Goal: Task Accomplishment & Management: Use online tool/utility

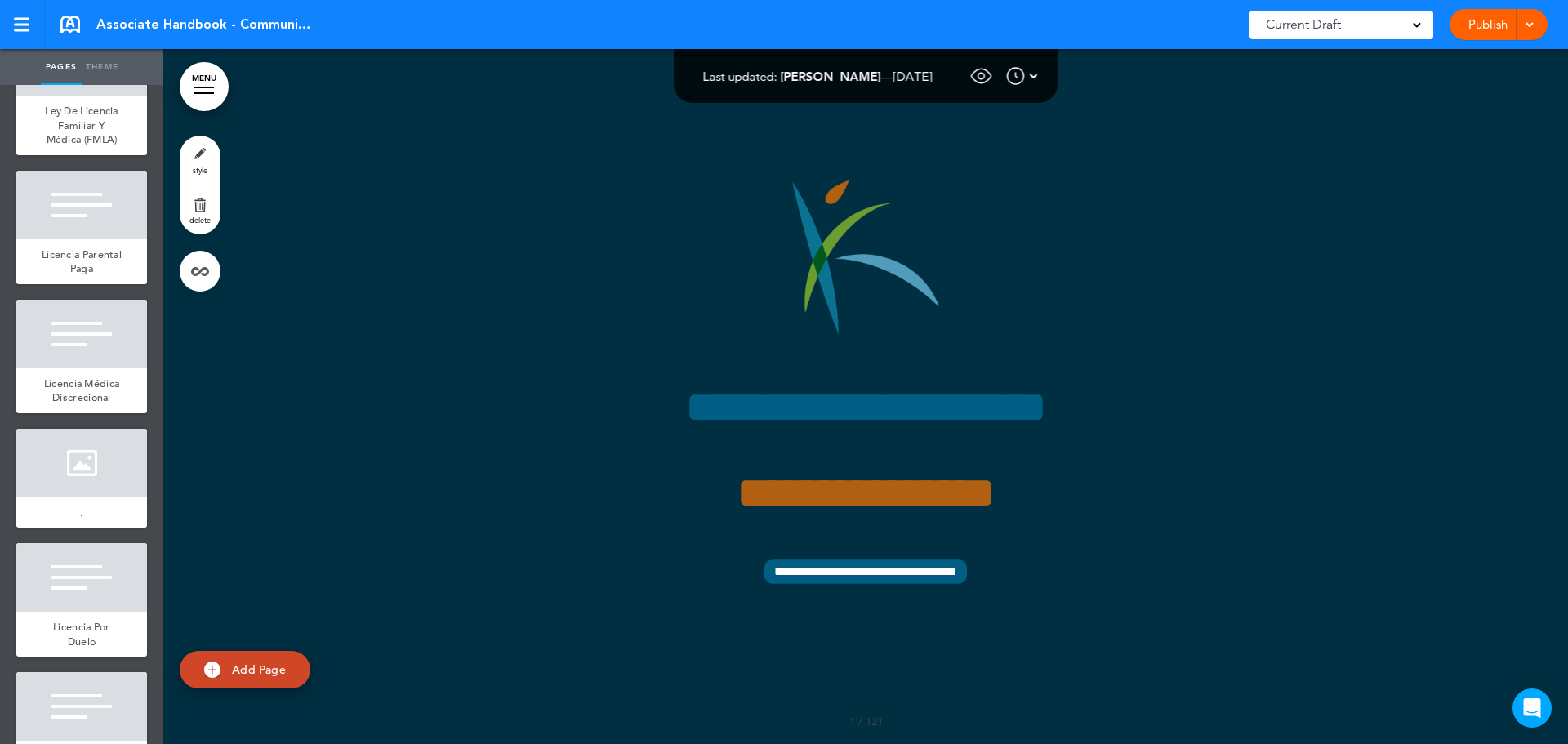
scroll to position [13971, 0]
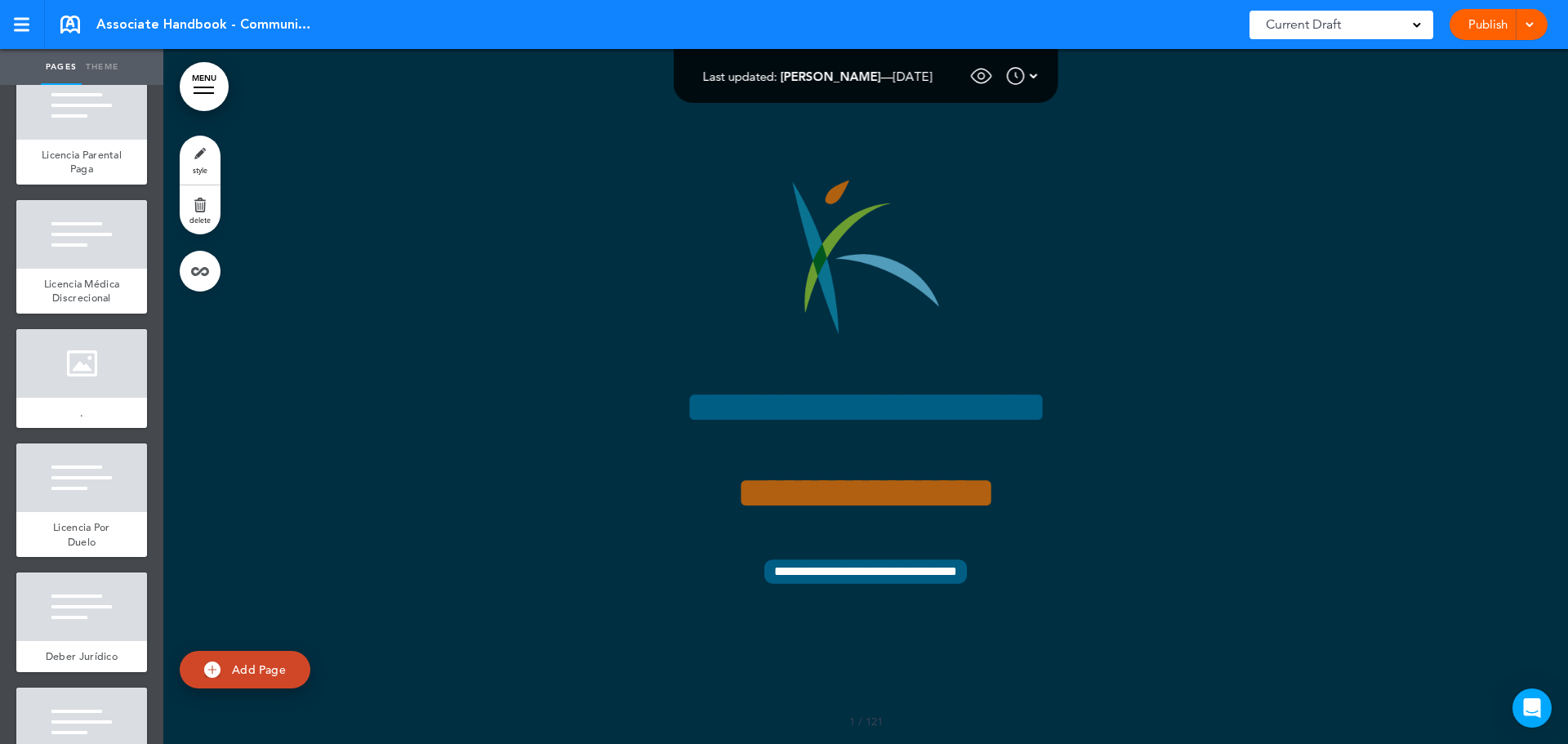
click at [73, 47] on span "Ley De Licencia Familiar Y Médica (FMLA)" at bounding box center [81, 25] width 74 height 42
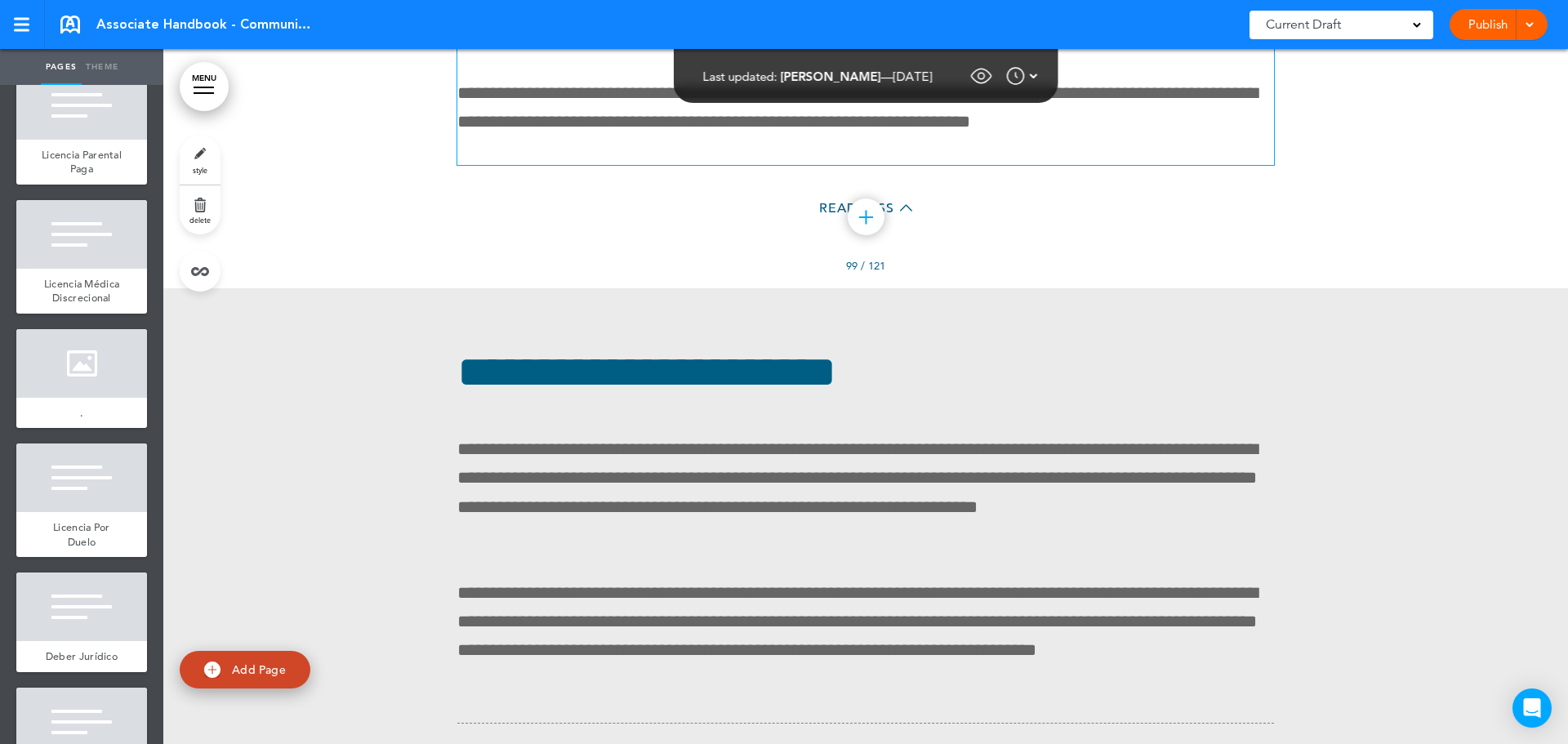
scroll to position [130402, 0]
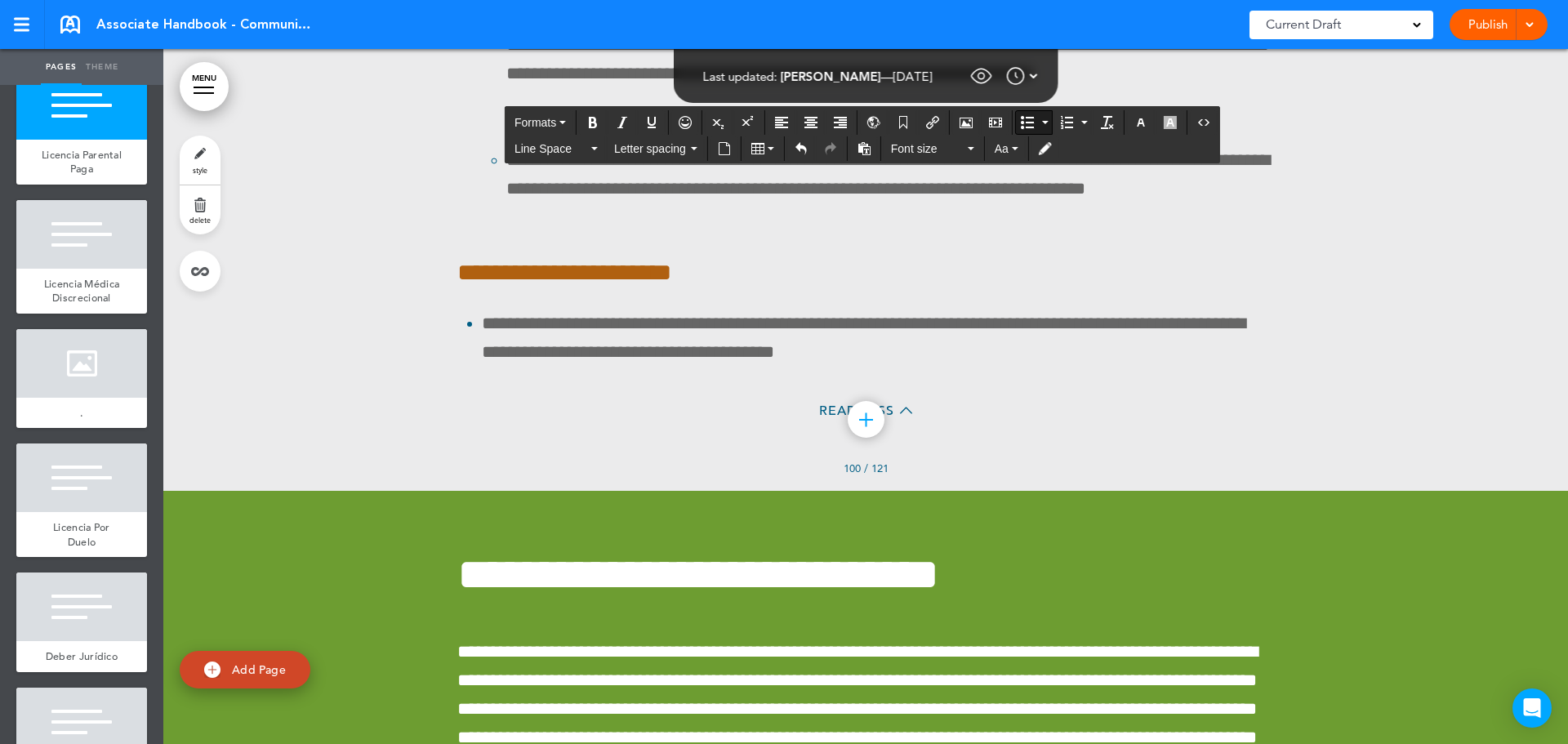
scroll to position [134570, 0]
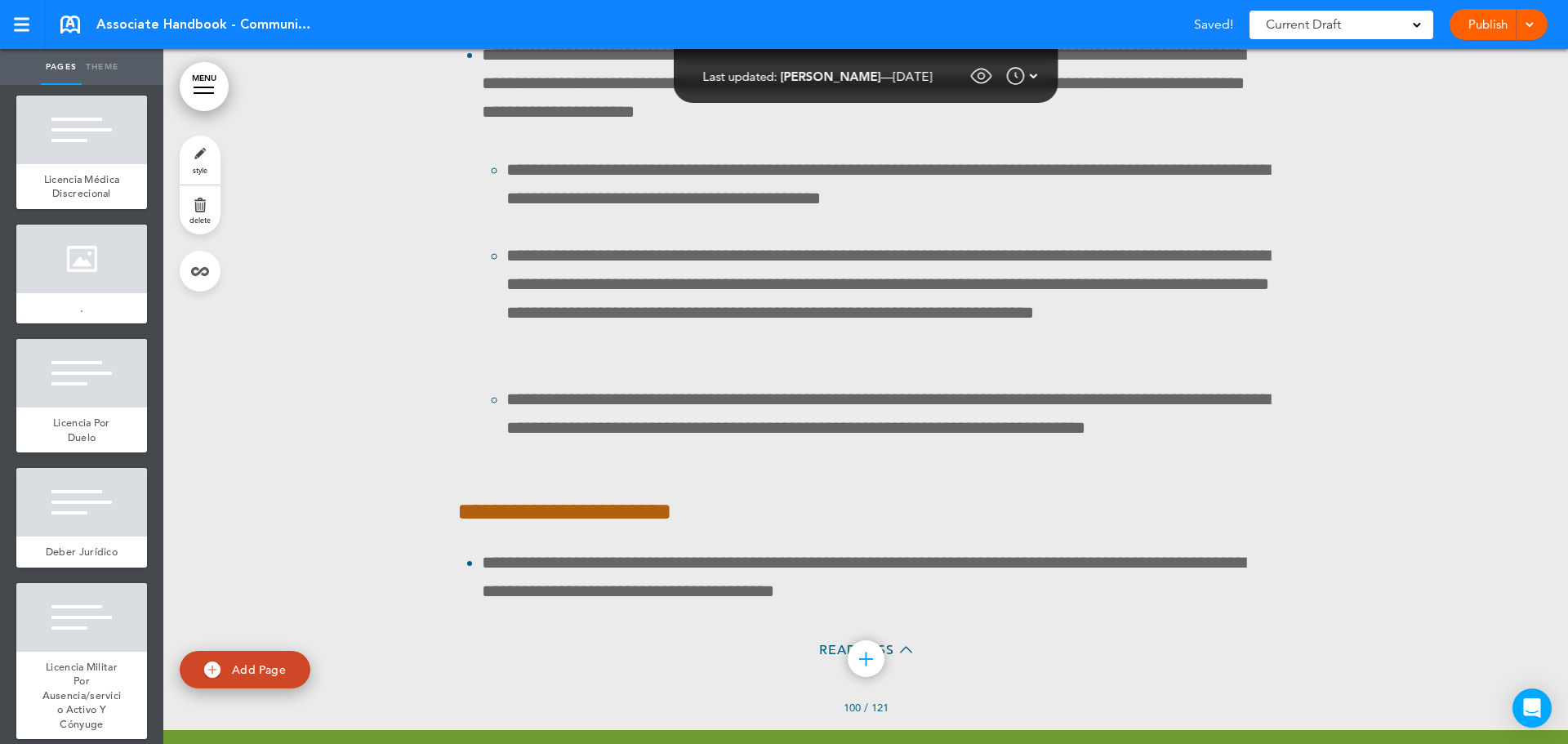
scroll to position [14135, 0]
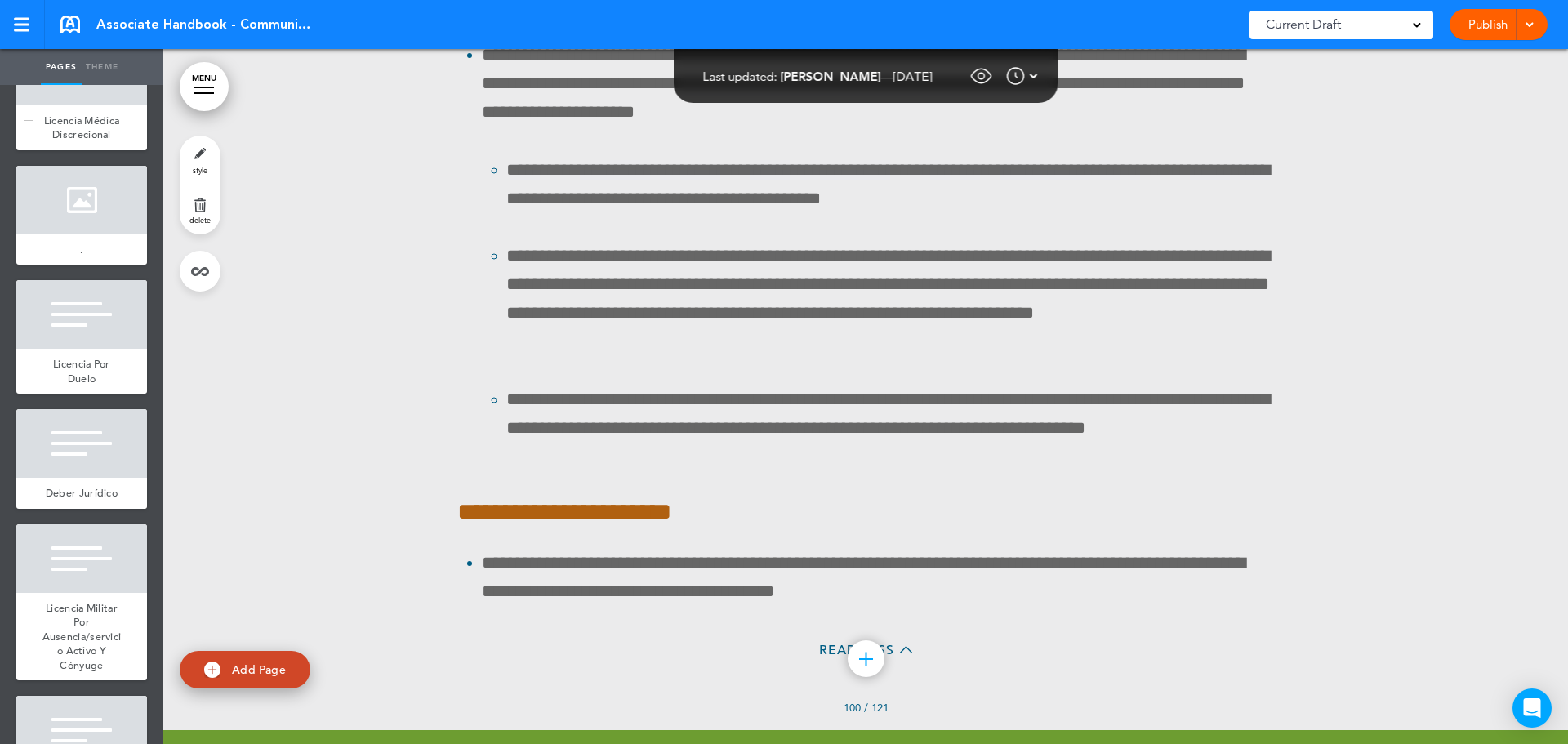
click at [52, 150] on div "Licencia Médica Discrecional" at bounding box center [81, 128] width 130 height 45
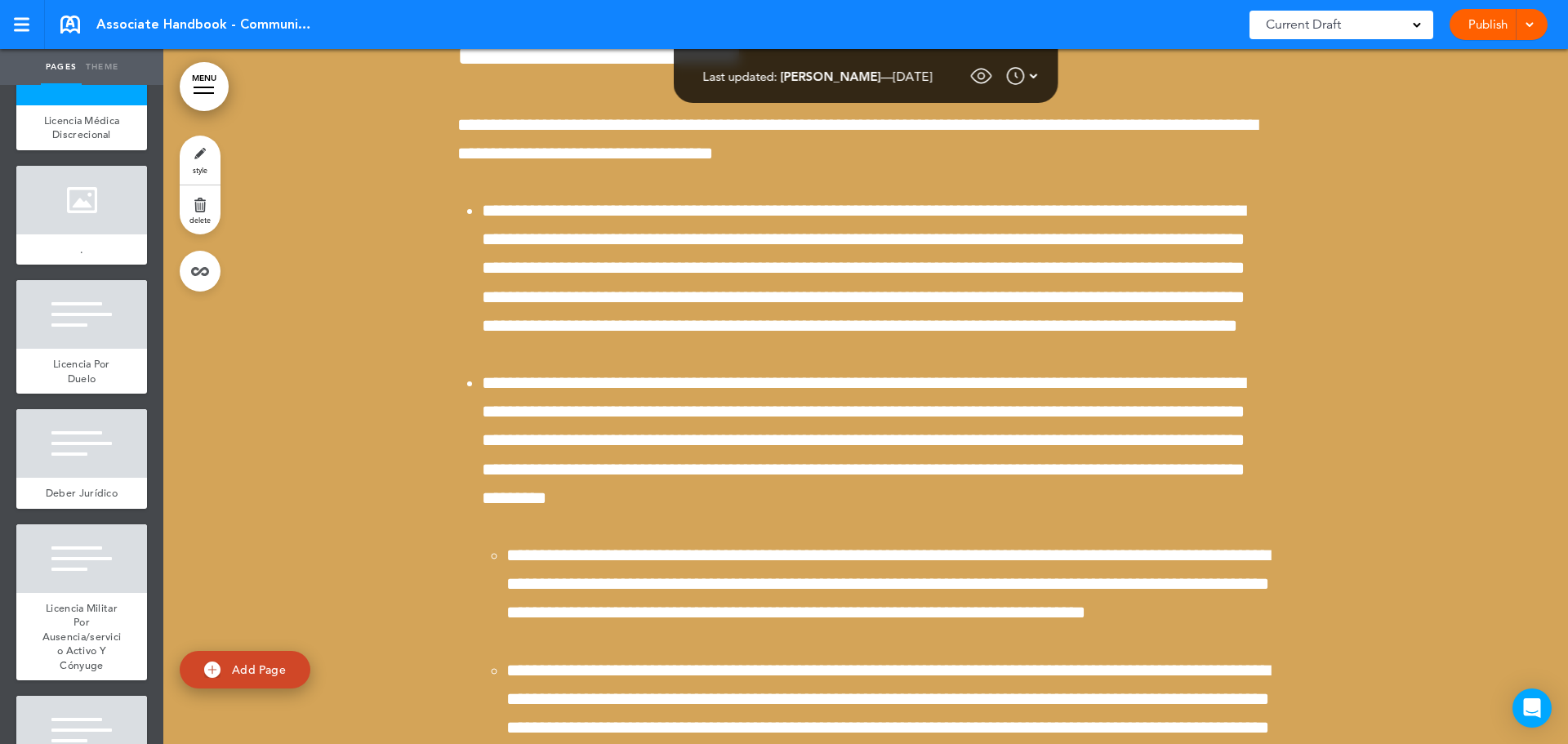
scroll to position [140225, 0]
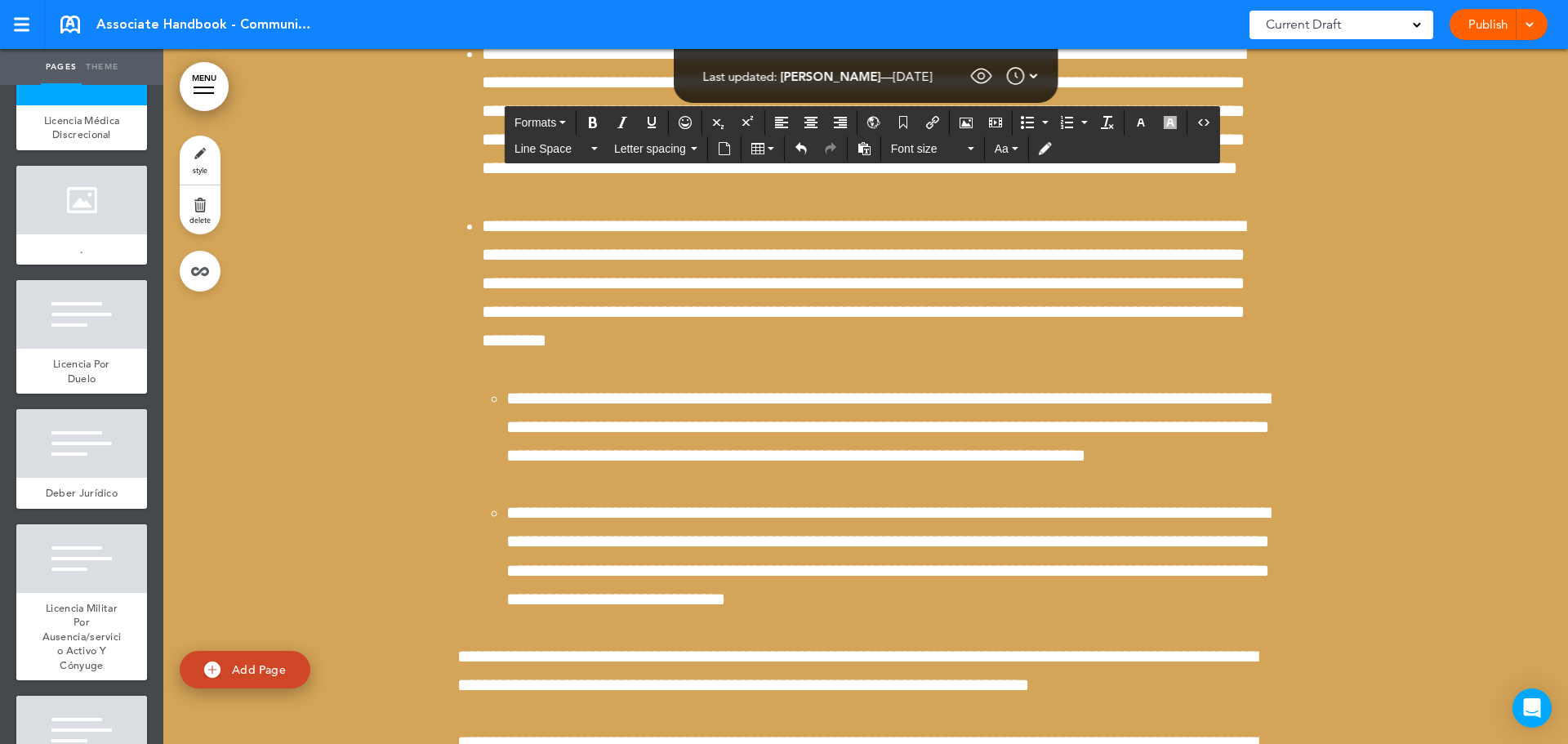
scroll to position [140471, 0]
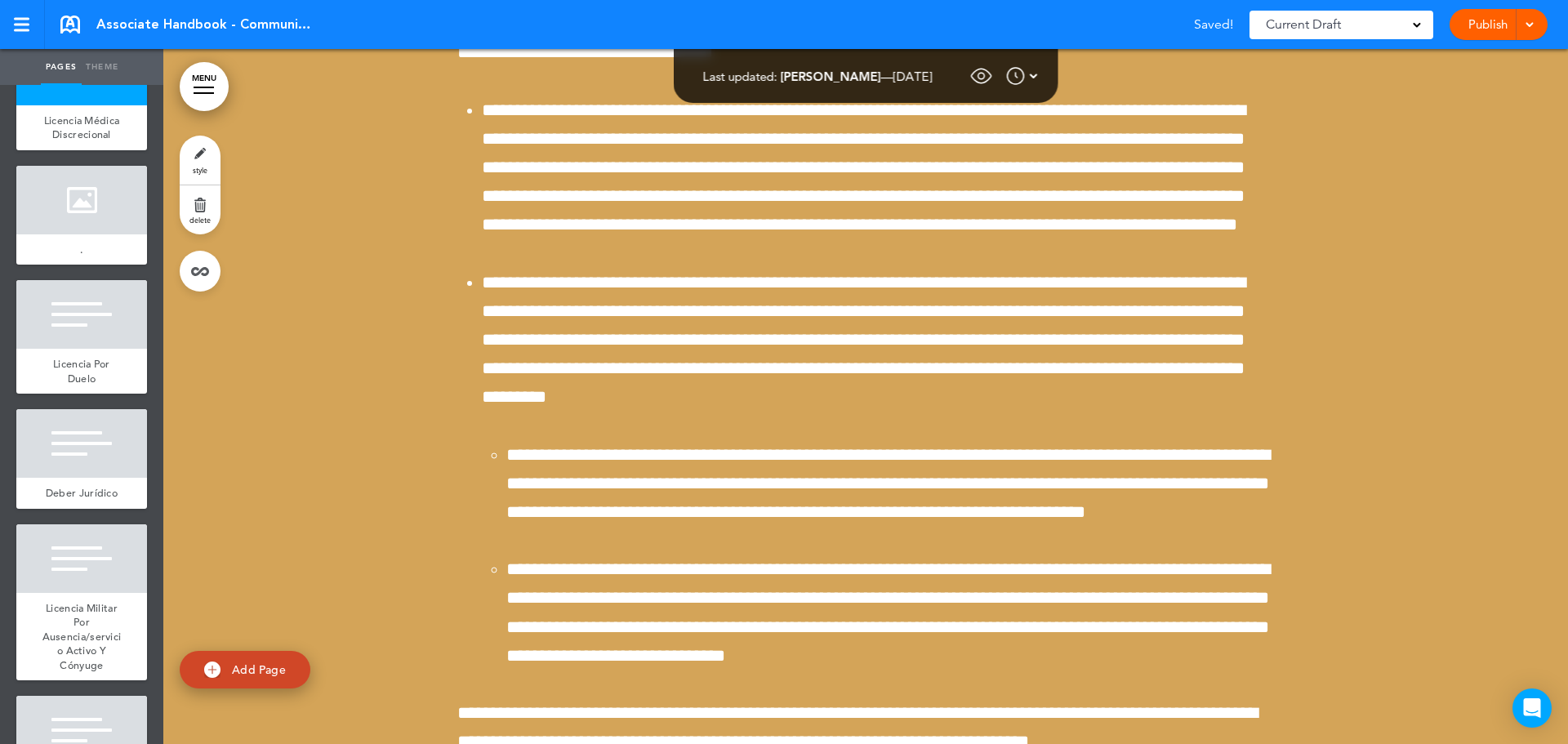
scroll to position [140389, 0]
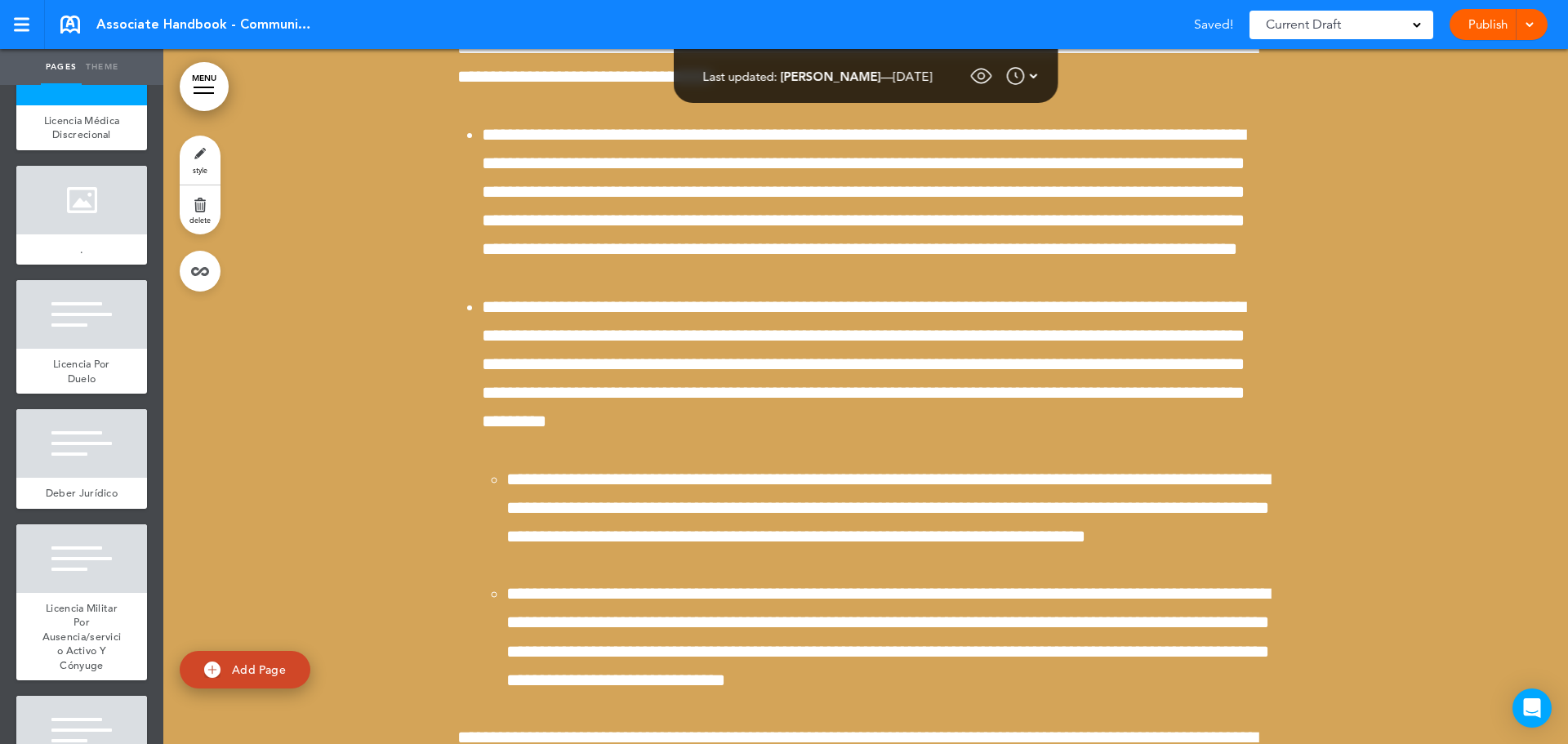
click at [1530, 23] on span at bounding box center [1529, 23] width 11 height 11
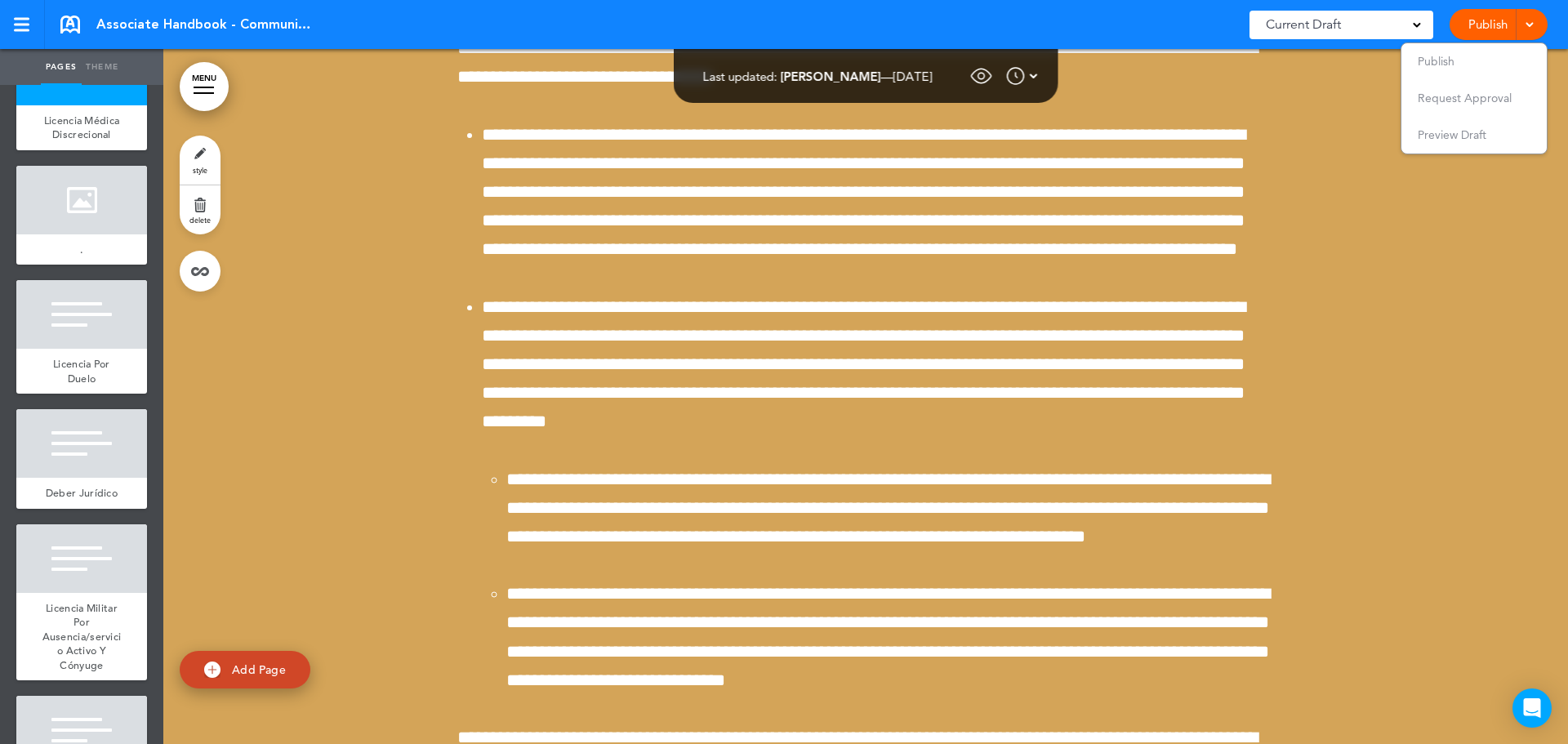
click at [1487, 25] on link "Publish" at bounding box center [1488, 25] width 52 height 31
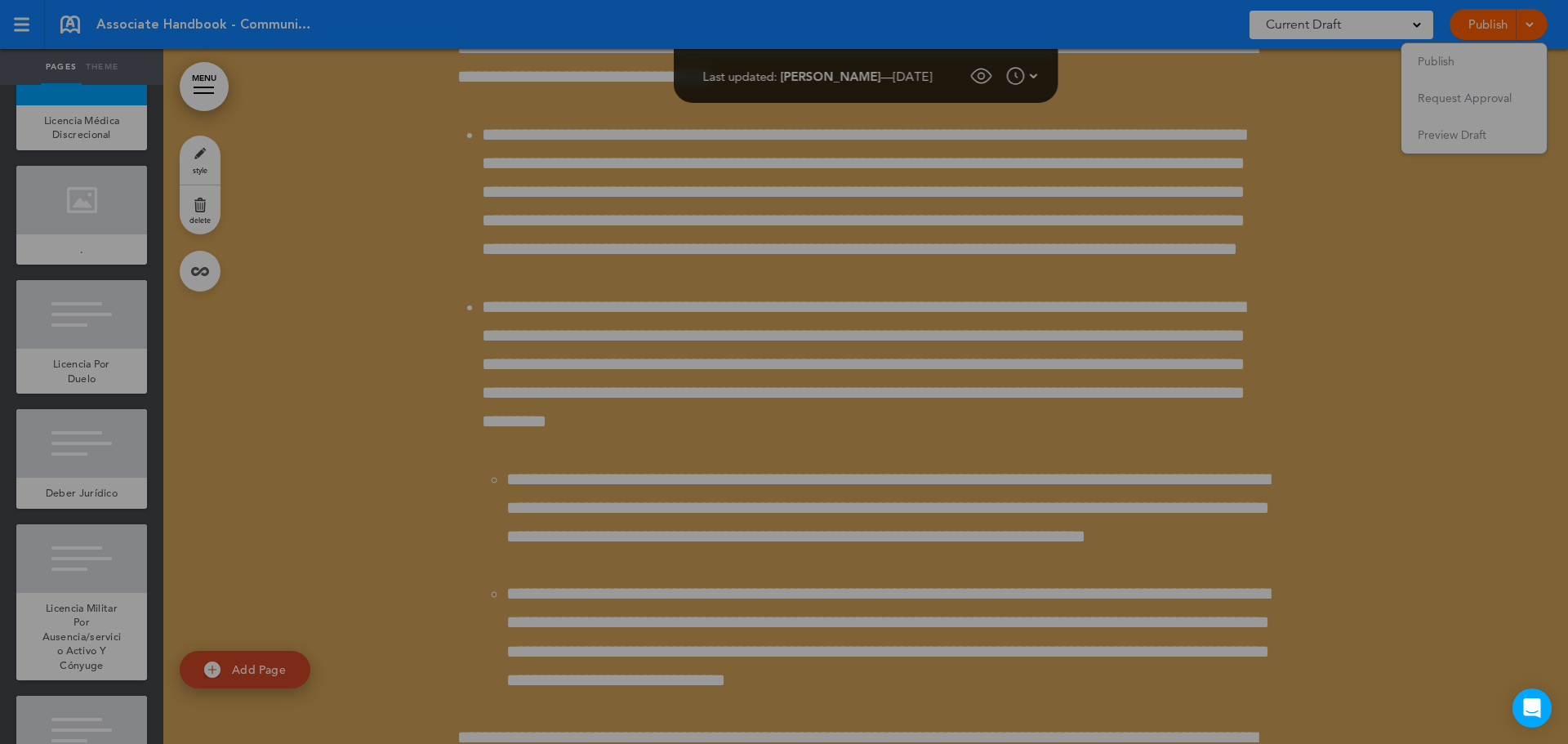
scroll to position [0, 0]
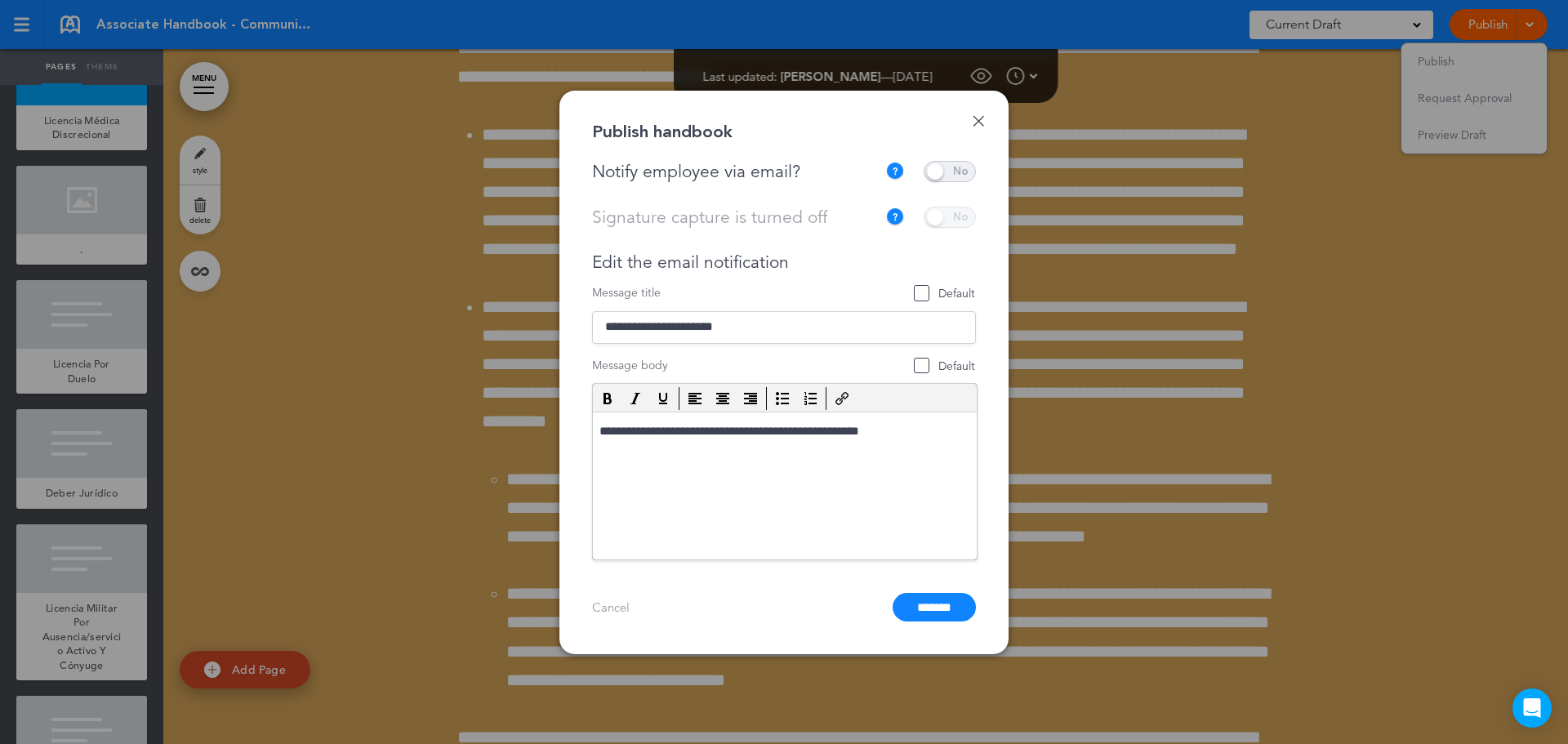
click at [964, 170] on span at bounding box center [950, 172] width 52 height 22
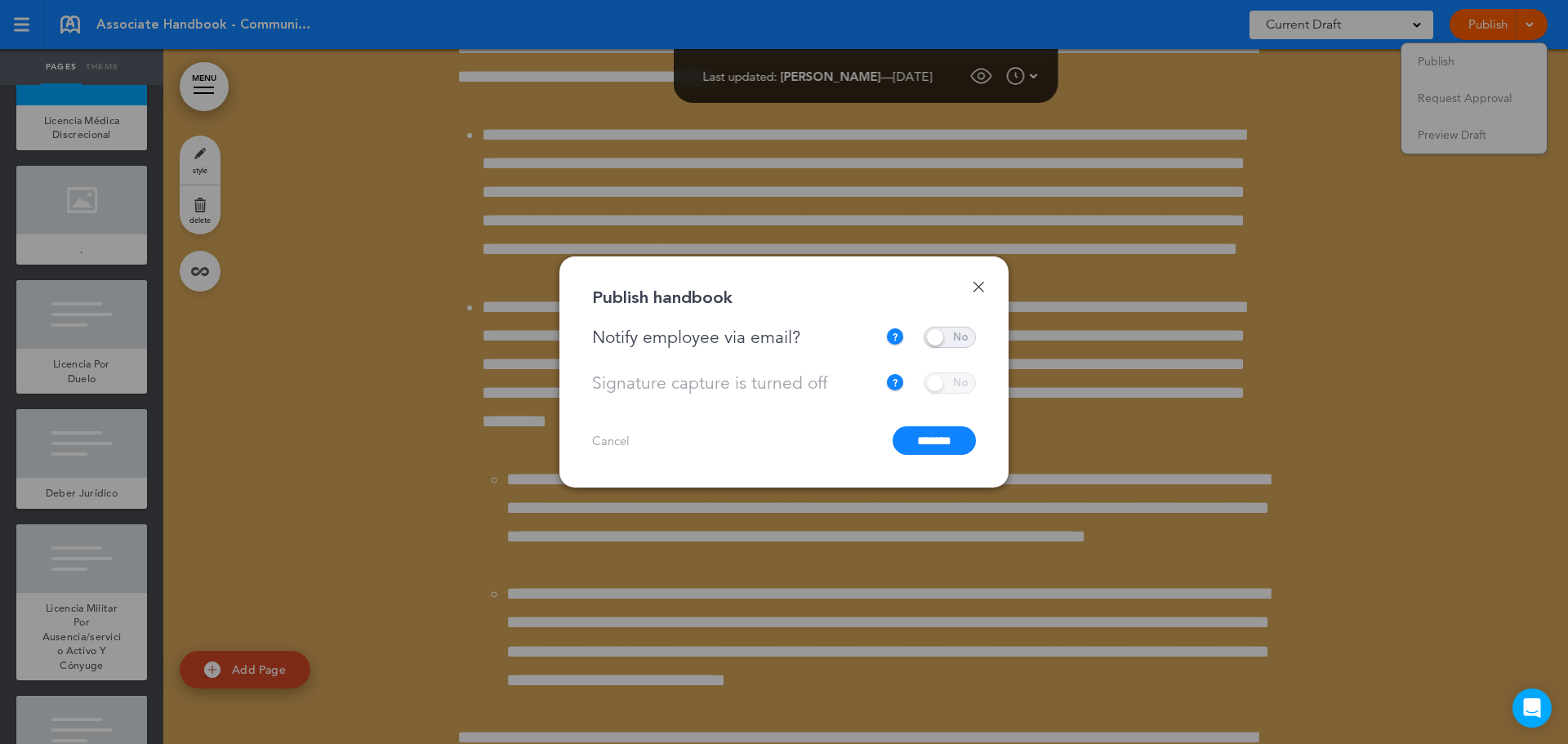
click at [938, 444] on input "*******" at bounding box center [934, 440] width 83 height 28
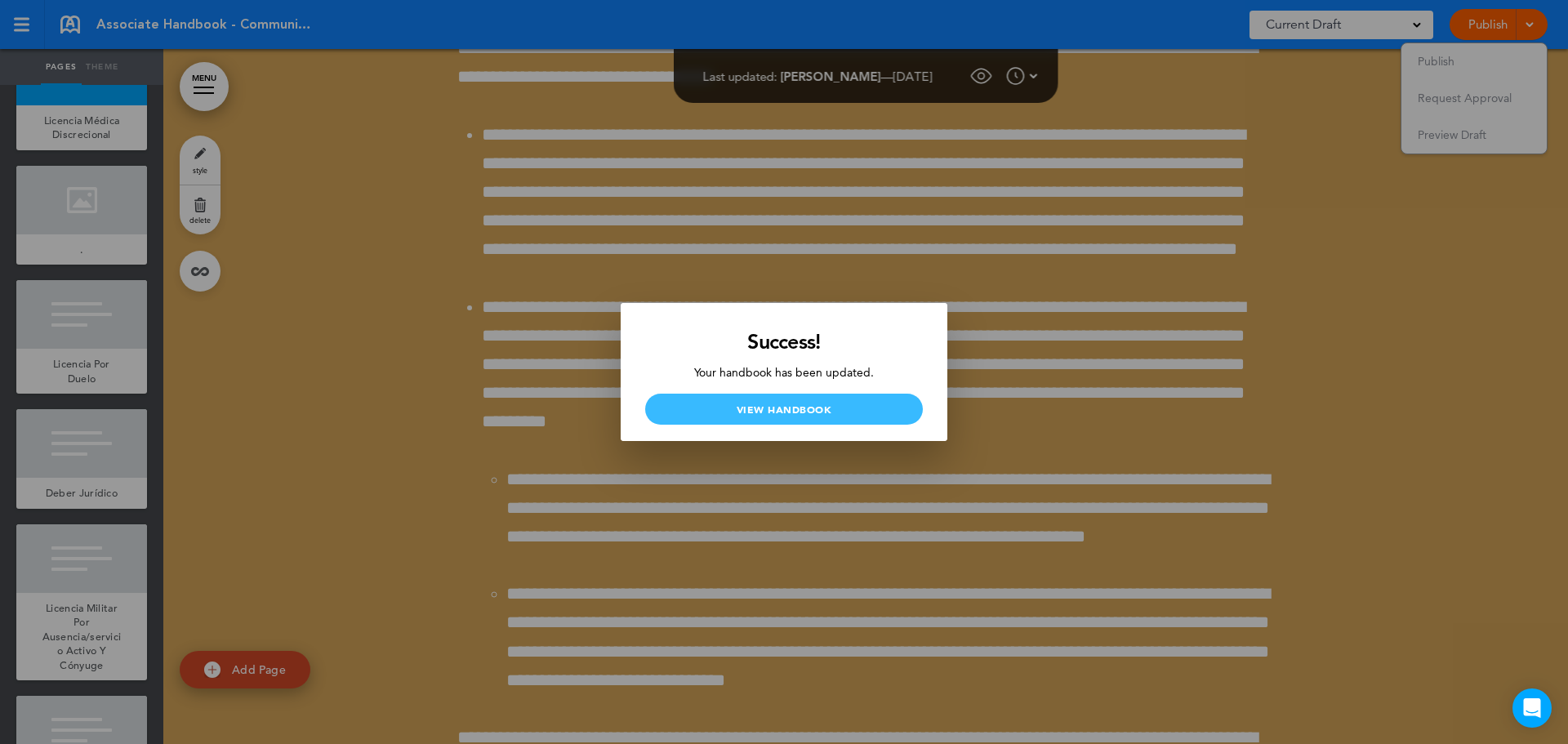
click at [822, 405] on link "View Handbook" at bounding box center [783, 410] width 277 height 31
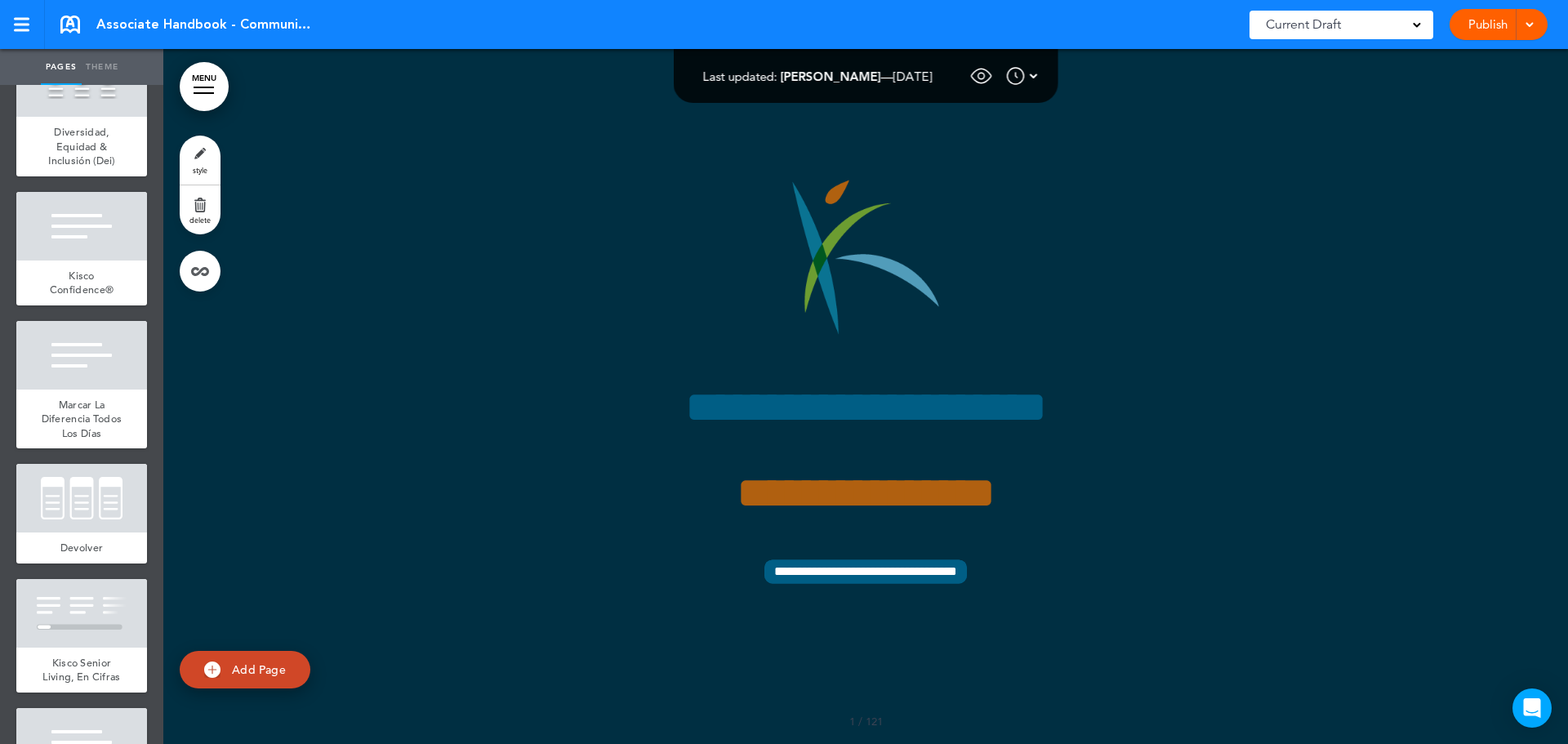
scroll to position [1308, 0]
click at [26, 32] on link at bounding box center [23, 25] width 45 height 49
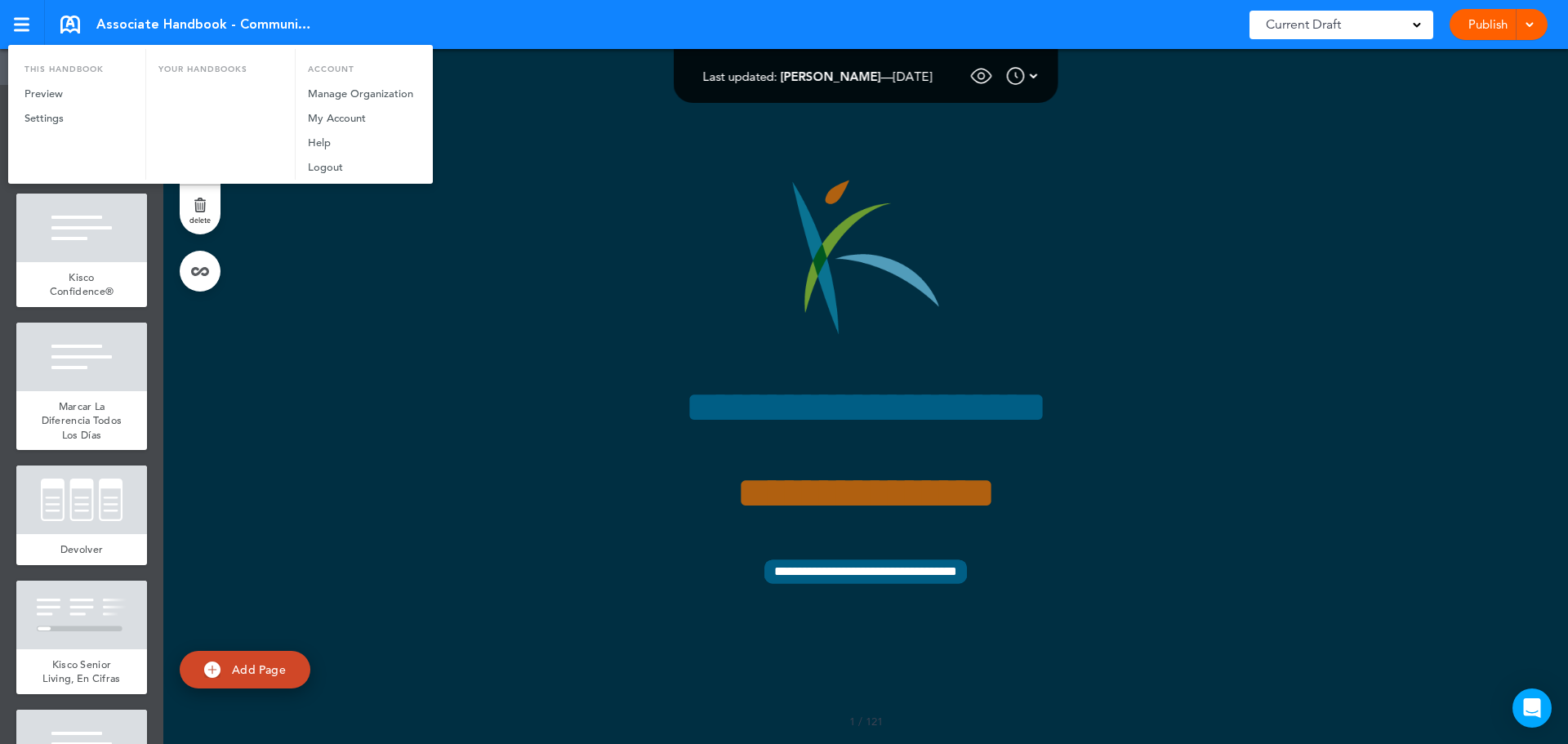
click at [23, 32] on div at bounding box center [784, 372] width 1568 height 744
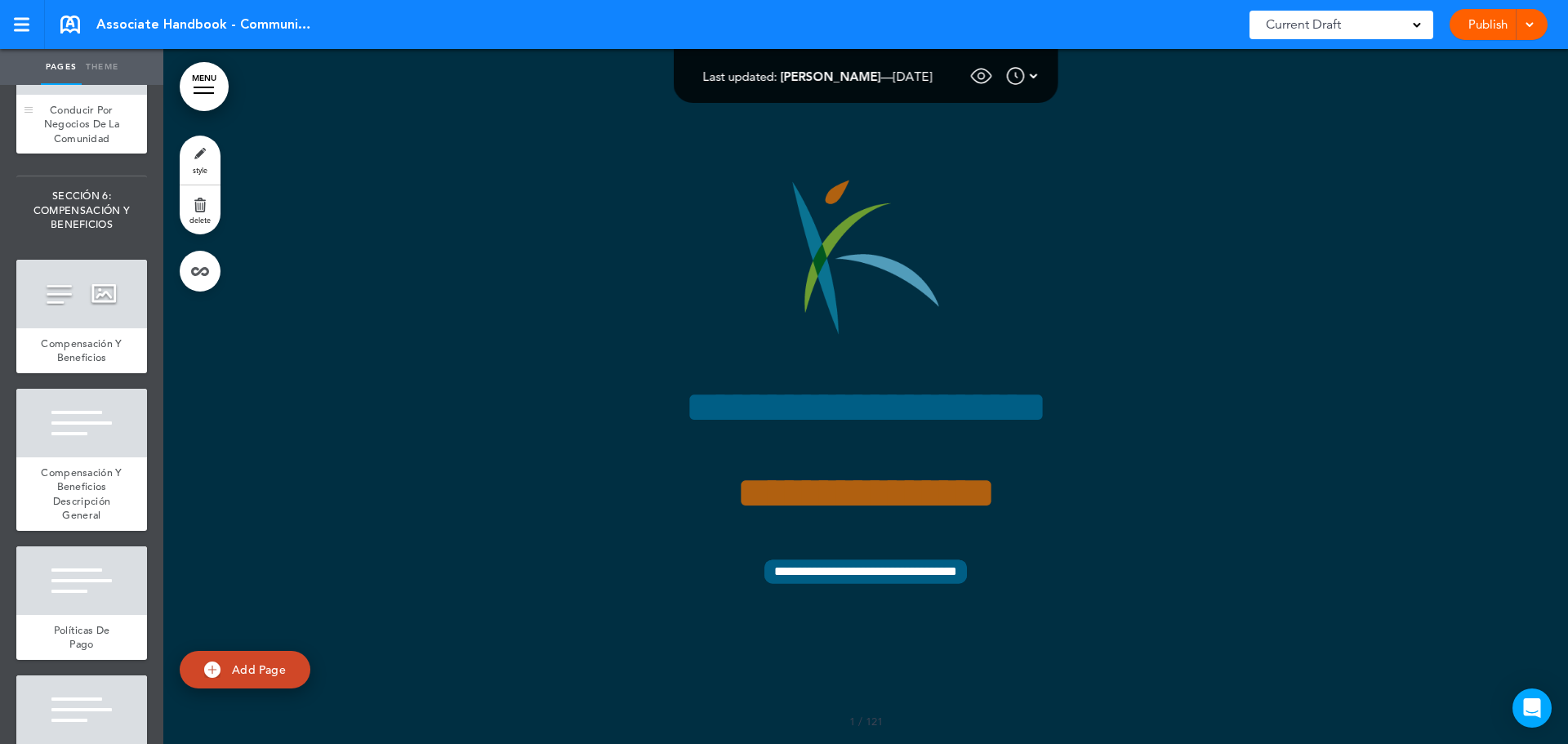
scroll to position [11112, 0]
click at [90, 145] on span "Conducir Por Negocios De La Comunidad" at bounding box center [81, 123] width 75 height 42
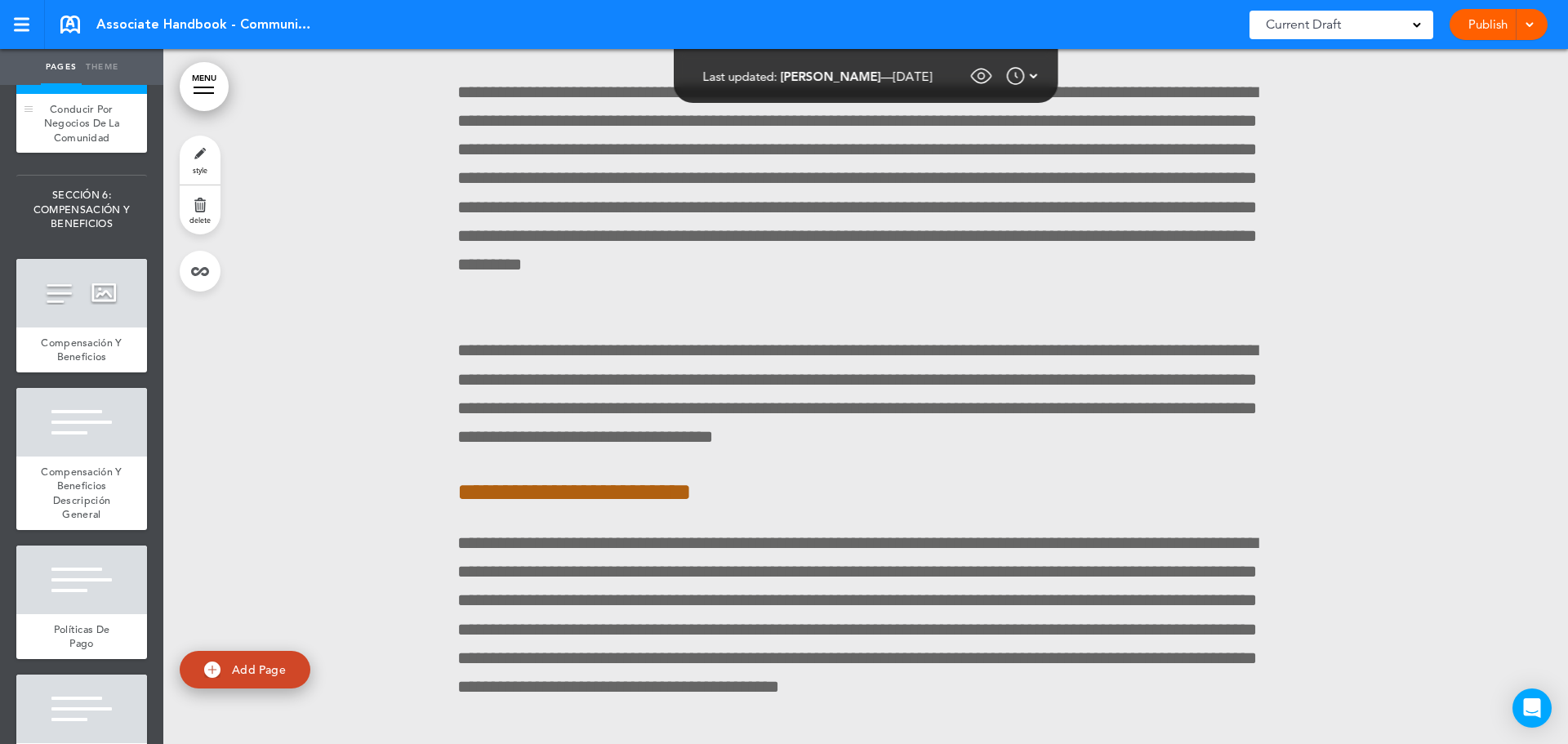
scroll to position [102822, 0]
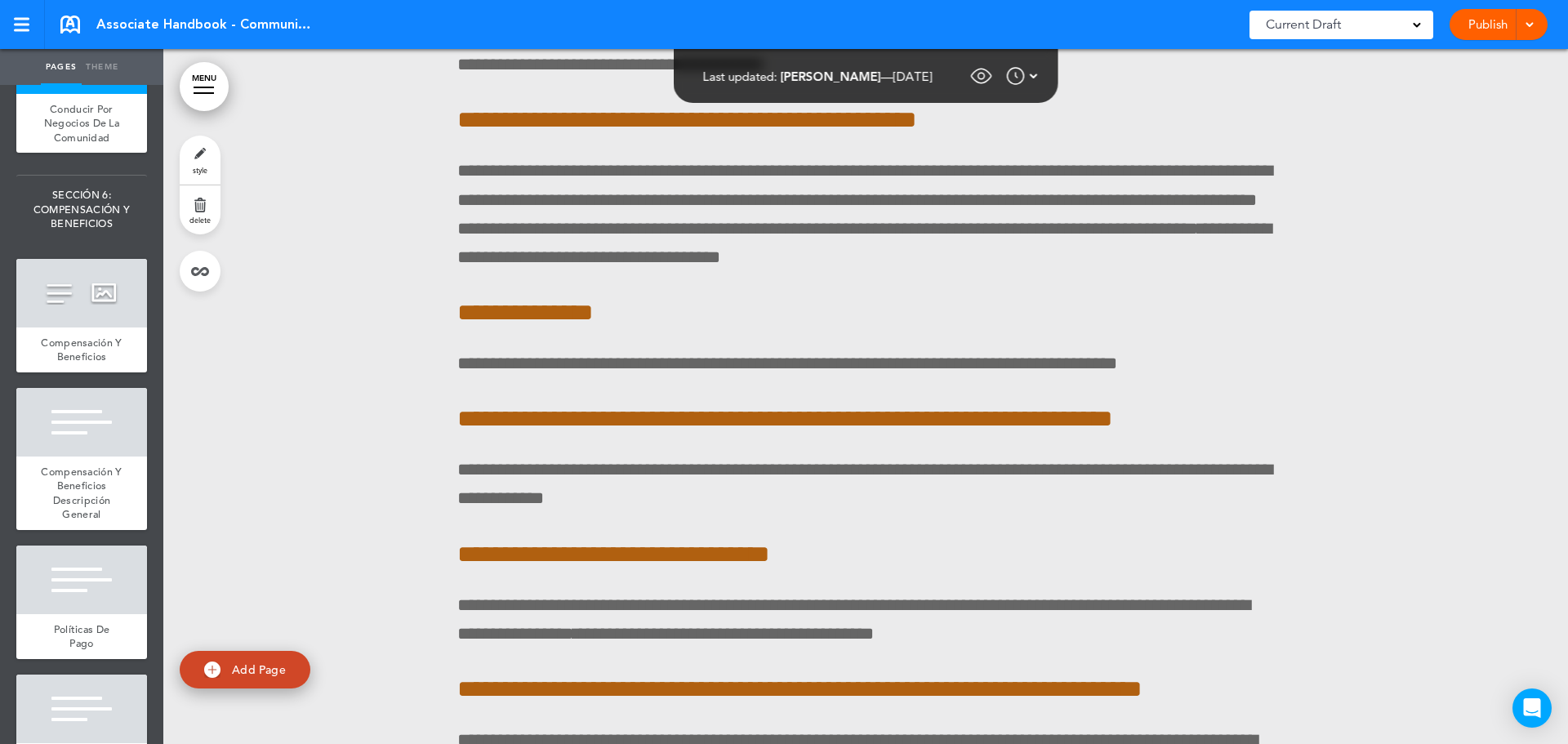
click at [243, 674] on span "Add Page" at bounding box center [259, 670] width 54 height 15
type input "********"
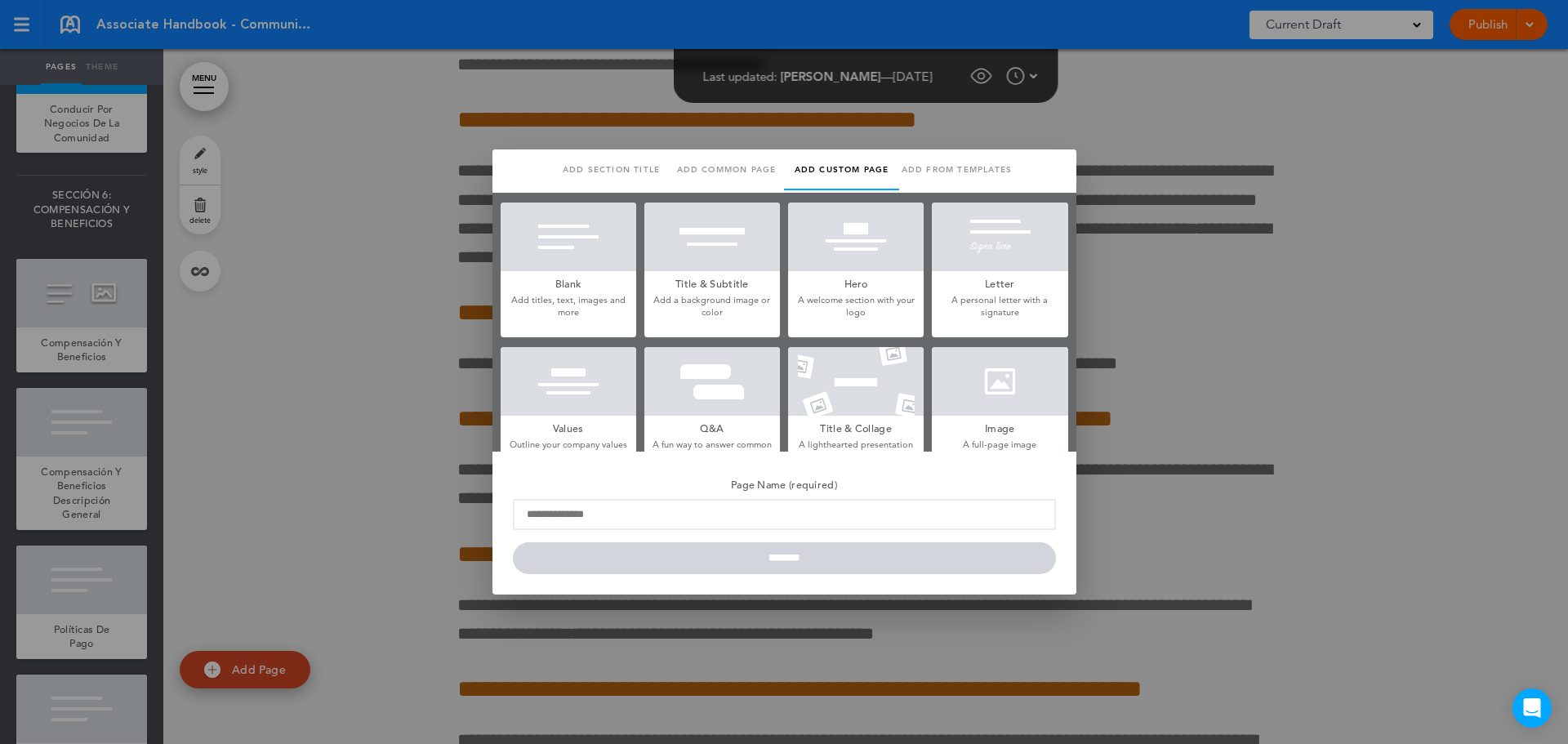
click at [717, 289] on h5 "Title & Subtitle" at bounding box center [712, 282] width 135 height 23
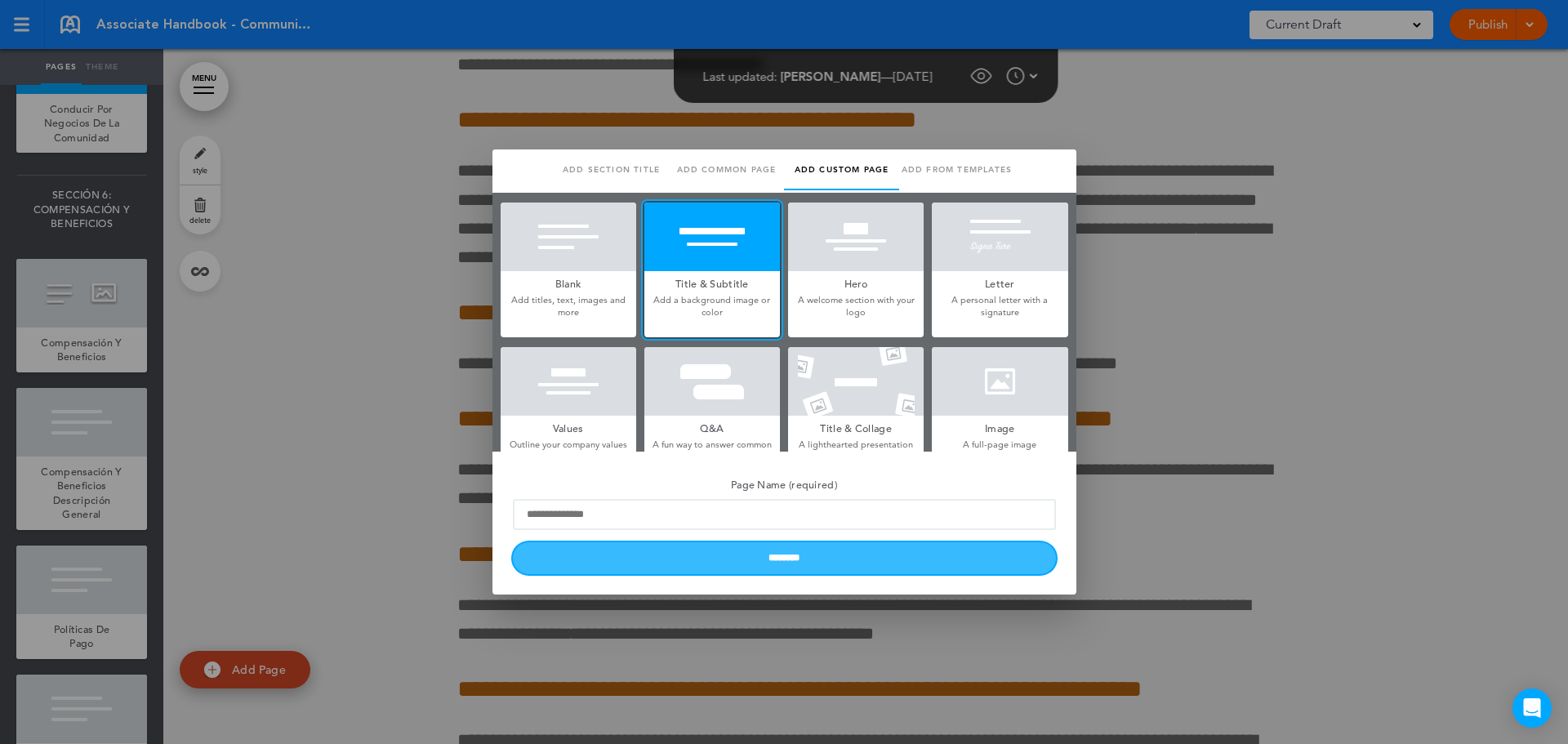
click at [701, 568] on input "********" at bounding box center [784, 558] width 543 height 32
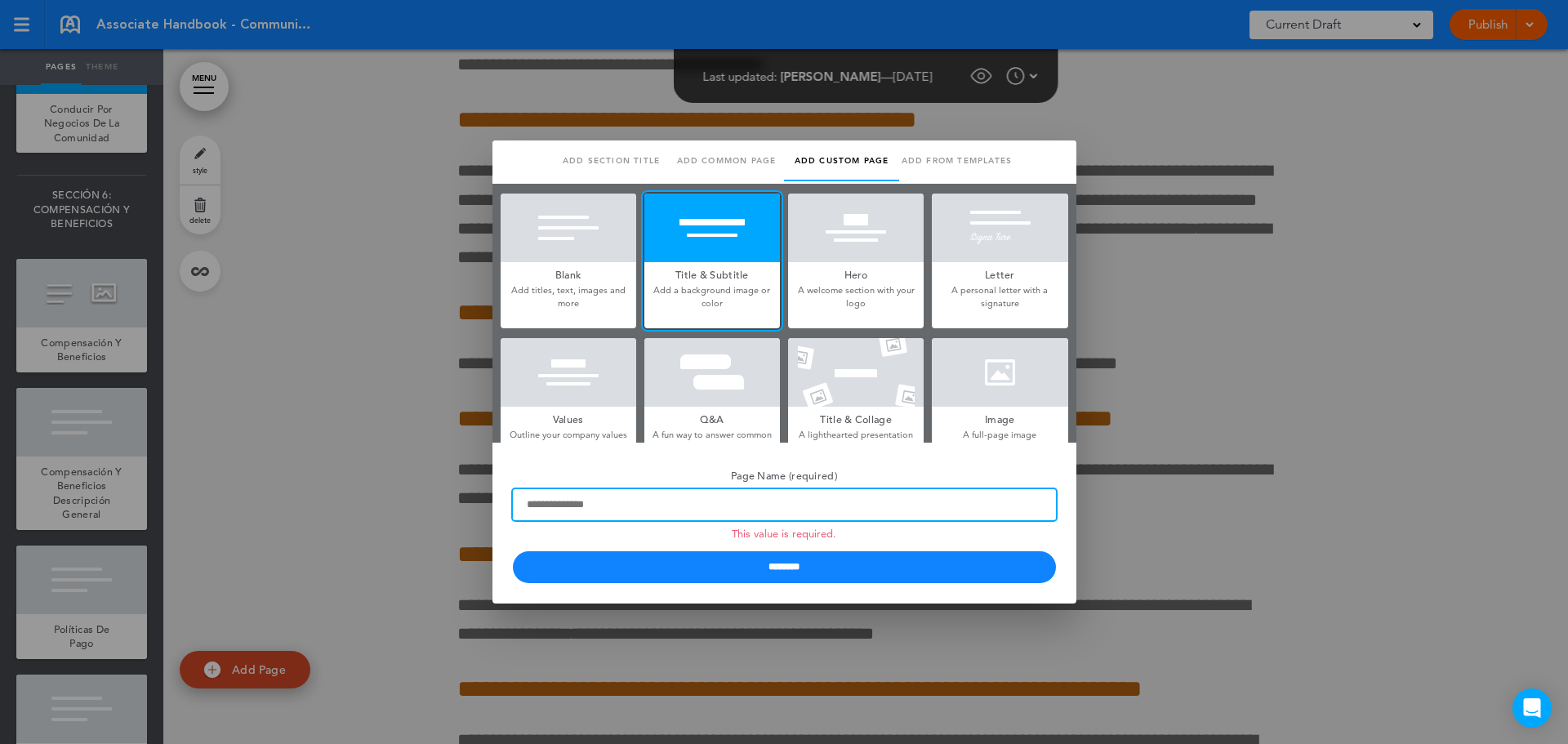
click at [615, 503] on input "Page Name (required) This value is required." at bounding box center [784, 505] width 543 height 31
paste input "**********"
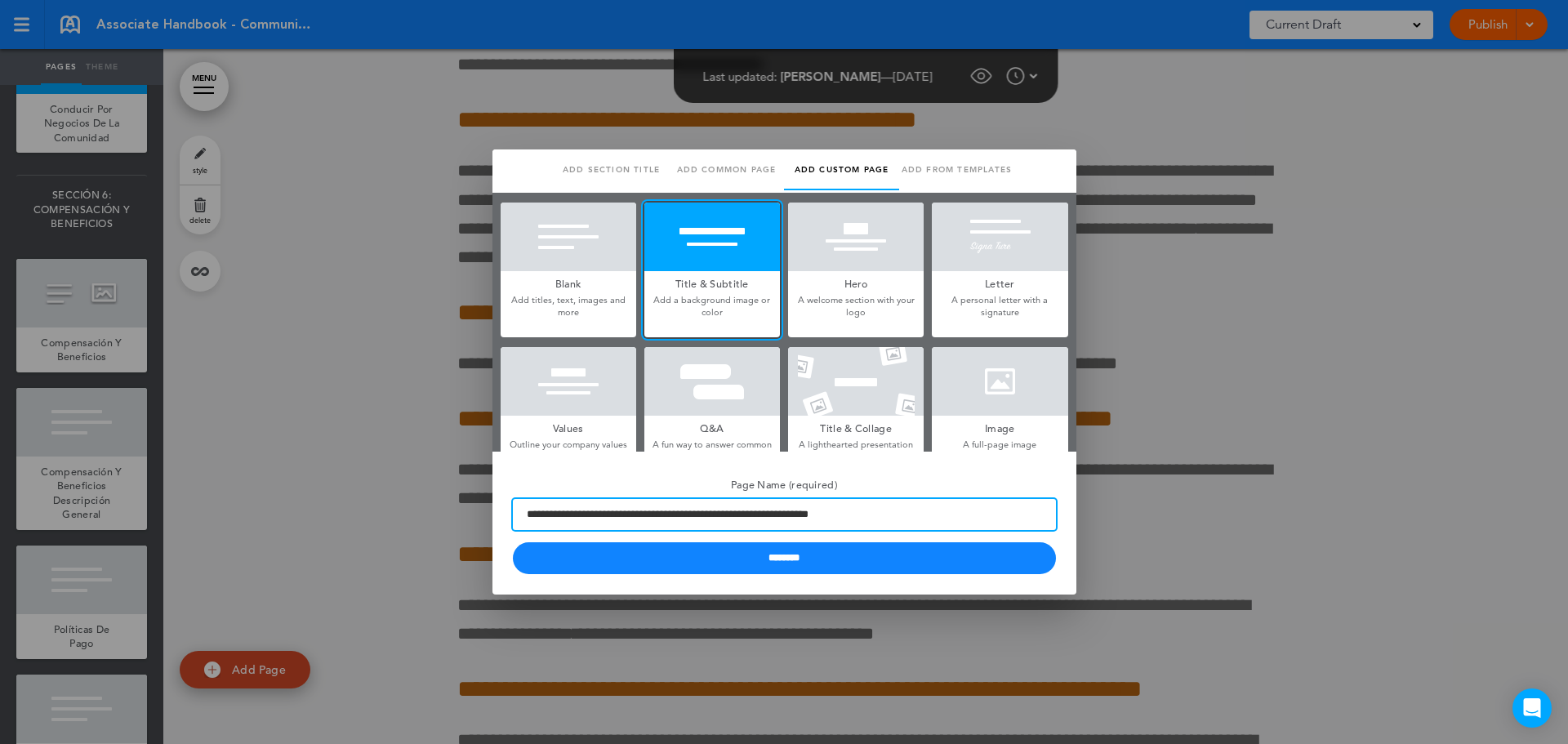
click at [650, 513] on input "**********" at bounding box center [784, 515] width 543 height 31
click at [688, 522] on input "**********" at bounding box center [784, 515] width 543 height 31
click at [745, 509] on input "**********" at bounding box center [784, 515] width 543 height 31
click at [786, 511] on input "**********" at bounding box center [784, 515] width 543 height 31
drag, startPoint x: 835, startPoint y: 512, endPoint x: 842, endPoint y: 488, distance: 25.0
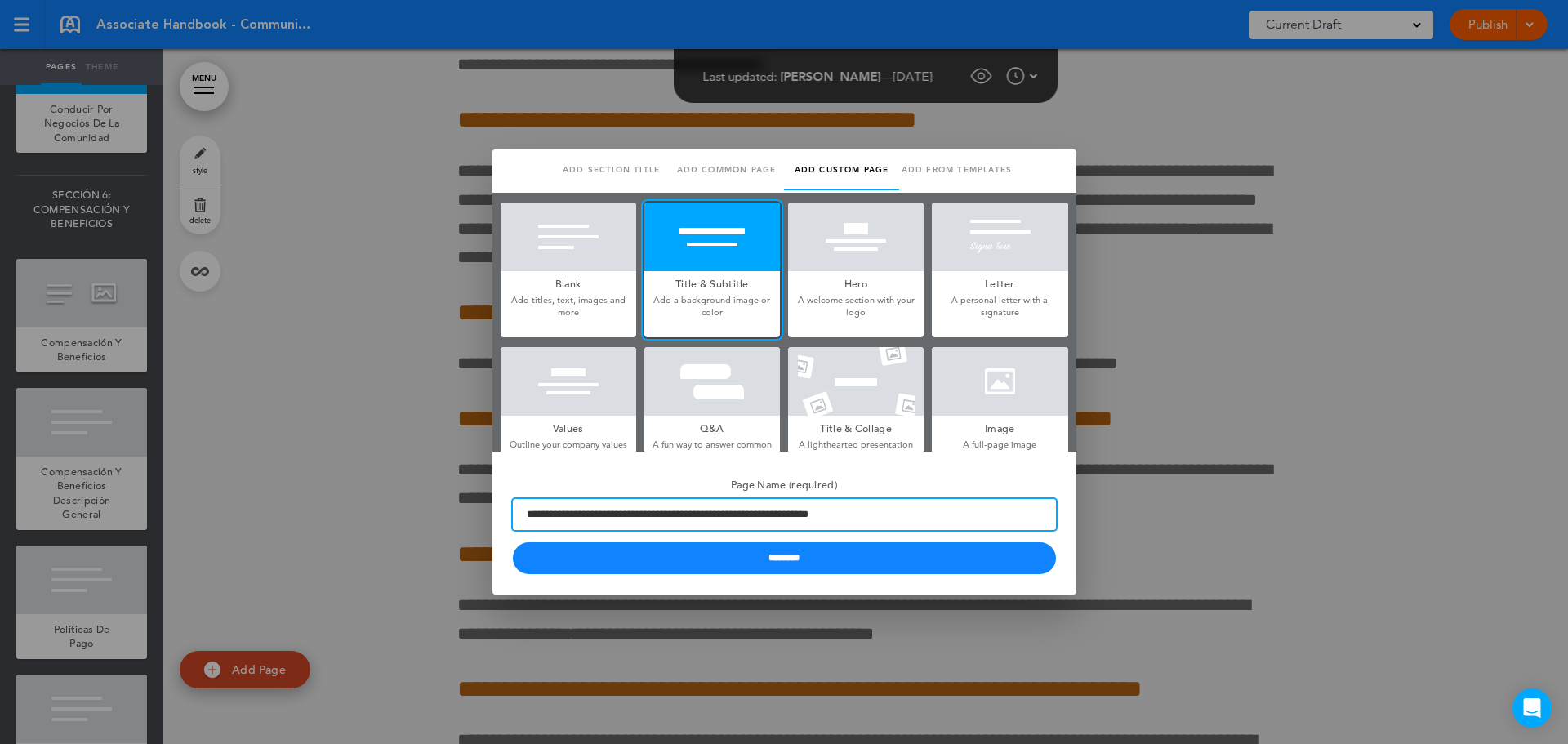
click at [835, 510] on input "**********" at bounding box center [784, 515] width 543 height 31
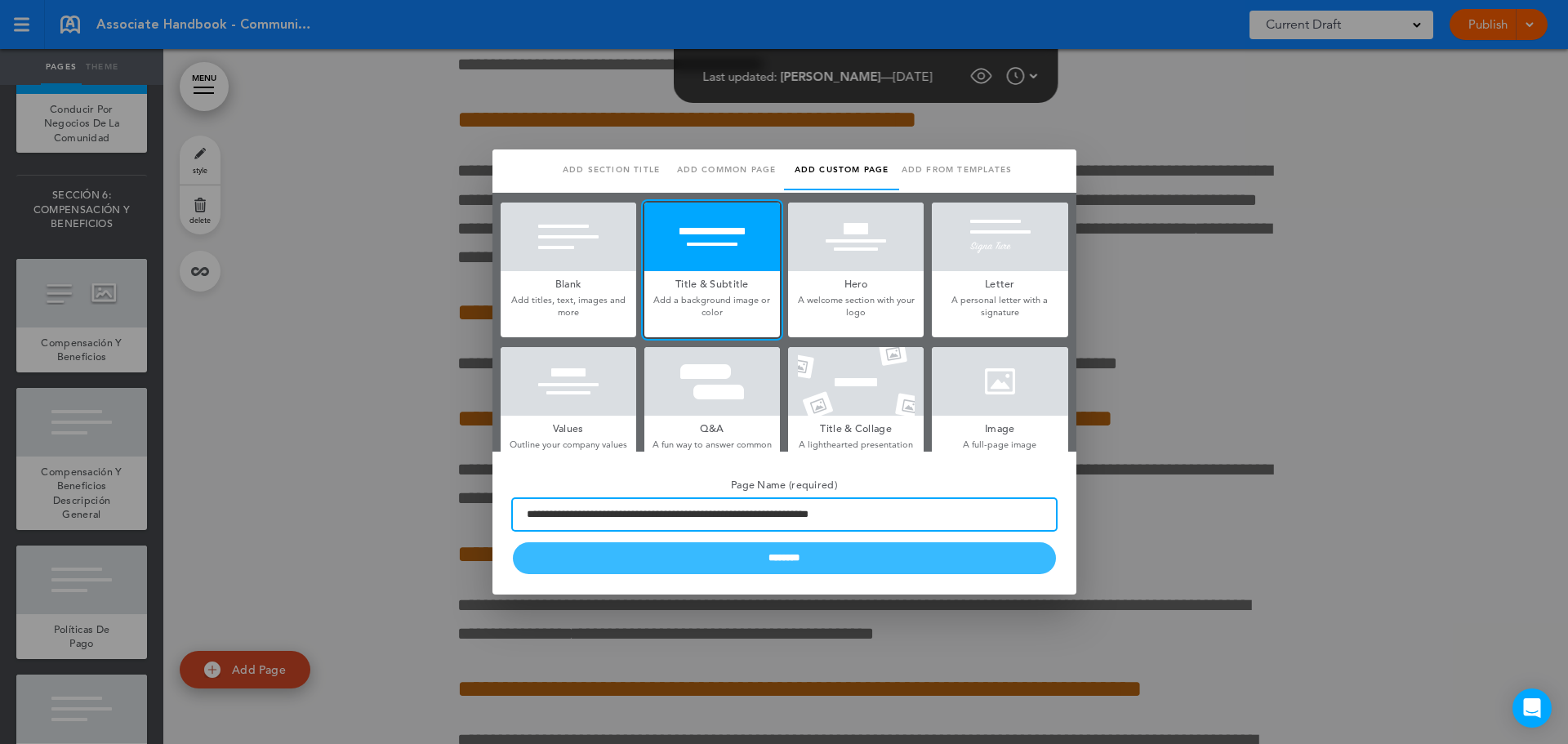
type input "**********"
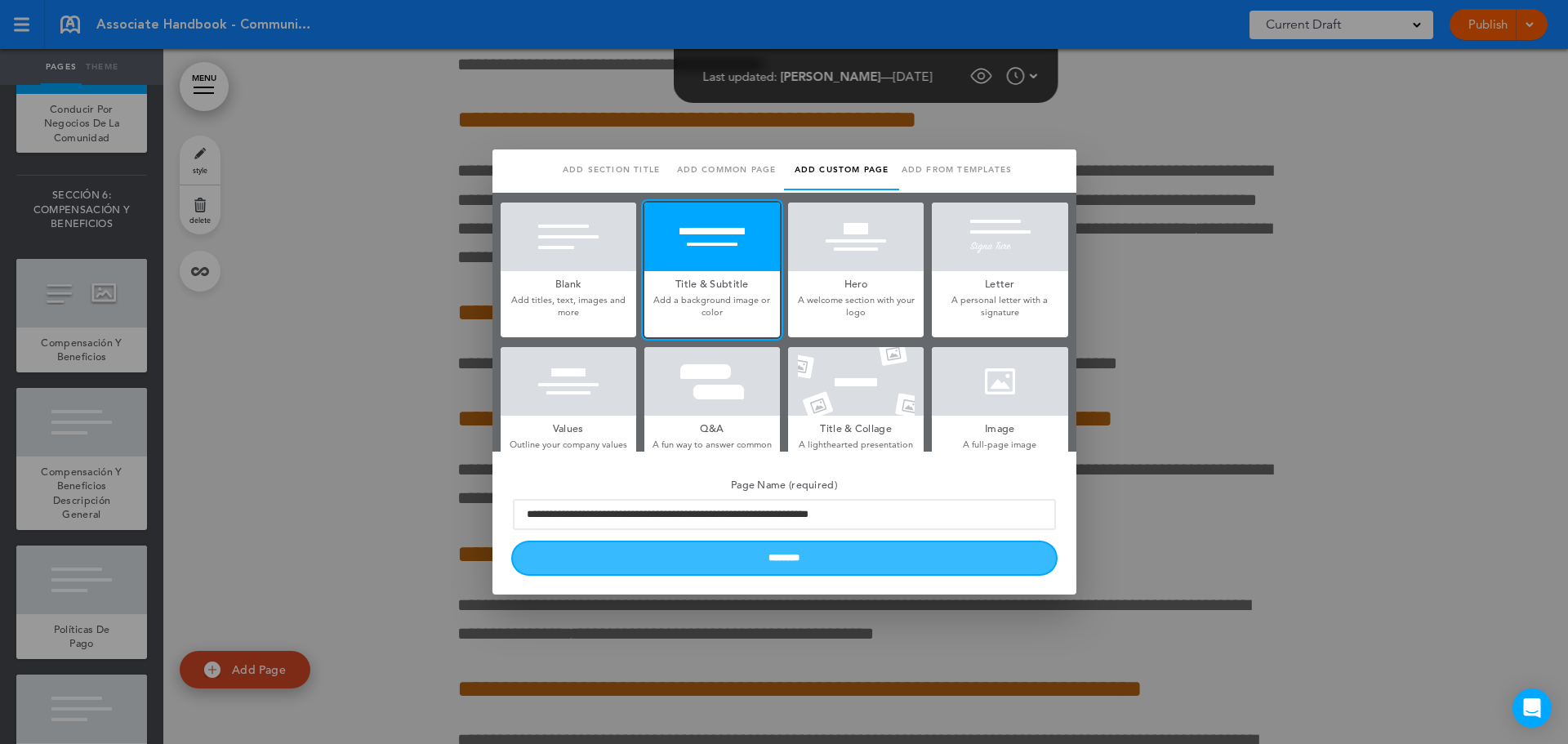
click at [780, 554] on input "********" at bounding box center [784, 558] width 543 height 32
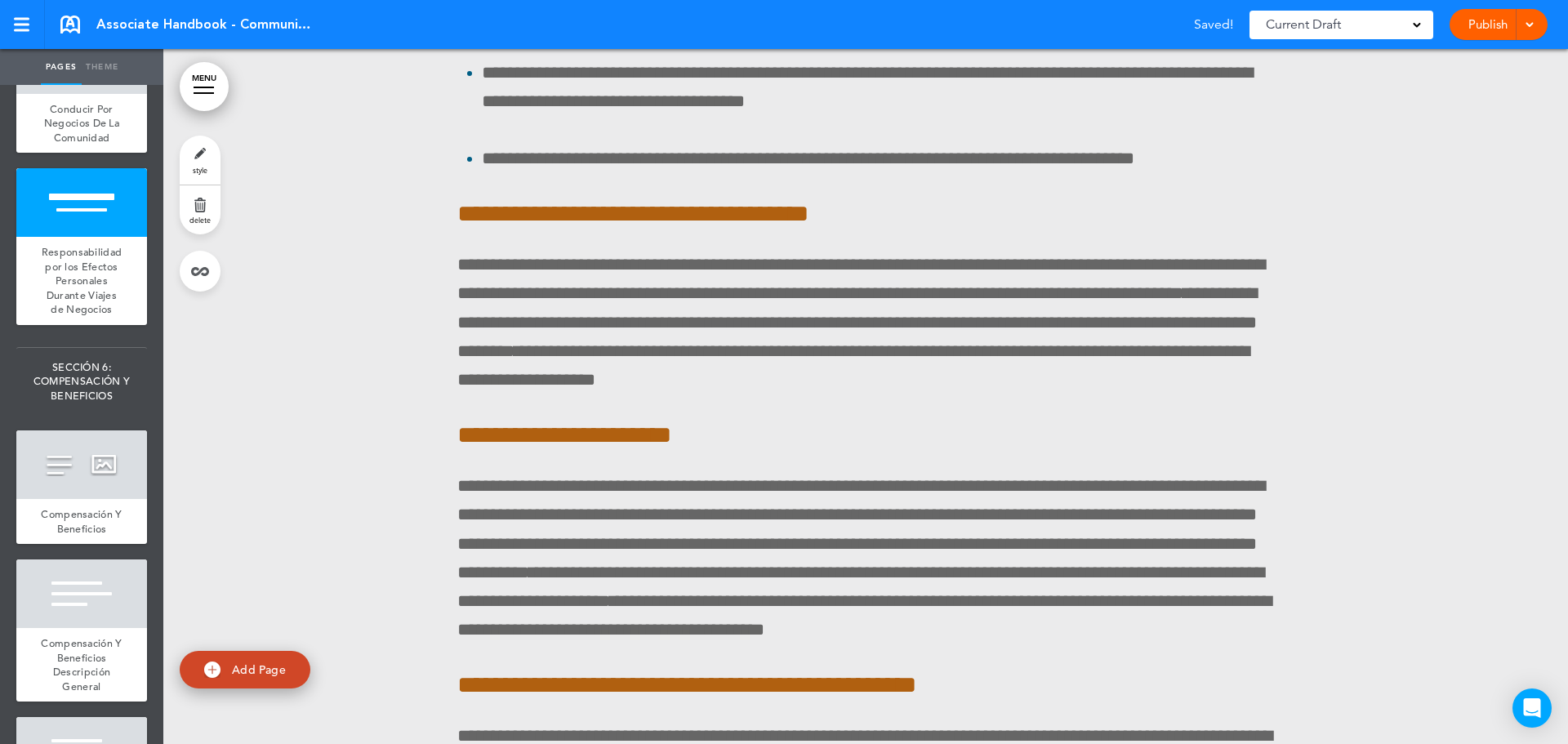
scroll to position [103067, 0]
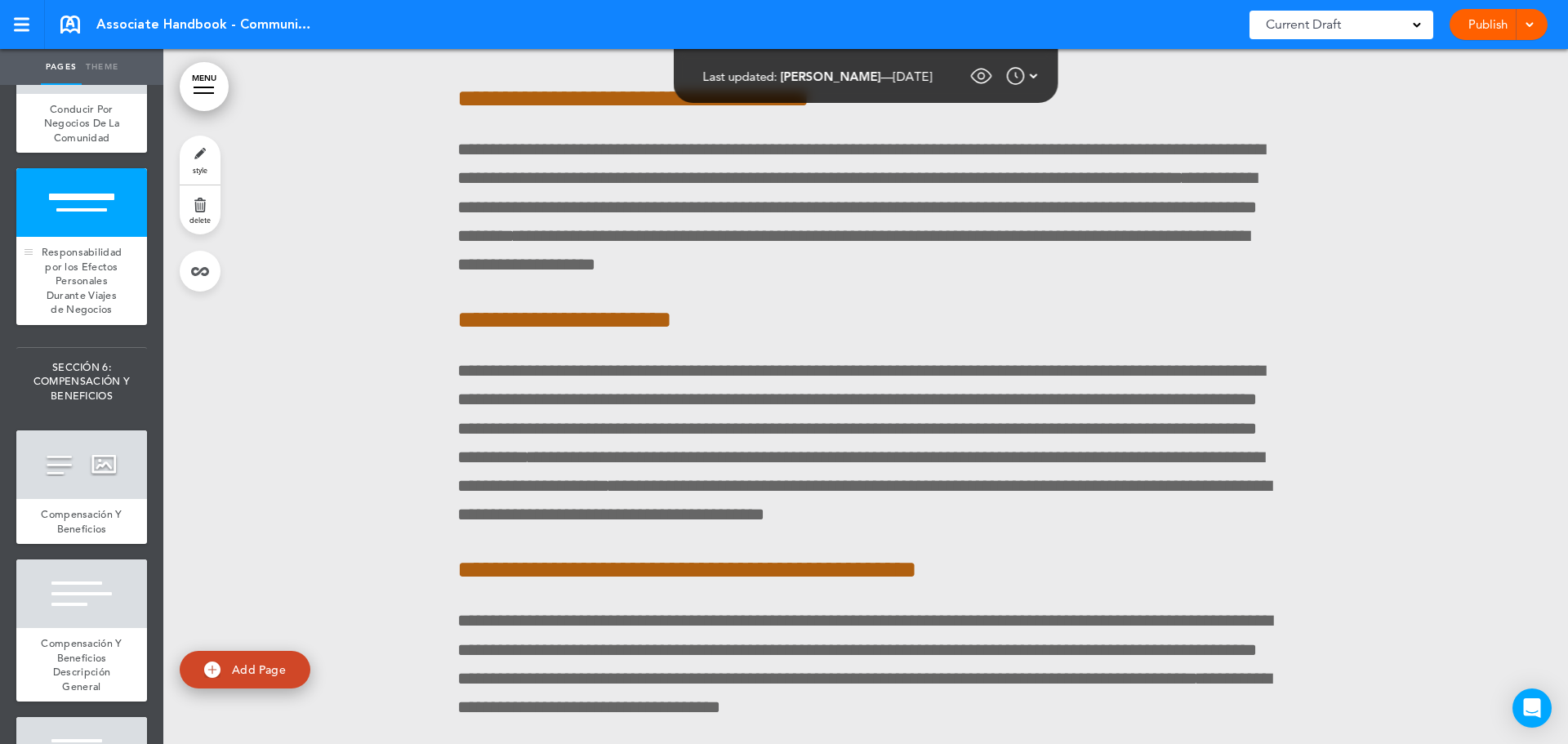
click at [75, 317] on span "Responsabilidad por los Efectos Personales Durante Viajes de Negocios" at bounding box center [82, 280] width 81 height 72
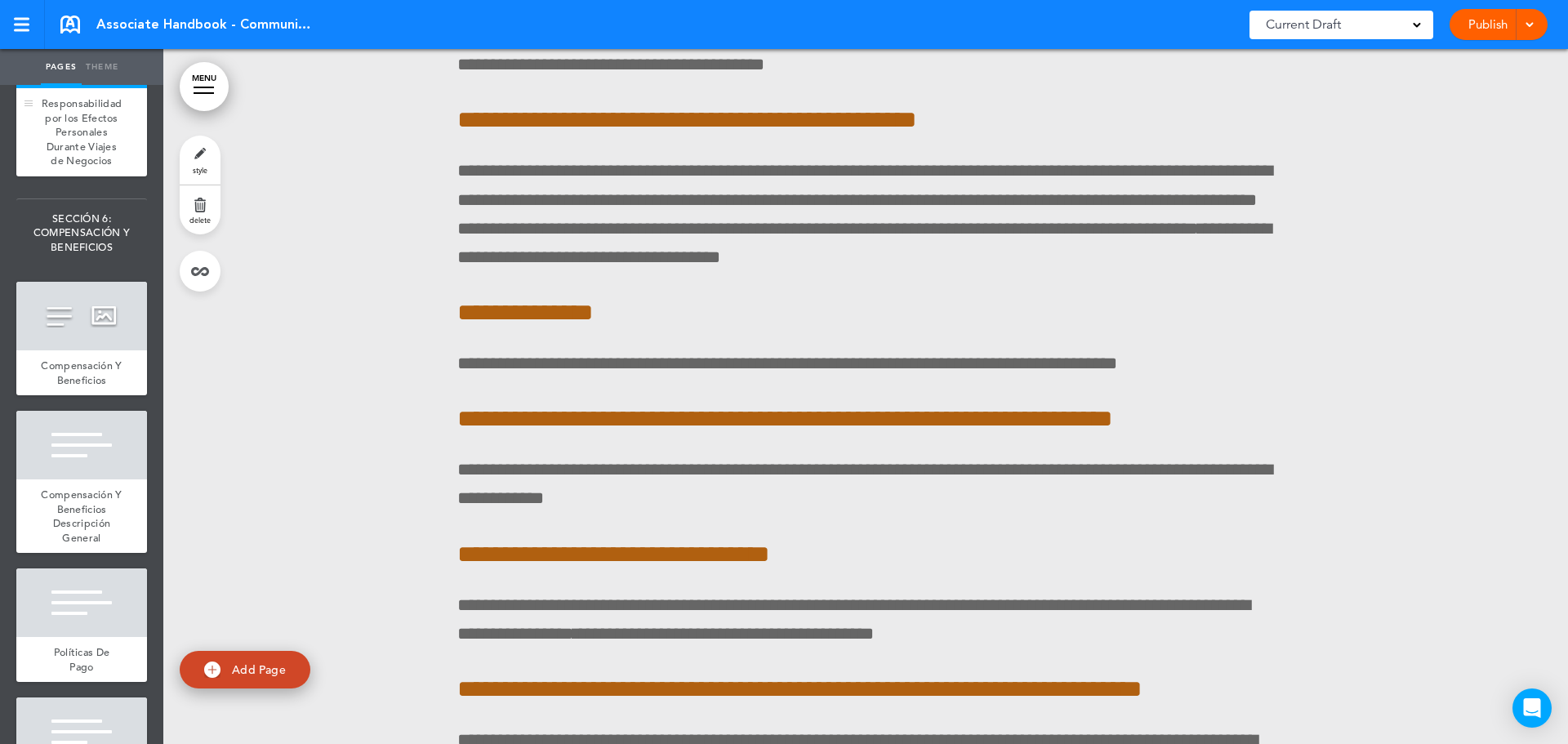
scroll to position [11275, 0]
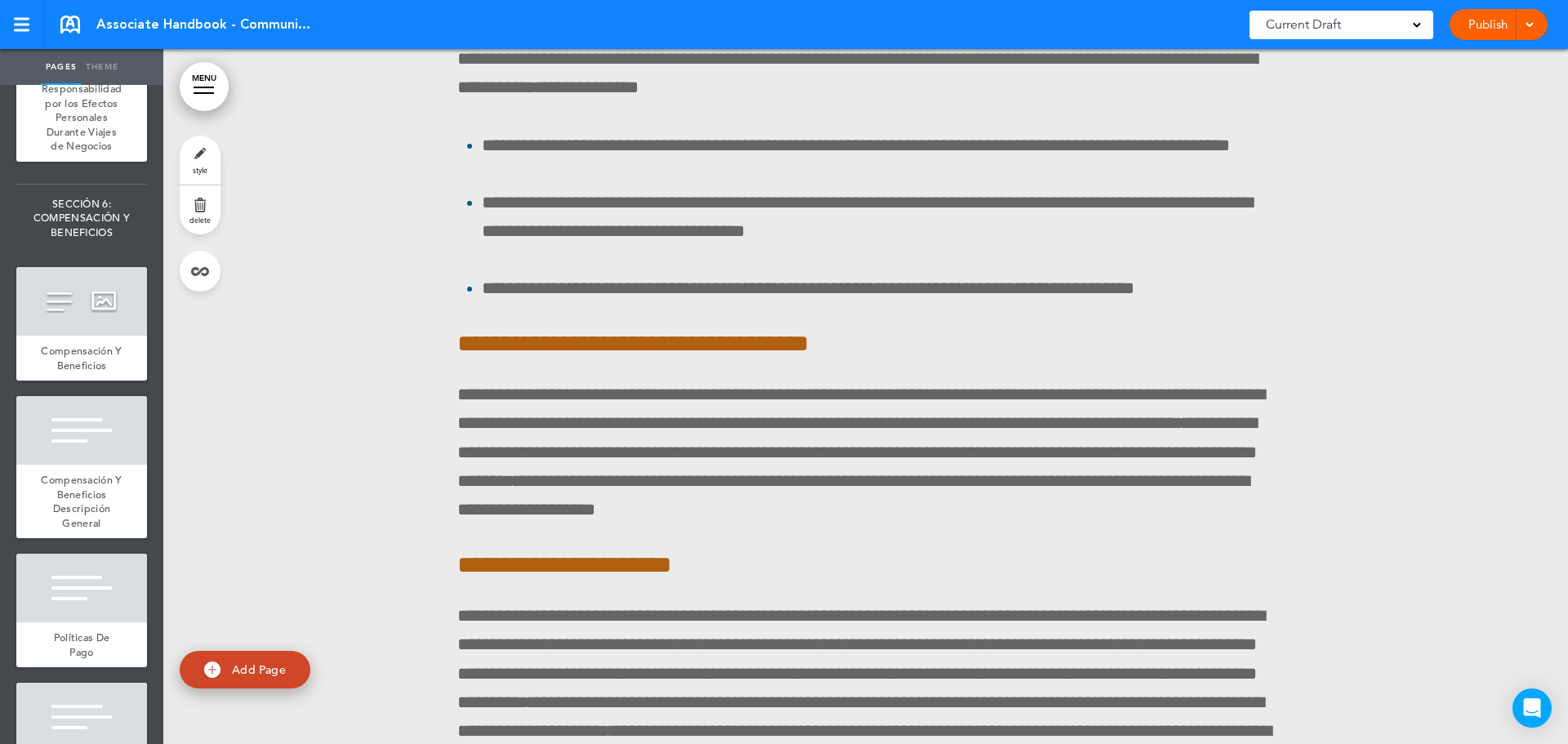
scroll to position [102822, 0]
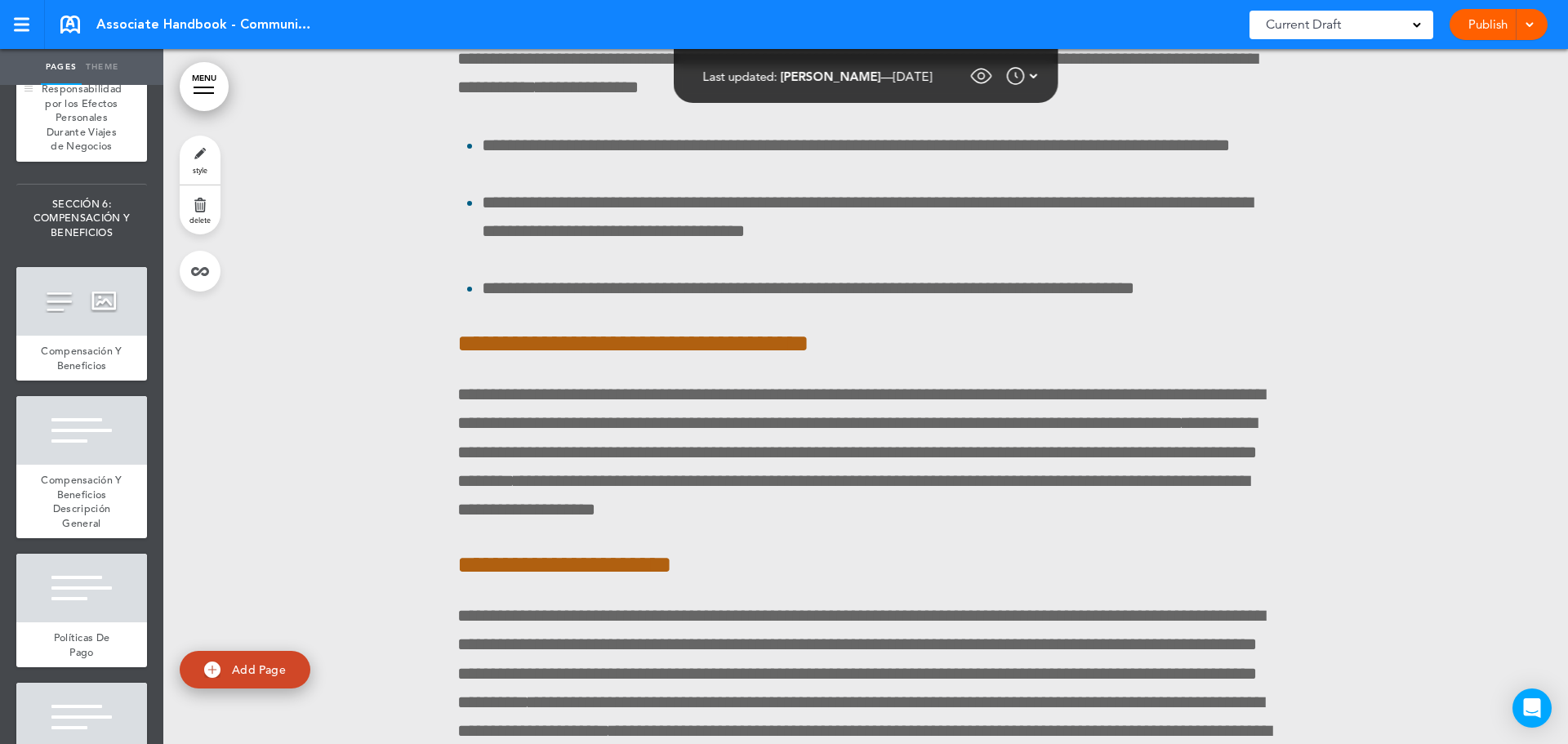
click at [92, 153] on span "Responsabilidad por los Efectos Personales Durante Viajes de Negocios" at bounding box center [82, 117] width 81 height 72
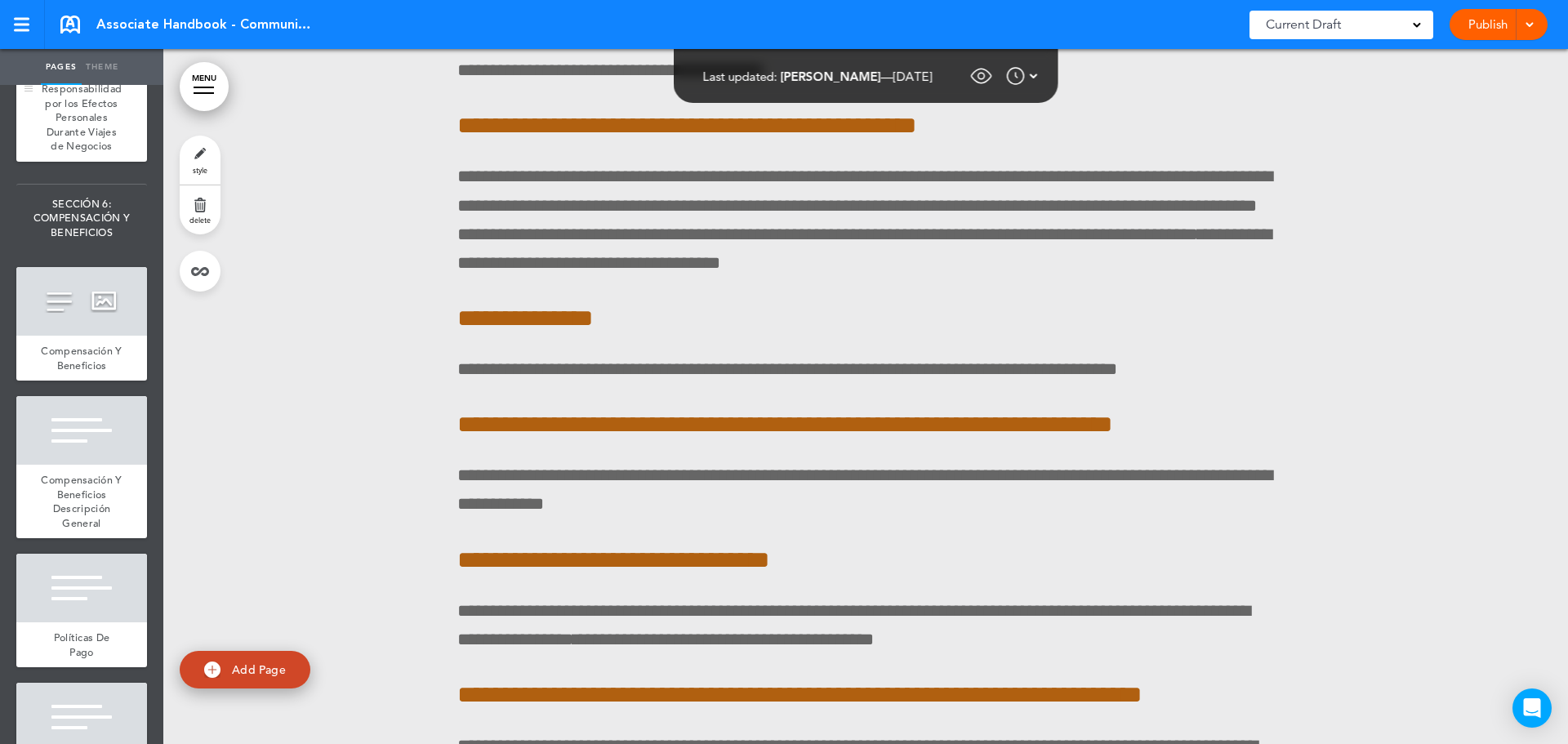
scroll to position [103517, 0]
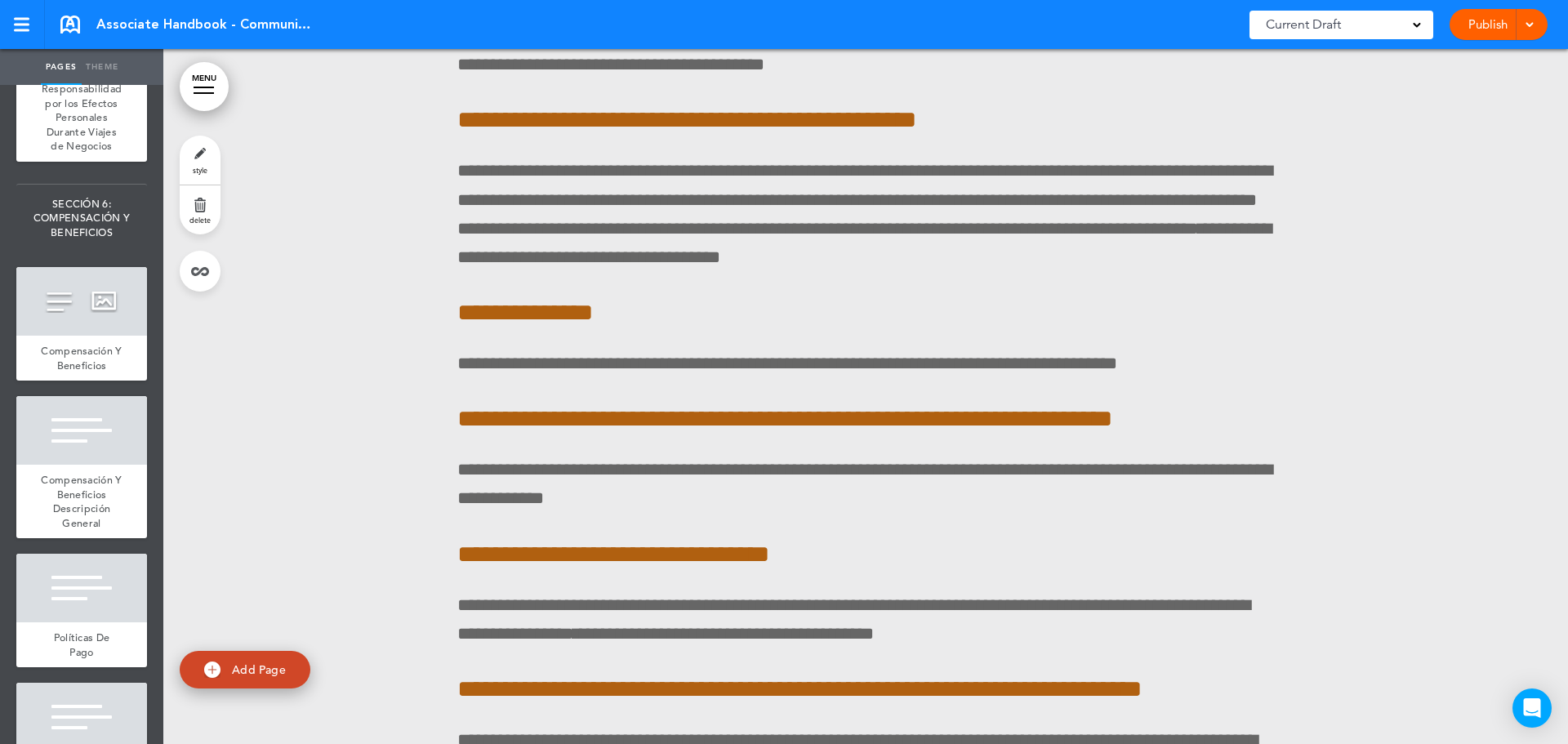
click at [210, 159] on link "style" at bounding box center [200, 160] width 41 height 49
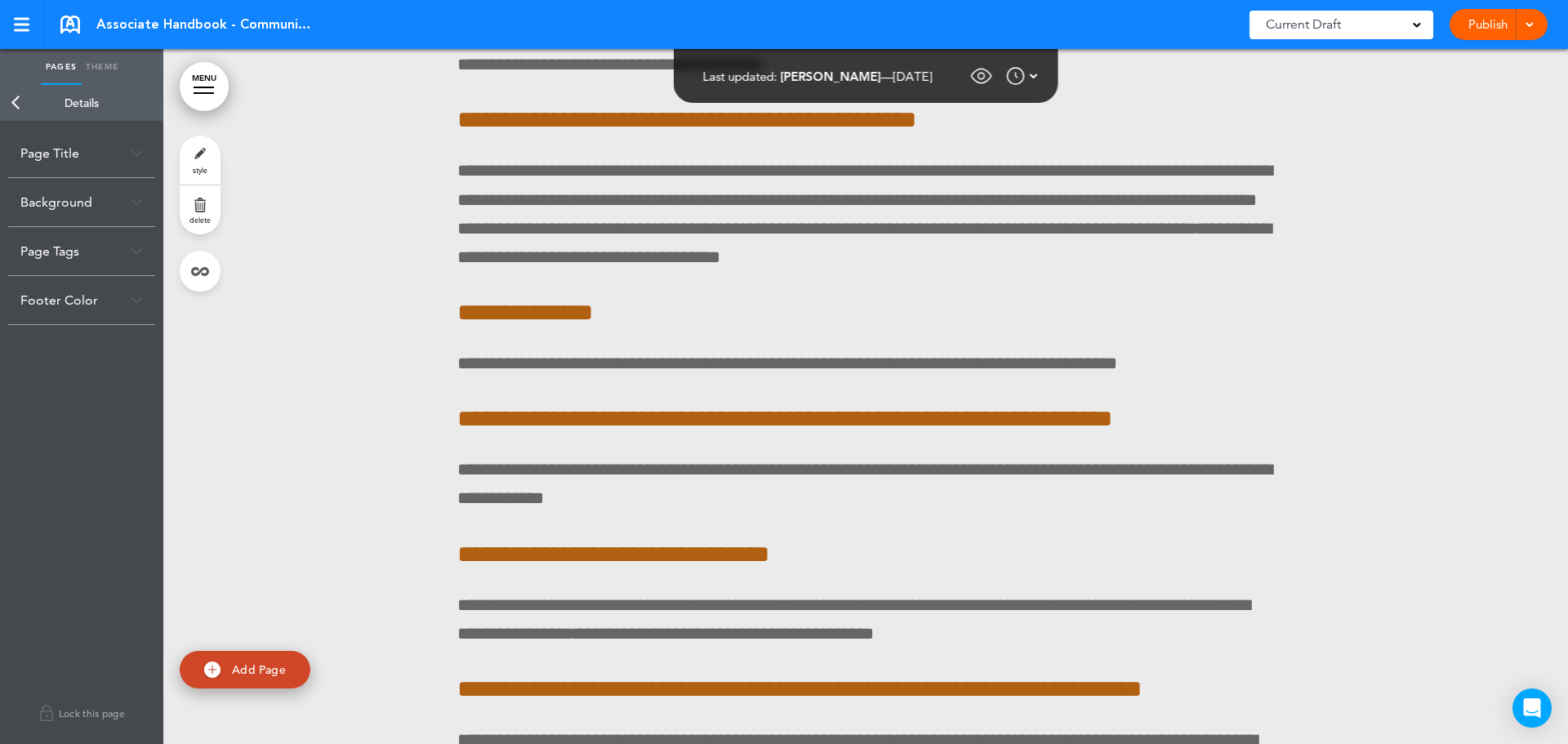
click at [89, 189] on div "Background" at bounding box center [81, 202] width 147 height 48
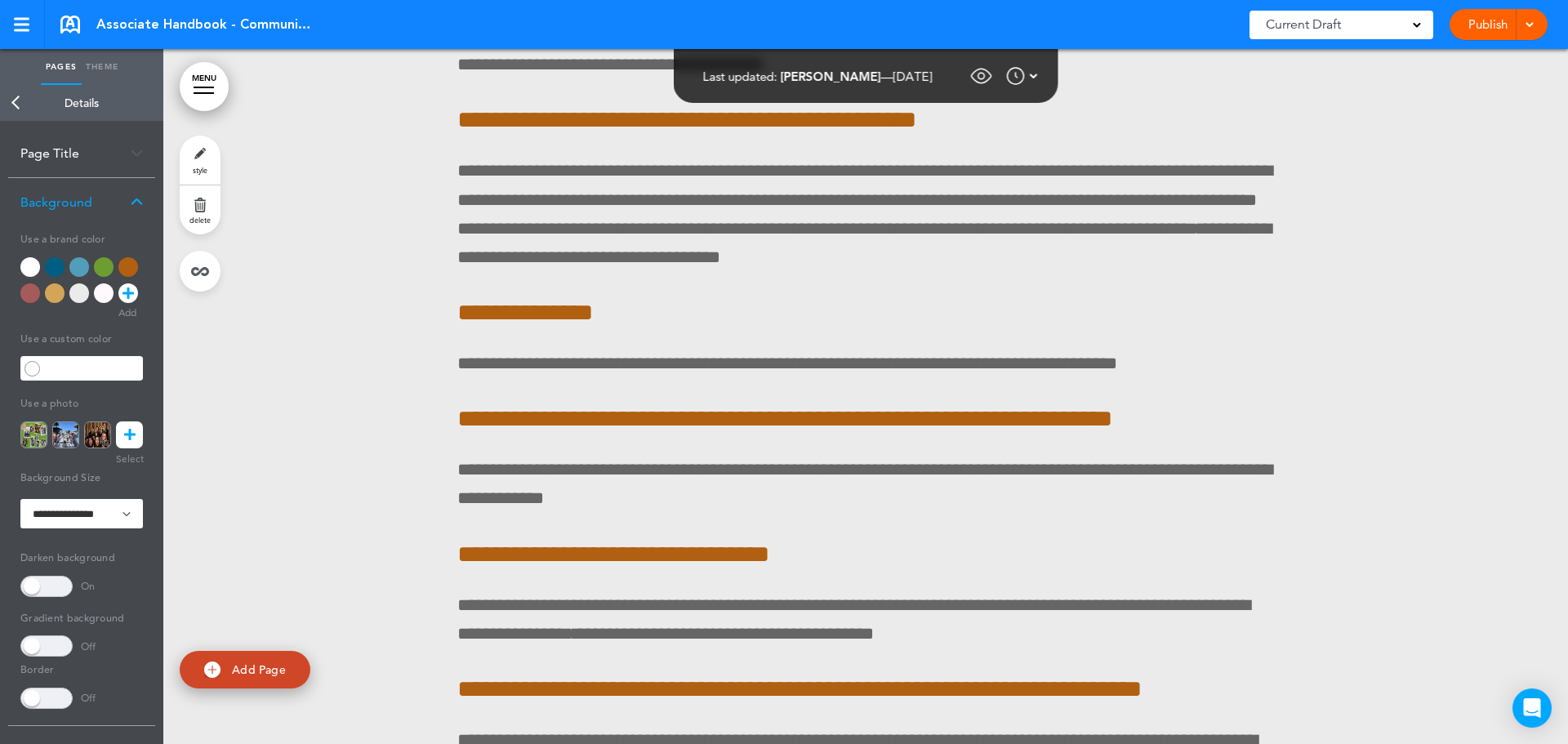
click at [34, 269] on div at bounding box center [30, 268] width 20 height 20
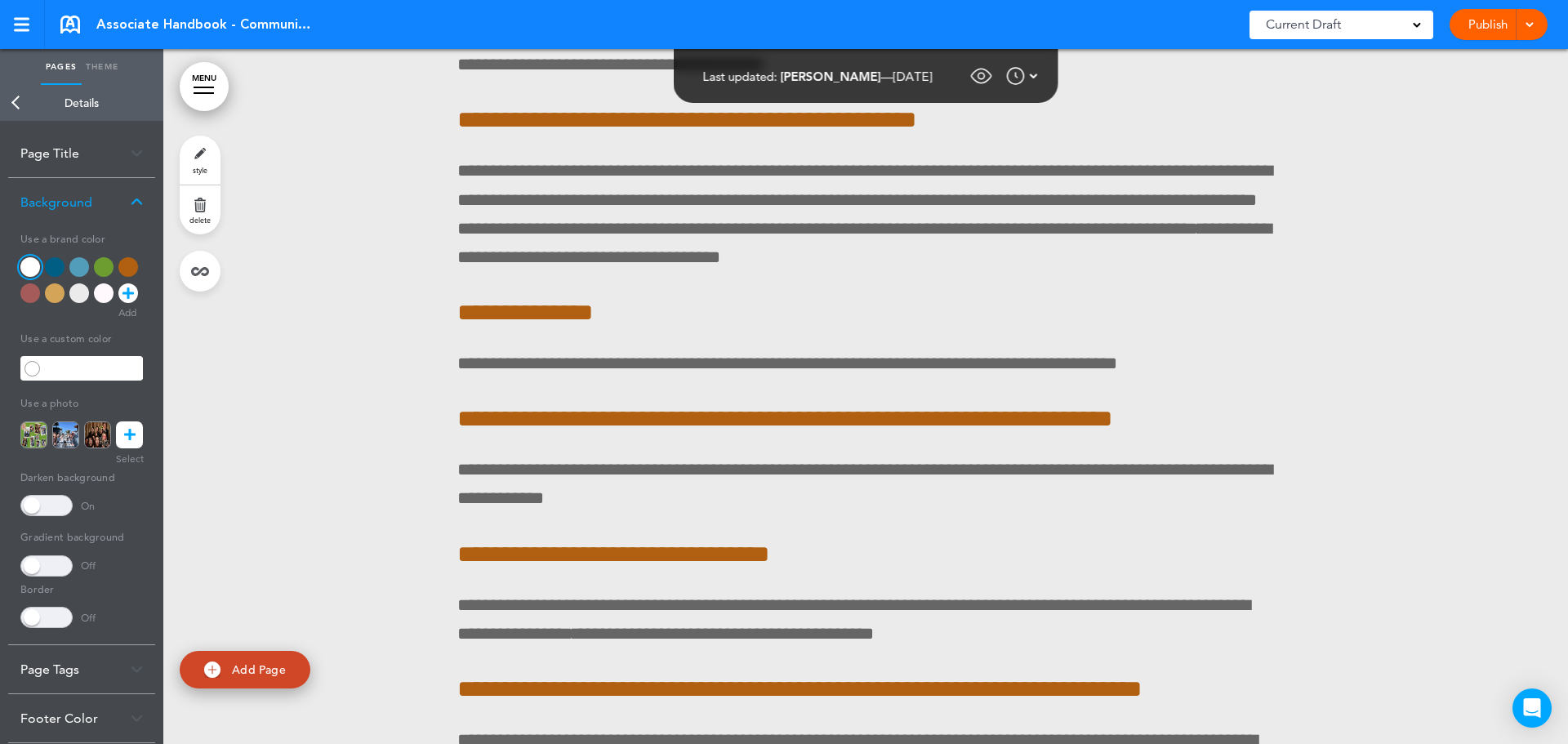
click at [13, 104] on link "Back" at bounding box center [16, 103] width 32 height 36
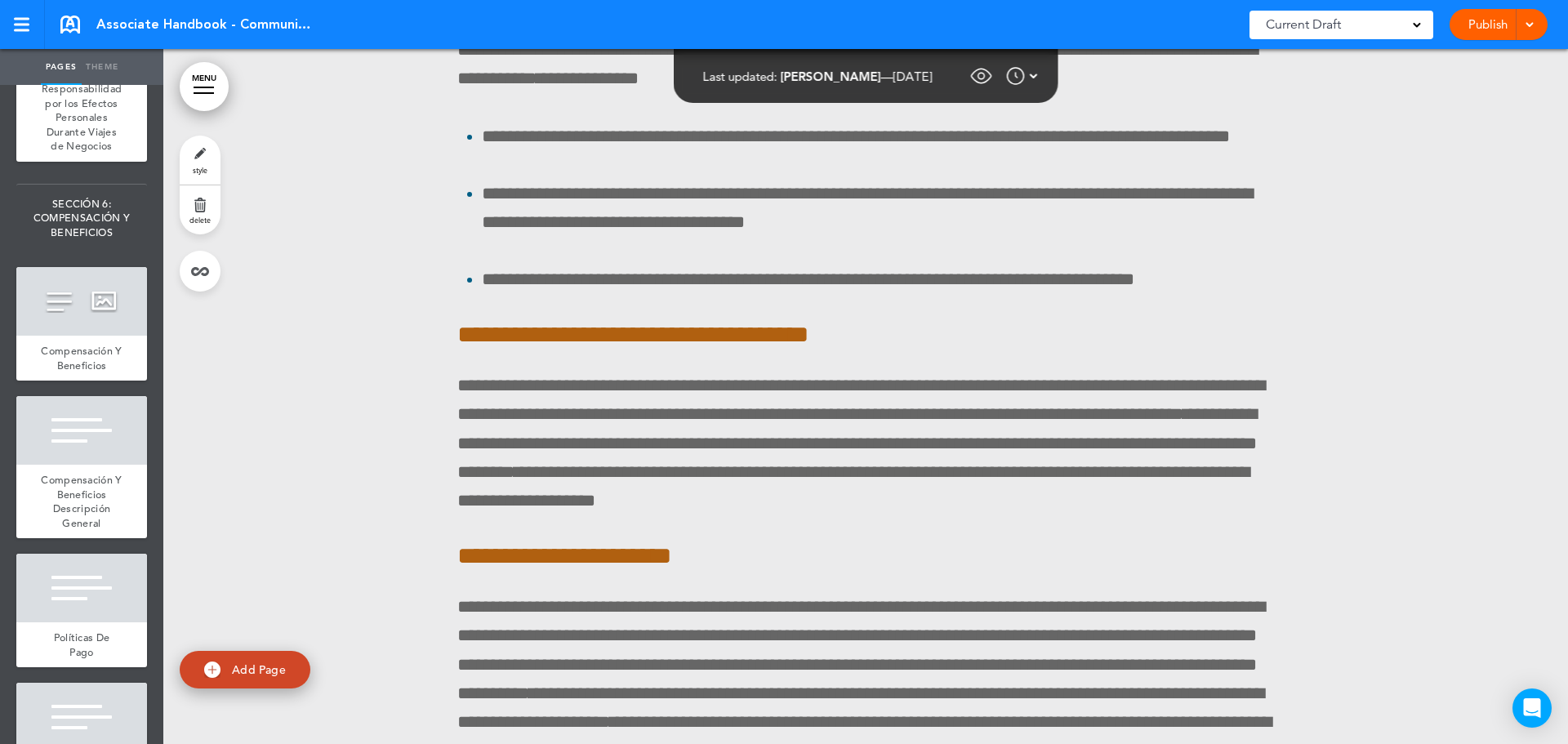
scroll to position [102822, 0]
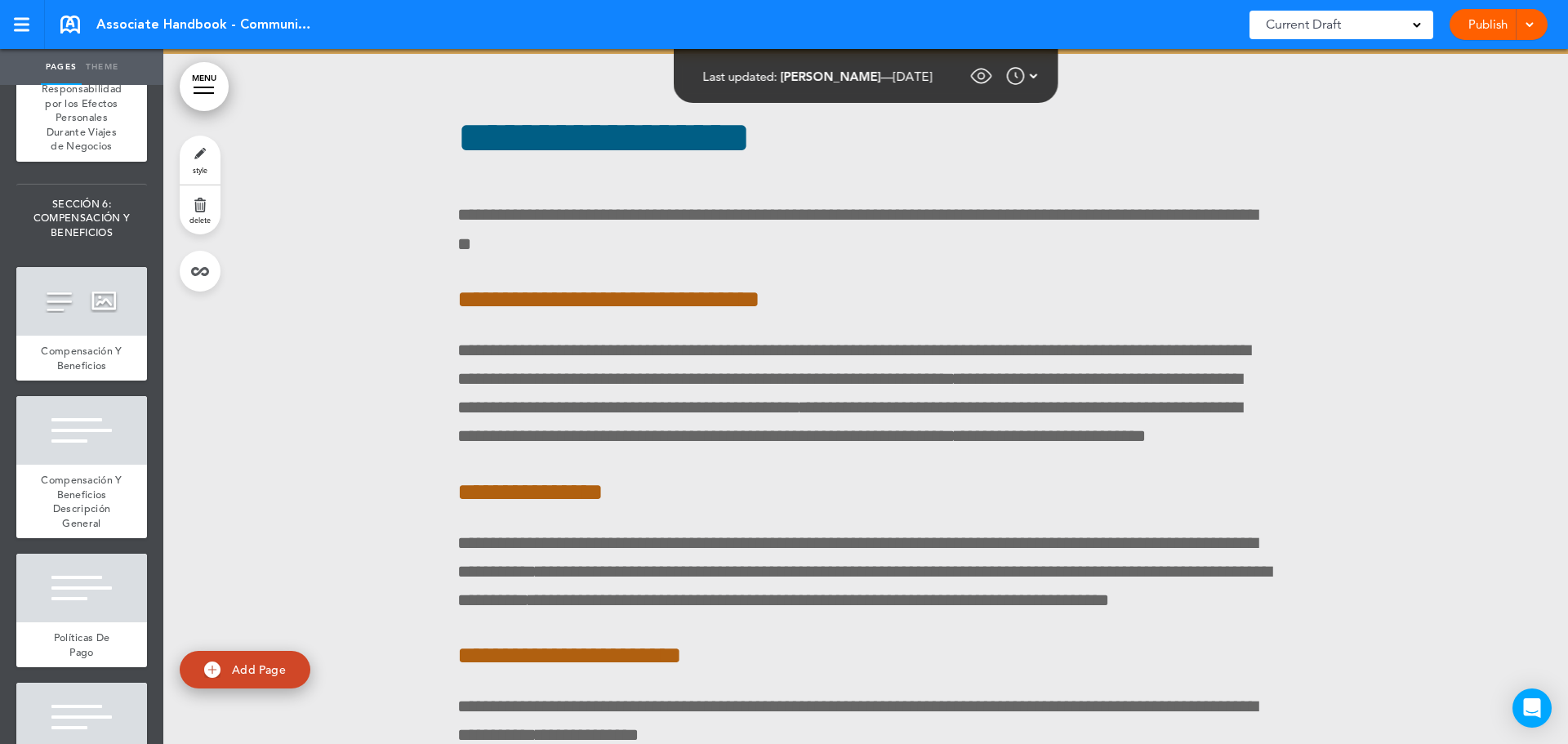
scroll to position [102126, 0]
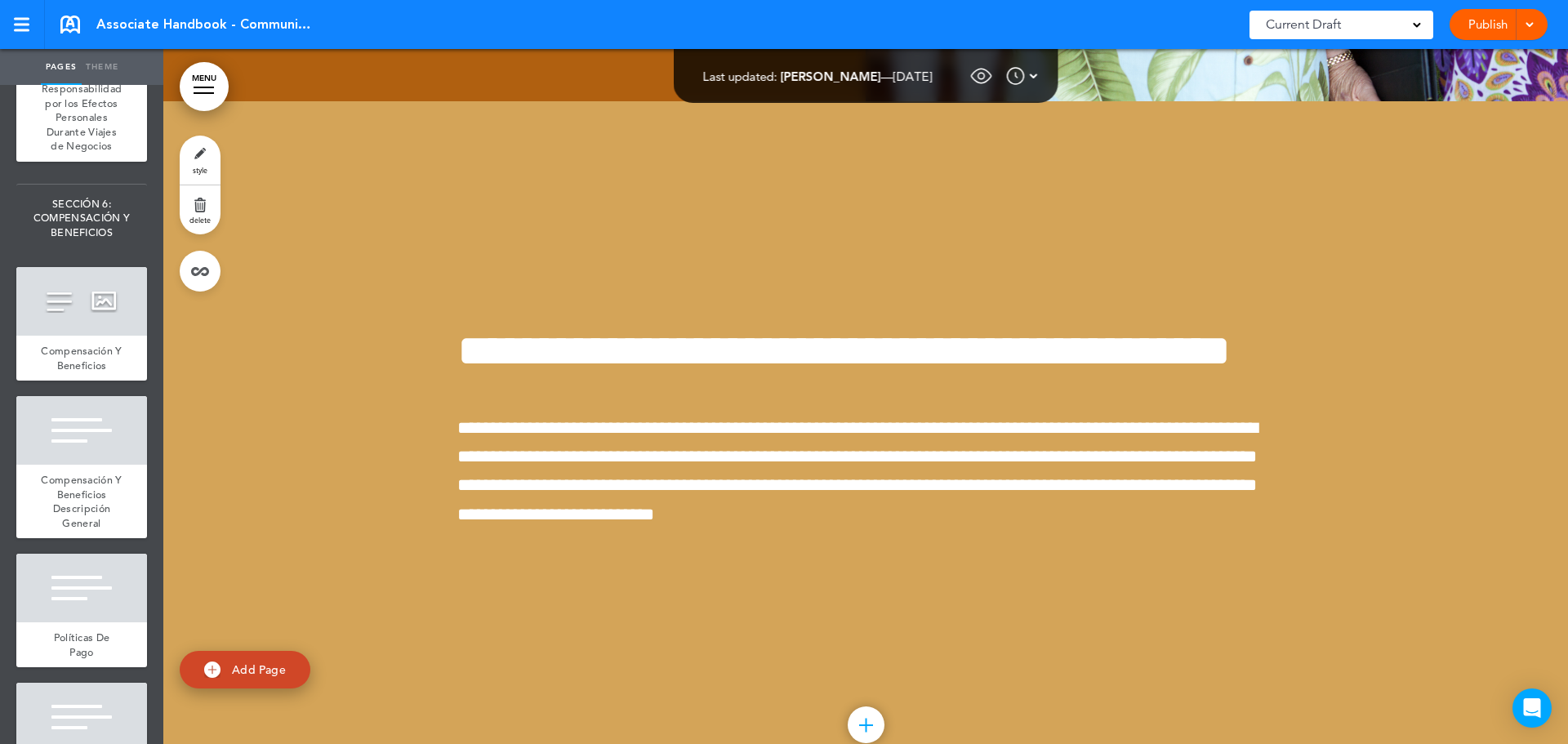
scroll to position [11112, 0]
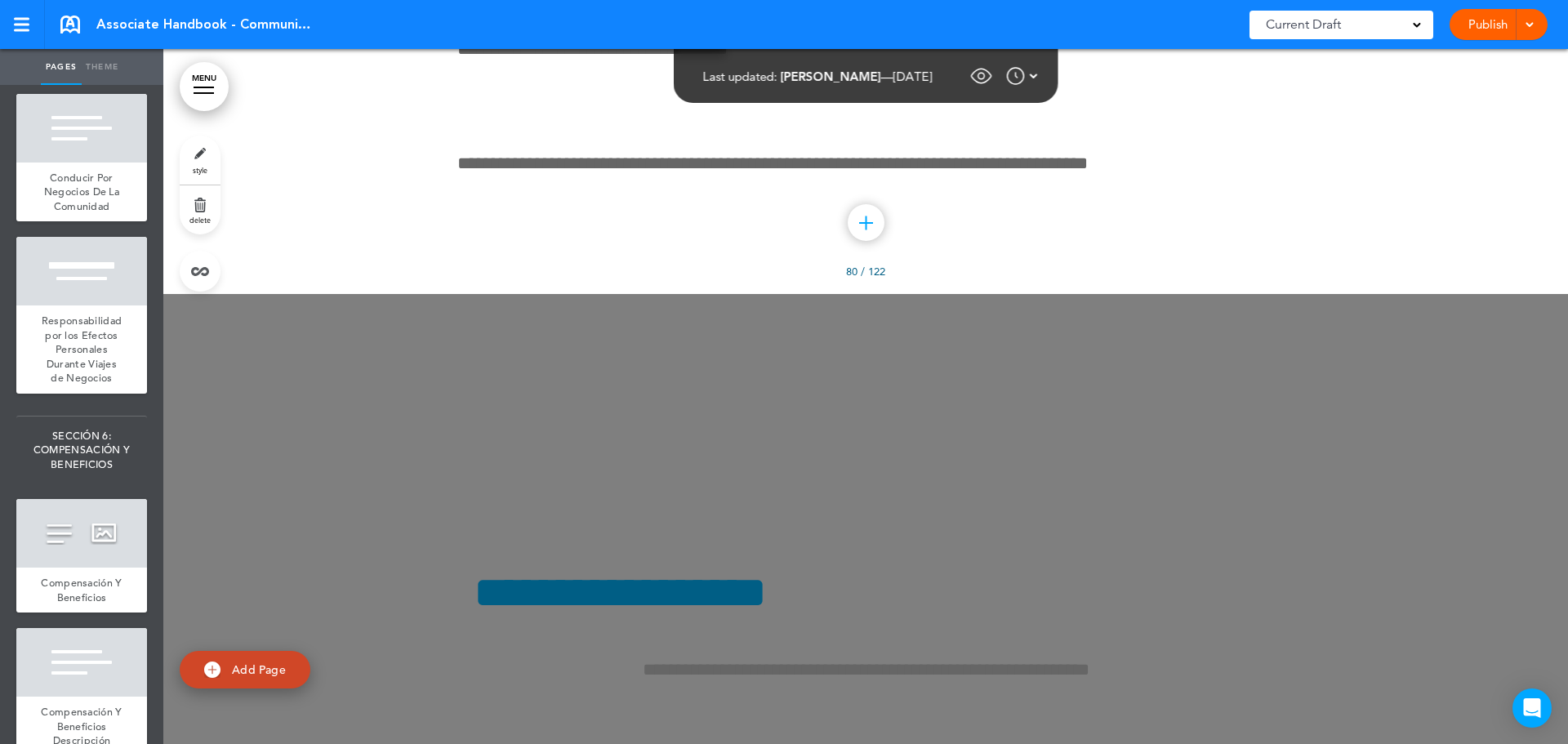
scroll to position [10948, 0]
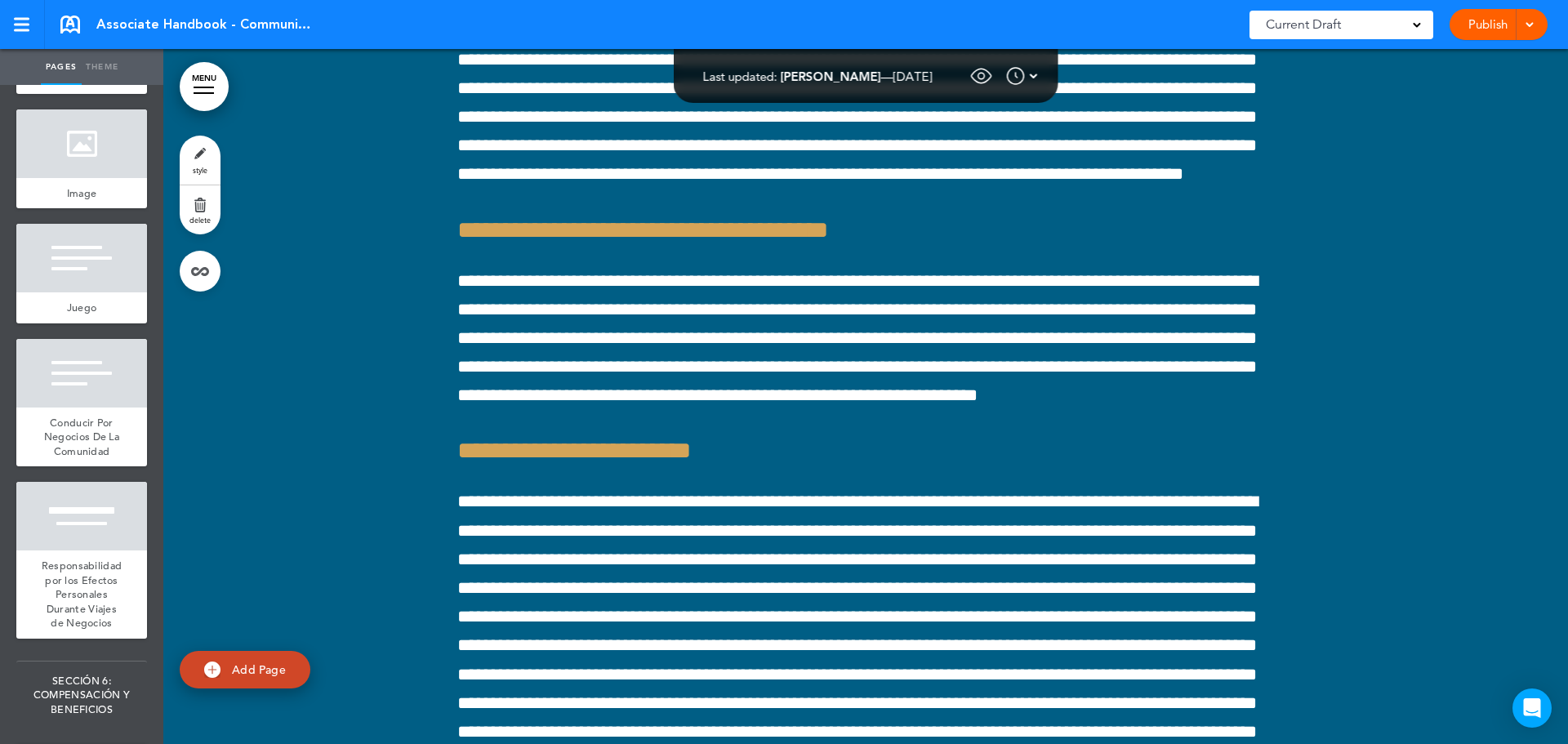
scroll to position [10785, 0]
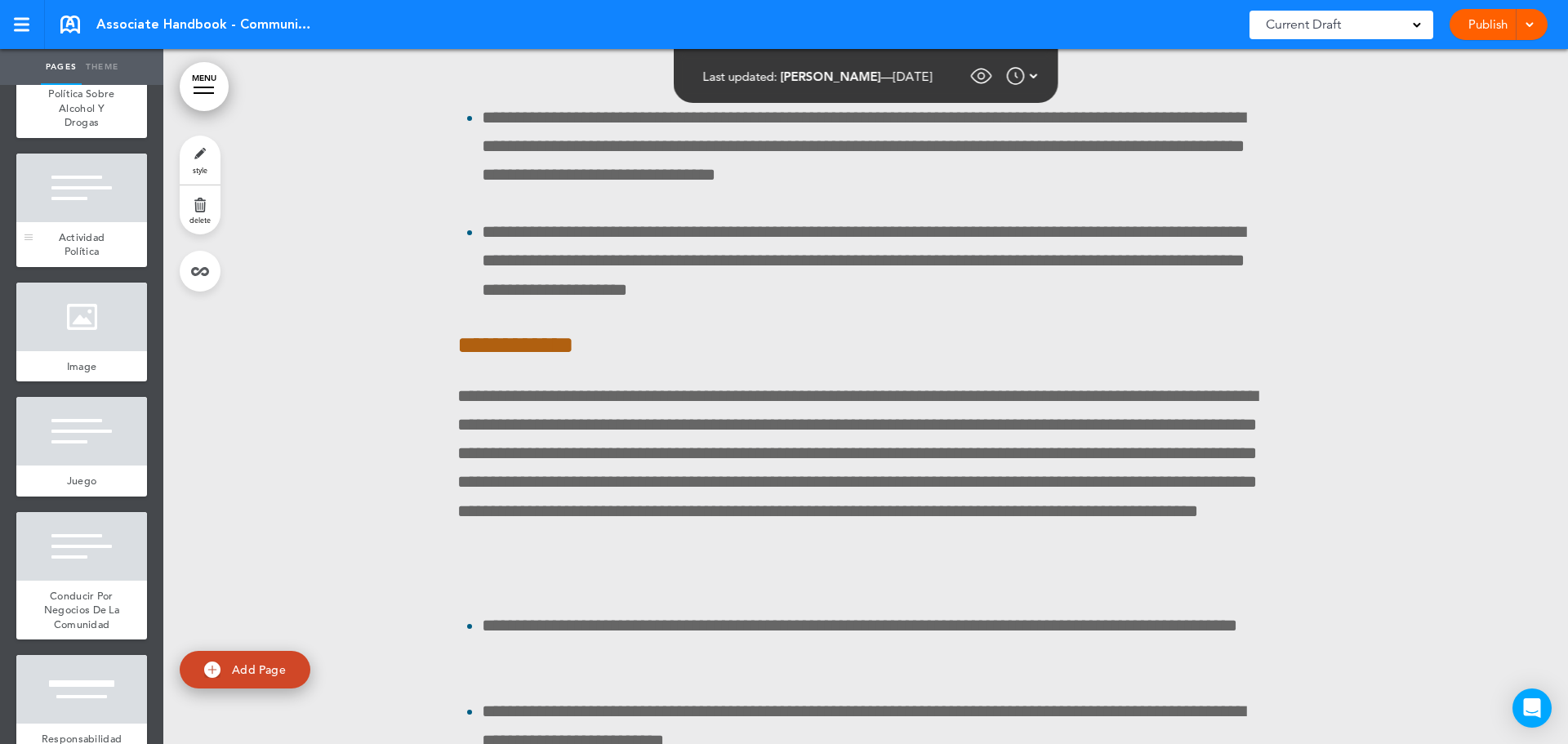
scroll to position [10622, 0]
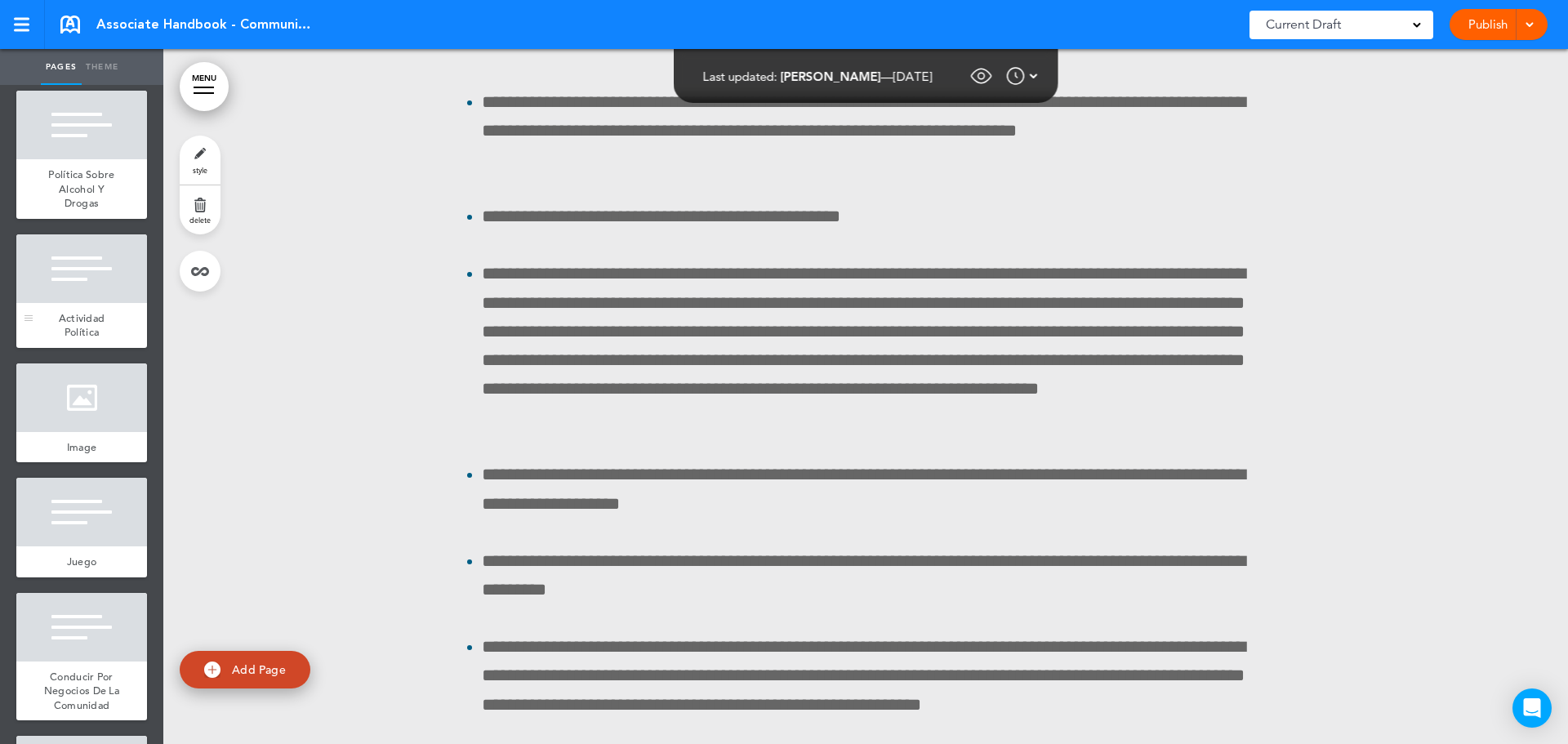
scroll to position [10540, 0]
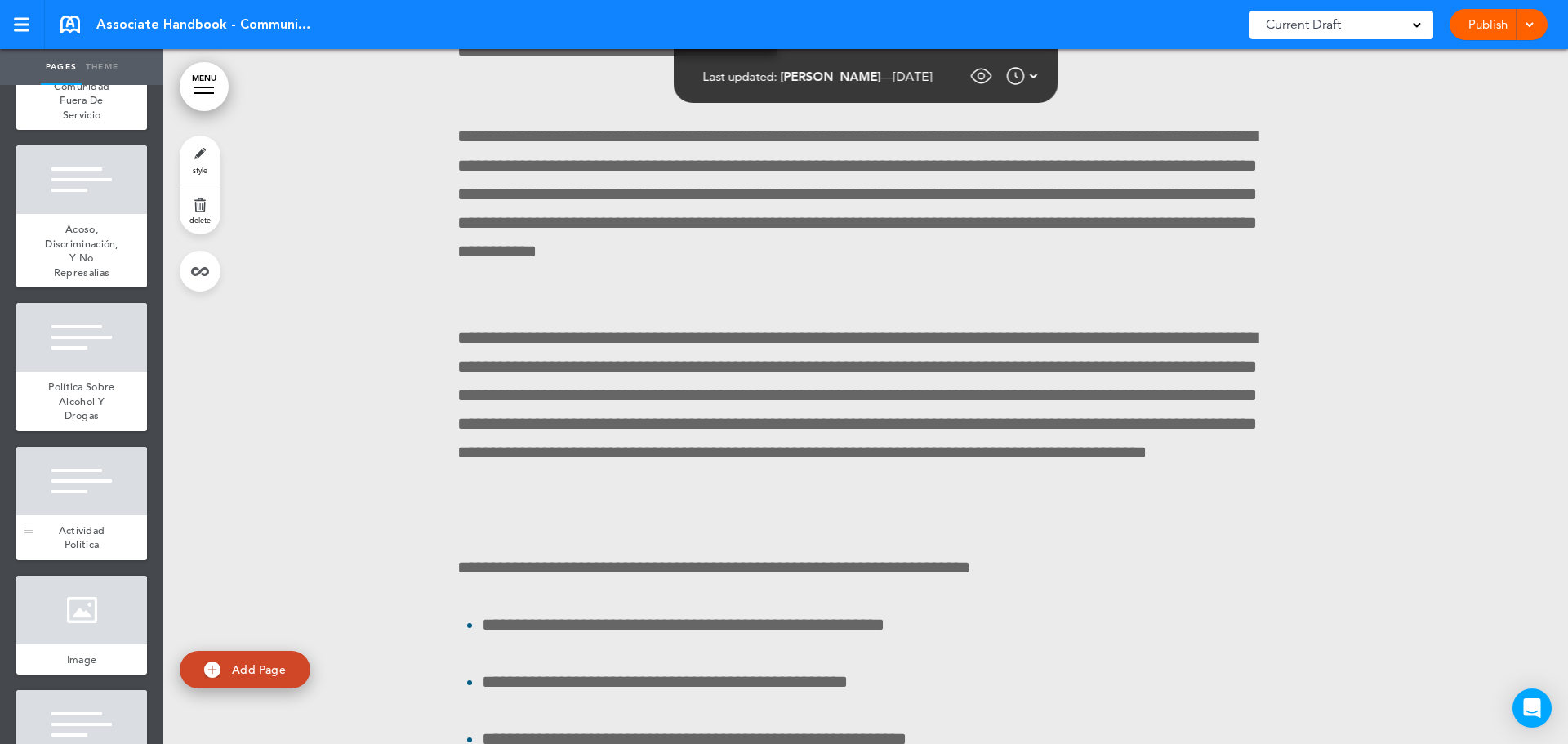
scroll to position [10294, 0]
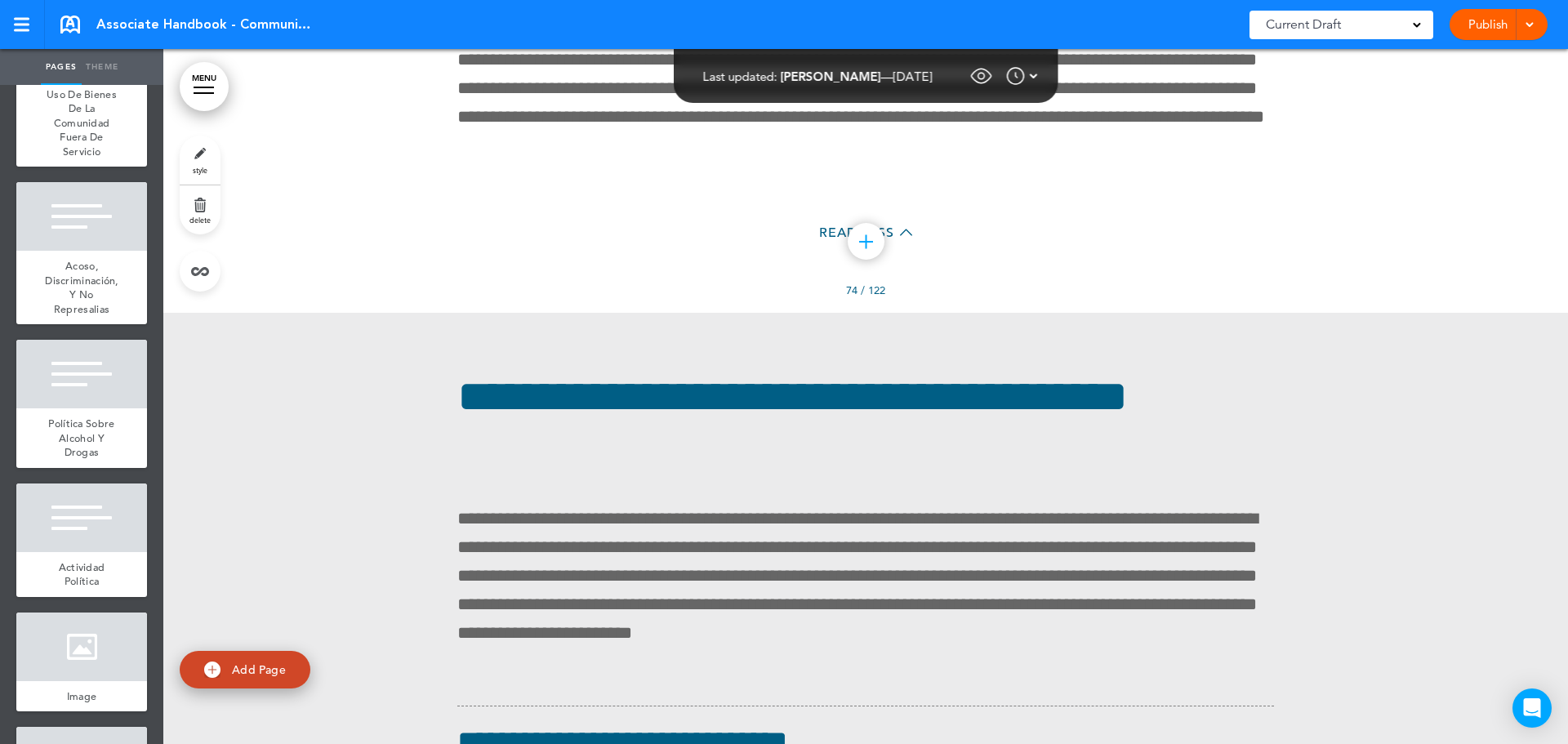
scroll to position [85928, 0]
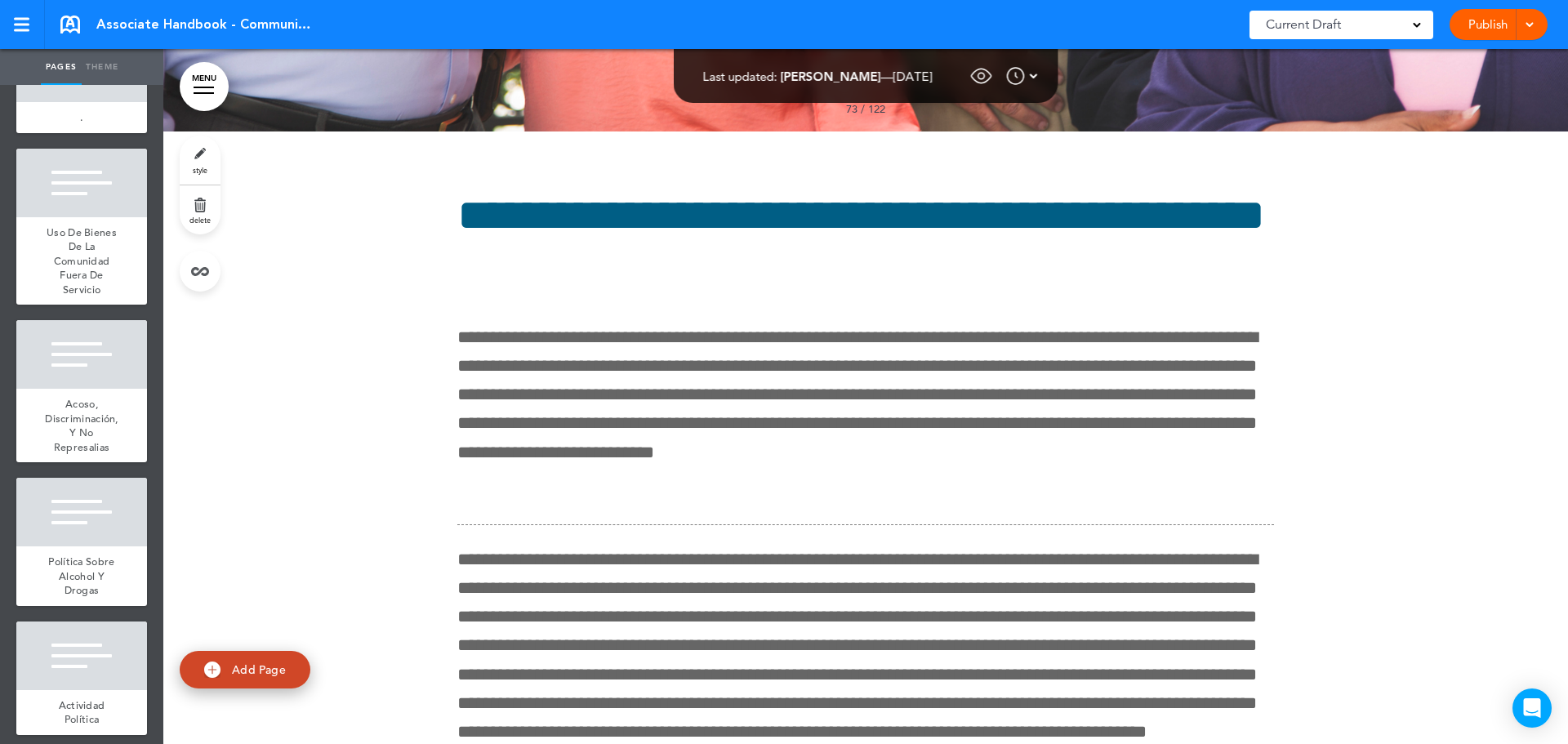
scroll to position [10132, 0]
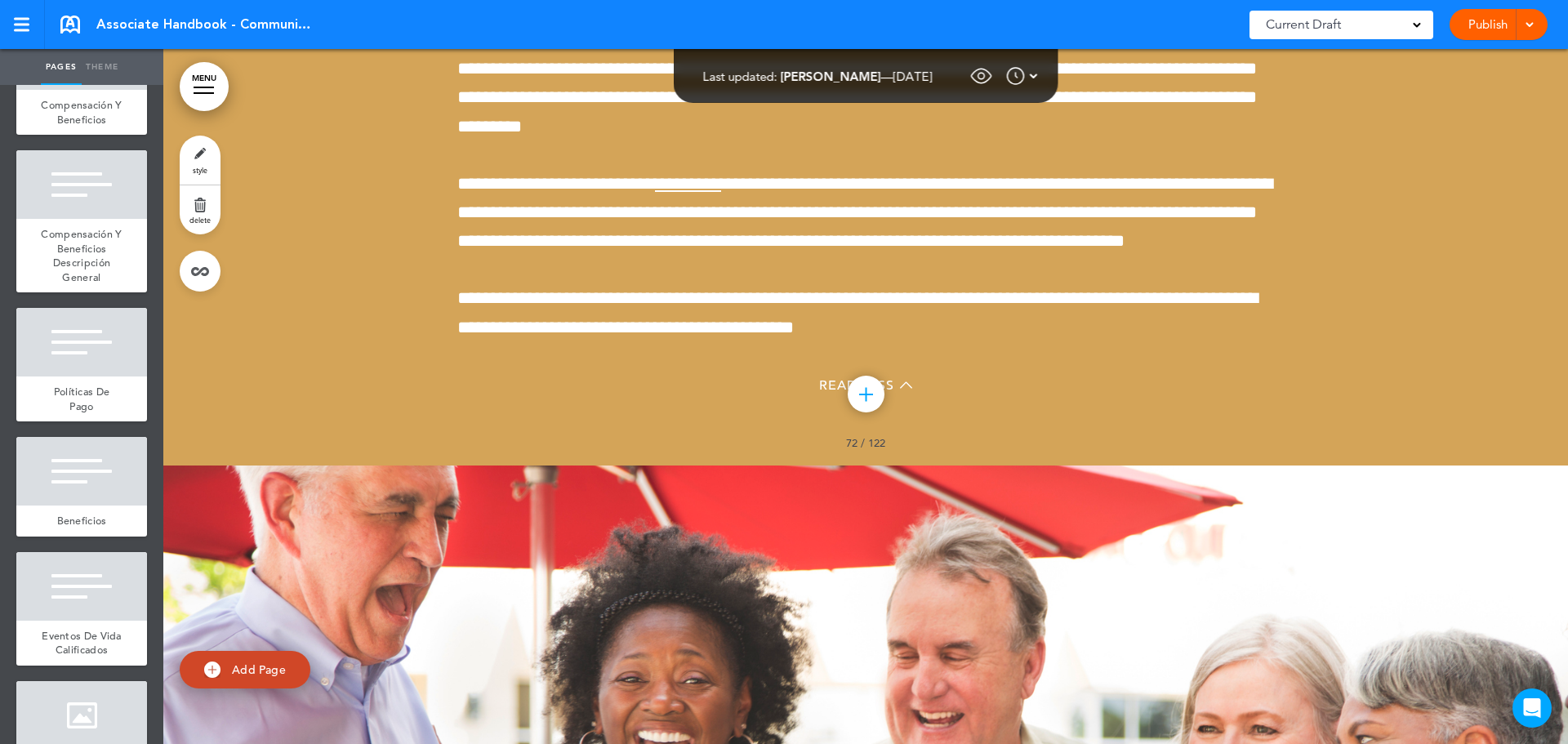
scroll to position [11520, 0]
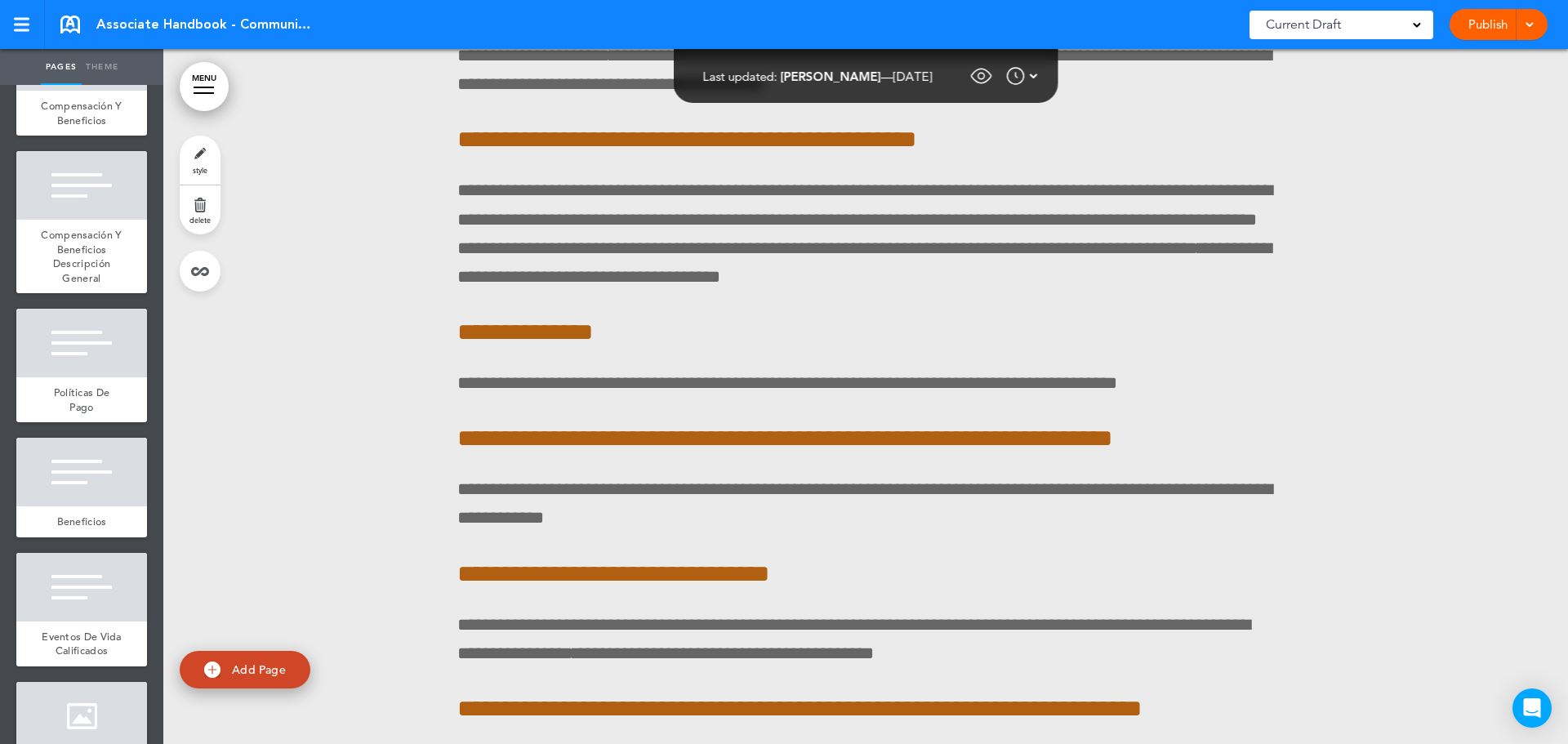
scroll to position [103517, 0]
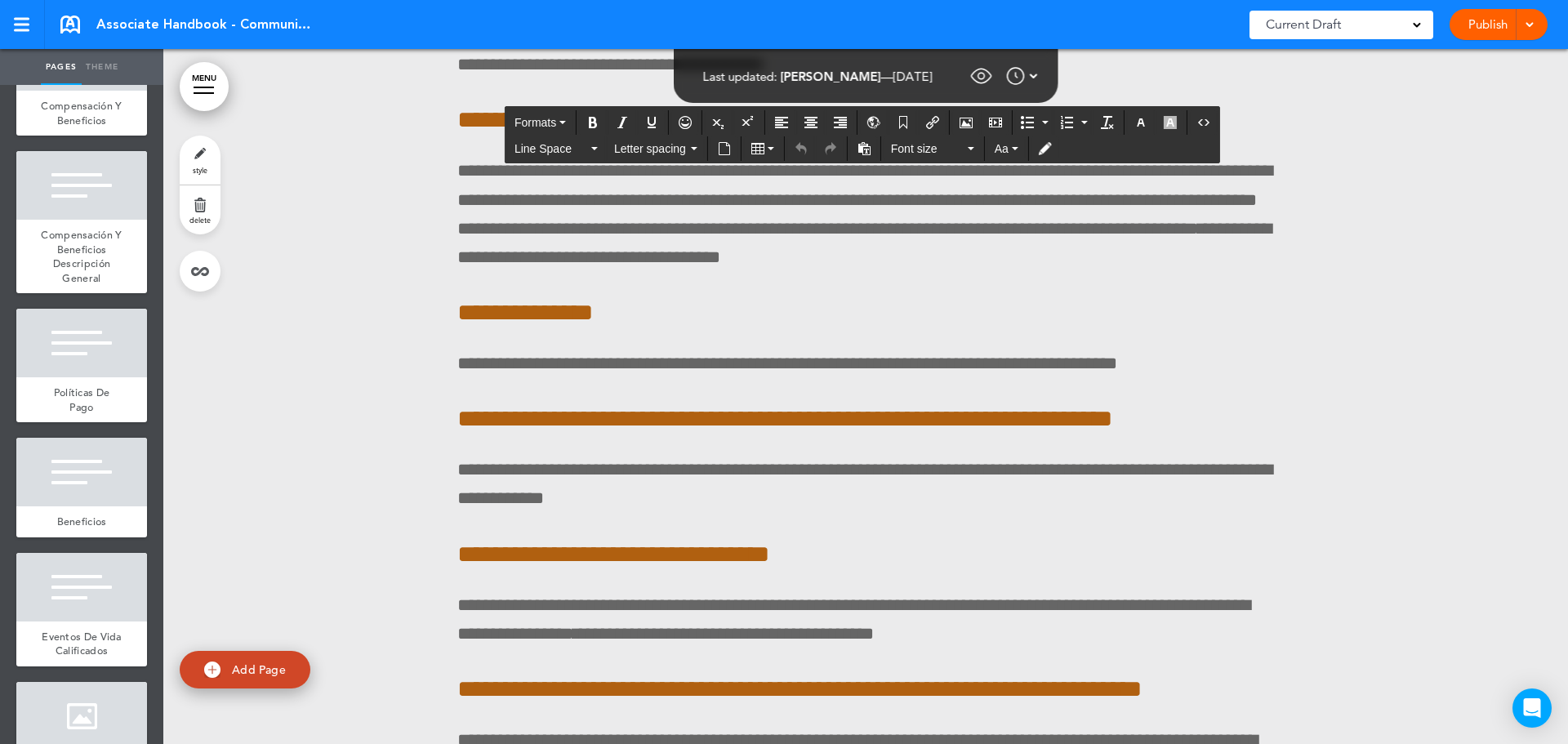
paste div
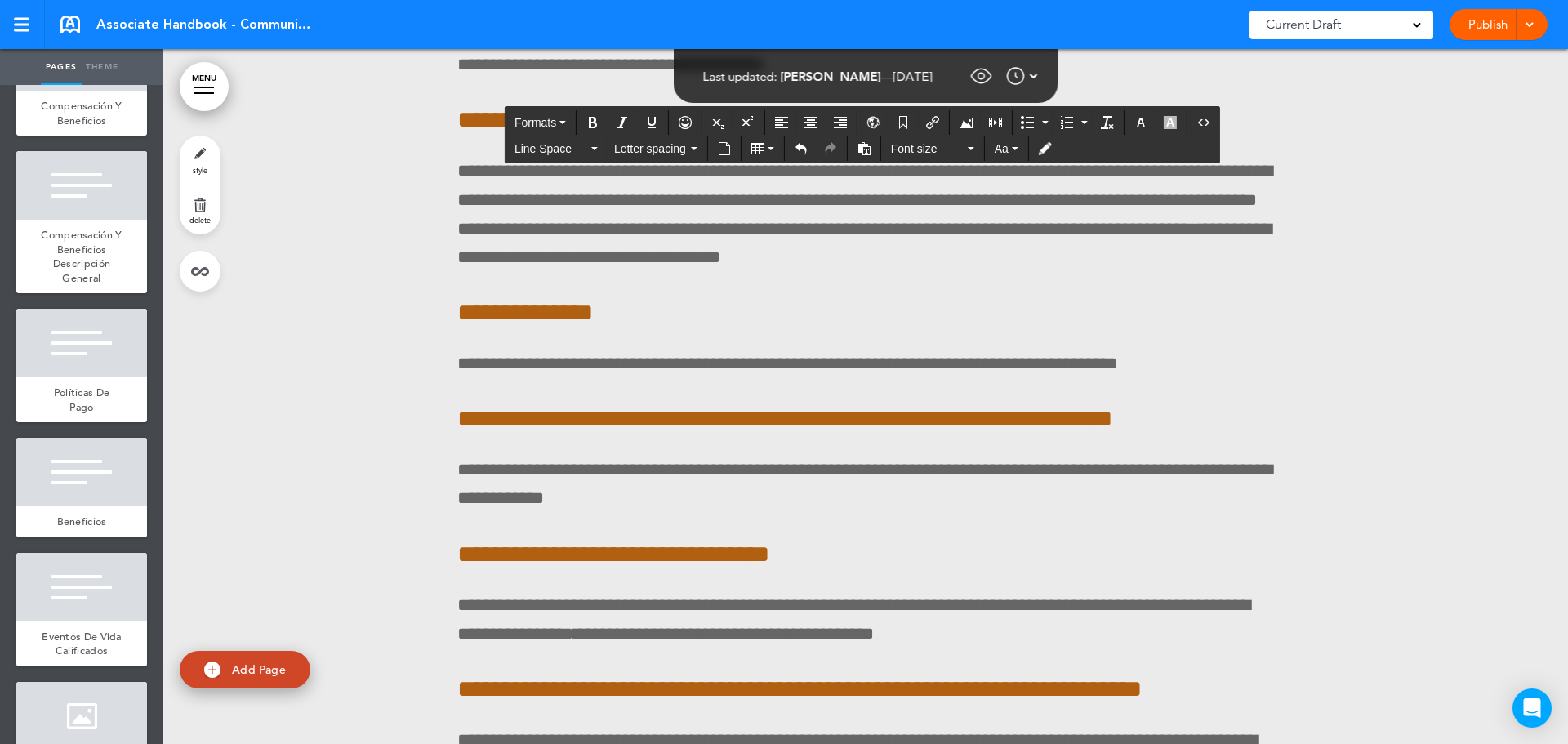
scroll to position [103489, 0]
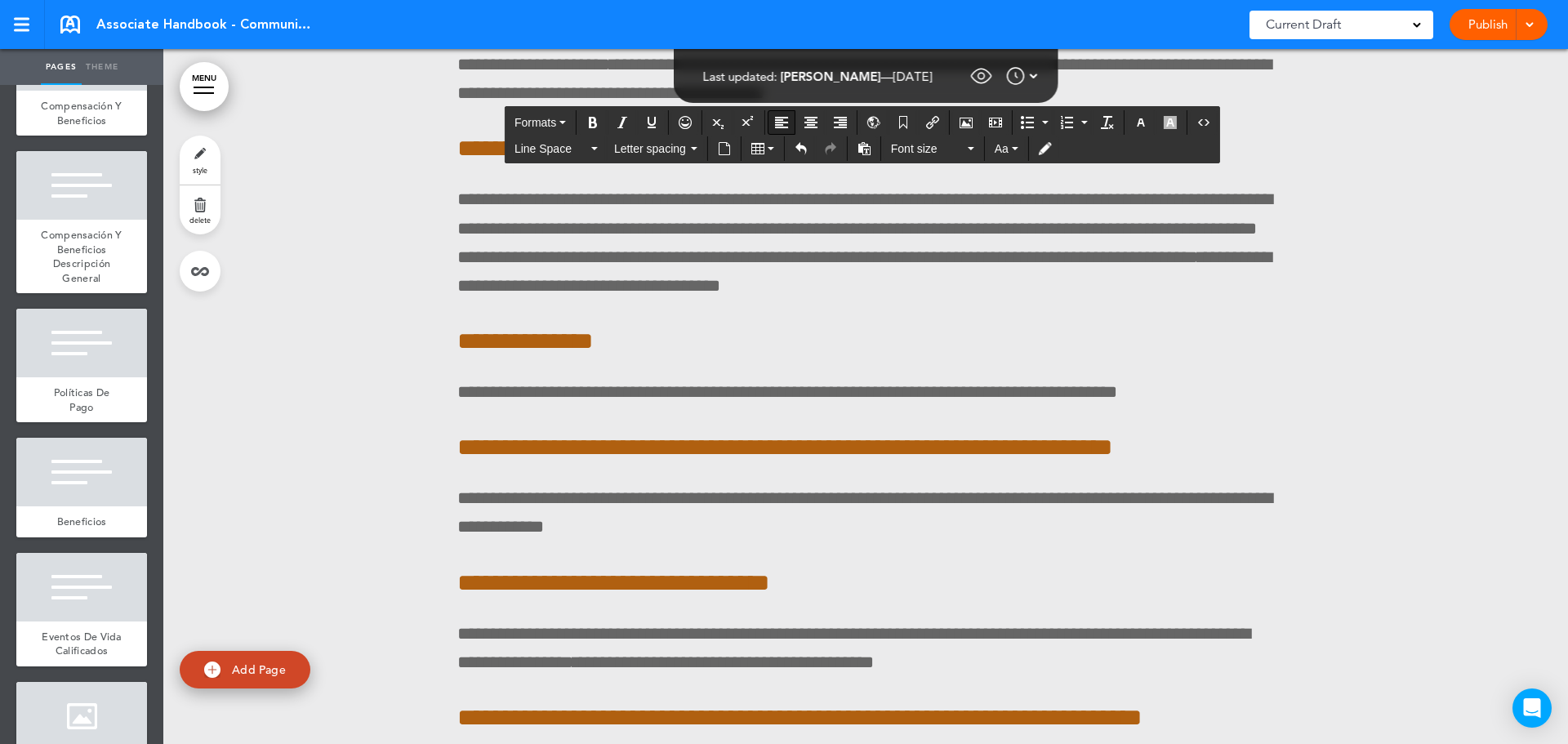
click at [784, 125] on icon "Align left" at bounding box center [781, 122] width 13 height 13
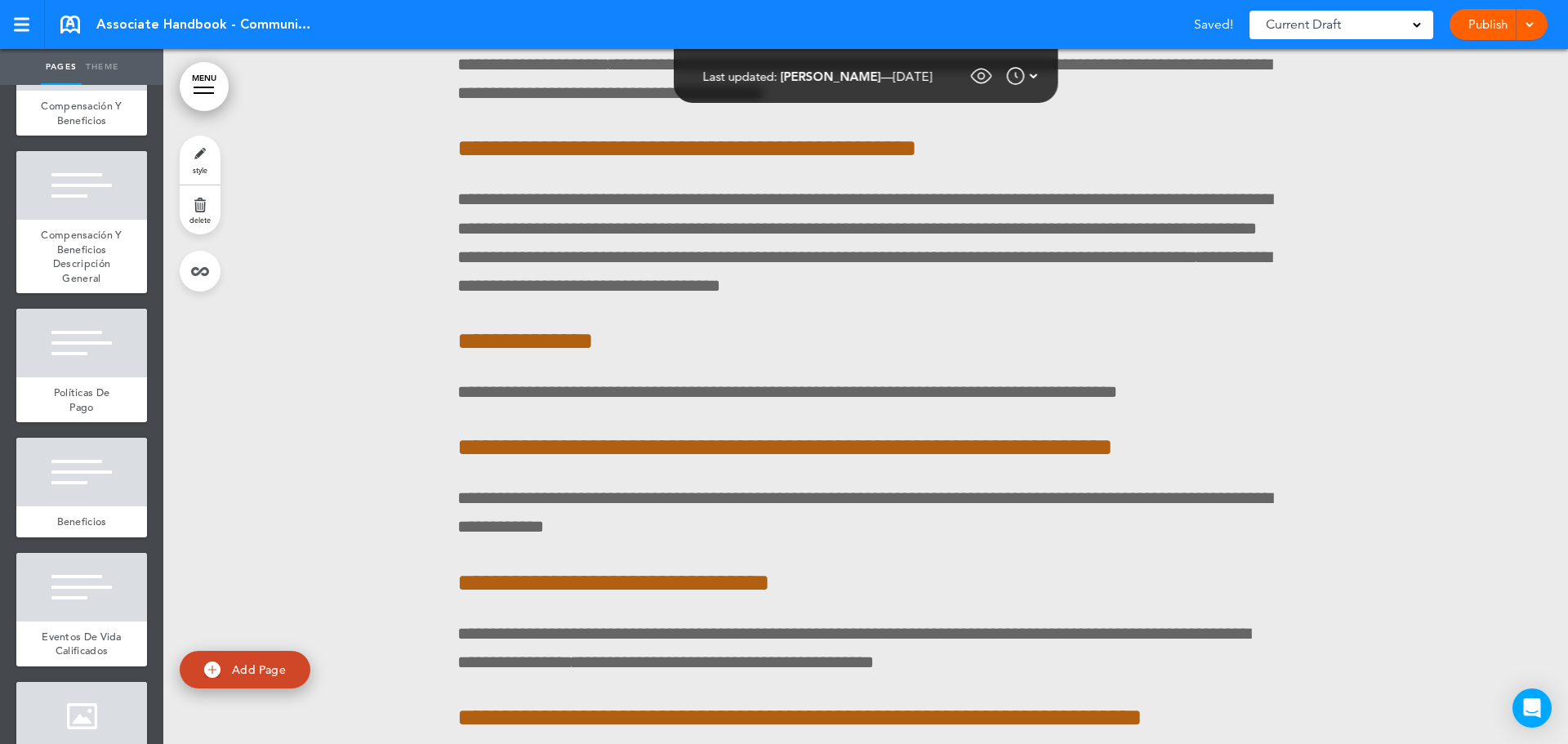
click at [219, 163] on link "style" at bounding box center [200, 160] width 41 height 49
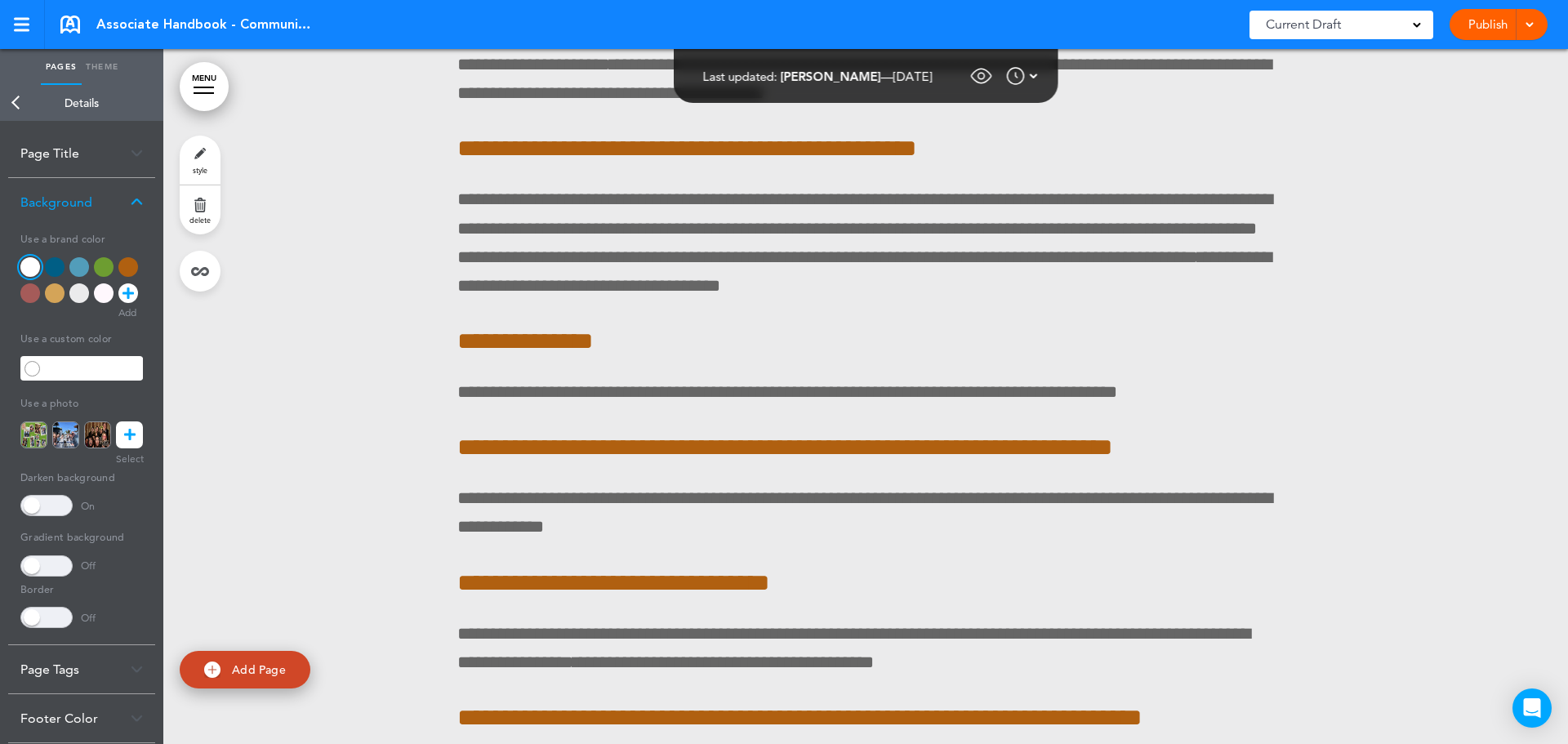
click at [26, 260] on div at bounding box center [30, 268] width 20 height 20
click at [60, 503] on span at bounding box center [46, 506] width 52 height 22
click at [23, 107] on link "Back" at bounding box center [16, 103] width 32 height 36
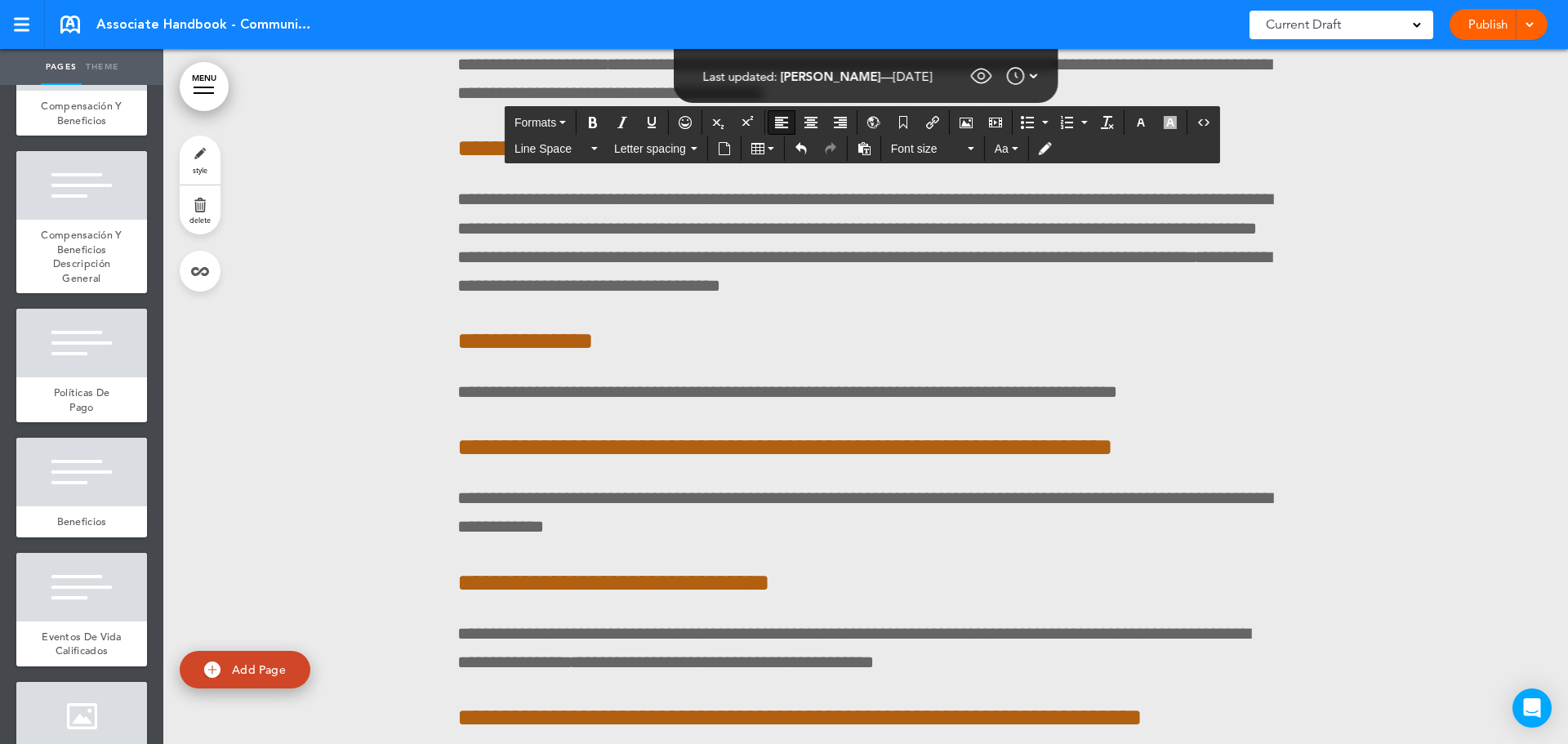
drag, startPoint x: 1134, startPoint y: 521, endPoint x: 485, endPoint y: 469, distance: 651.1
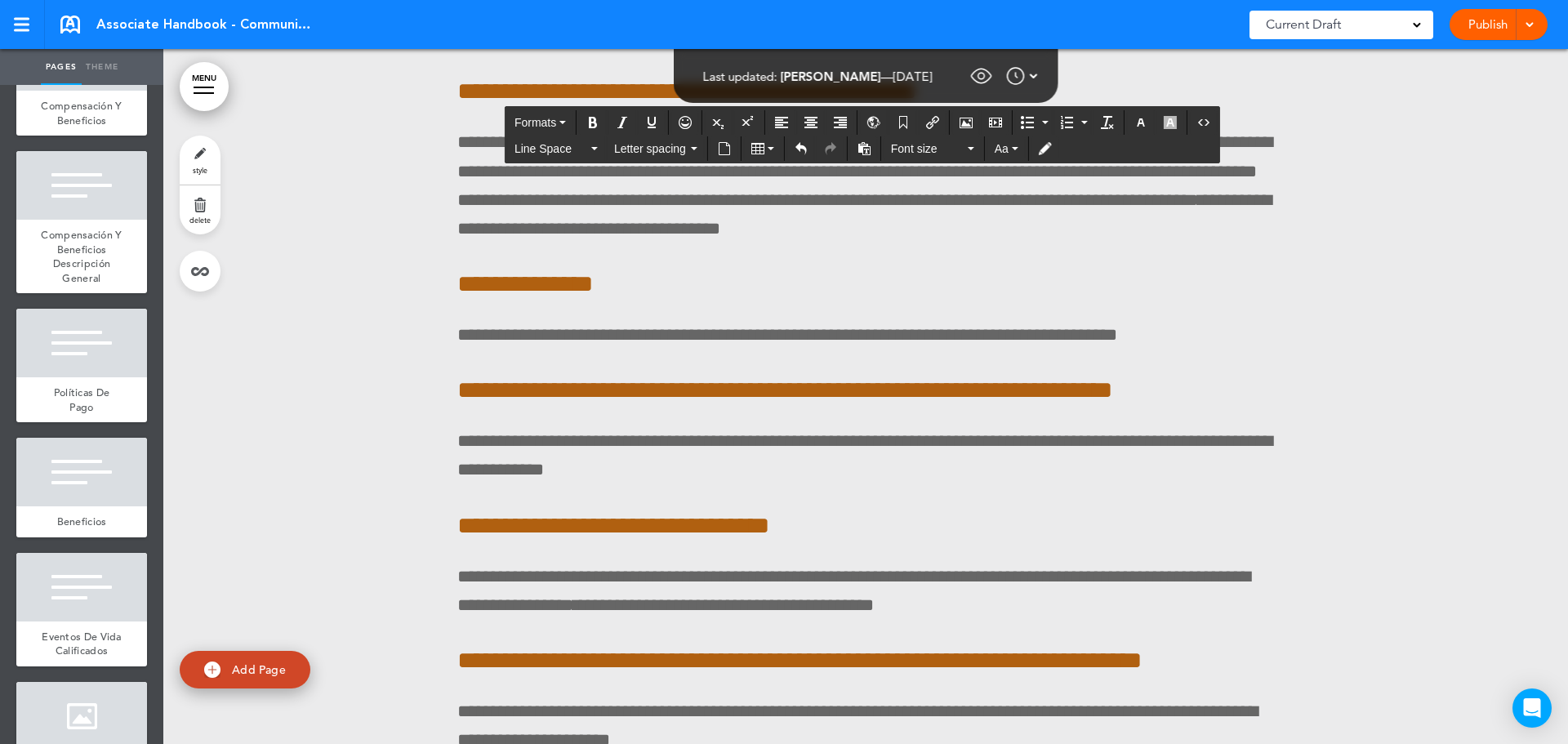
scroll to position [103517, 0]
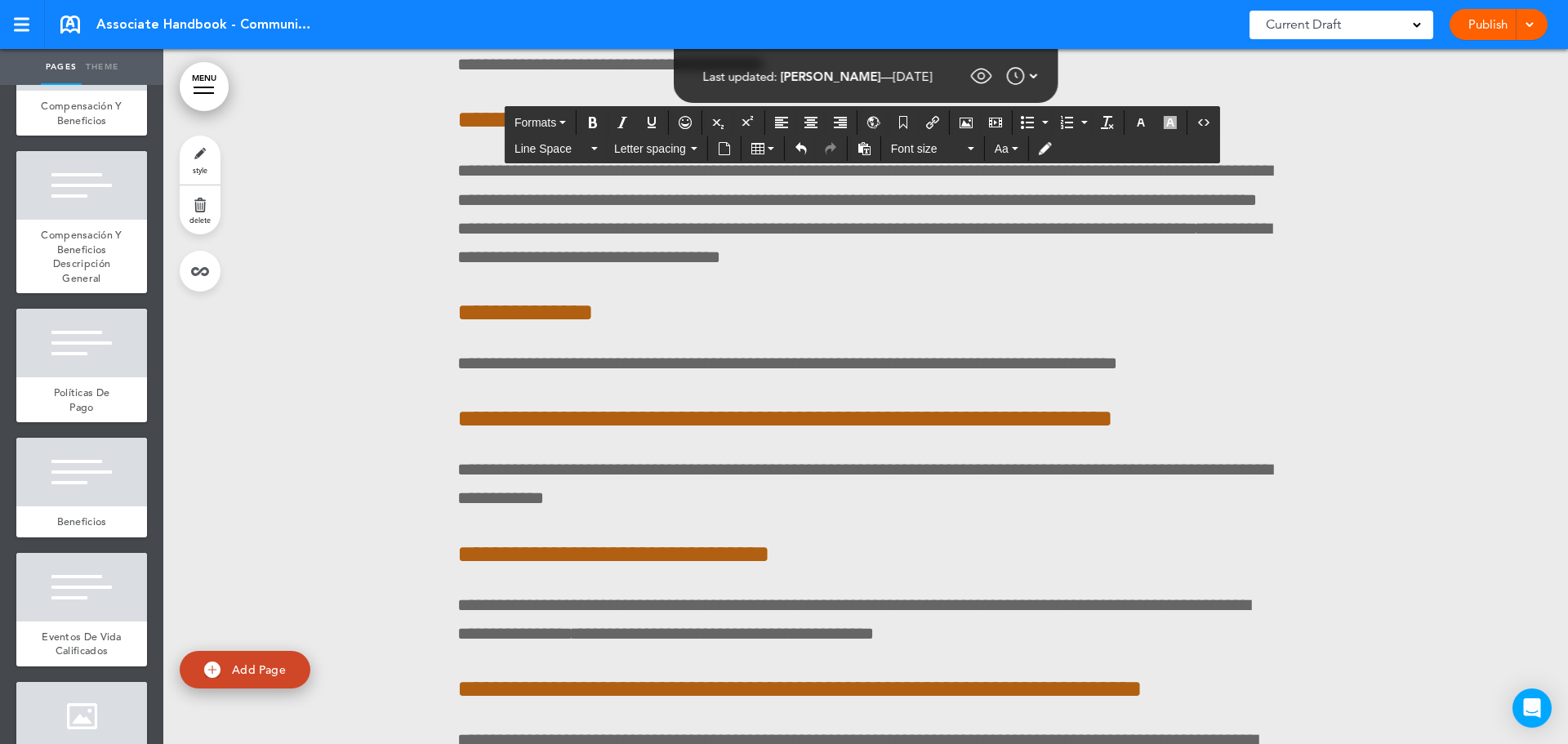
click at [781, 117] on icon "Align left" at bounding box center [781, 122] width 13 height 13
click at [787, 118] on icon "Align left" at bounding box center [781, 122] width 13 height 13
drag, startPoint x: 696, startPoint y: 429, endPoint x: 644, endPoint y: 431, distance: 52.0
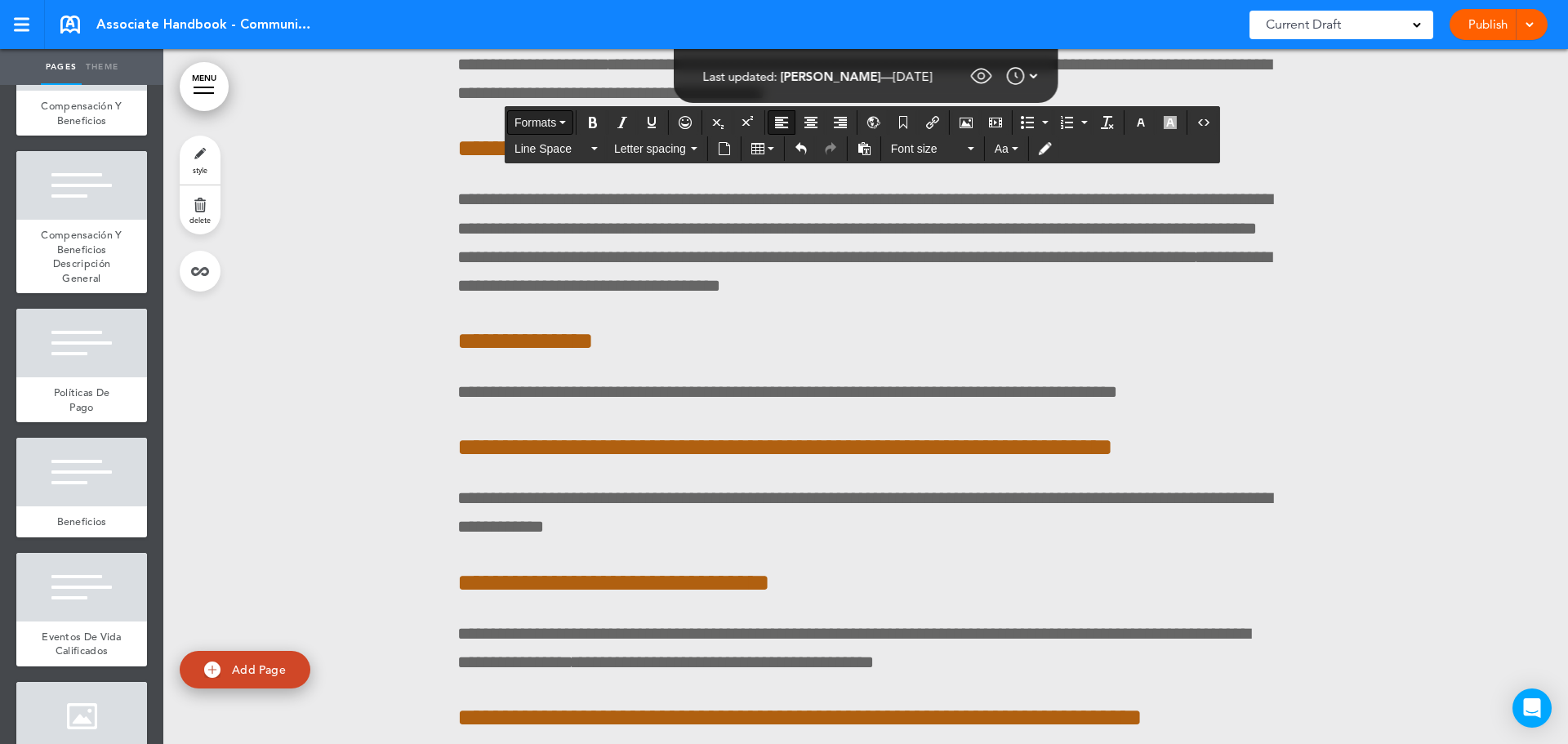
click at [549, 118] on span "Formats" at bounding box center [535, 122] width 42 height 13
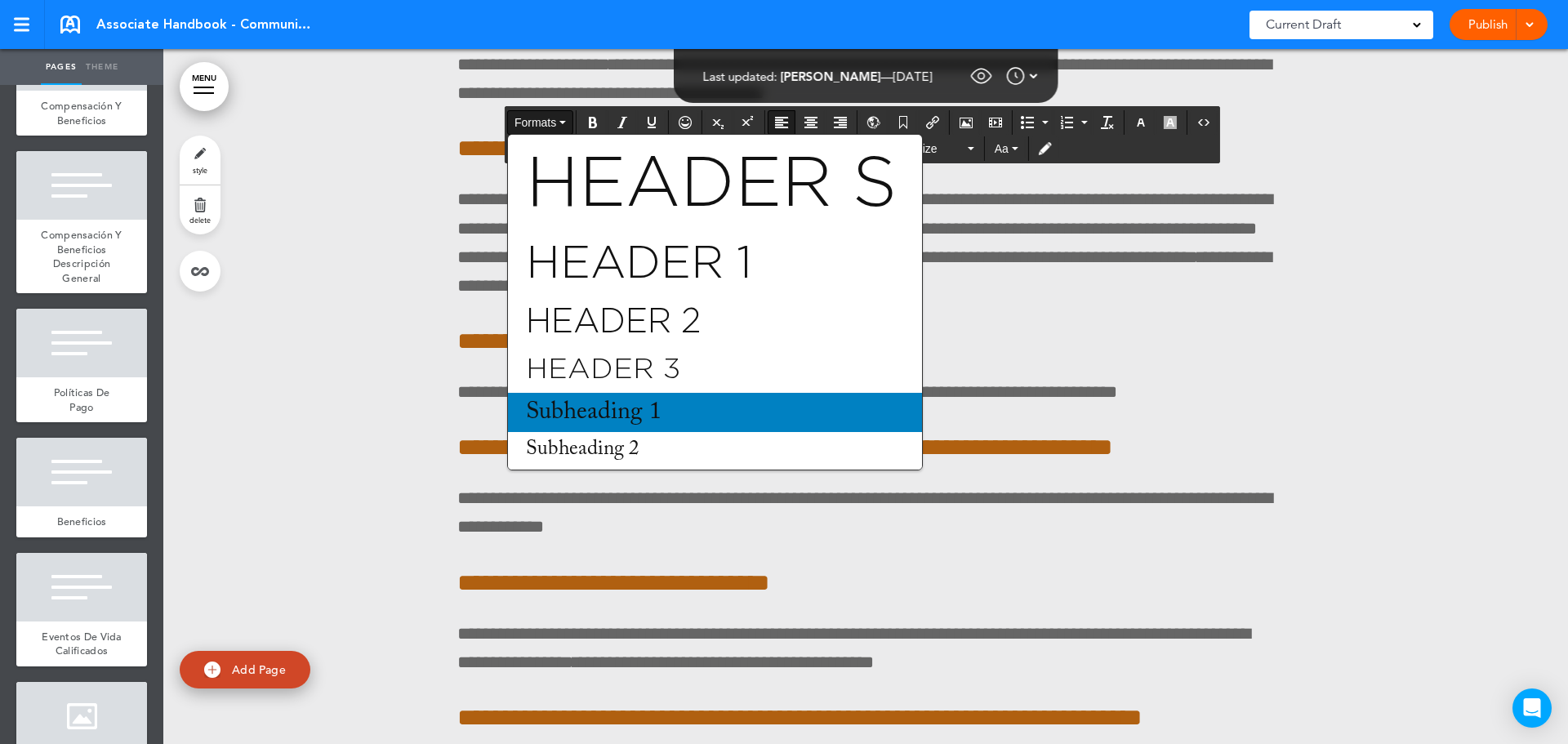
click at [566, 409] on span "Subheading 1" at bounding box center [594, 412] width 139 height 25
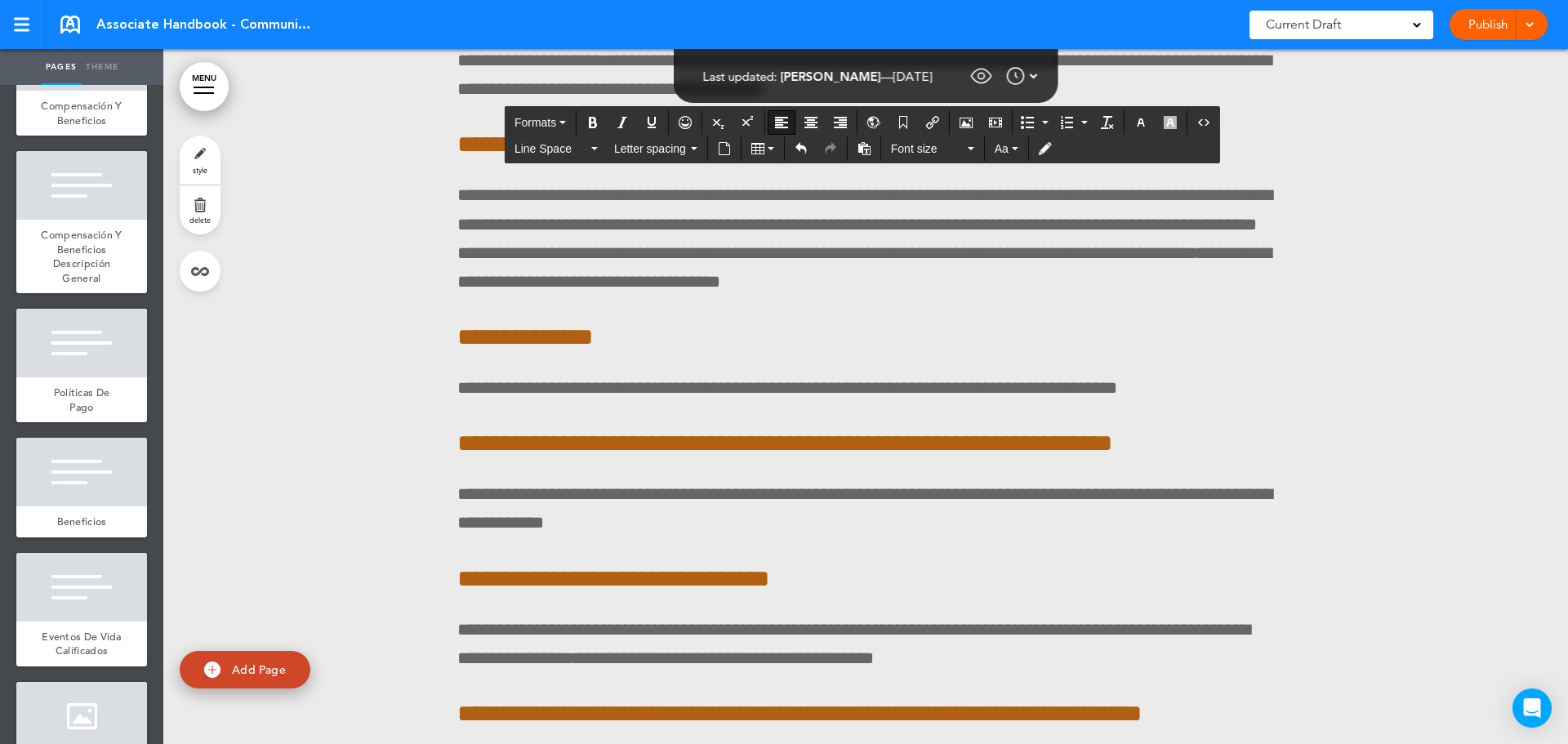
scroll to position [103464, 0]
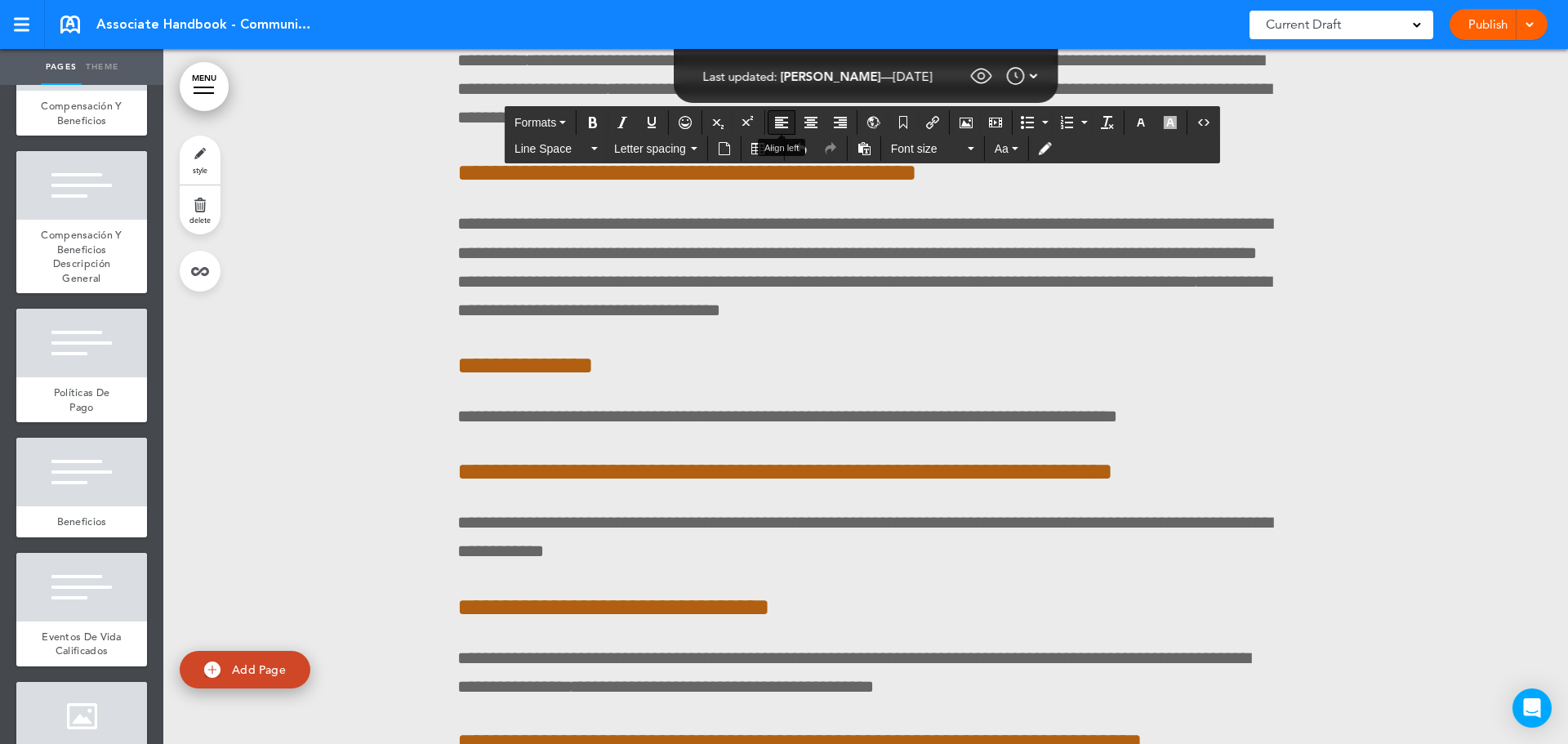
click at [783, 125] on icon "Align left" at bounding box center [781, 122] width 13 height 13
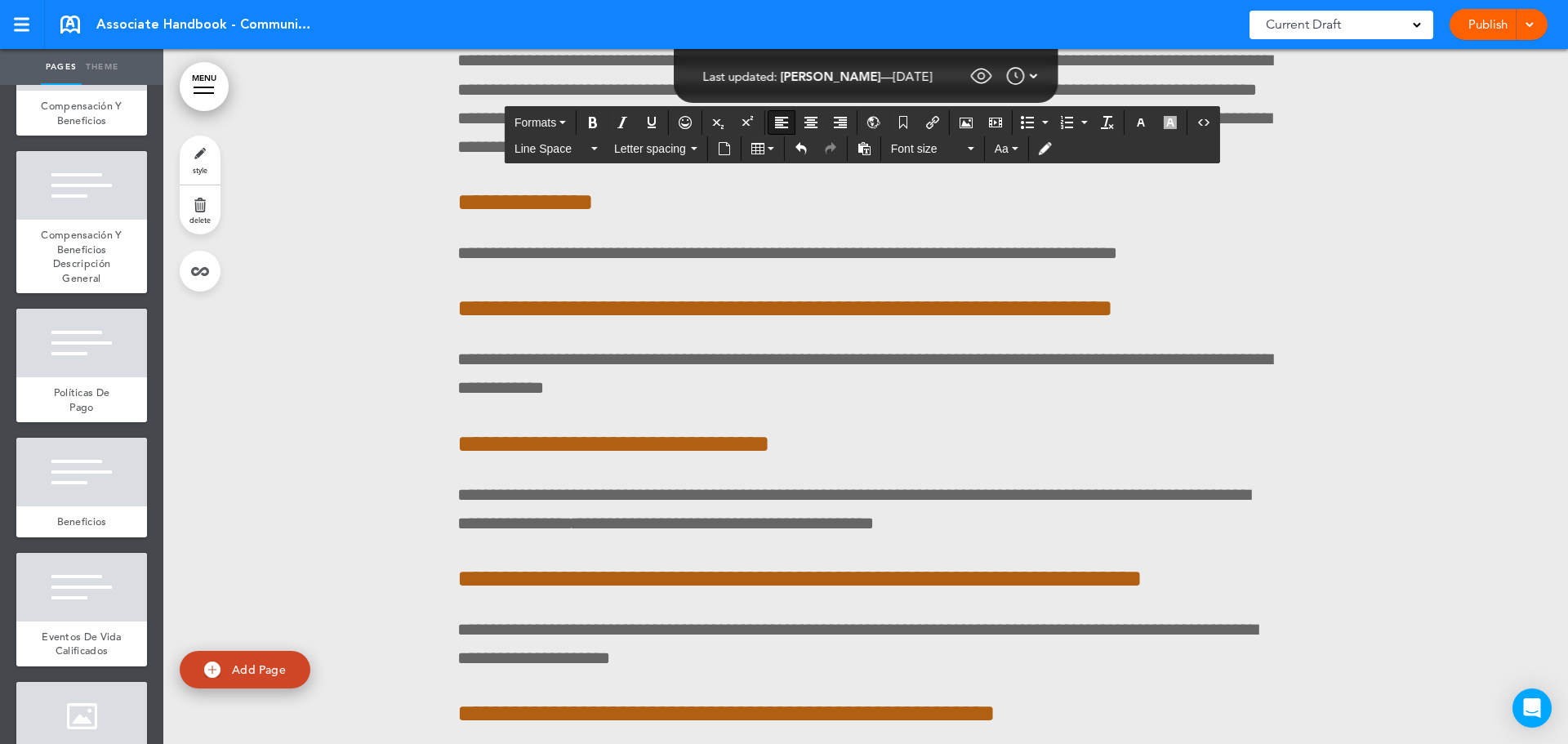
scroll to position [103597, 0]
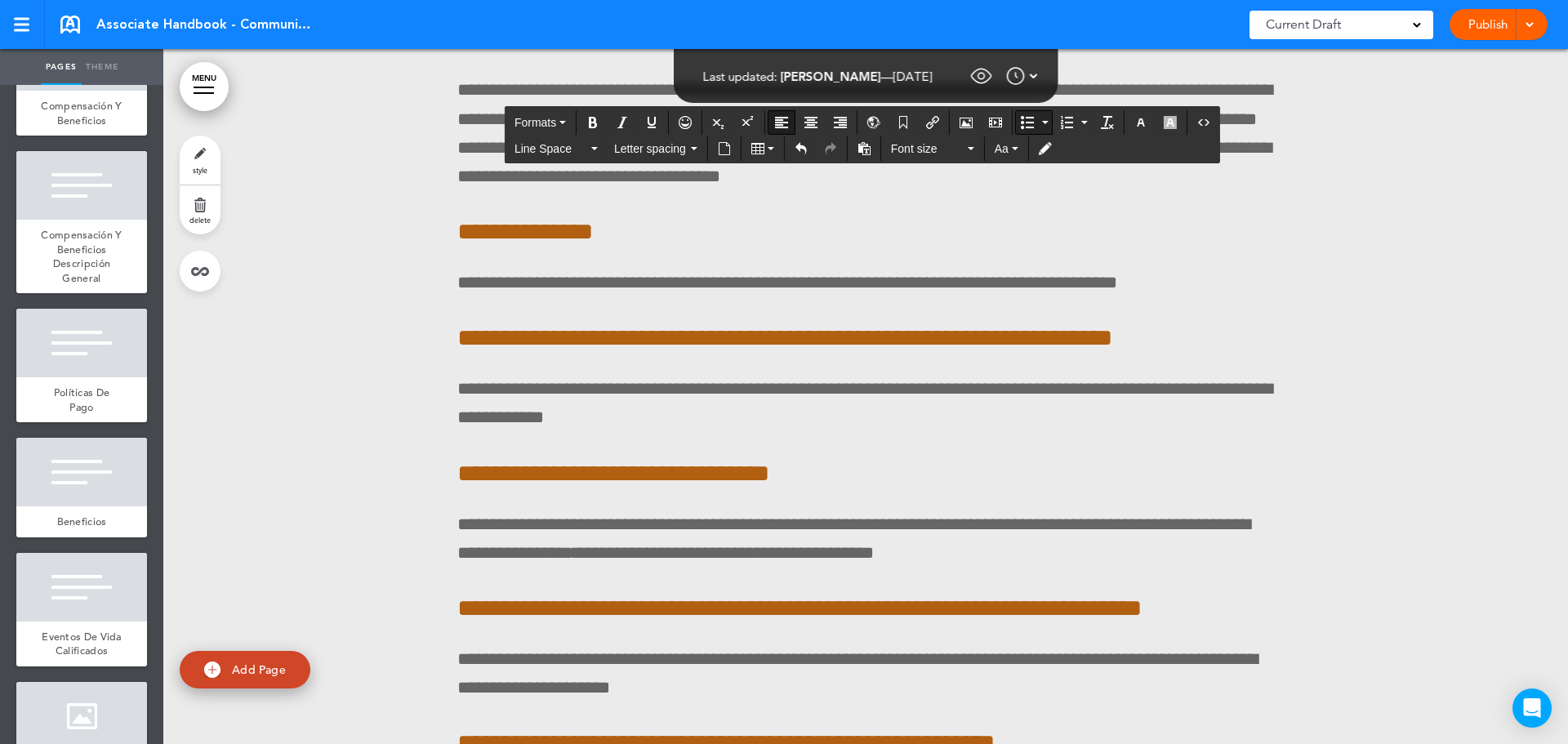
click at [1023, 117] on icon "Bullet list" at bounding box center [1027, 122] width 13 height 13
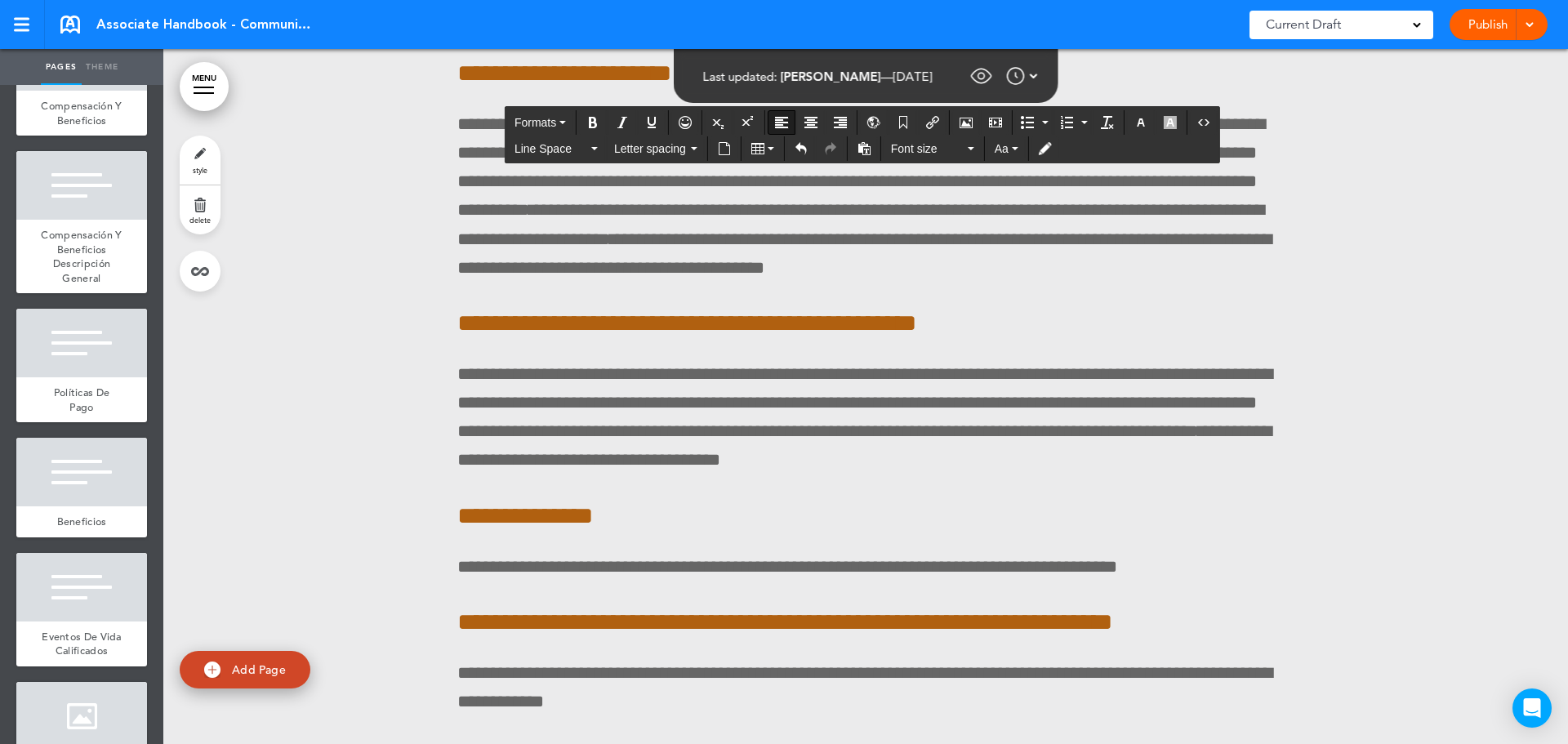
click at [1026, 123] on icon "Bullet list" at bounding box center [1027, 122] width 13 height 13
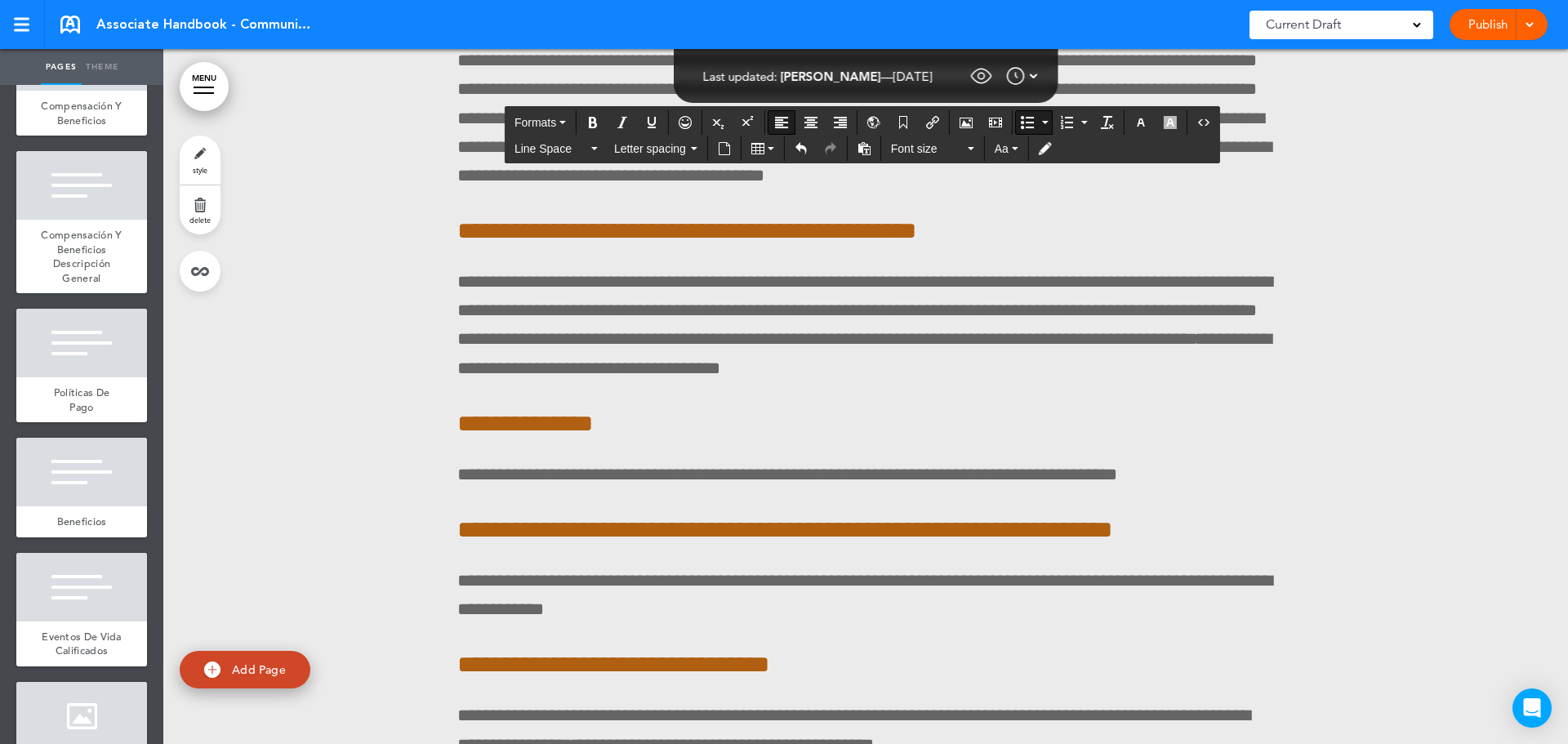
scroll to position [103761, 0]
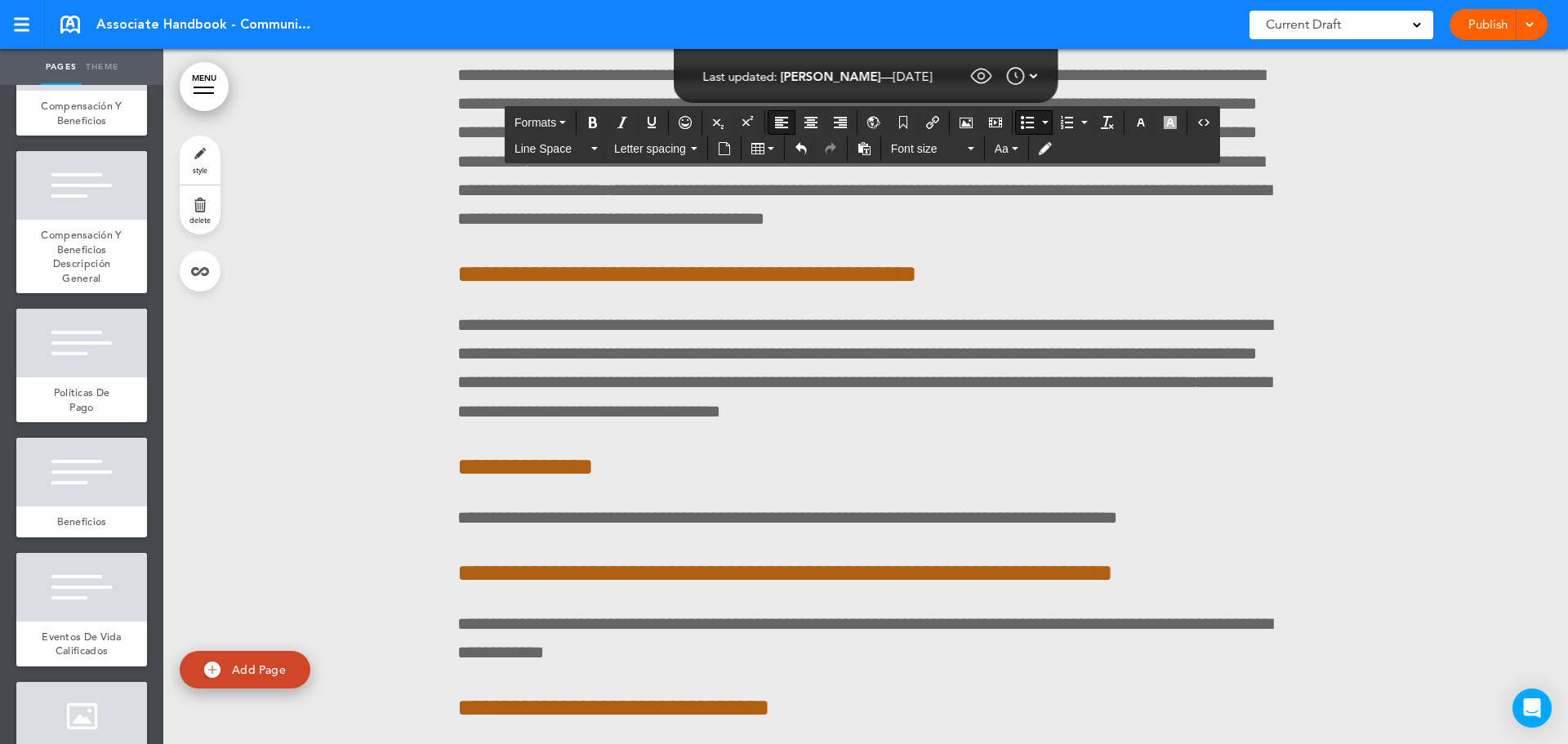
click at [1028, 120] on icon "Bullet list" at bounding box center [1027, 122] width 13 height 13
click at [776, 123] on icon "Align left" at bounding box center [781, 122] width 13 height 13
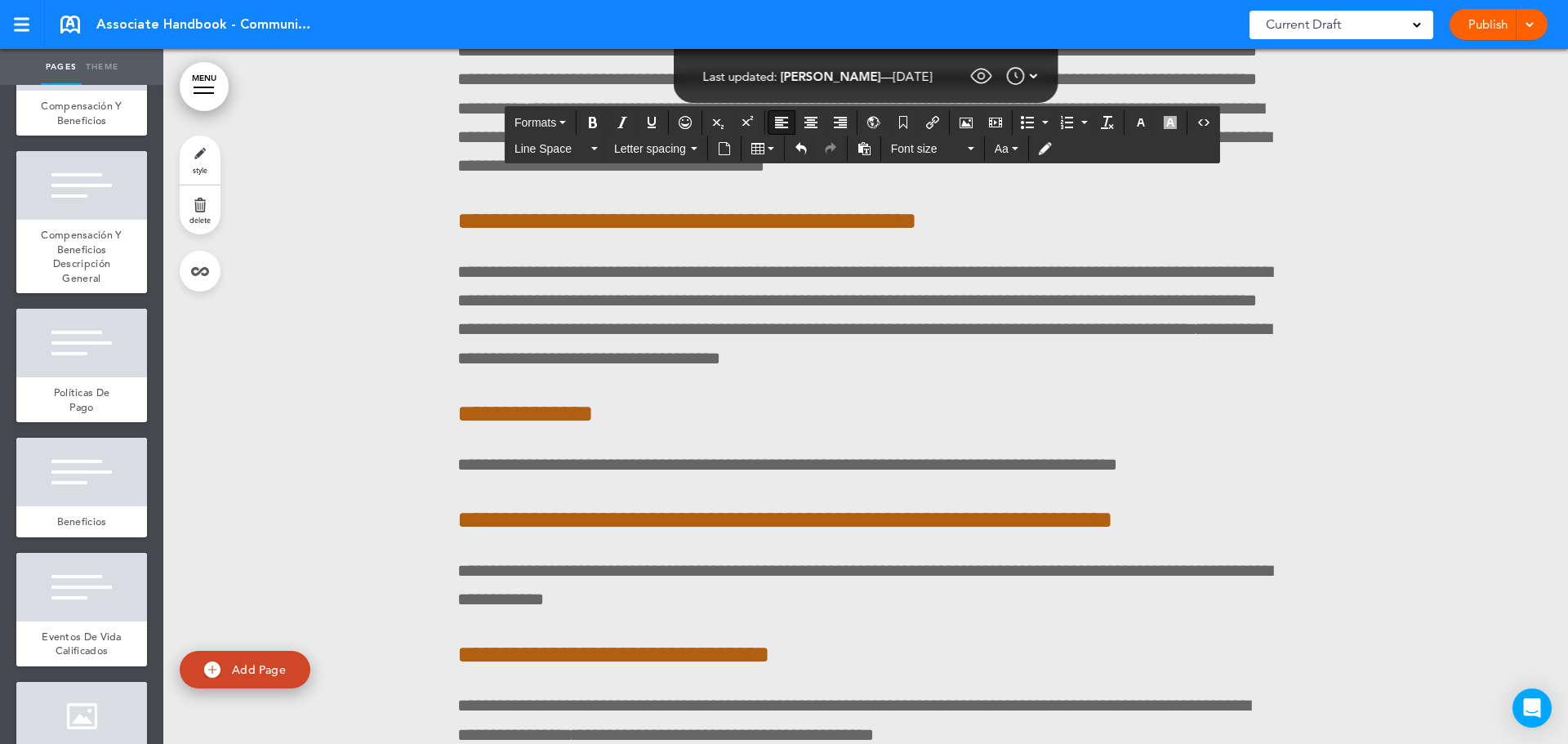
scroll to position [103842, 0]
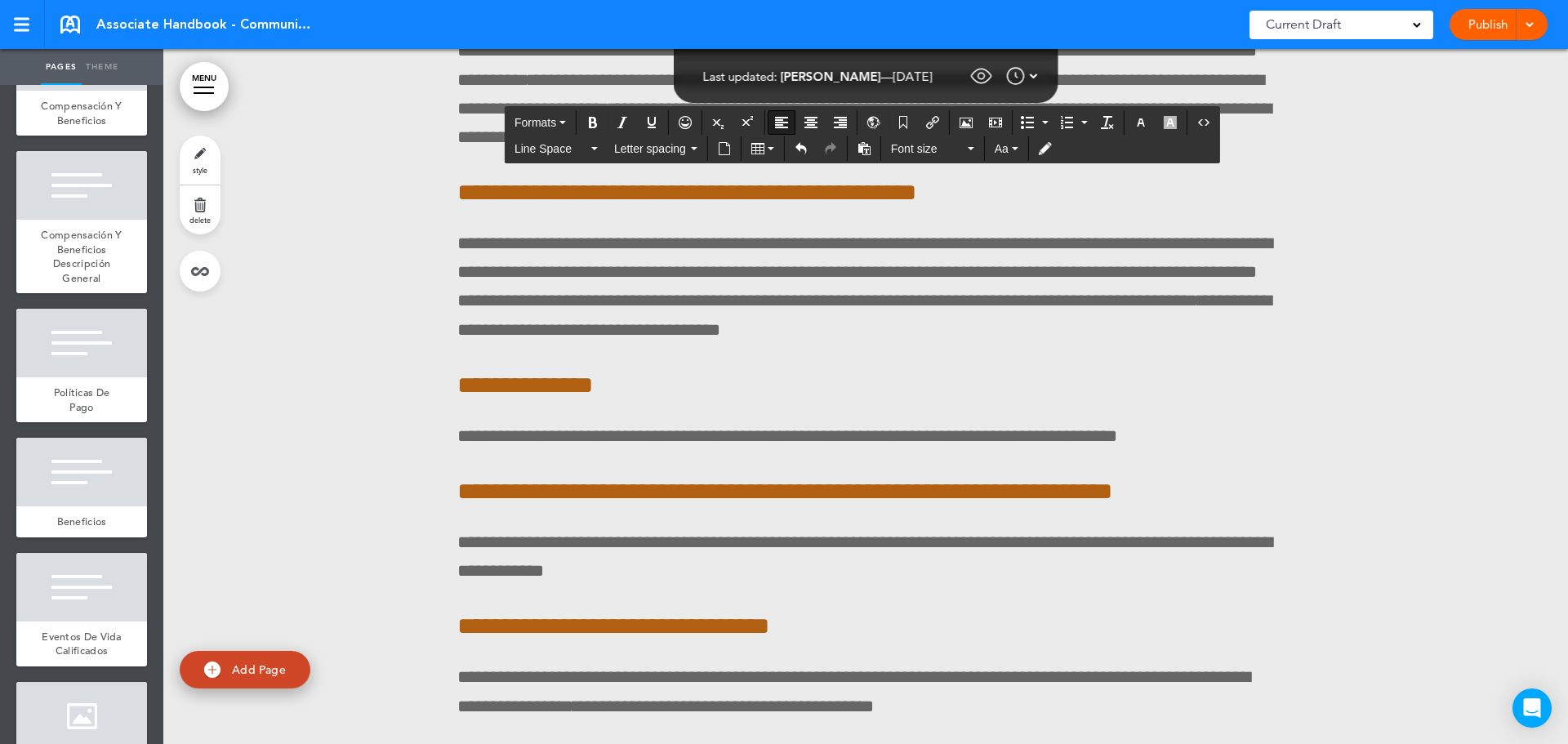
drag, startPoint x: 462, startPoint y: 596, endPoint x: 481, endPoint y: 547, distance: 52.6
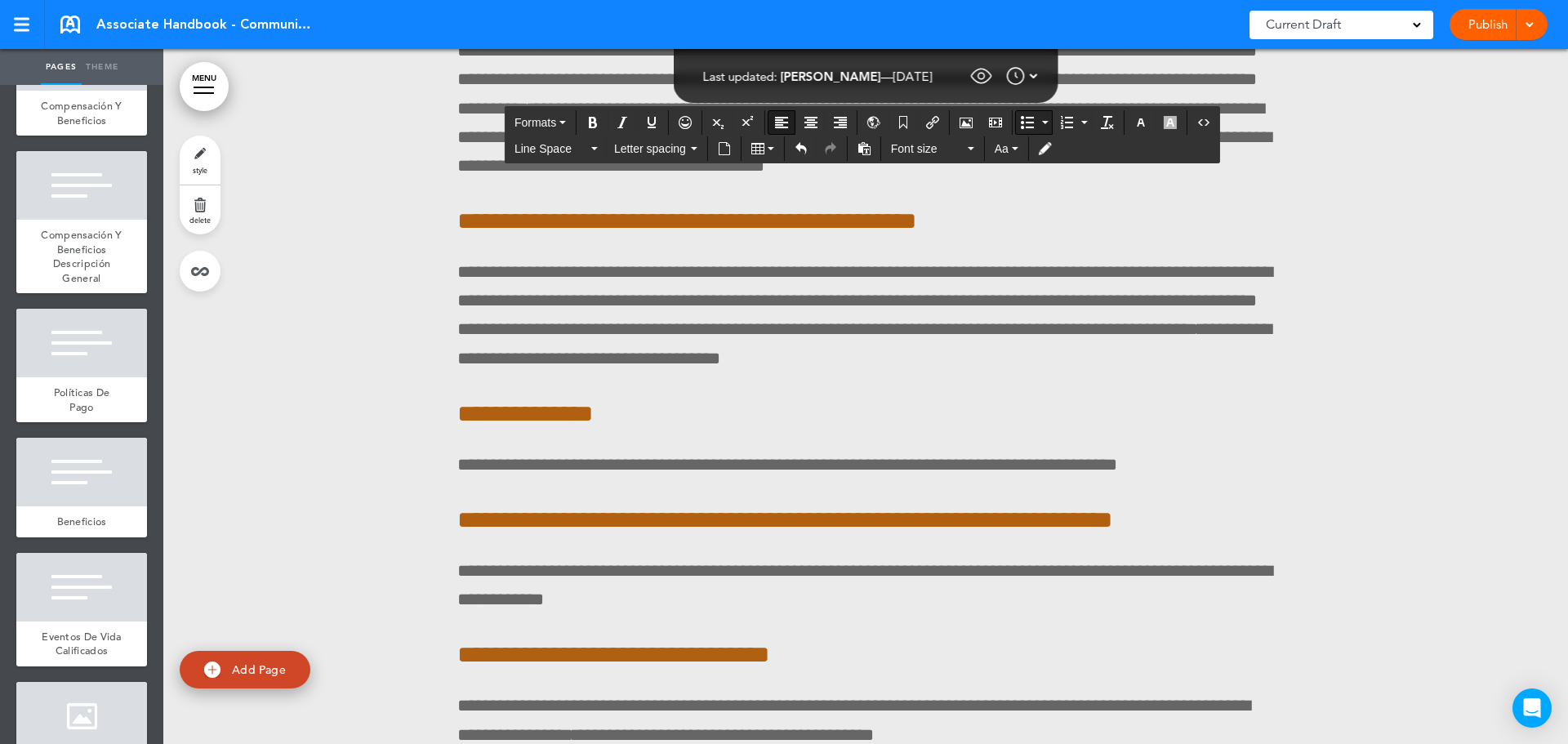
click at [1038, 121] on button "Bullet list" at bounding box center [1027, 122] width 23 height 23
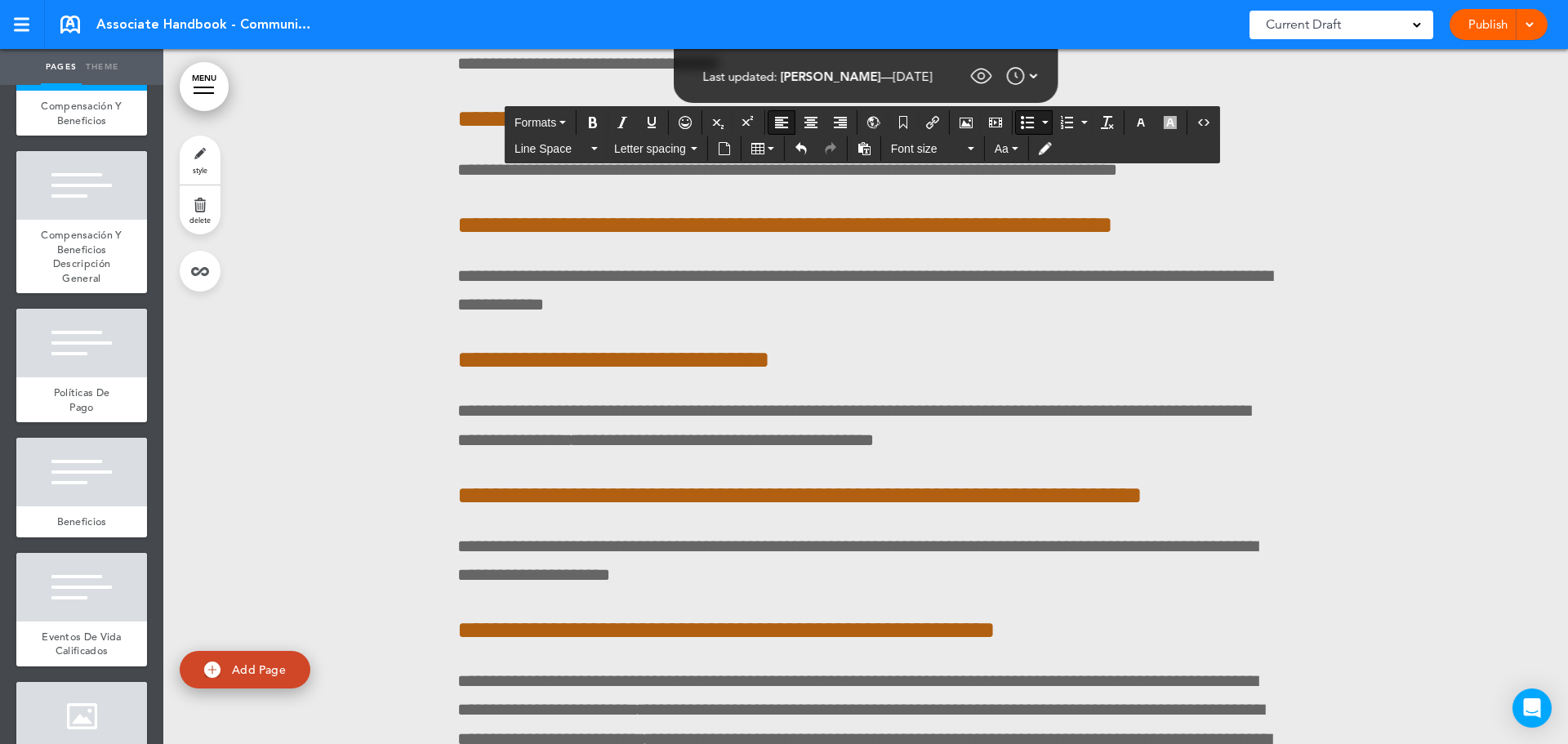
scroll to position [104170, 0]
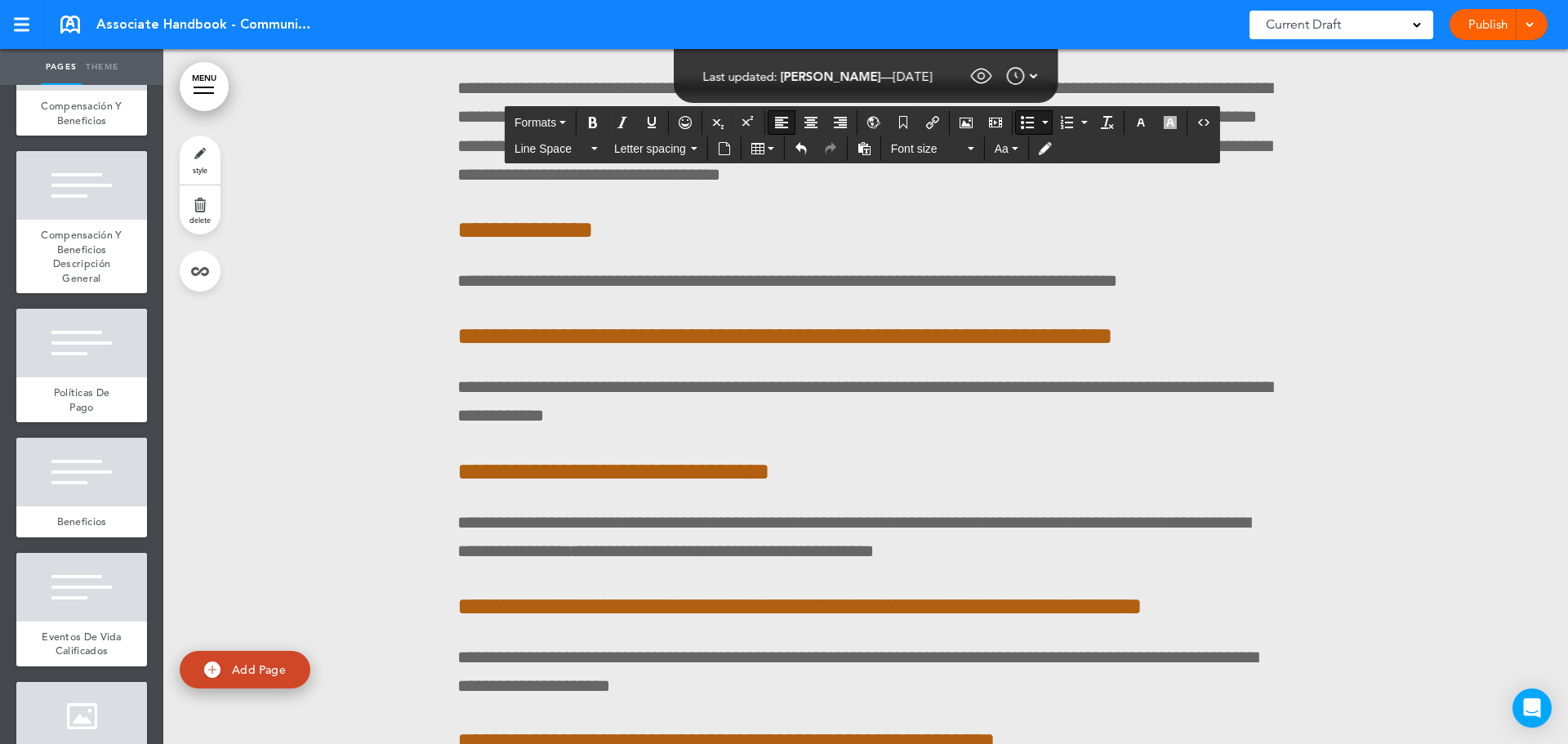
click at [1025, 123] on icon "Bullet list" at bounding box center [1027, 122] width 13 height 13
click at [544, 119] on span "Formats" at bounding box center [535, 122] width 42 height 13
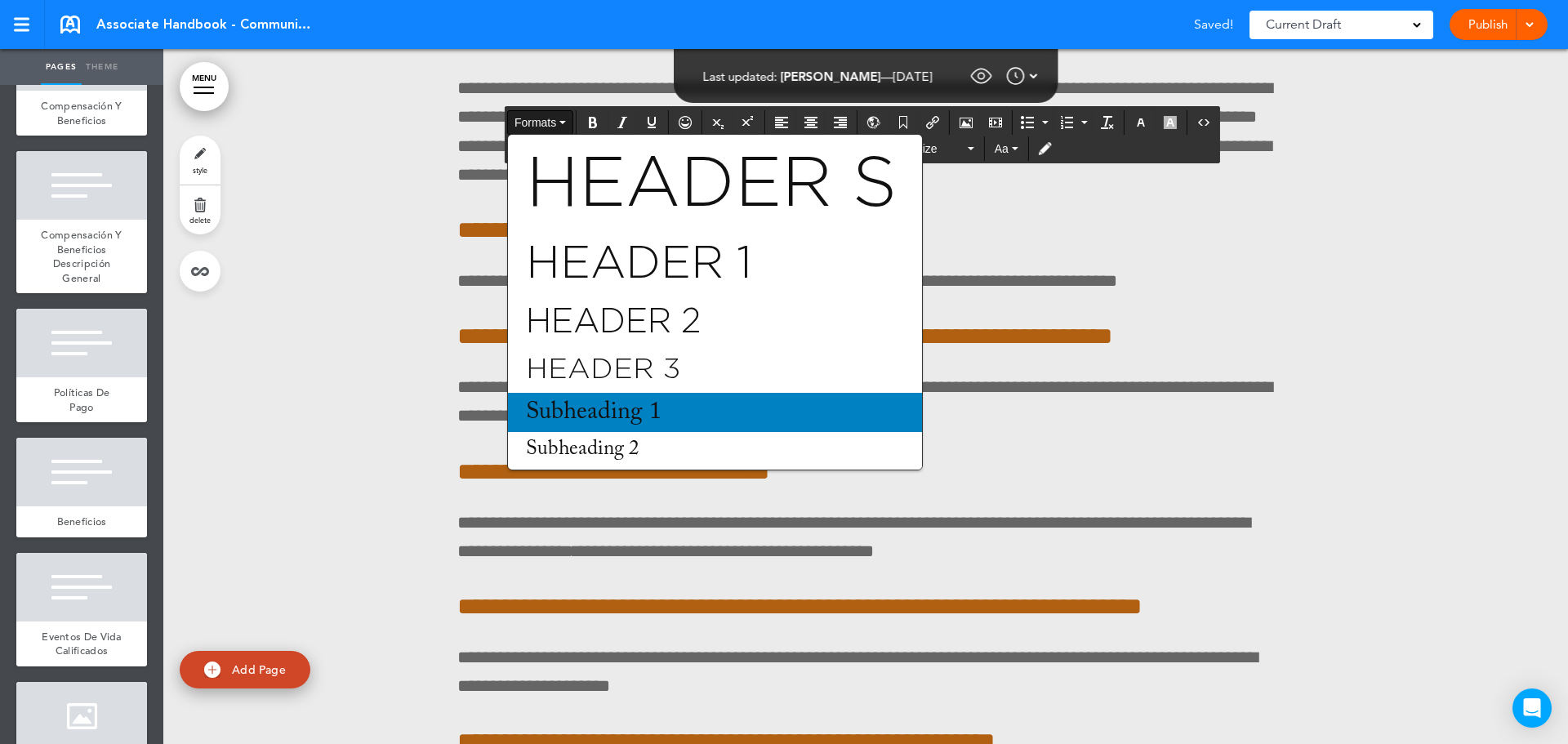
click at [600, 408] on span "Subheading 1" at bounding box center [594, 412] width 139 height 25
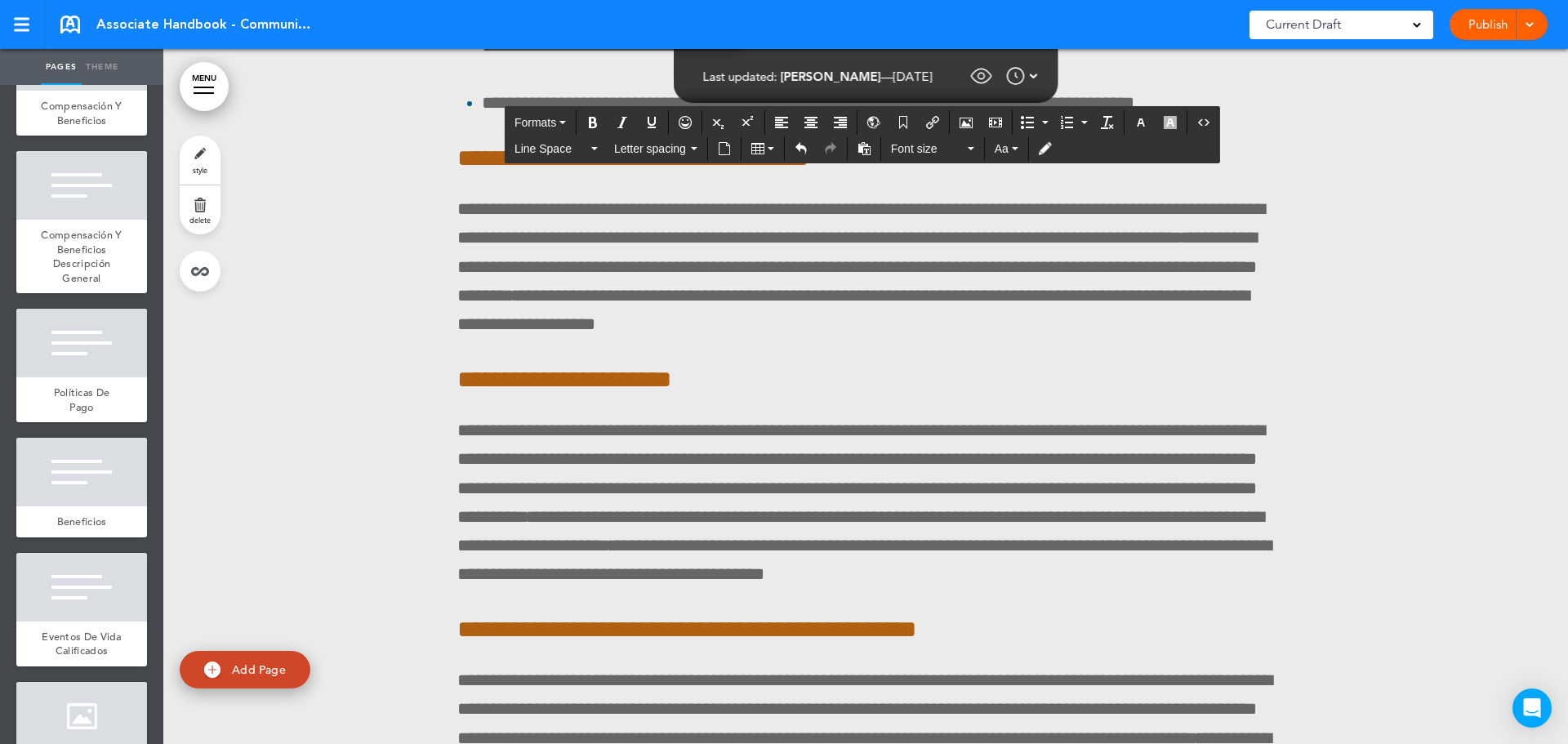
scroll to position [103597, 0]
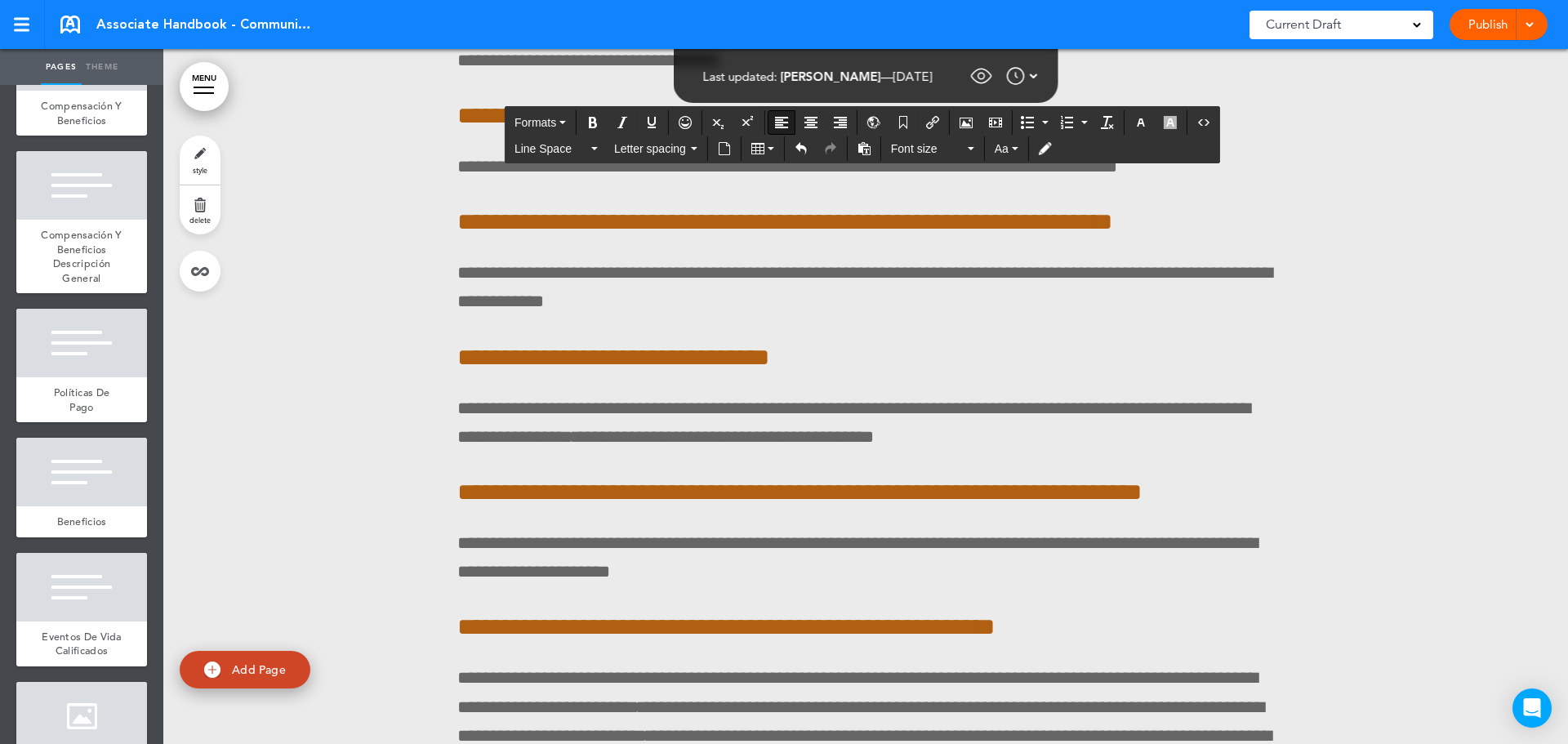
scroll to position [104496, 0]
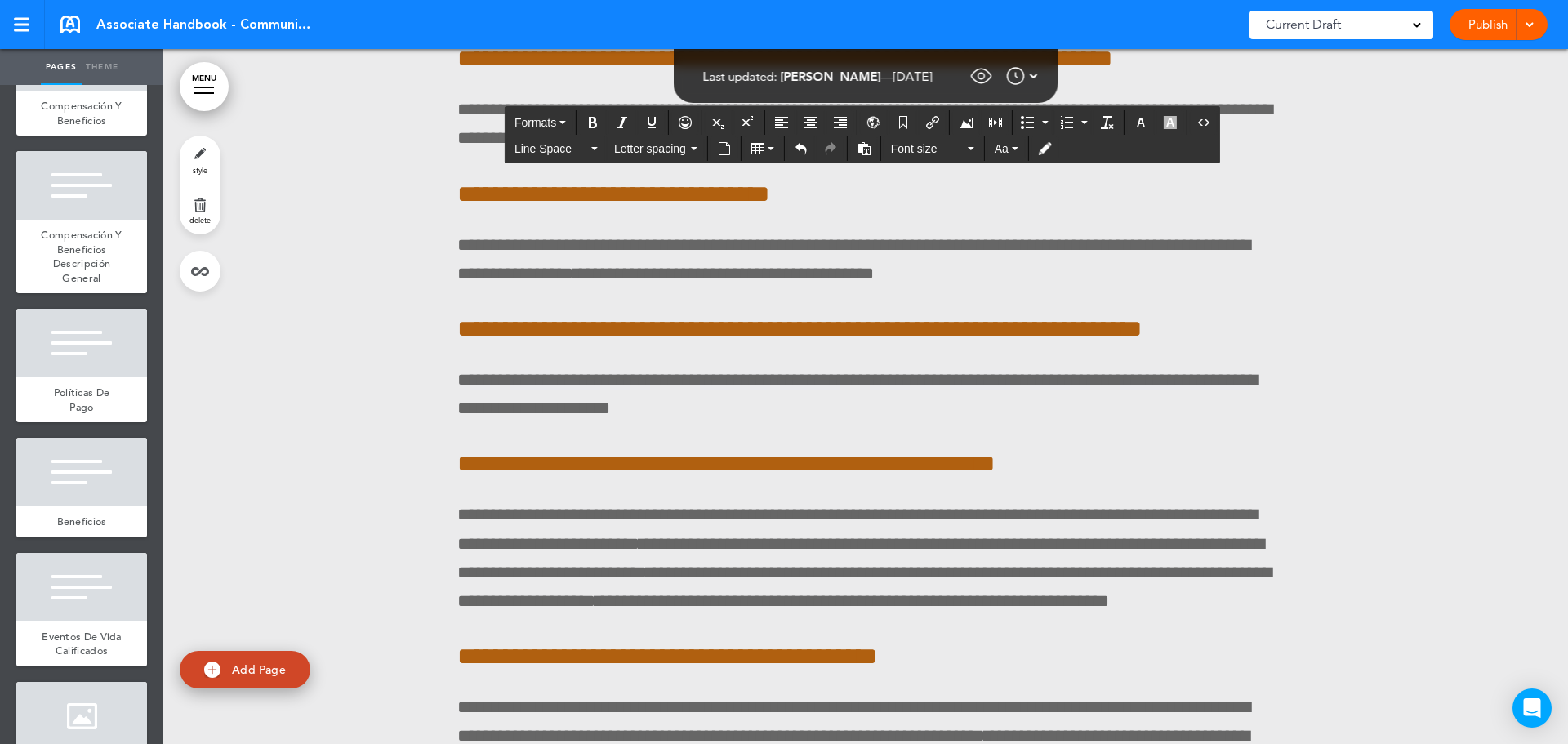
click at [780, 112] on button "Align left" at bounding box center [781, 122] width 26 height 23
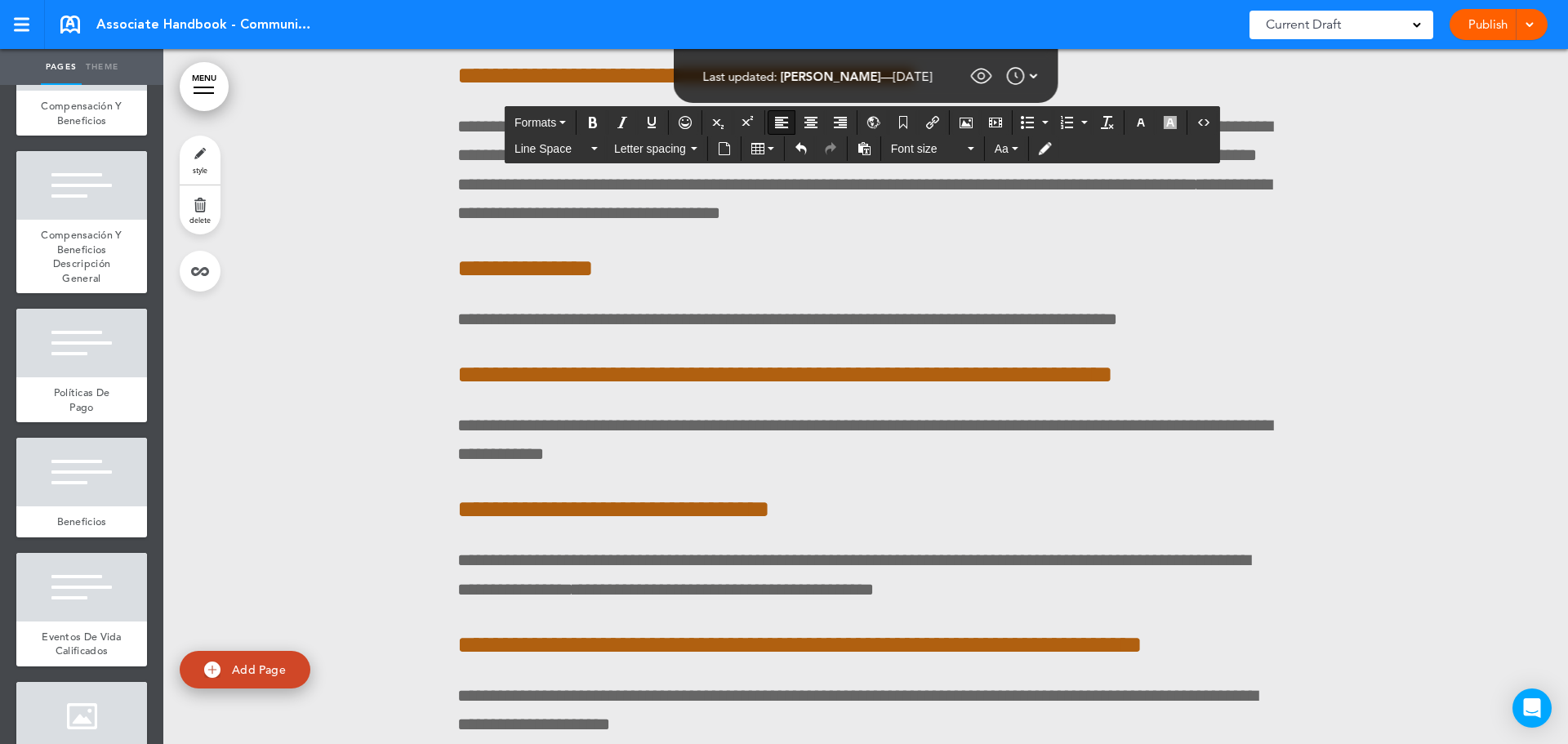
click at [1026, 119] on icon "Bullet list" at bounding box center [1027, 122] width 13 height 13
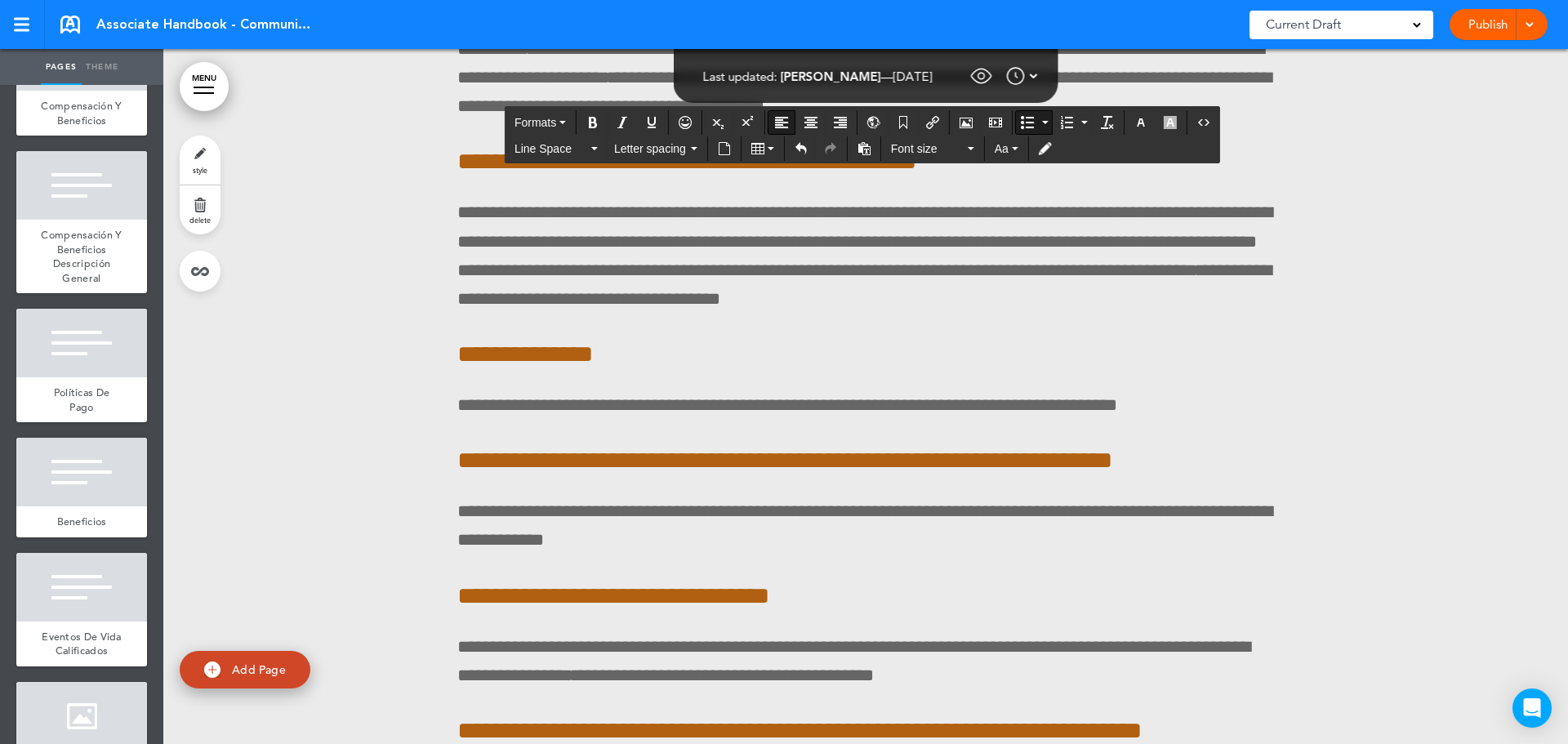
drag, startPoint x: 578, startPoint y: 425, endPoint x: 1079, endPoint y: 405, distance: 501.4
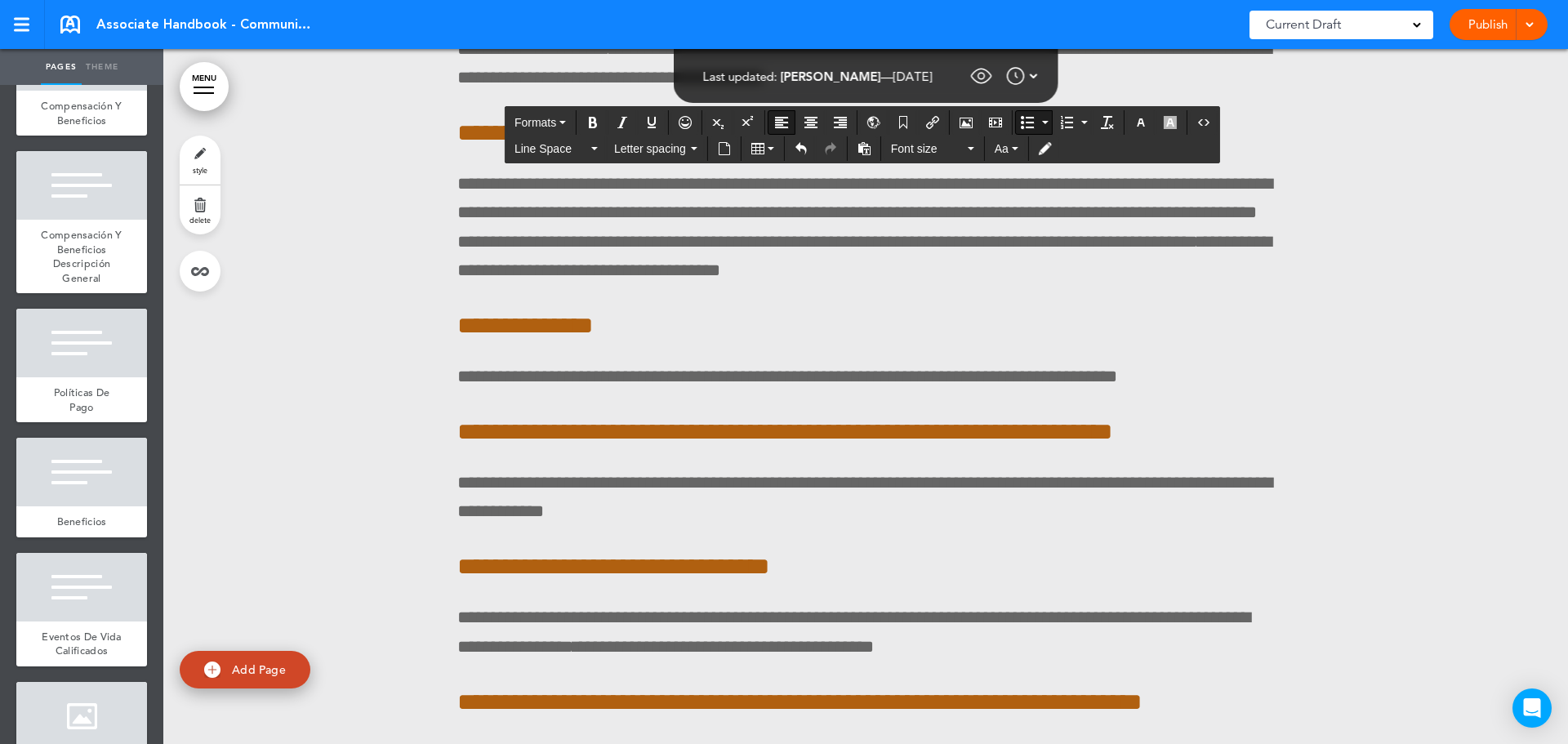
drag, startPoint x: 493, startPoint y: 567, endPoint x: 490, endPoint y: 535, distance: 32.1
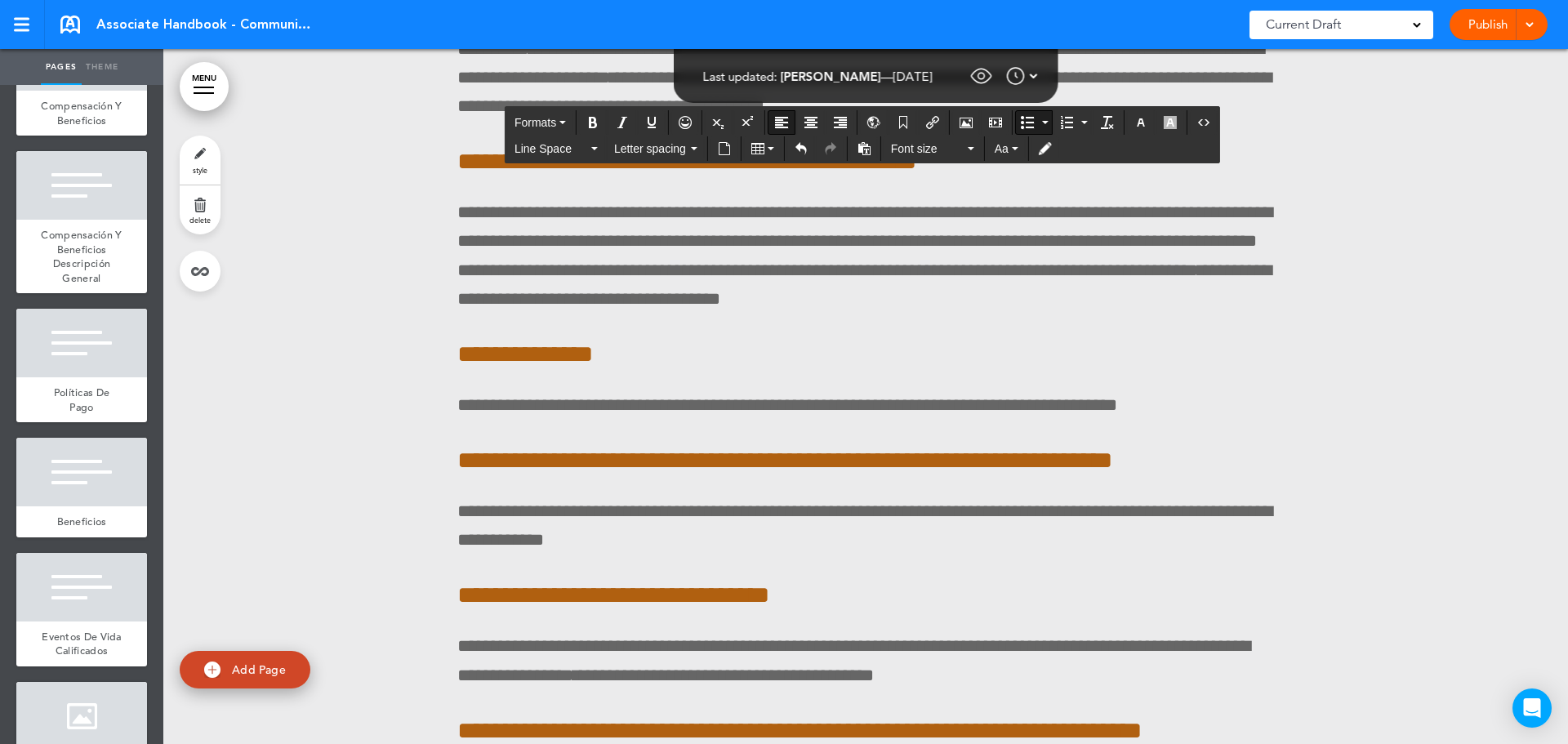
drag, startPoint x: 495, startPoint y: 620, endPoint x: 483, endPoint y: 621, distance: 12.0
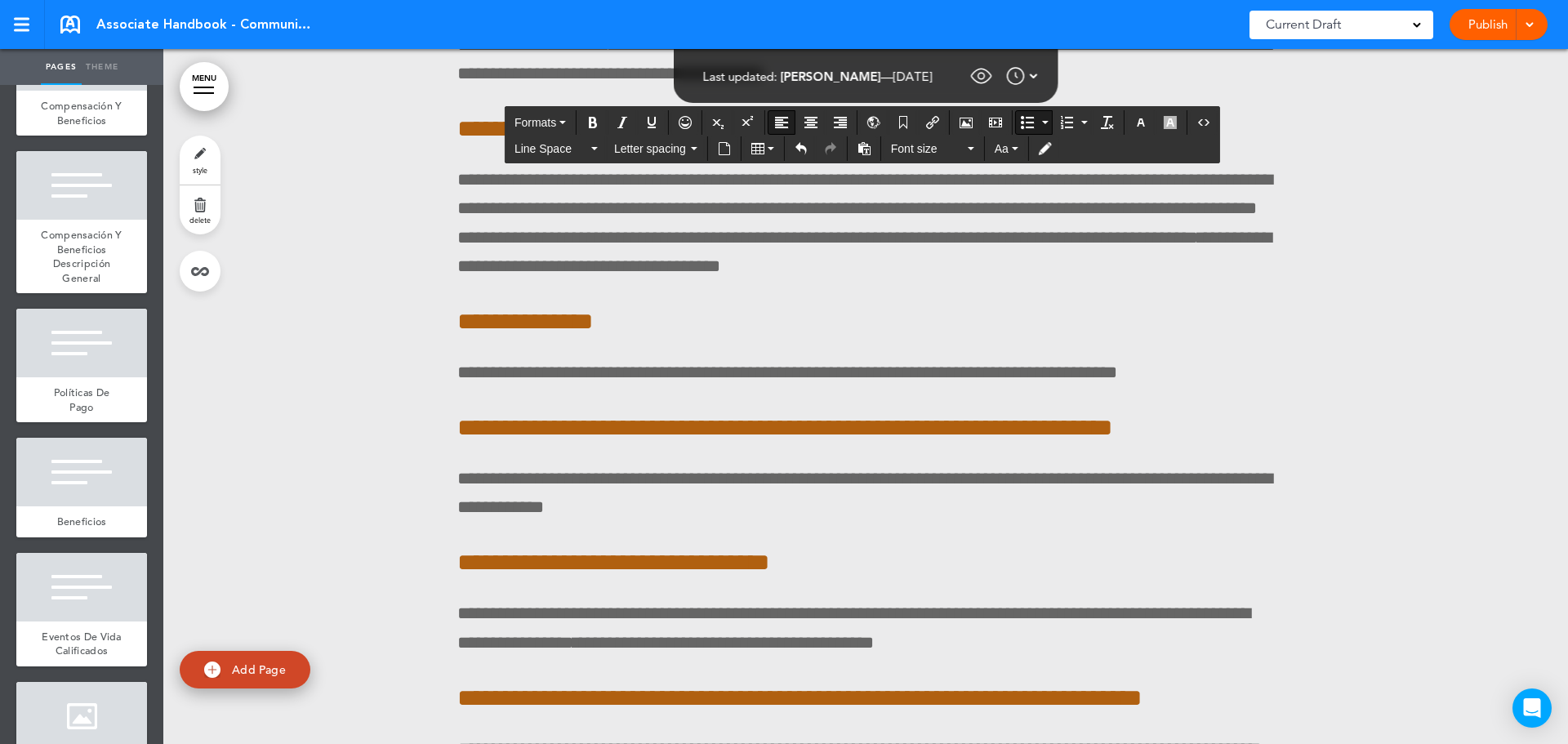
scroll to position [104579, 0]
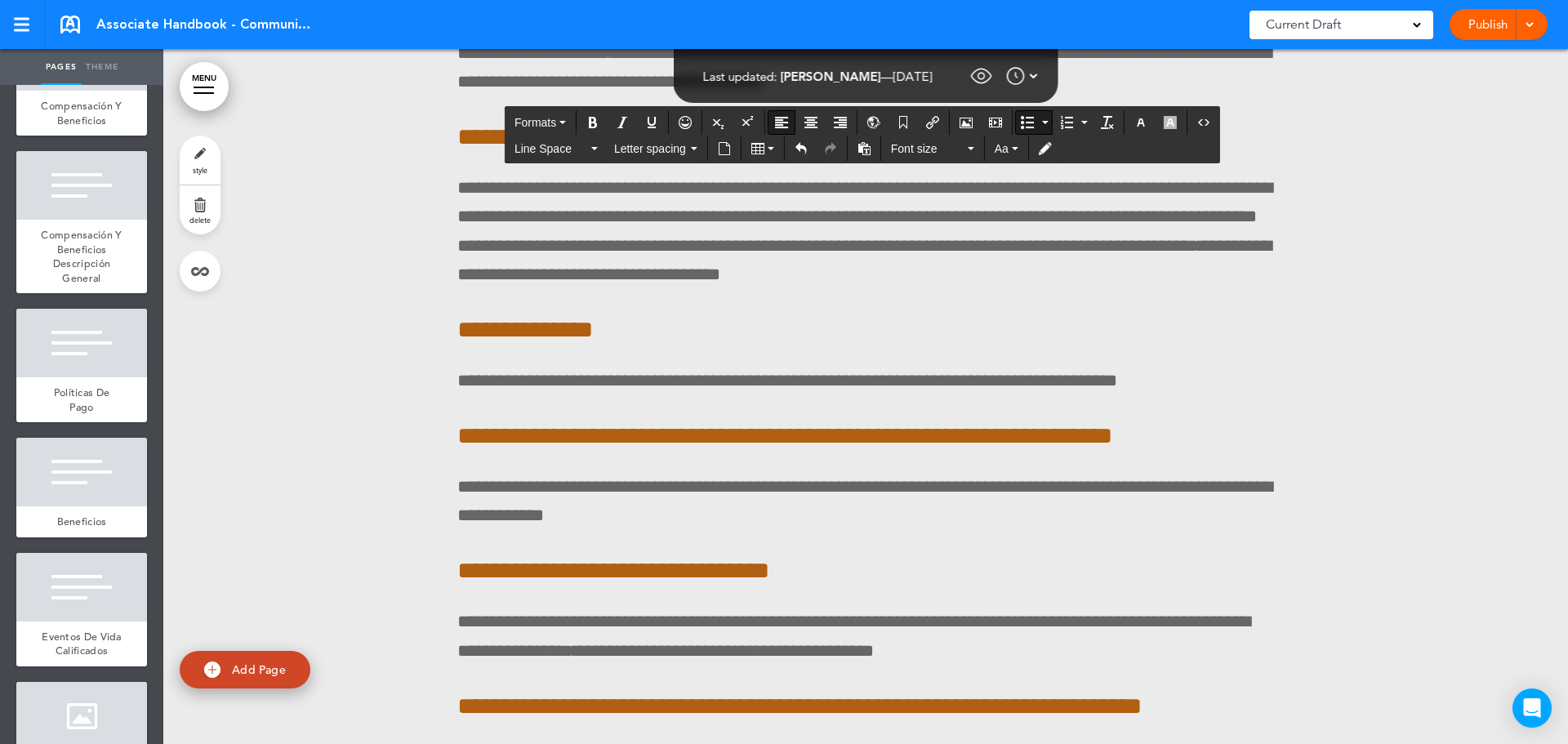
scroll to position [104741, 0]
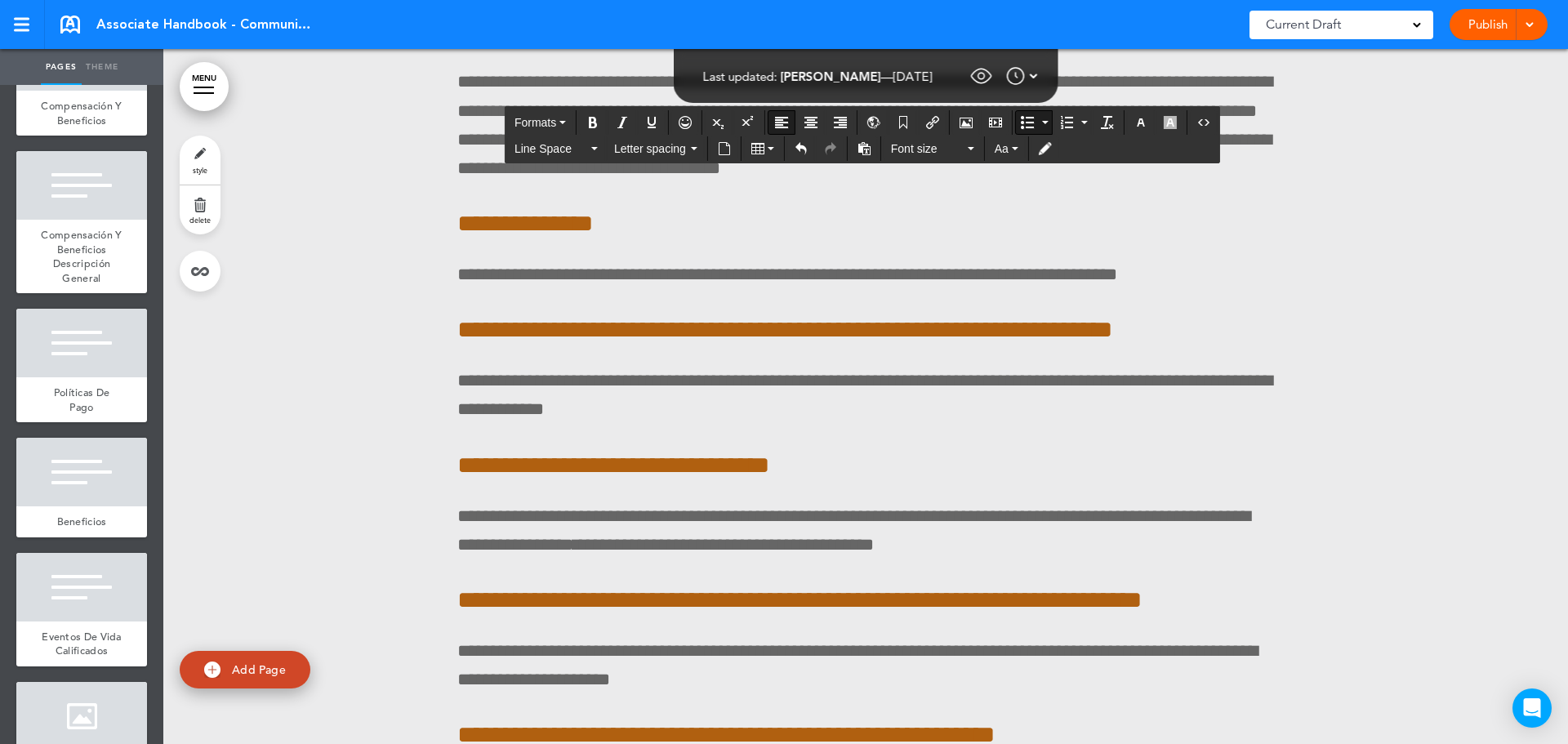
click at [1028, 123] on icon "Bullet list" at bounding box center [1027, 122] width 13 height 13
click at [782, 116] on button "Align left" at bounding box center [781, 122] width 26 height 23
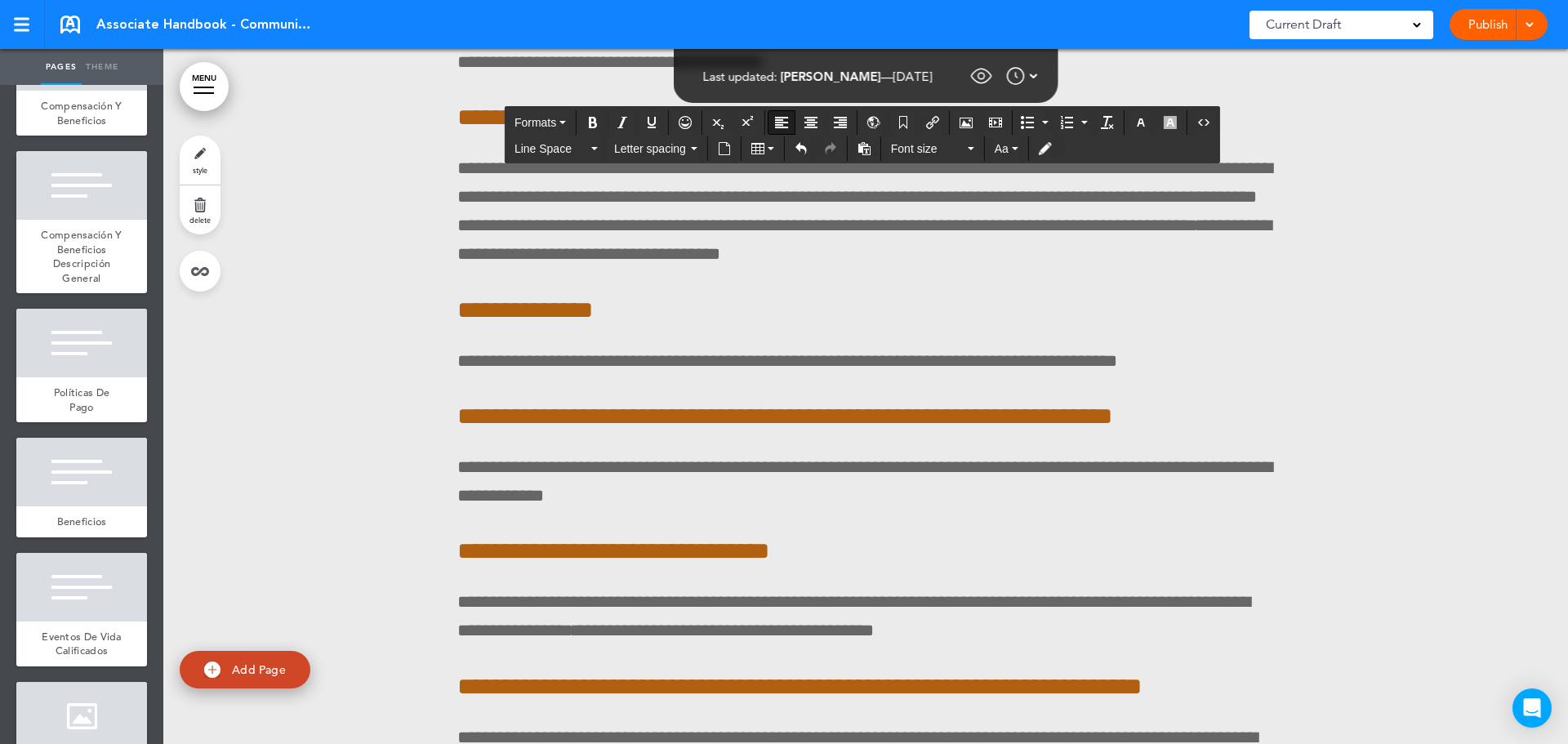
drag, startPoint x: 500, startPoint y: 554, endPoint x: 452, endPoint y: 548, distance: 48.4
click at [586, 120] on icon "Bold" at bounding box center [592, 122] width 13 height 13
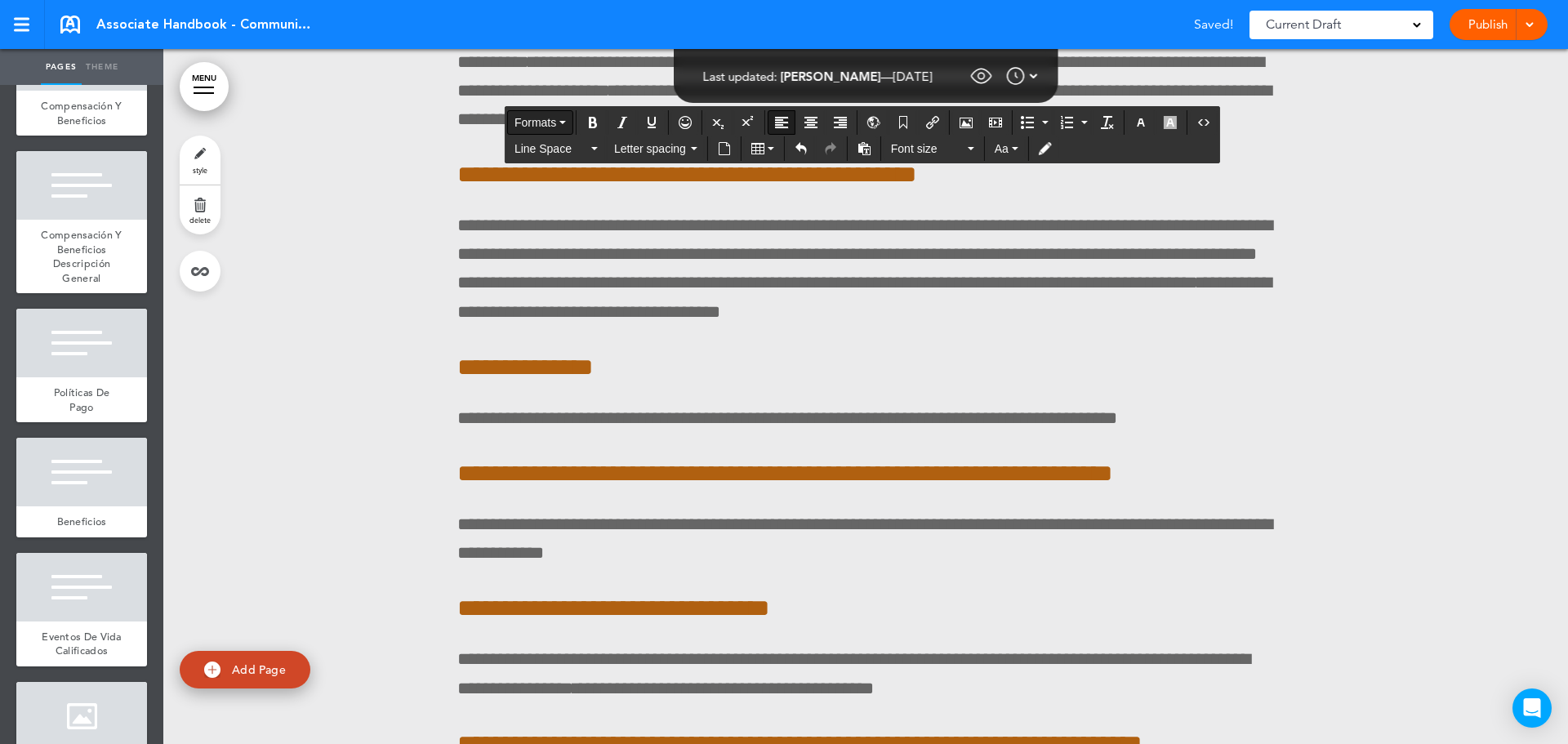
click at [542, 124] on span "Formats" at bounding box center [535, 122] width 42 height 13
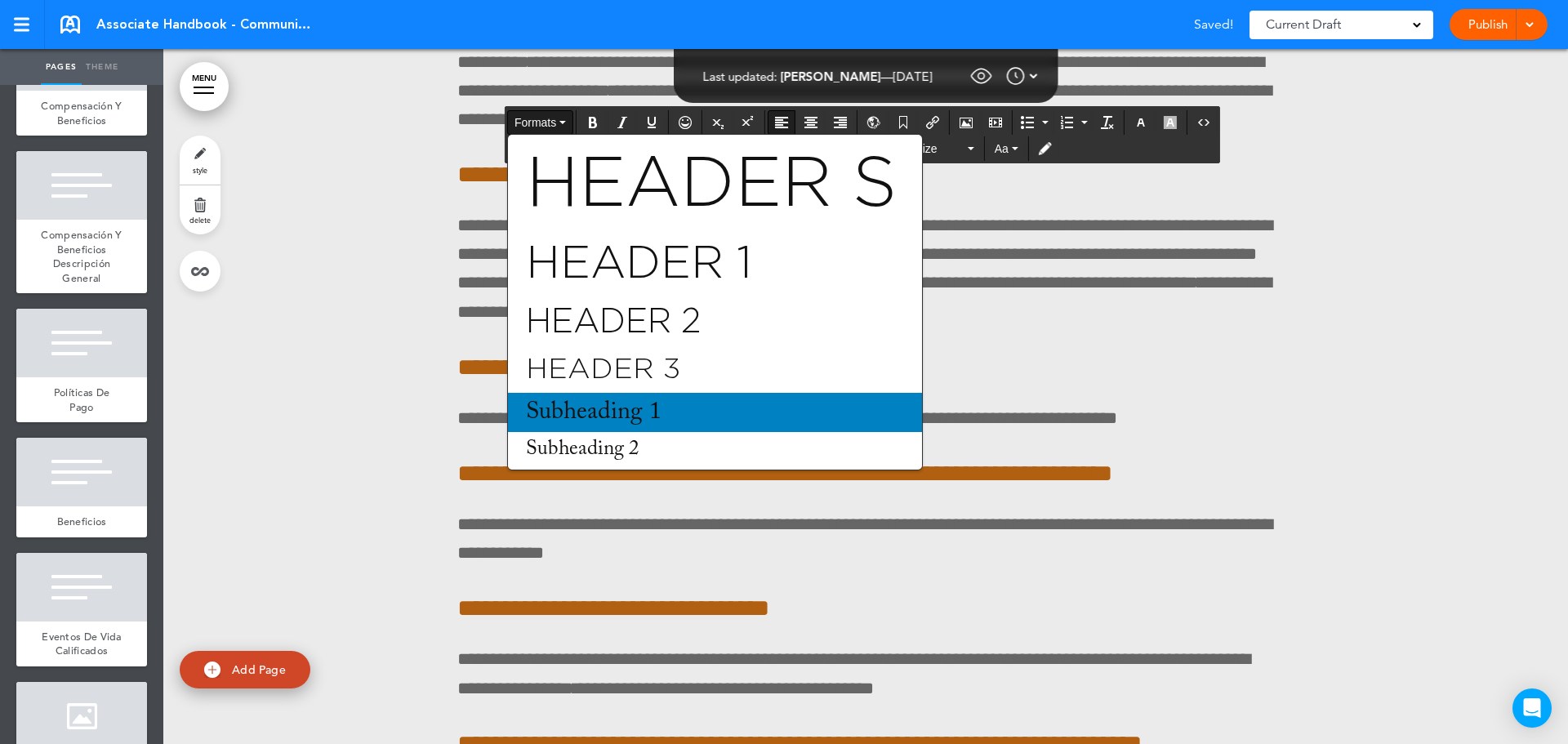
click at [586, 415] on span "Subheading 1" at bounding box center [594, 412] width 139 height 25
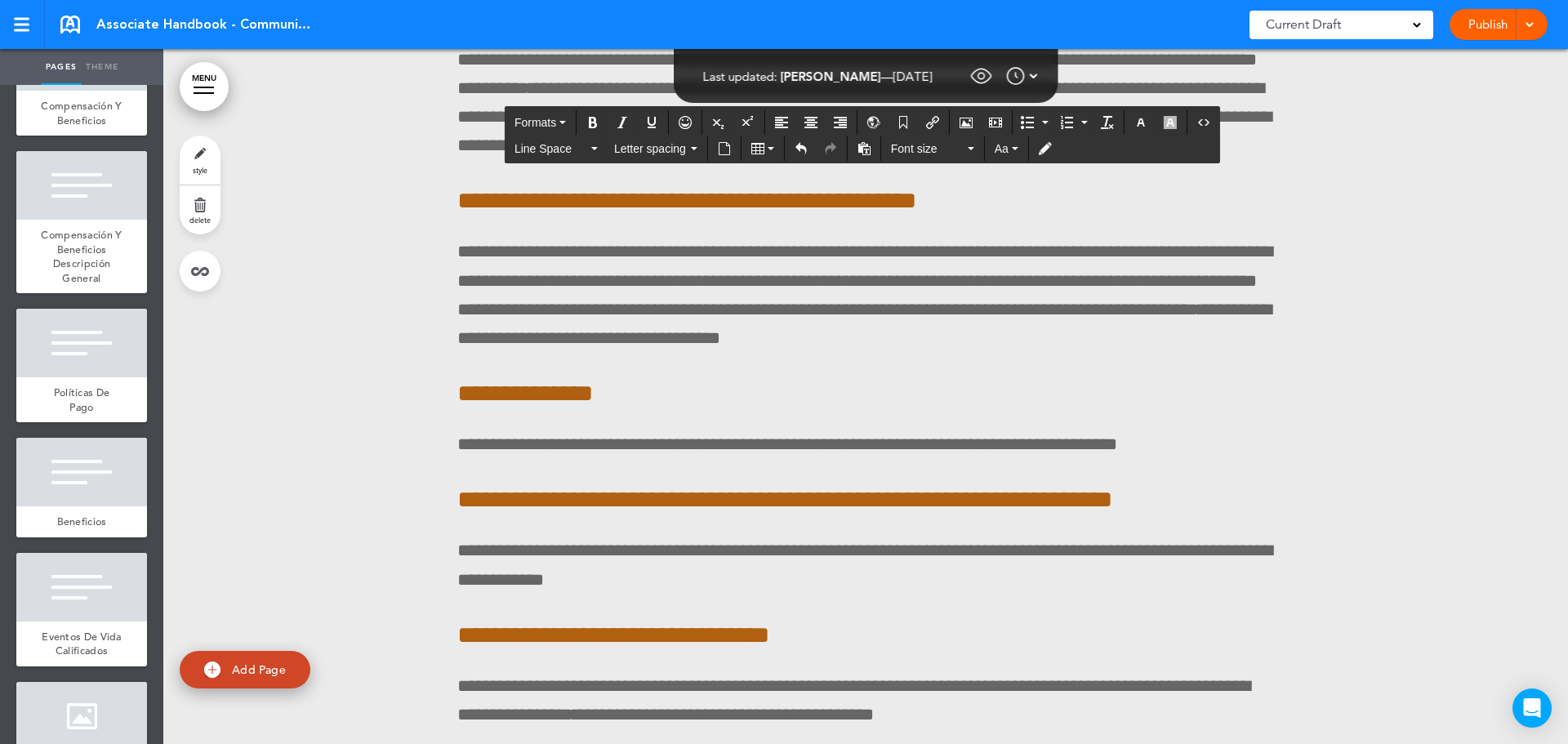
scroll to position [105150, 0]
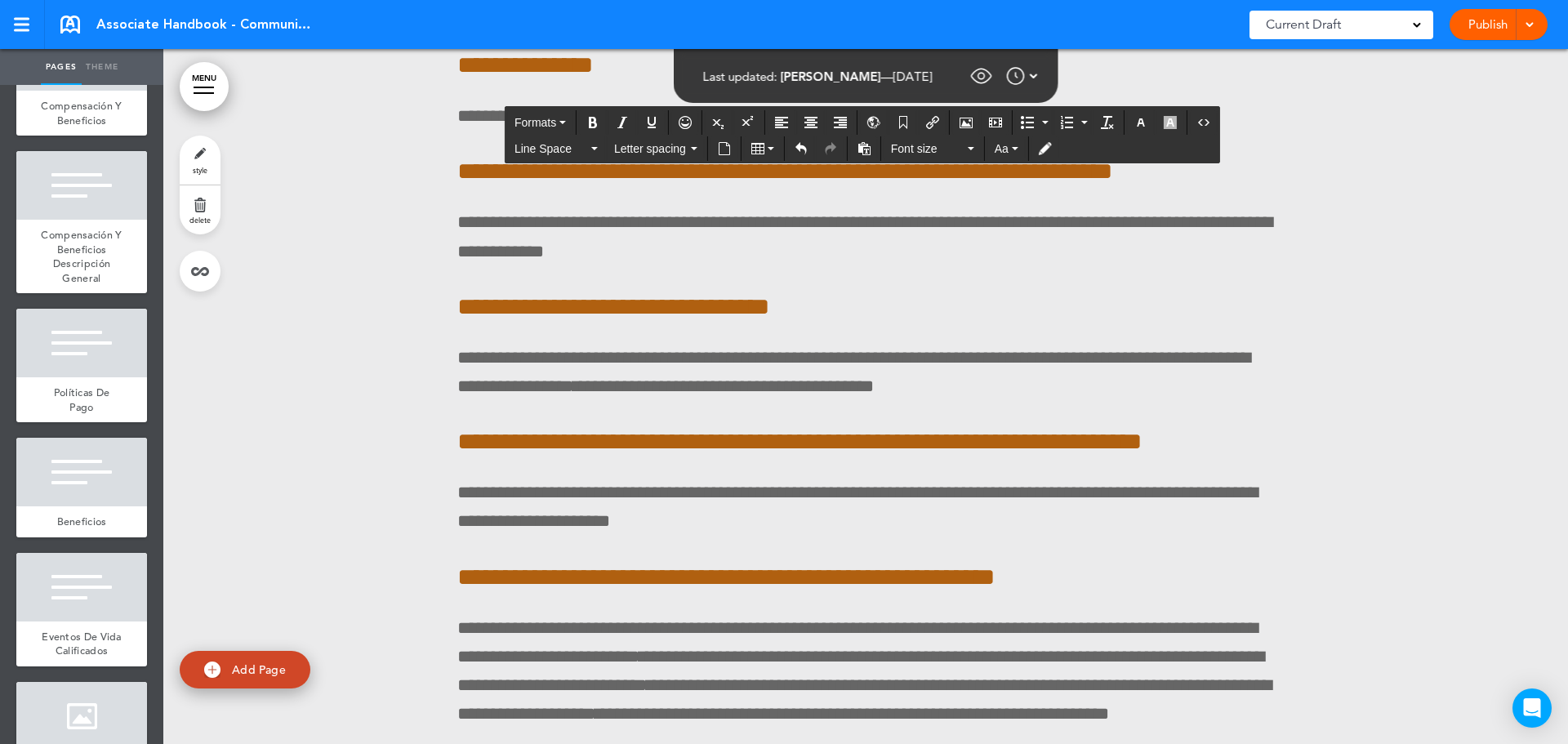
drag, startPoint x: 466, startPoint y: 338, endPoint x: 1158, endPoint y: 432, distance: 698.4
click at [781, 116] on icon "Align left" at bounding box center [781, 122] width 13 height 13
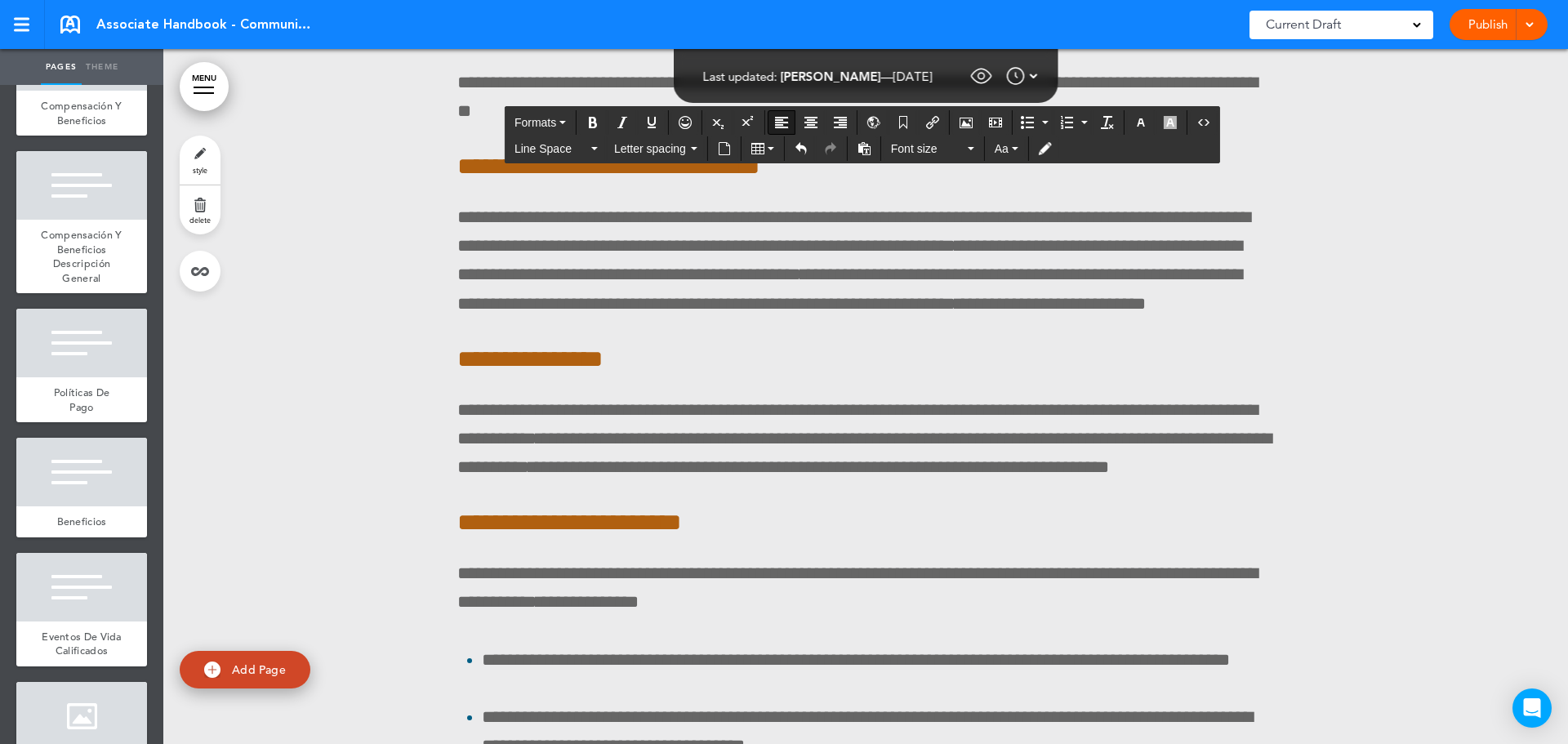
scroll to position [103680, 0]
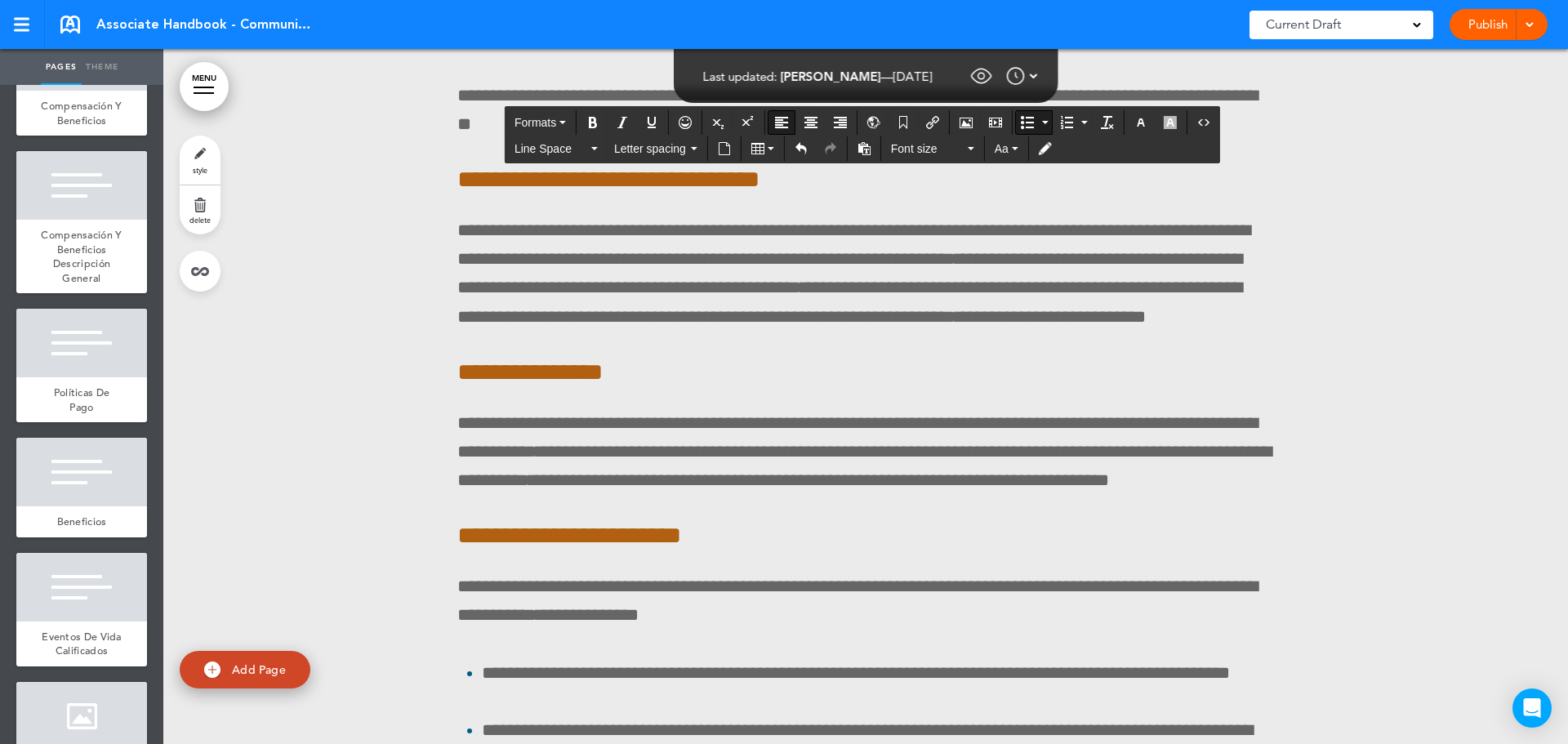
drag, startPoint x: 478, startPoint y: 531, endPoint x: 772, endPoint y: 436, distance: 309.0
click at [594, 153] on button "Line Space" at bounding box center [556, 148] width 96 height 23
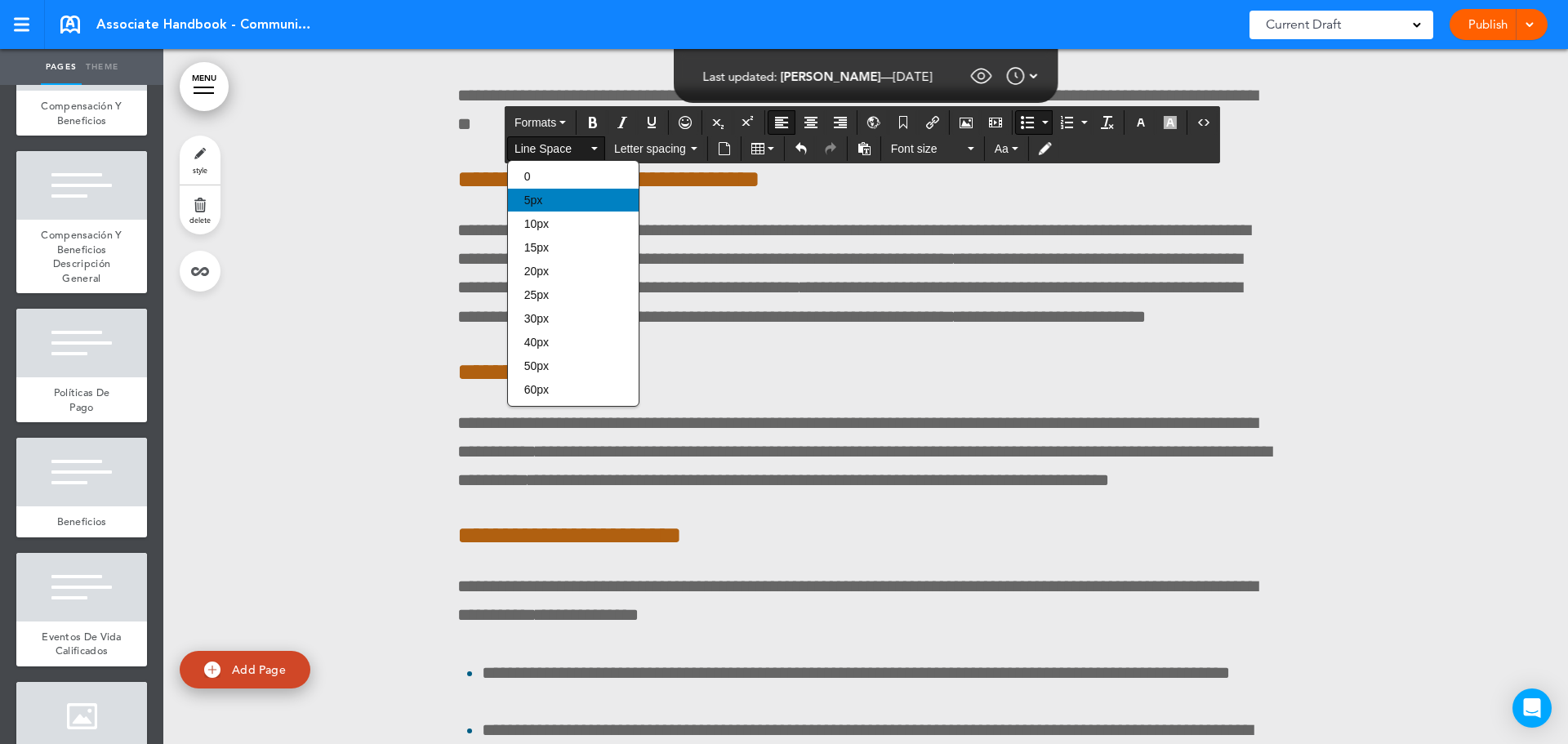
click at [591, 195] on div "5px" at bounding box center [572, 200] width 130 height 23
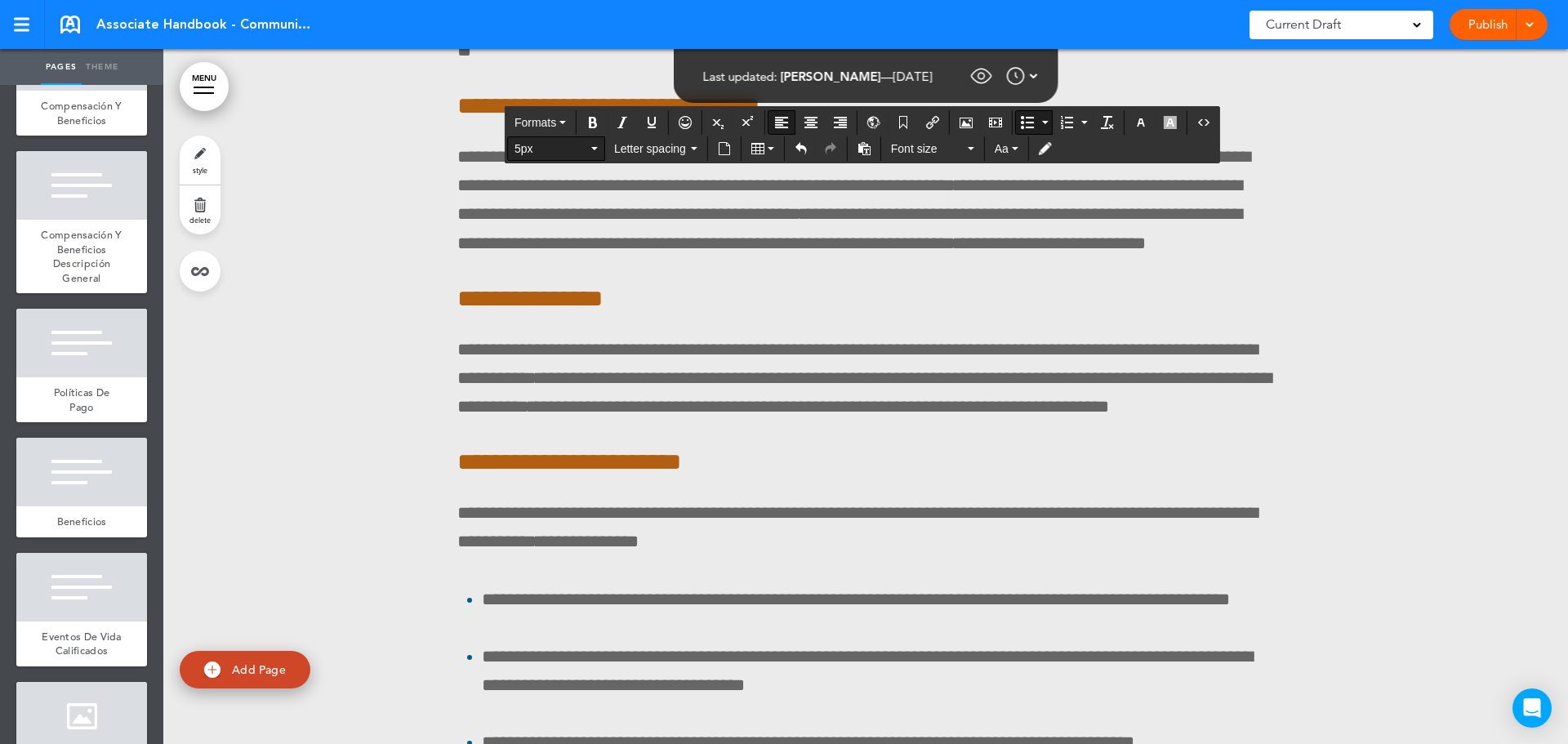
click at [561, 151] on span "5px" at bounding box center [551, 148] width 74 height 17
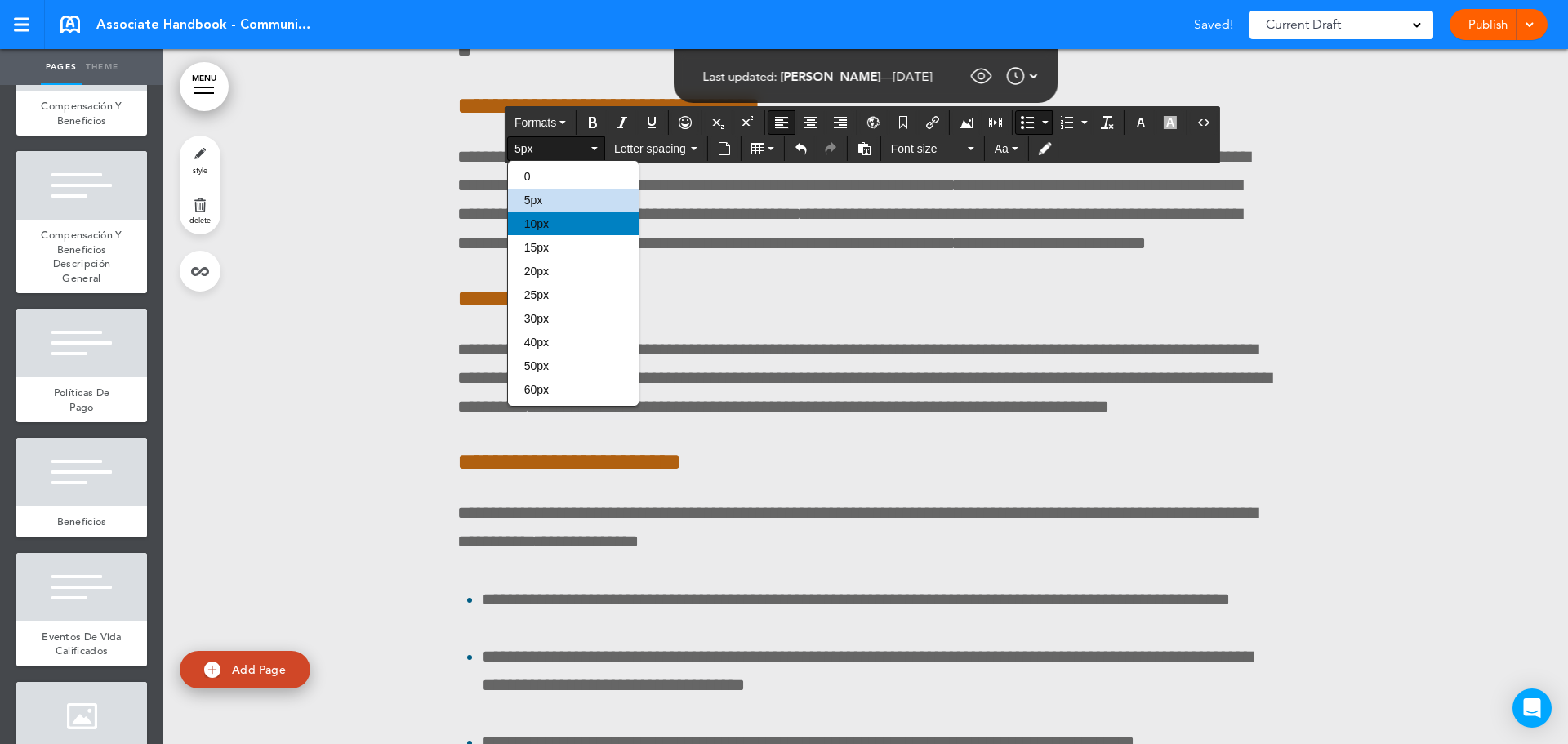
click at [562, 219] on div "10px" at bounding box center [572, 223] width 130 height 23
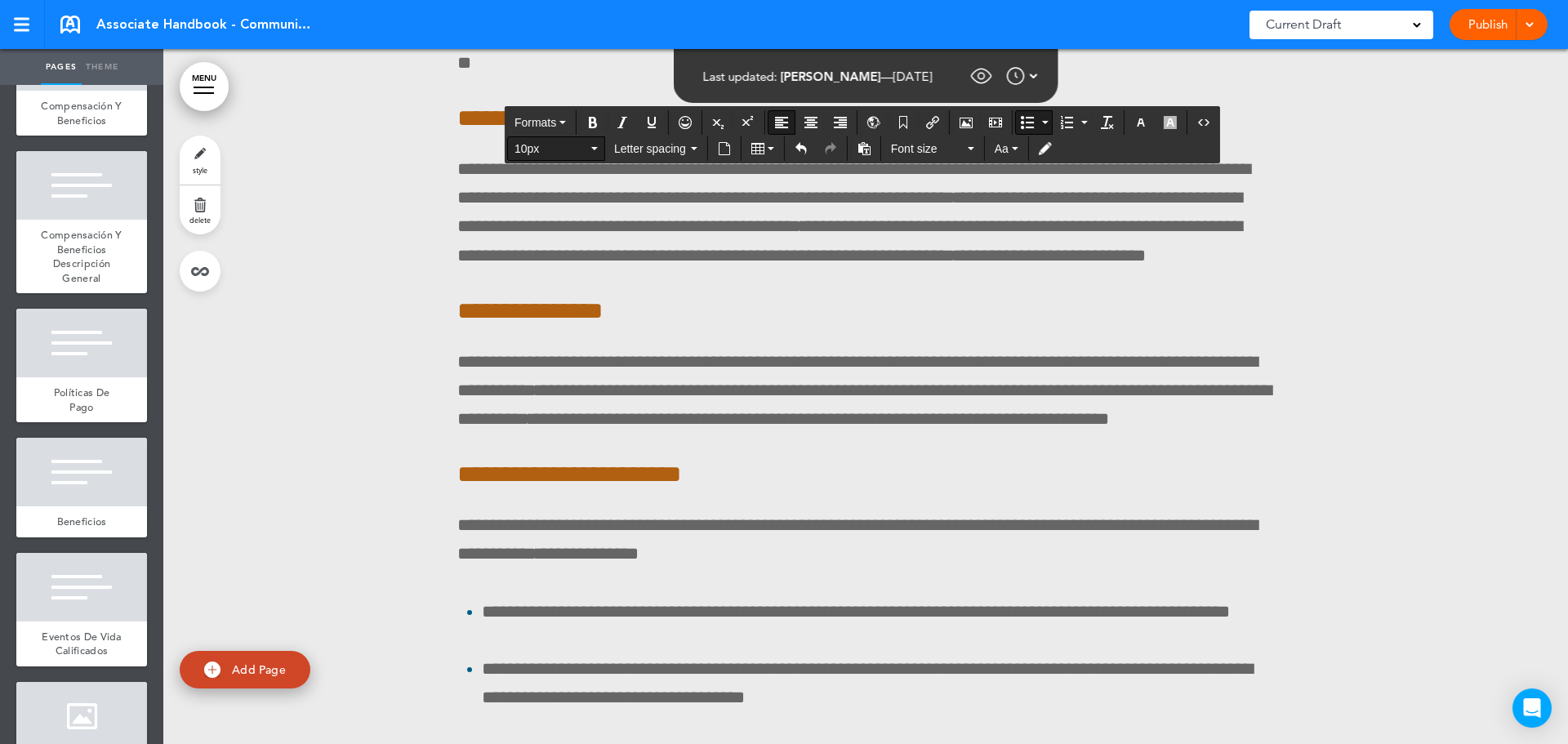
click at [559, 147] on span "10px" at bounding box center [551, 148] width 74 height 17
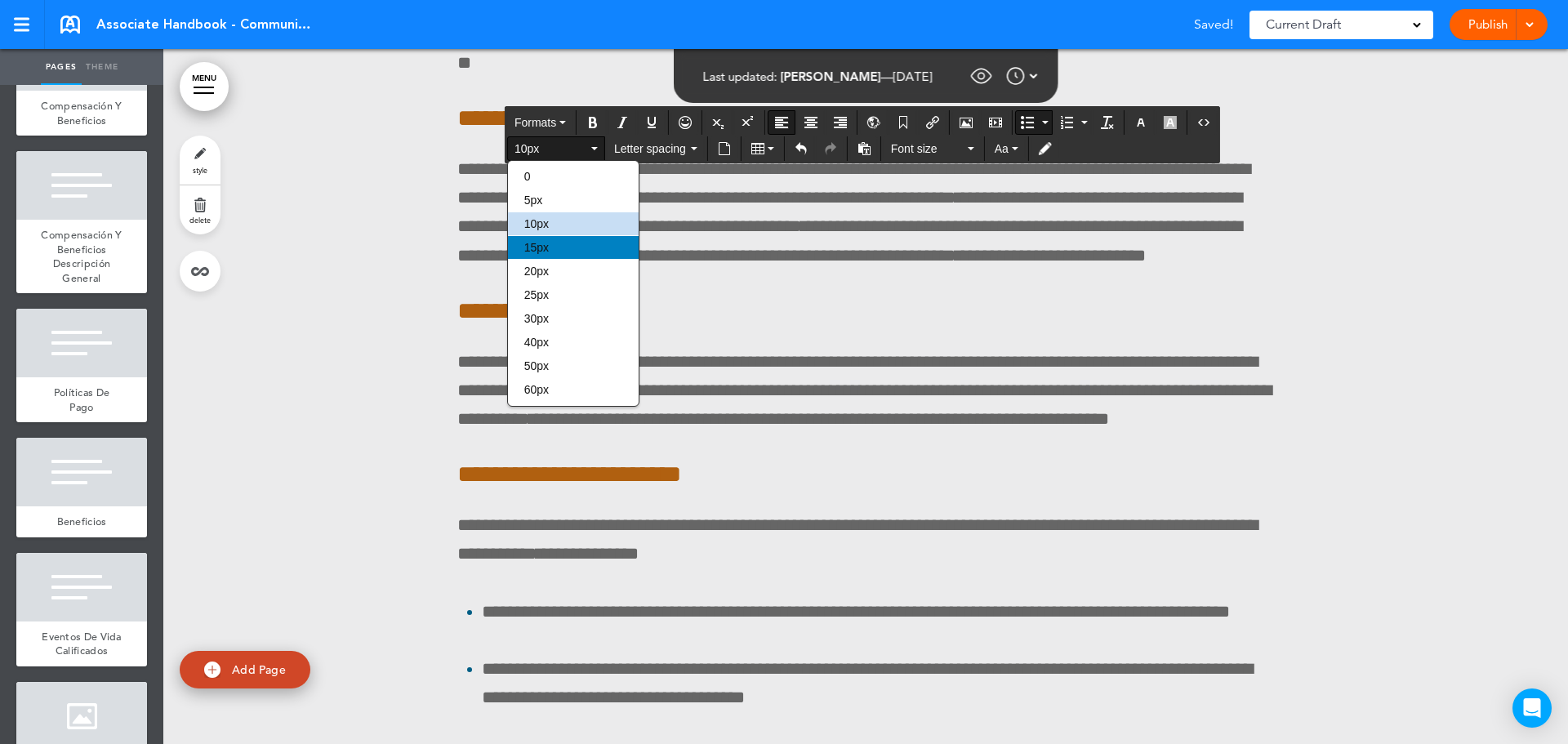
click at [557, 246] on div "15px" at bounding box center [572, 247] width 130 height 23
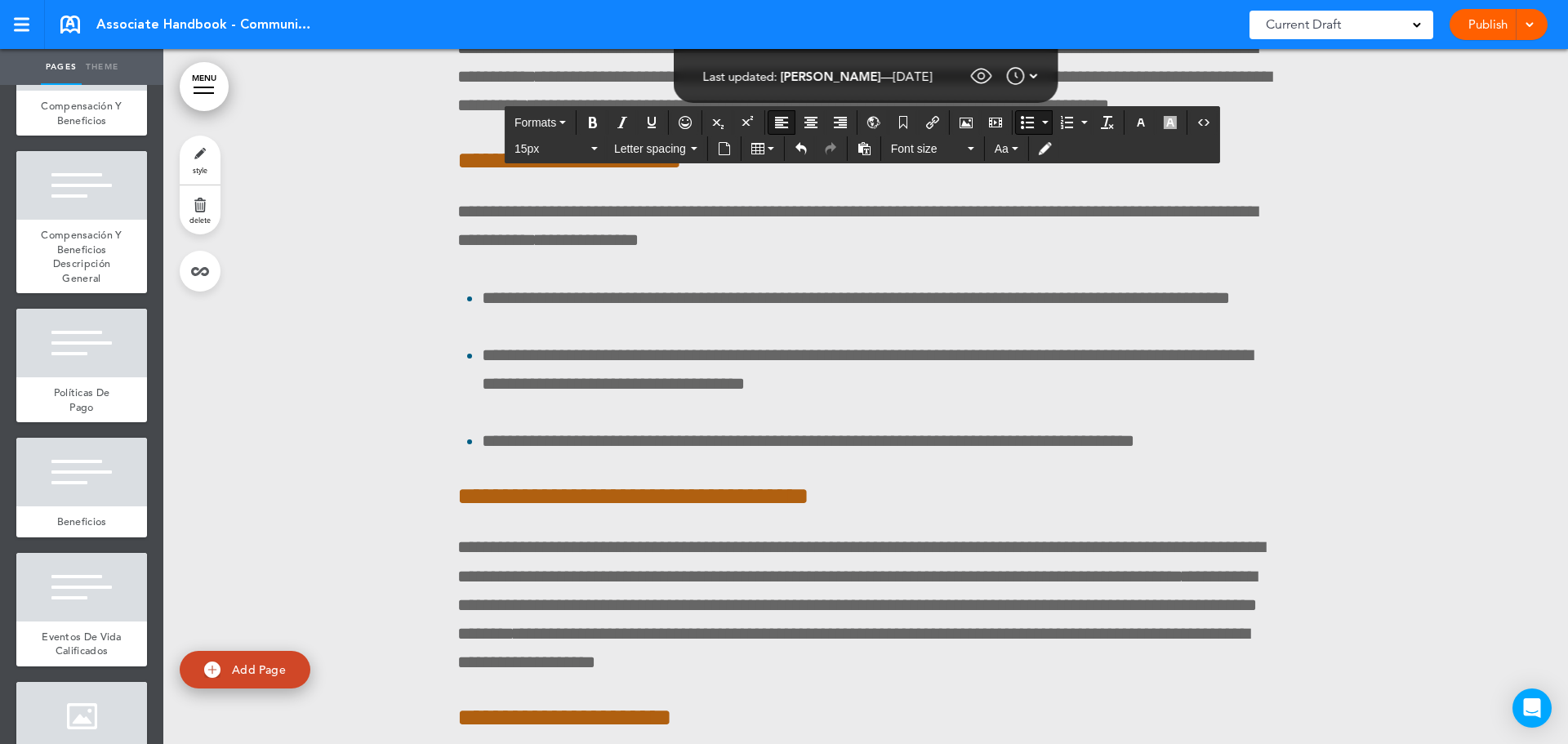
scroll to position [104006, 0]
drag, startPoint x: 476, startPoint y: 411, endPoint x: 1013, endPoint y: 607, distance: 571.7
click at [551, 145] on span "Line Space" at bounding box center [551, 148] width 74 height 17
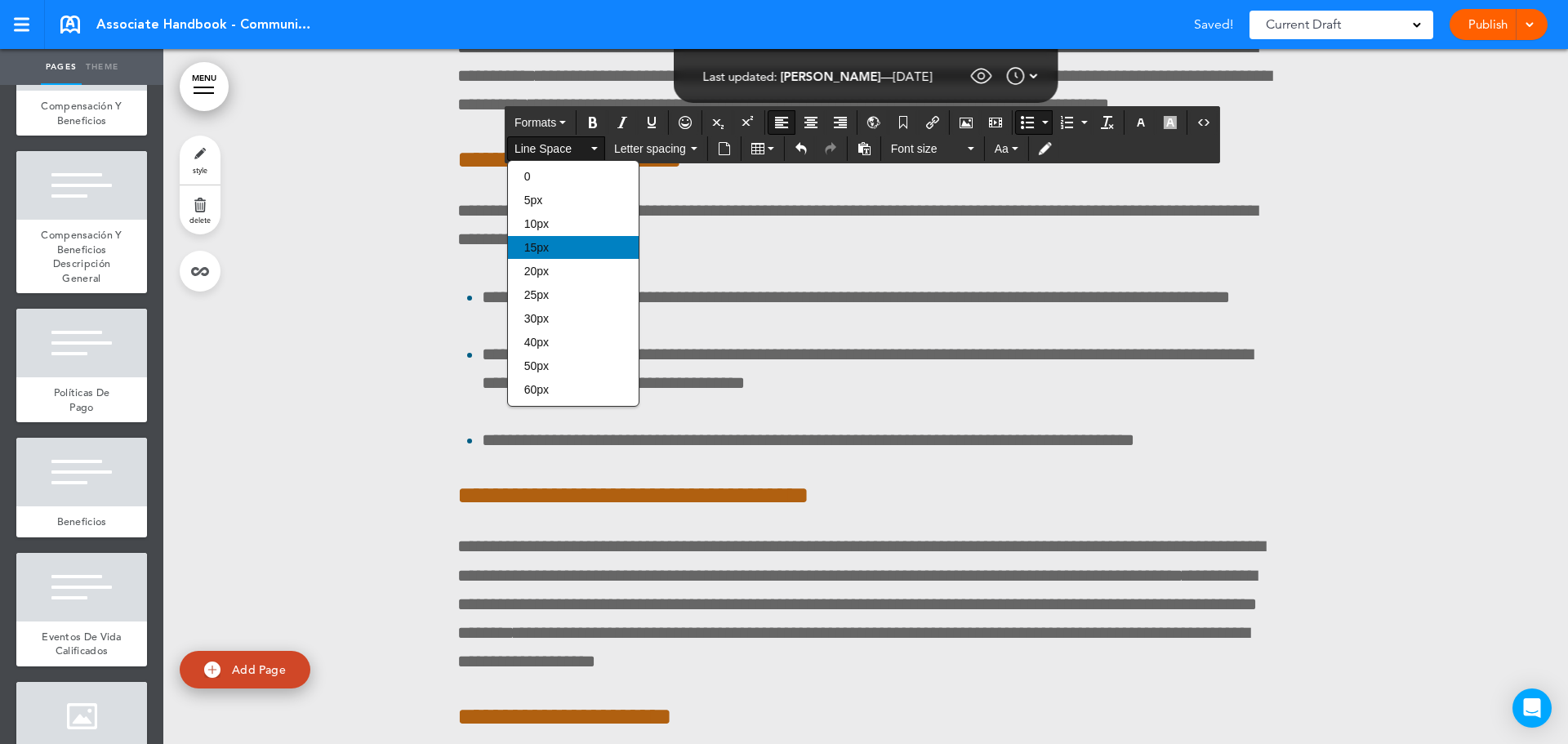
click at [552, 252] on div "15px" at bounding box center [572, 247] width 130 height 23
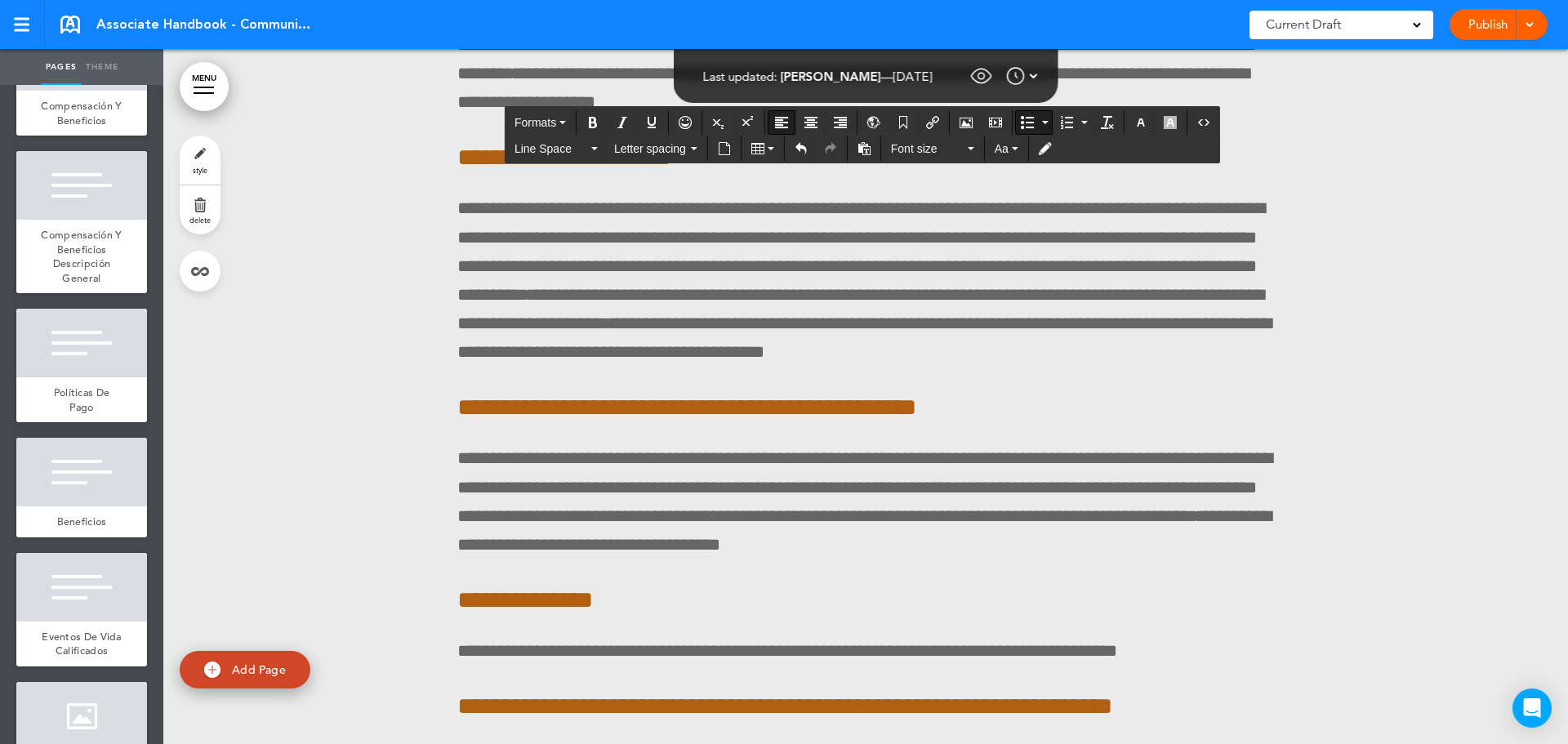
scroll to position [104577, 0]
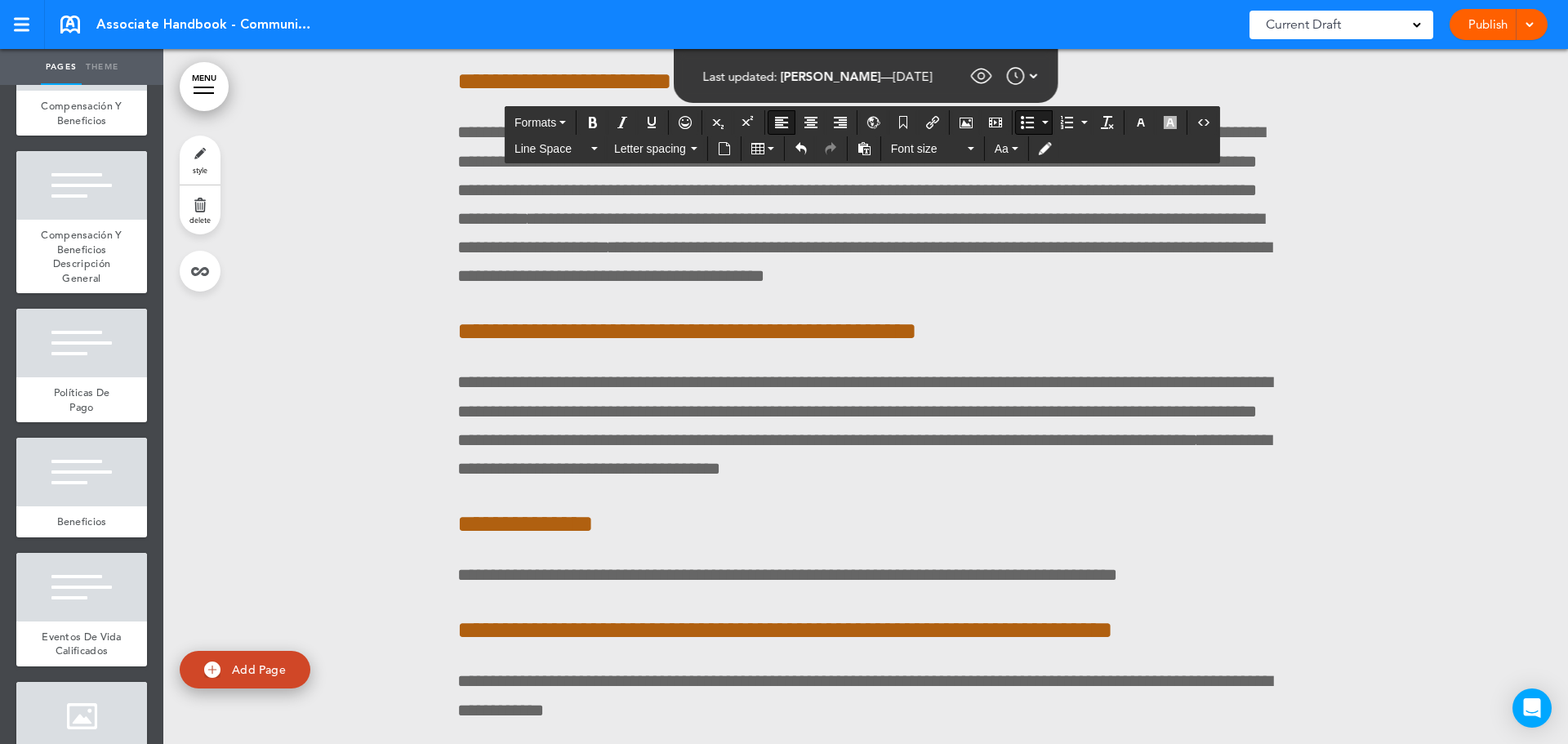
drag, startPoint x: 477, startPoint y: 356, endPoint x: 909, endPoint y: 541, distance: 469.9
click at [571, 159] on button "Line Space" at bounding box center [556, 148] width 96 height 23
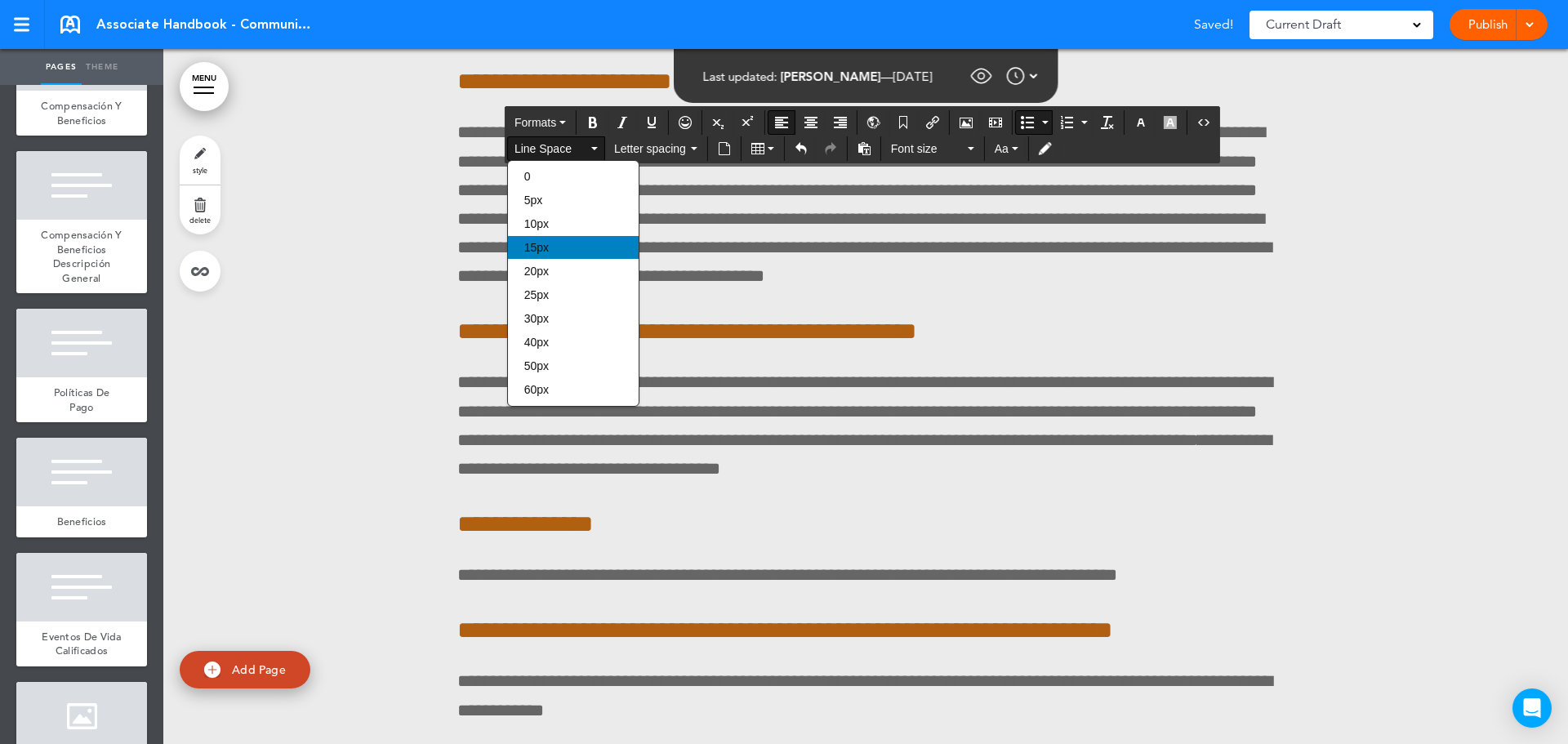
click at [565, 250] on div "15px" at bounding box center [572, 247] width 130 height 23
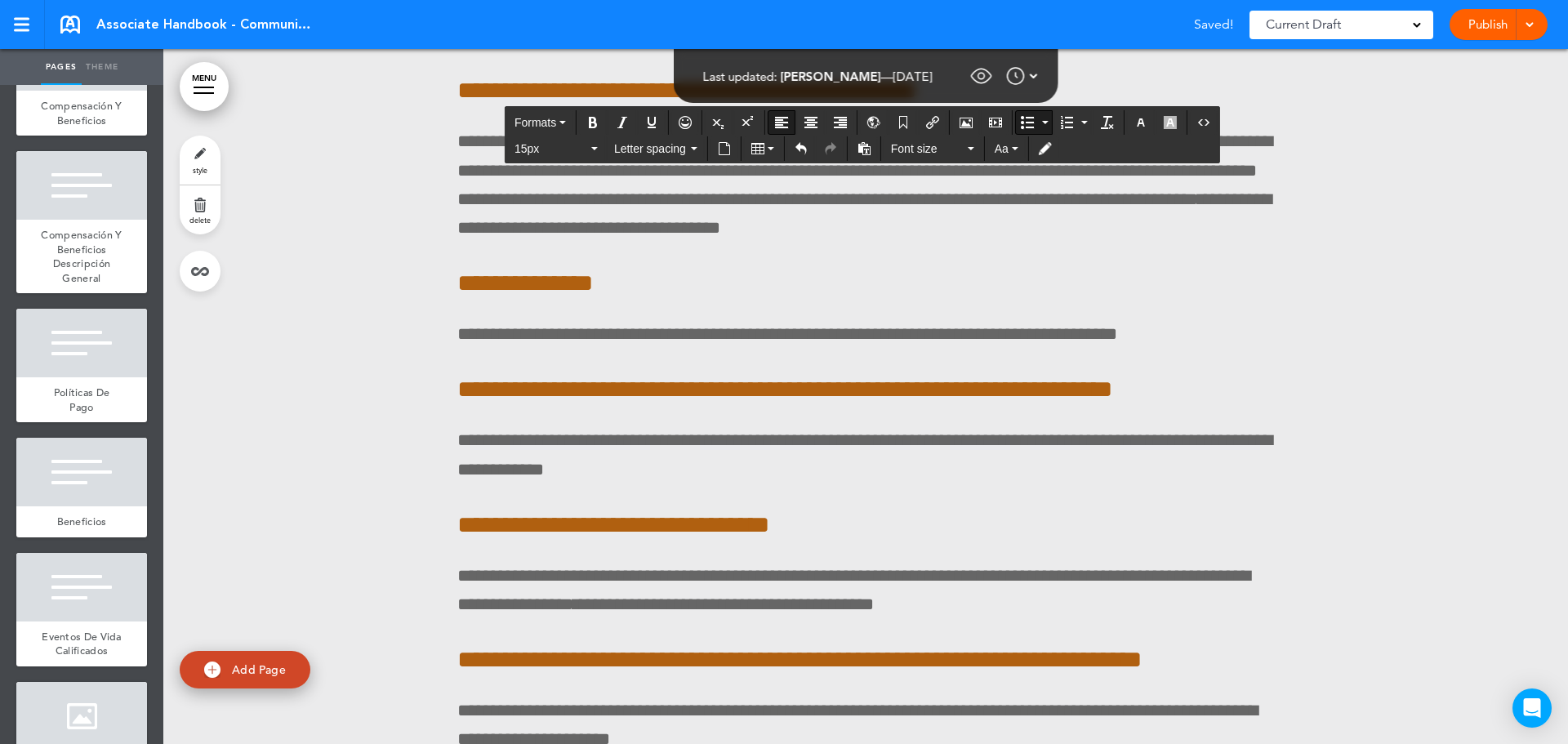
scroll to position [104740, 0]
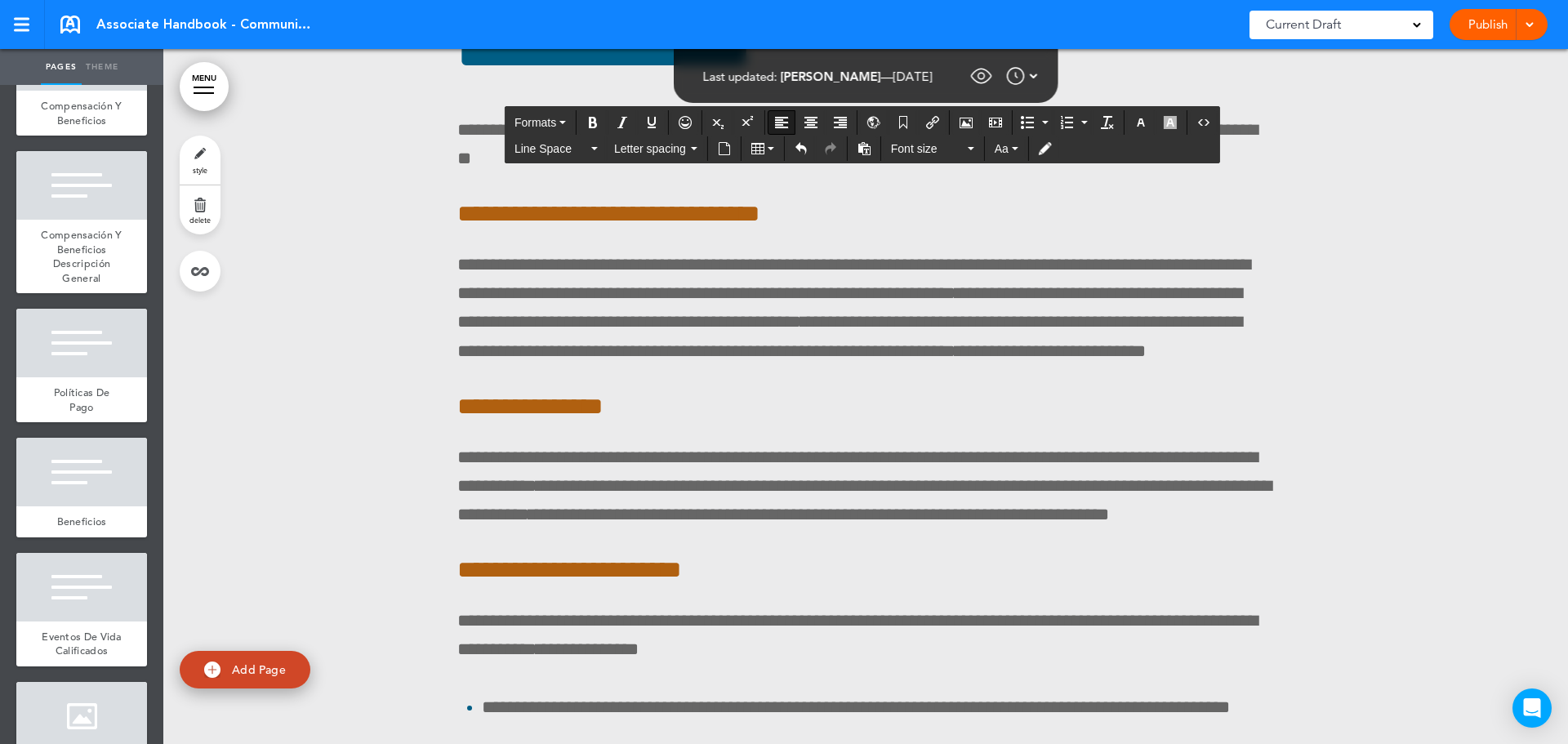
scroll to position [103351, 0]
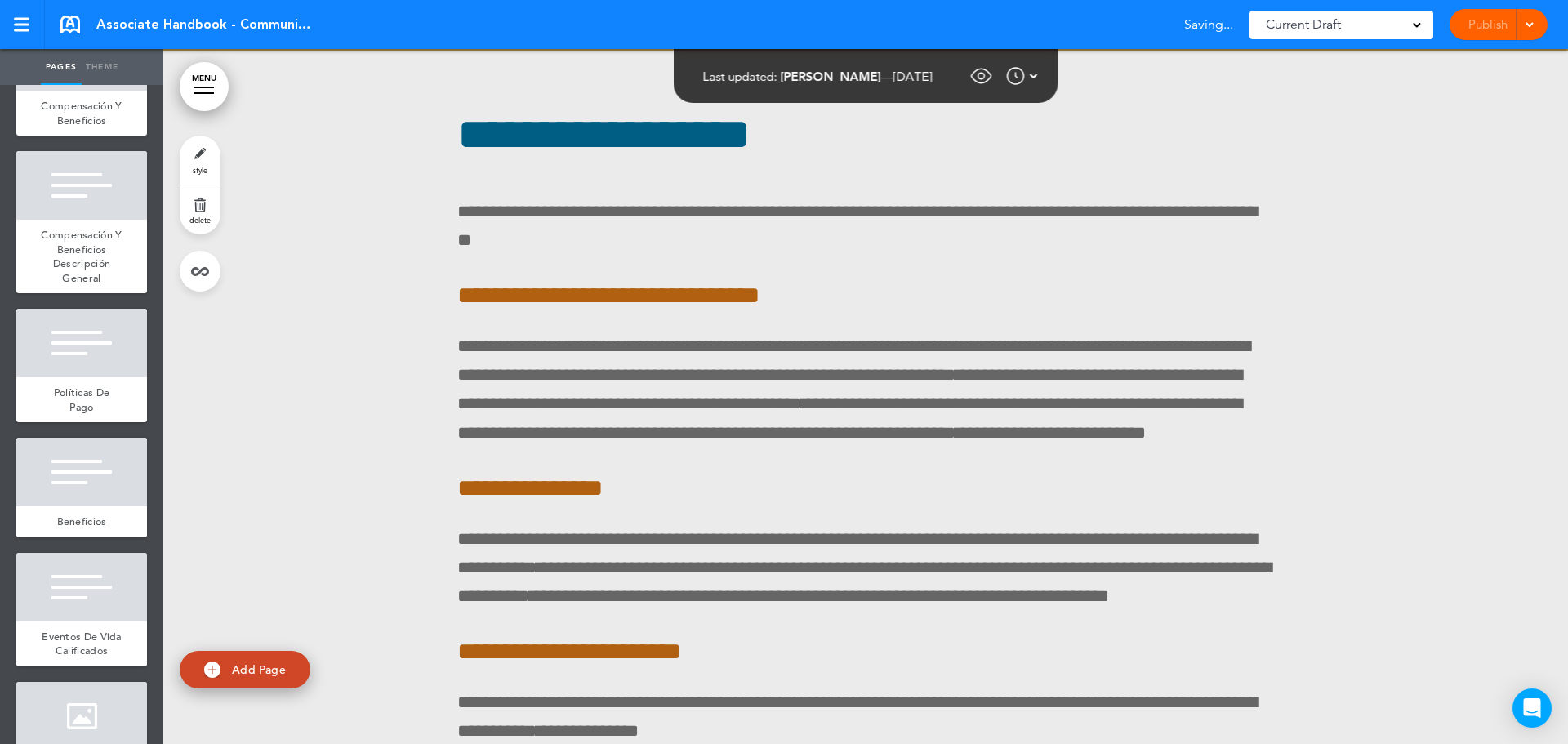
click at [1494, 25] on link "Publish" at bounding box center [1488, 25] width 52 height 31
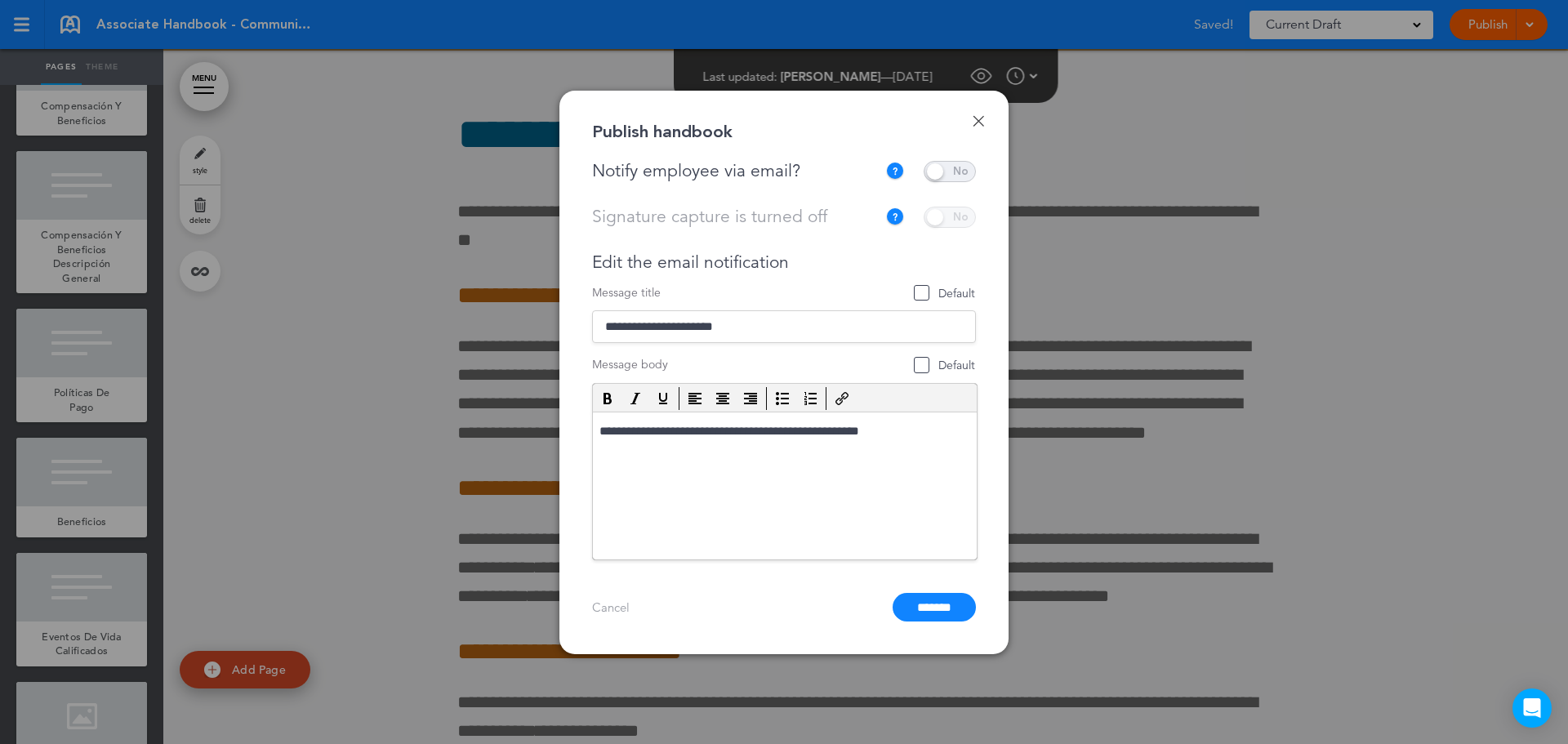
scroll to position [0, 0]
click at [959, 170] on span at bounding box center [950, 172] width 52 height 22
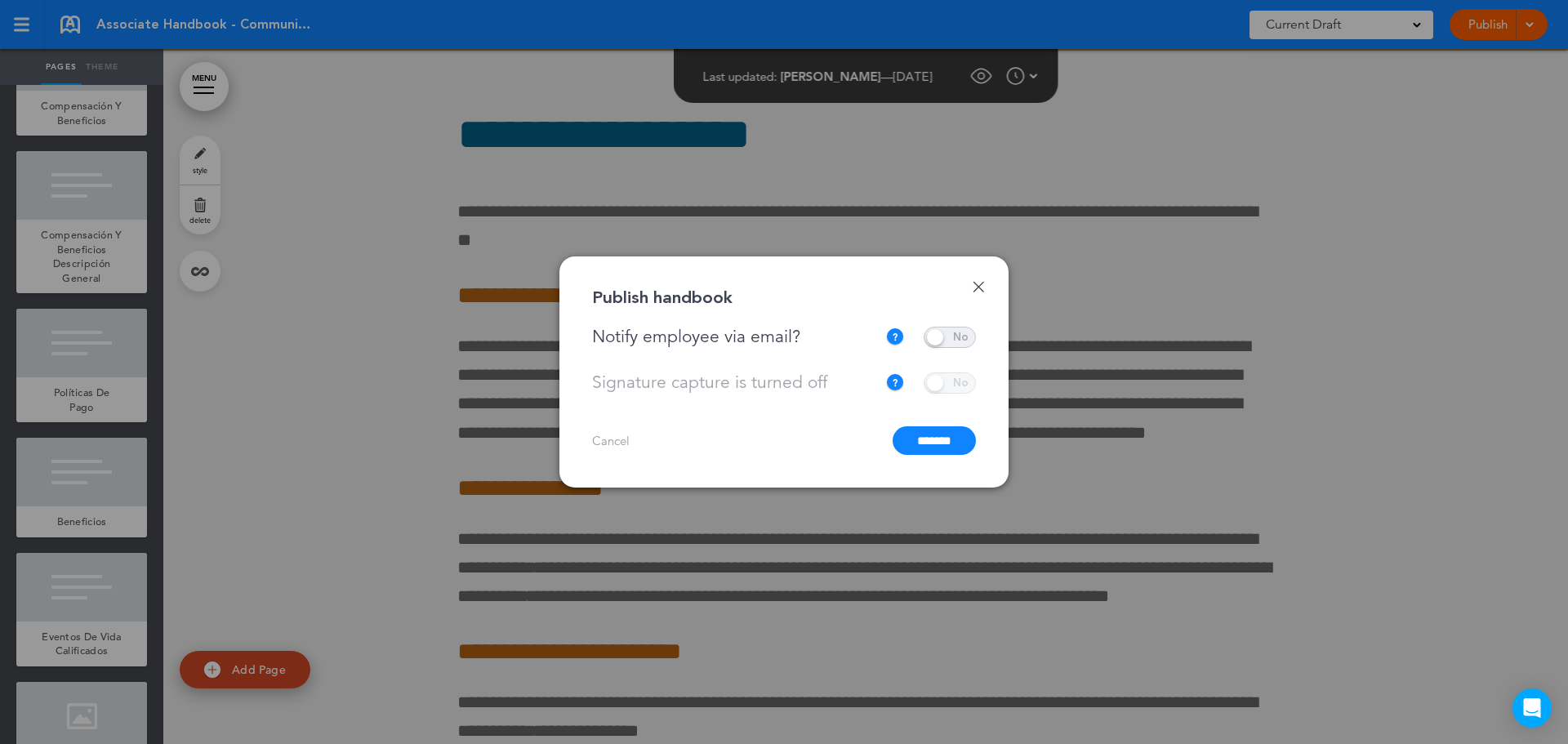
click at [920, 439] on input "*******" at bounding box center [934, 440] width 83 height 28
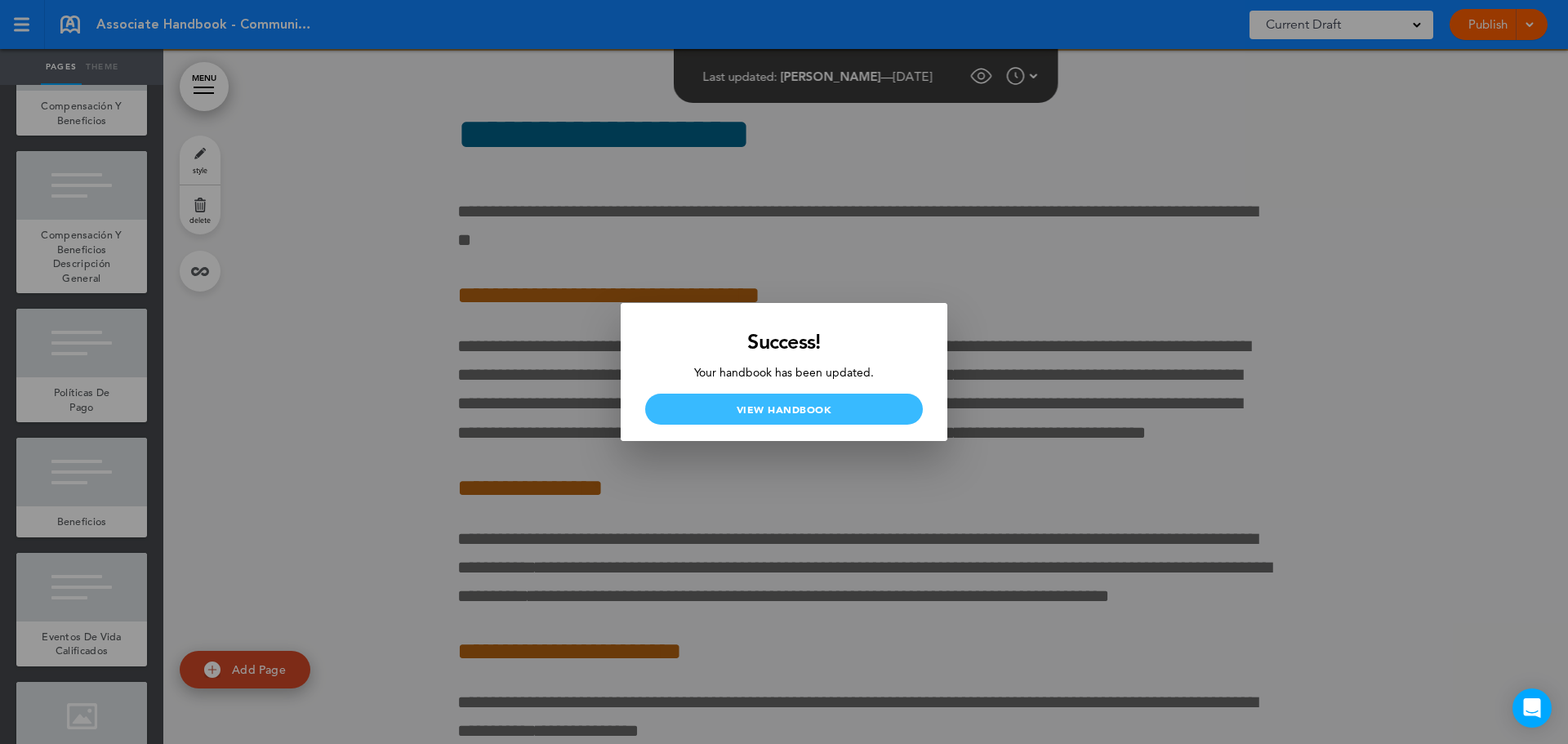
click at [734, 410] on link "View Handbook" at bounding box center [783, 410] width 277 height 31
click at [1151, 372] on div at bounding box center [784, 372] width 1568 height 744
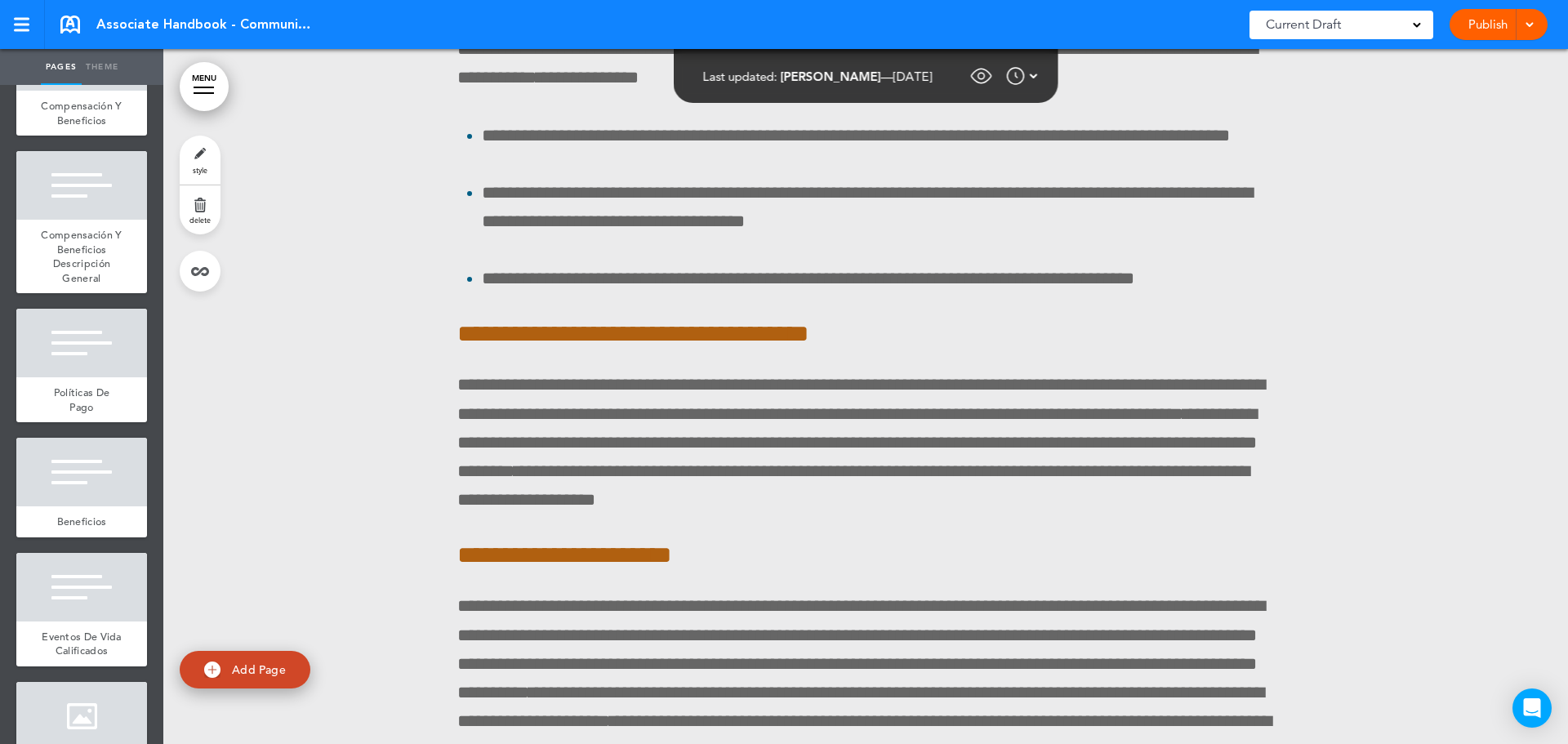
scroll to position [104249, 0]
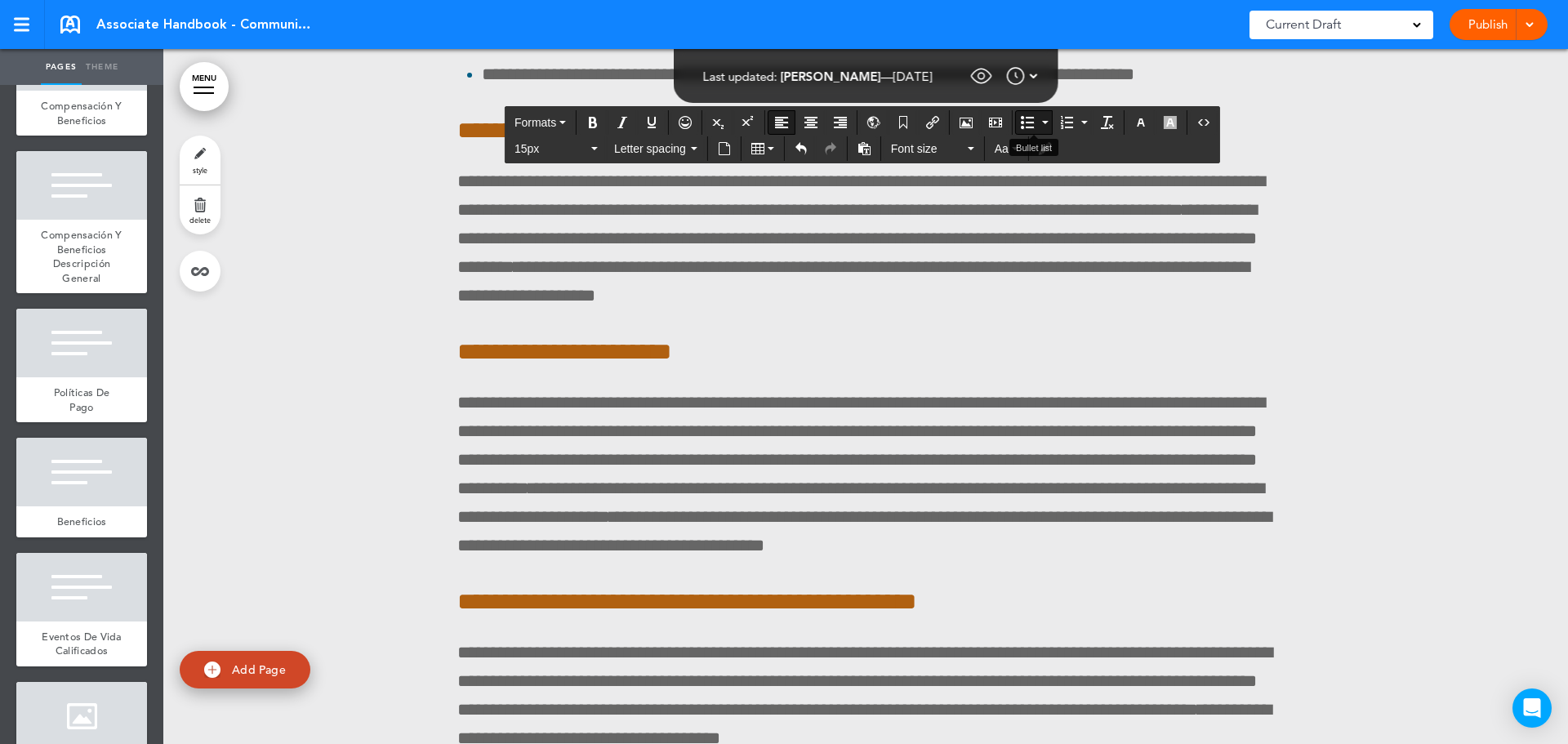
click at [1033, 120] on icon "Bullet list" at bounding box center [1027, 122] width 13 height 13
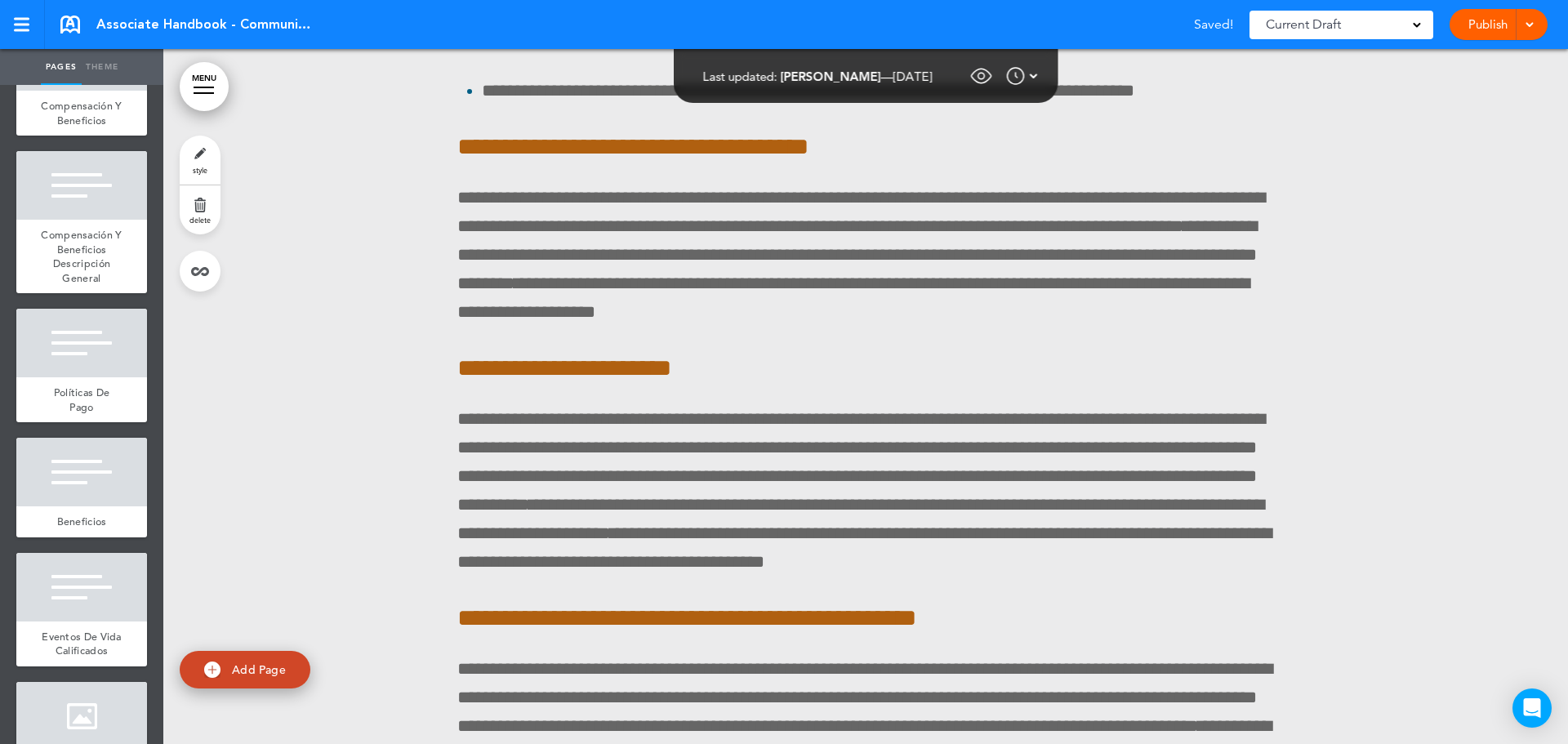
click at [1485, 18] on link "Publish" at bounding box center [1488, 25] width 52 height 31
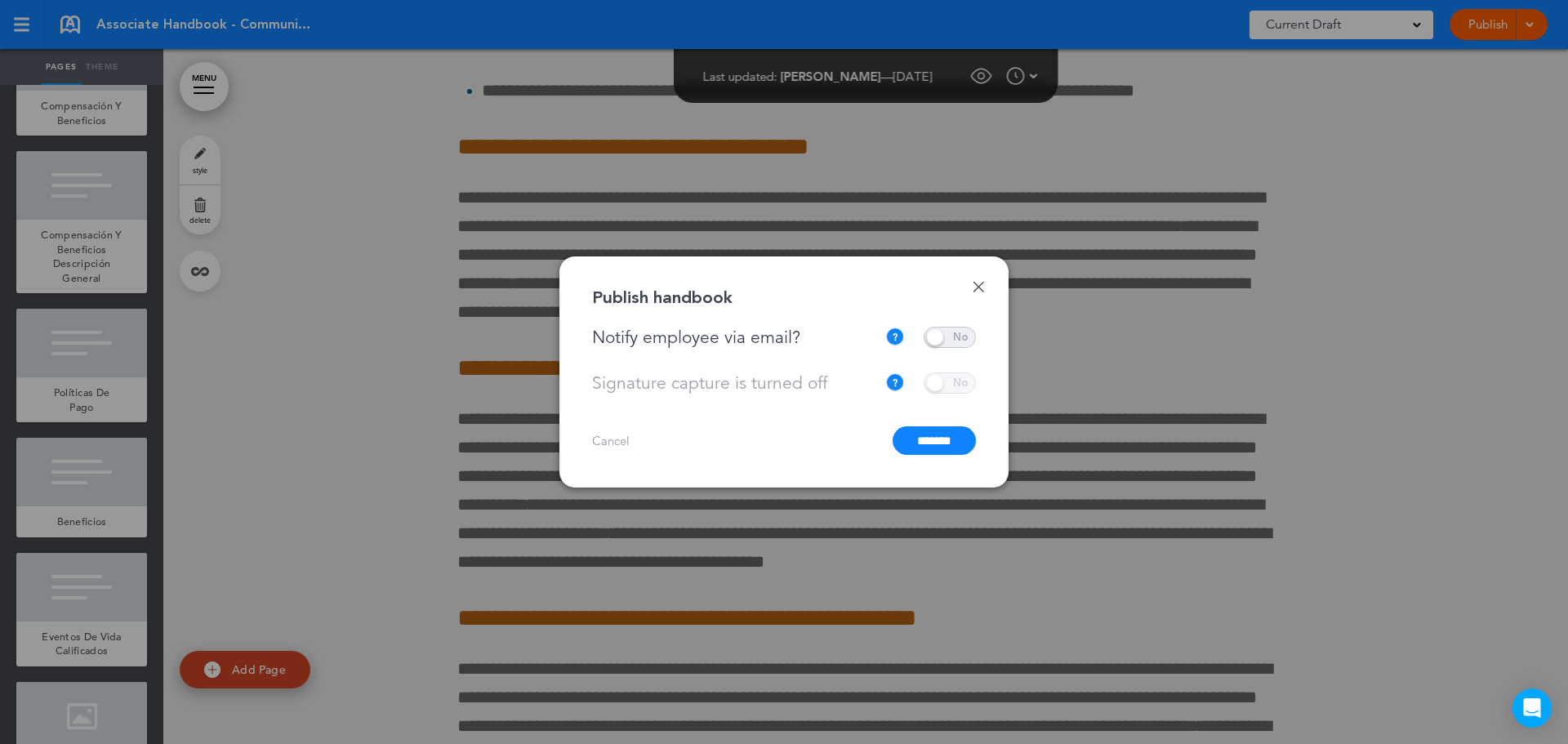
drag, startPoint x: 976, startPoint y: 289, endPoint x: 993, endPoint y: 287, distance: 17.1
click at [978, 288] on link "Done" at bounding box center [979, 287] width 12 height 12
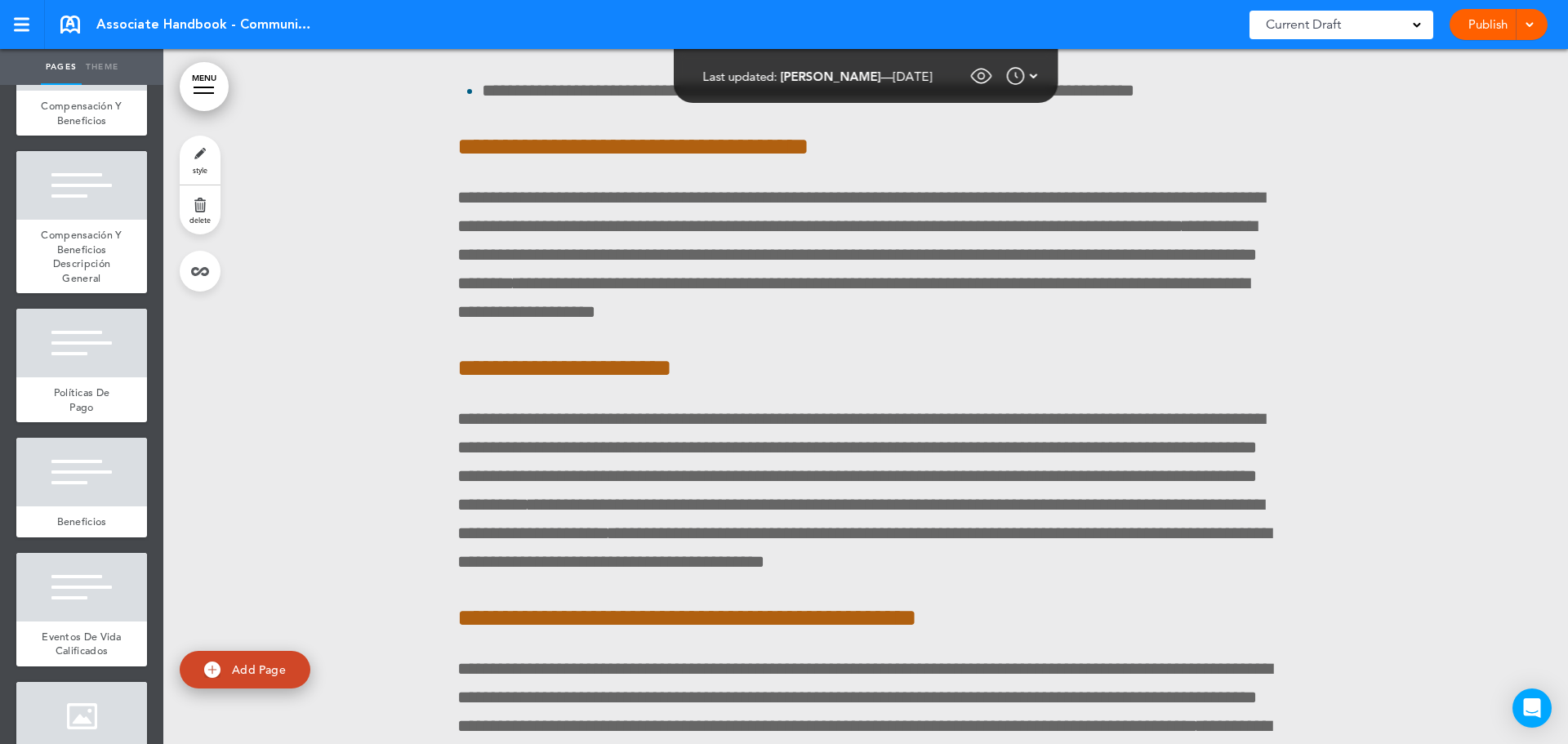
click at [1479, 29] on link "Publish" at bounding box center [1488, 25] width 52 height 31
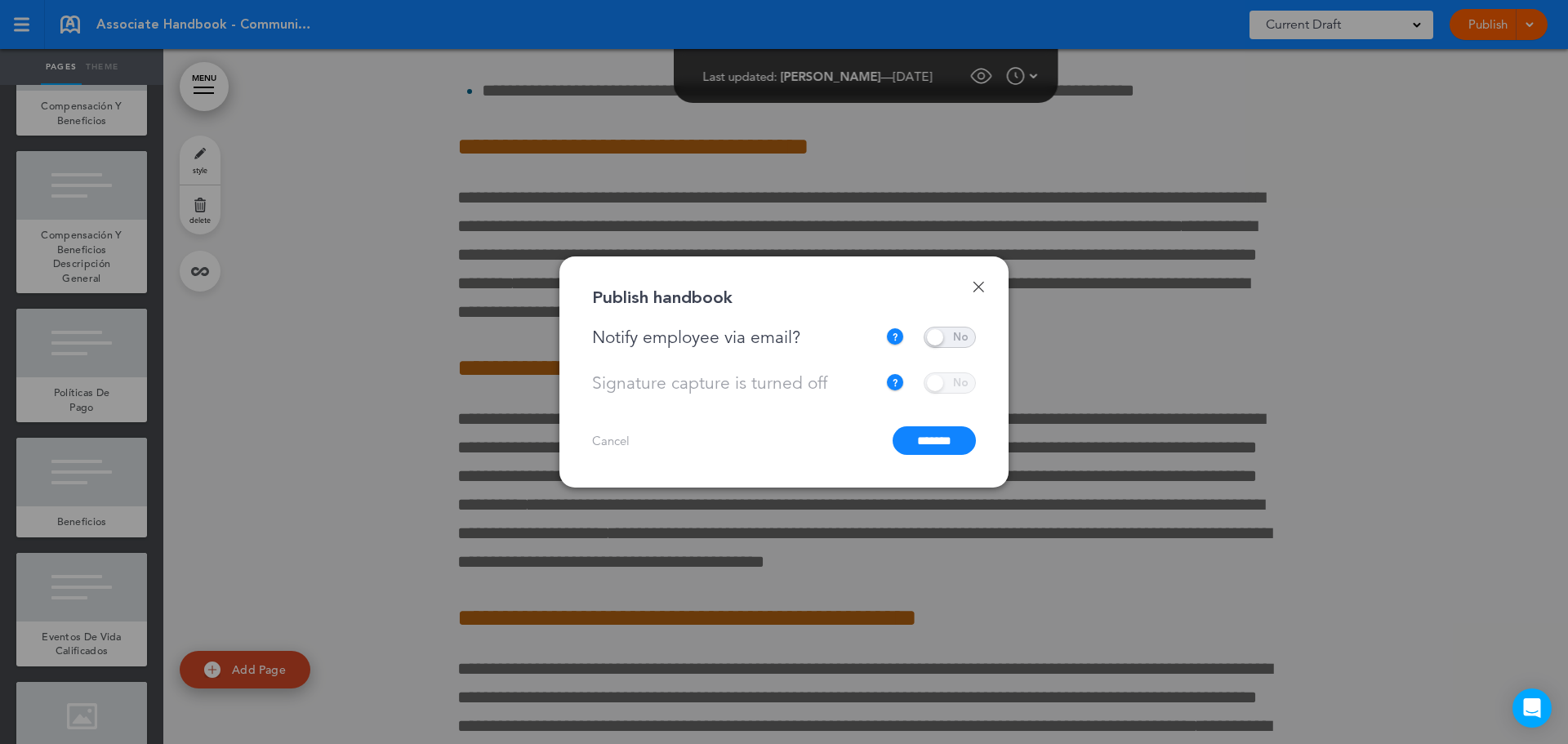
click at [926, 444] on input "*******" at bounding box center [934, 440] width 83 height 28
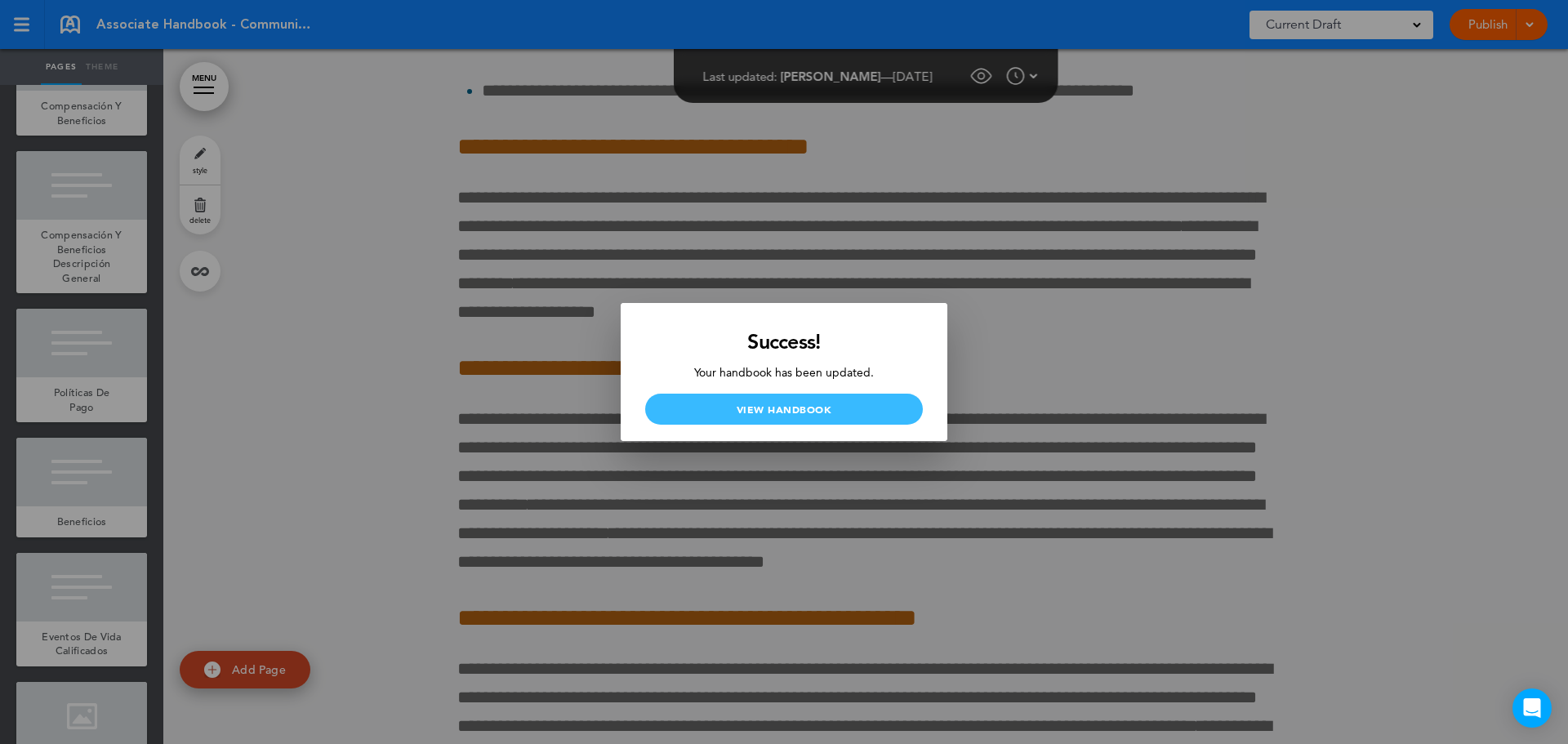
click at [826, 415] on link "View Handbook" at bounding box center [783, 410] width 277 height 31
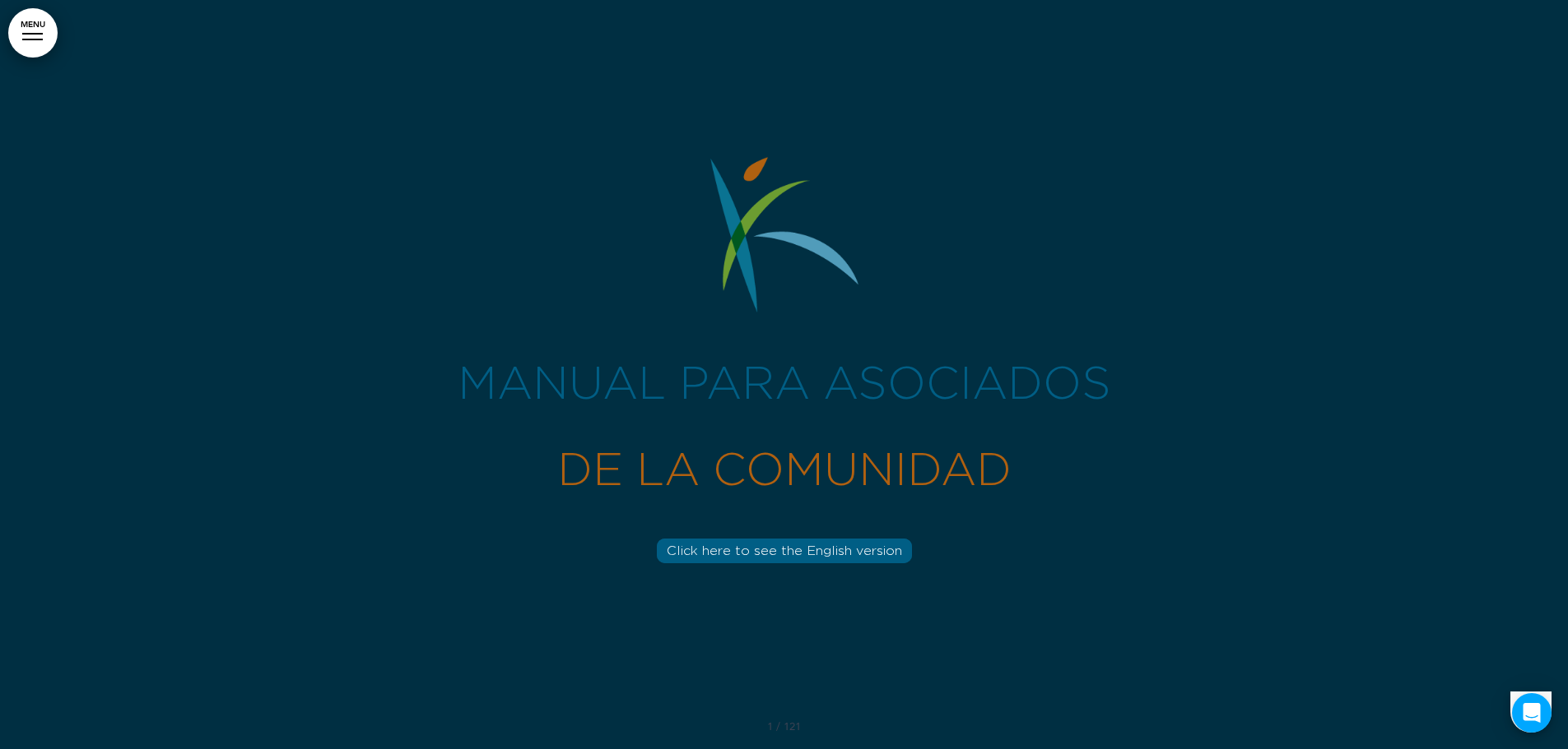
click at [35, 41] on link "MENU" at bounding box center [33, 33] width 49 height 49
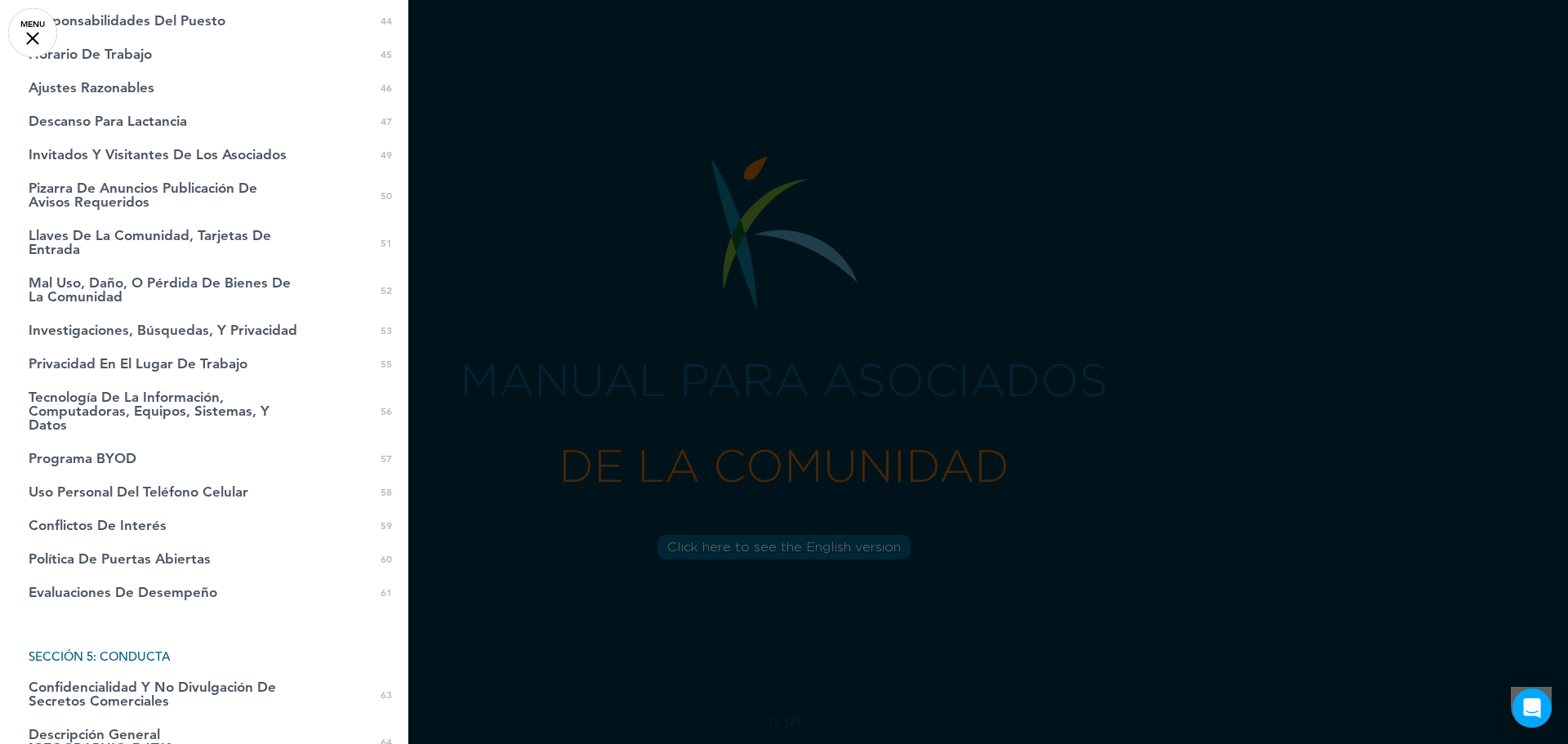
scroll to position [1553, 0]
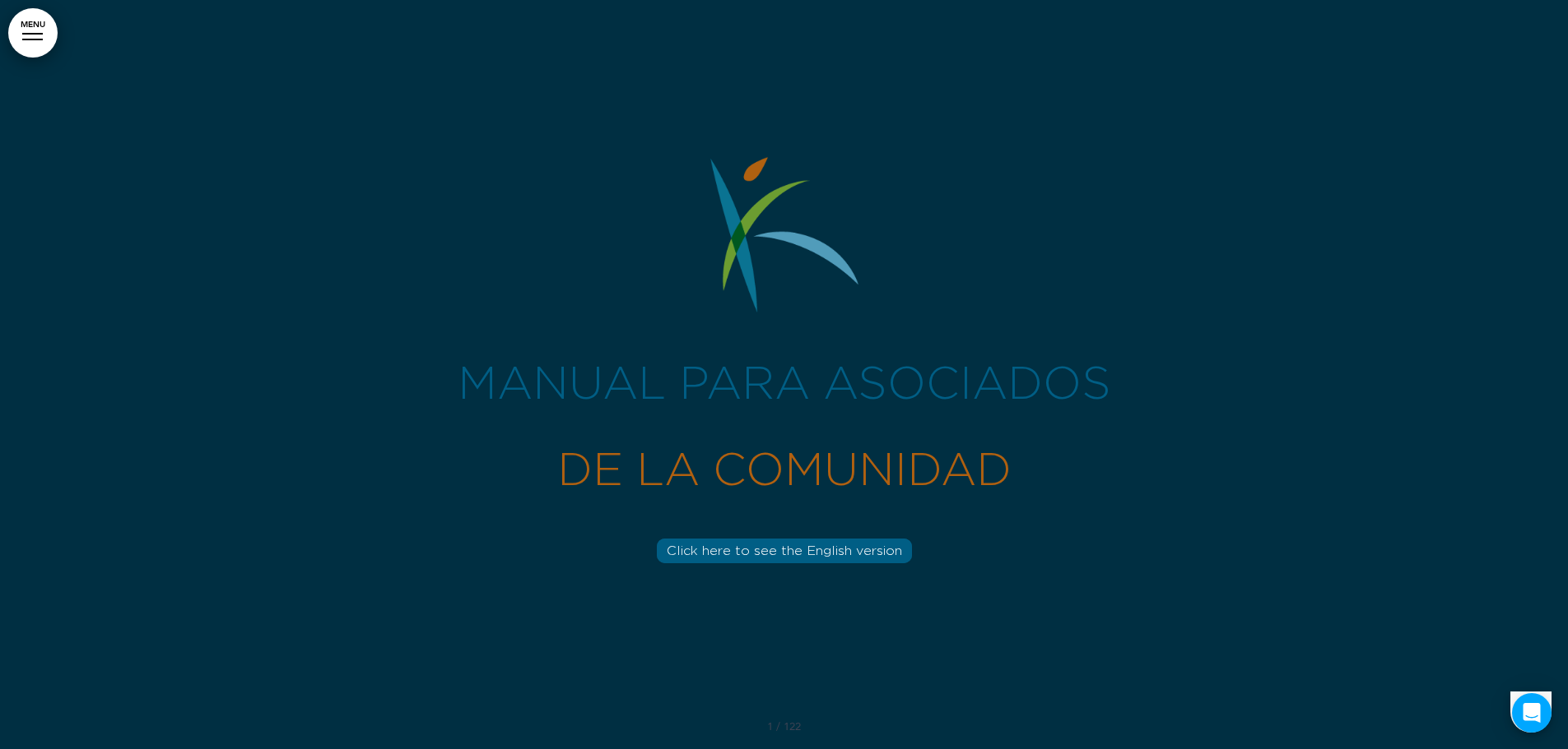
drag, startPoint x: 22, startPoint y: 37, endPoint x: 101, endPoint y: 251, distance: 228.1
click at [22, 37] on link "MENU" at bounding box center [33, 33] width 49 height 49
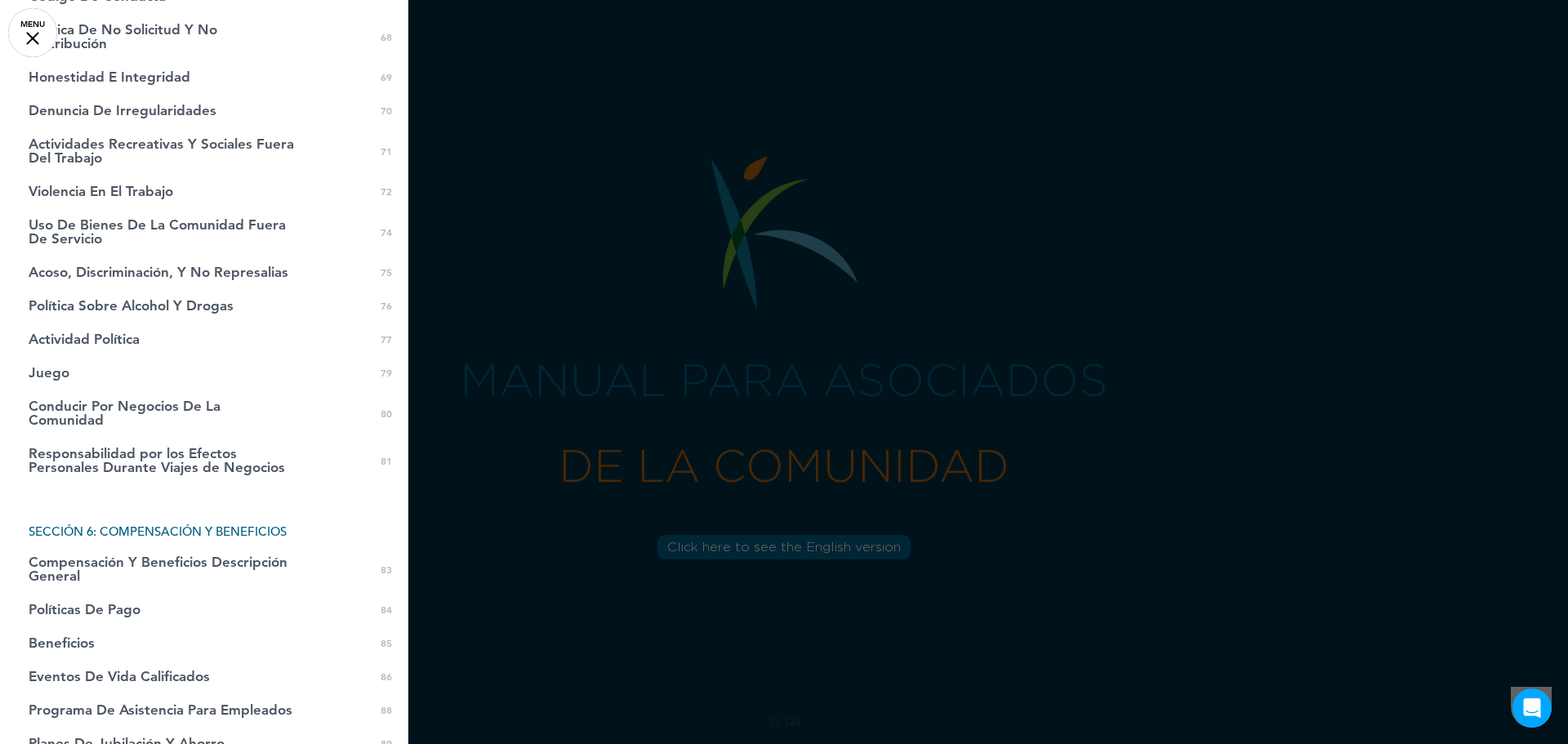
scroll to position [2533, 0]
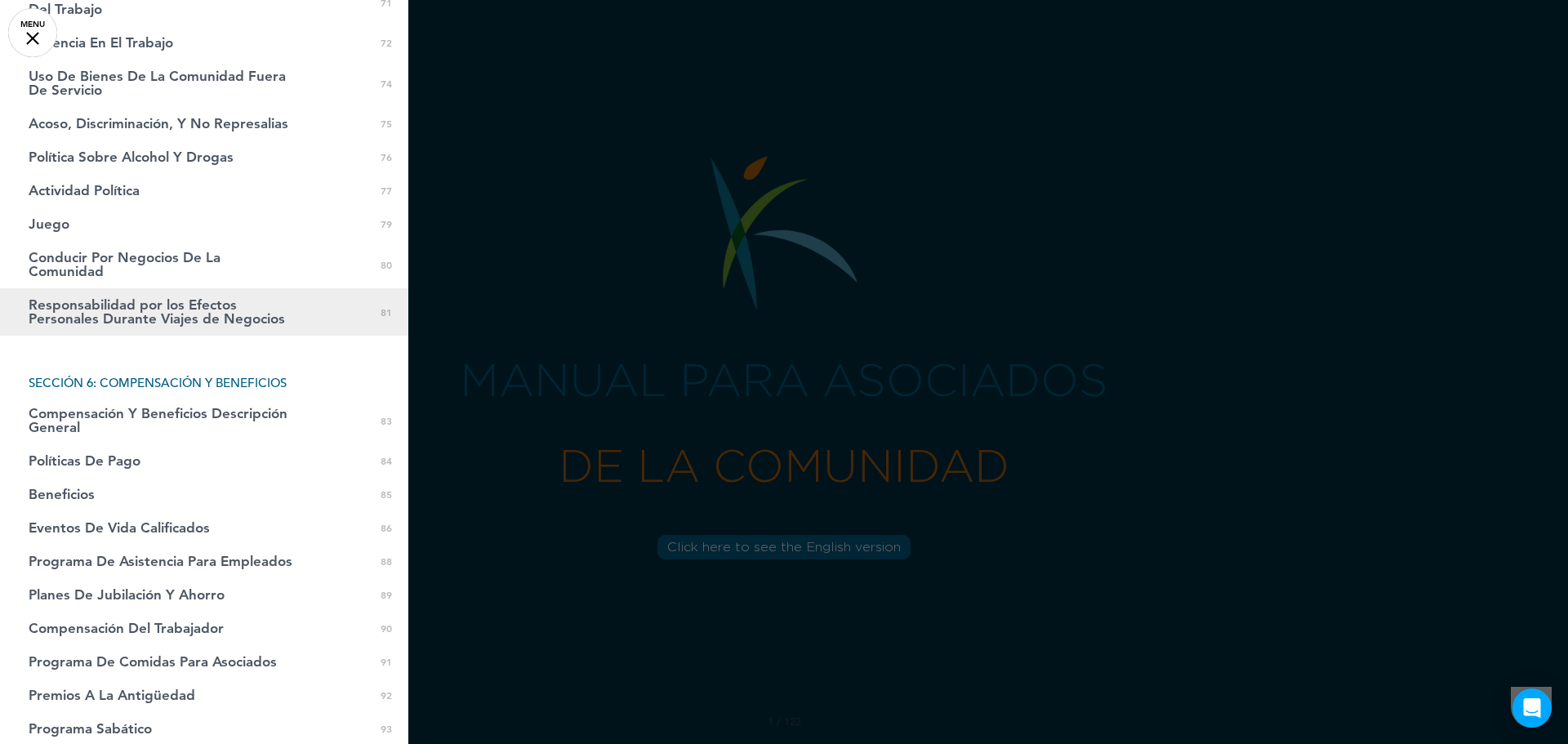
click at [184, 307] on span "Responsabilidad por los Efectos Personales Durante Viajes de Negocios" at bounding box center [163, 312] width 270 height 27
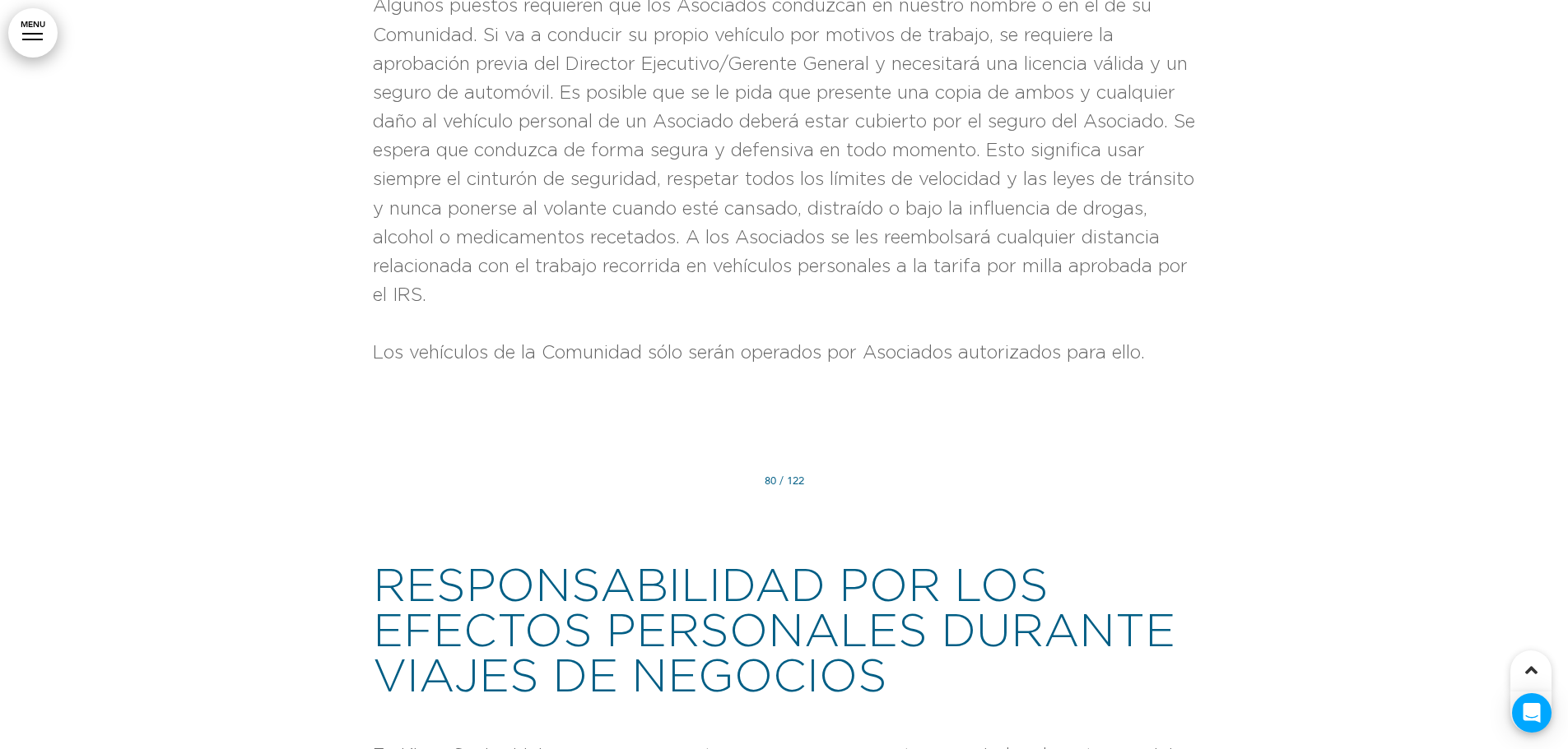
scroll to position [63682, 0]
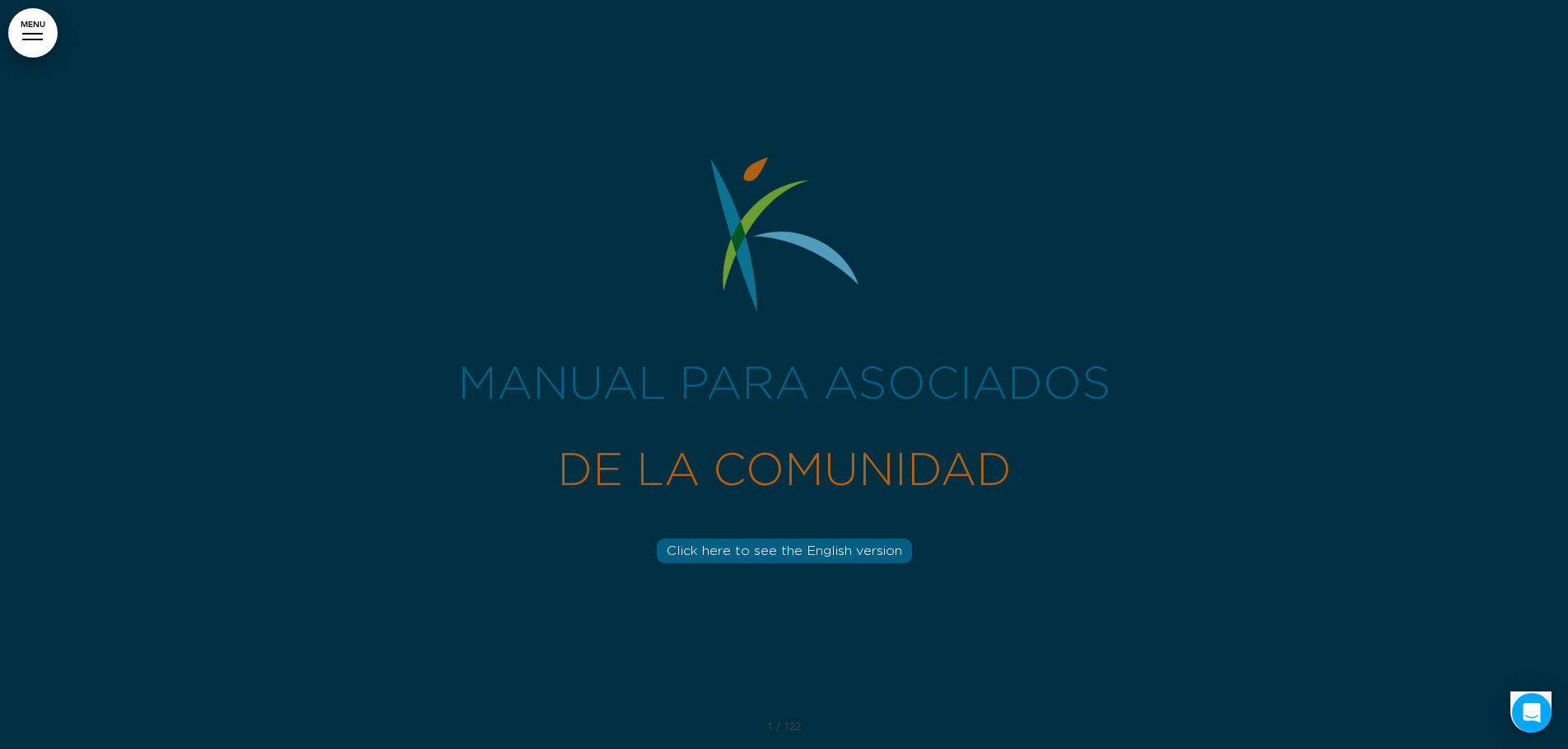
drag, startPoint x: 34, startPoint y: 37, endPoint x: 26, endPoint y: 87, distance: 50.6
click at [34, 37] on link "MENU" at bounding box center [33, 33] width 49 height 49
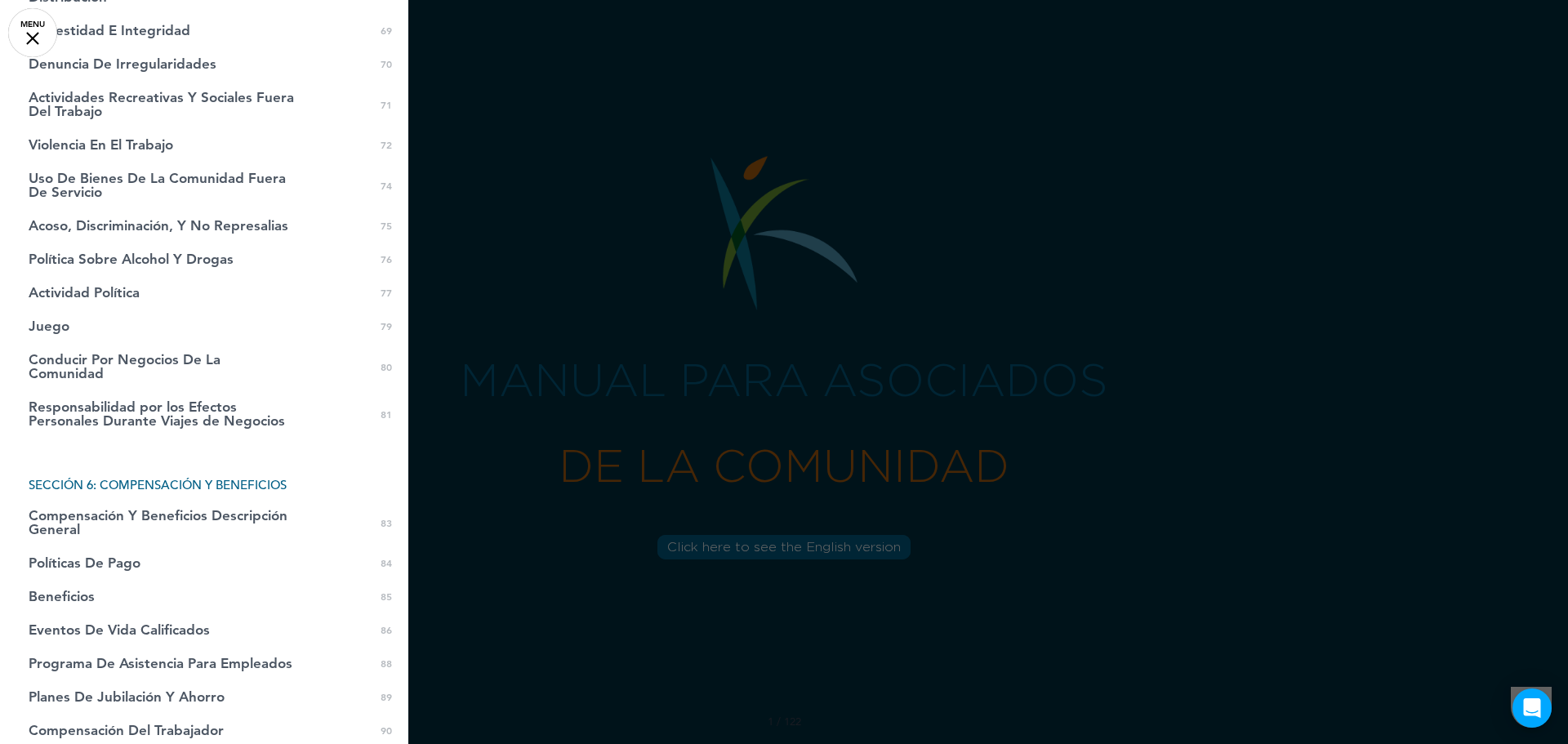
scroll to position [2452, 0]
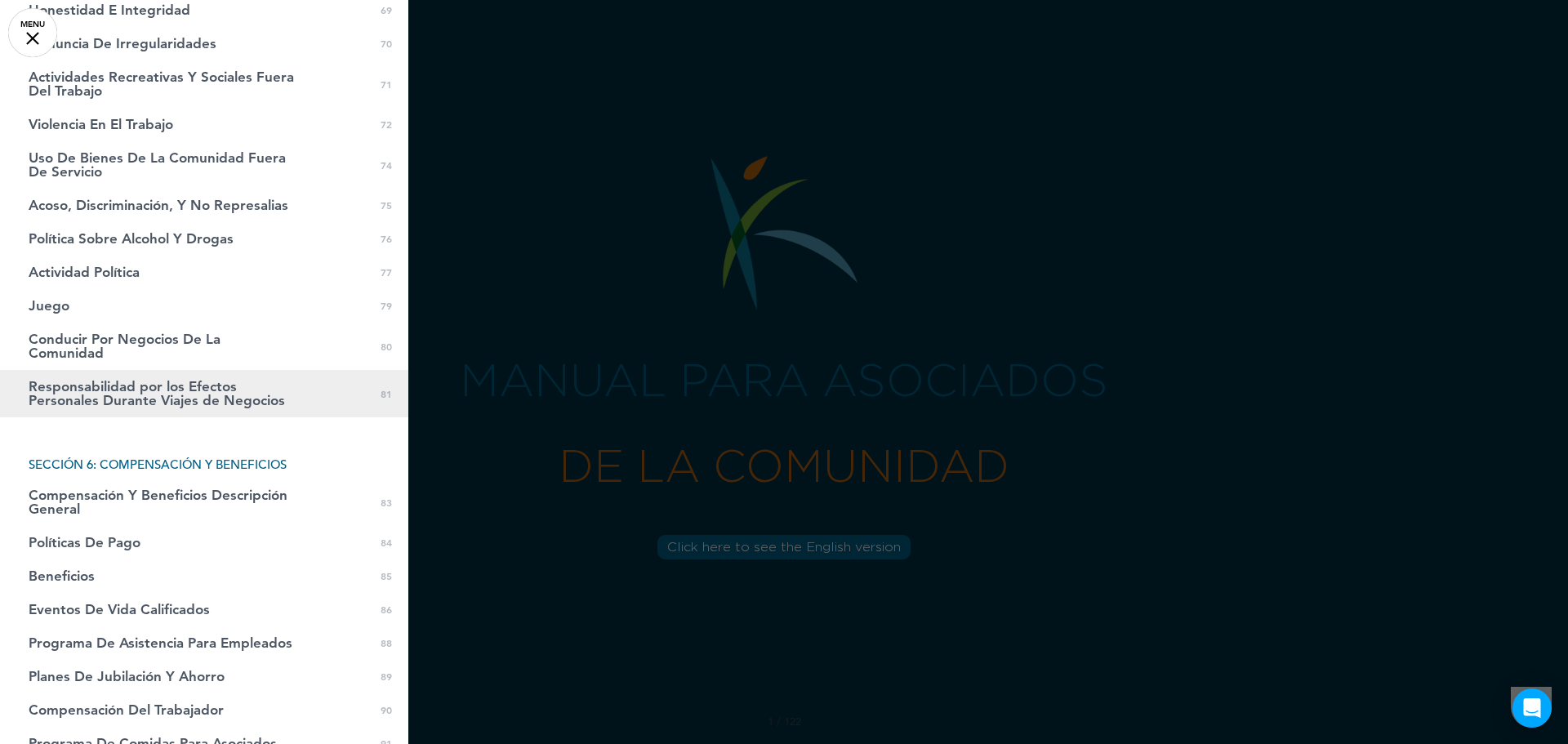
click at [150, 380] on span "Responsabilidad por los Efectos Personales Durante Viajes de Negocios" at bounding box center [163, 394] width 270 height 27
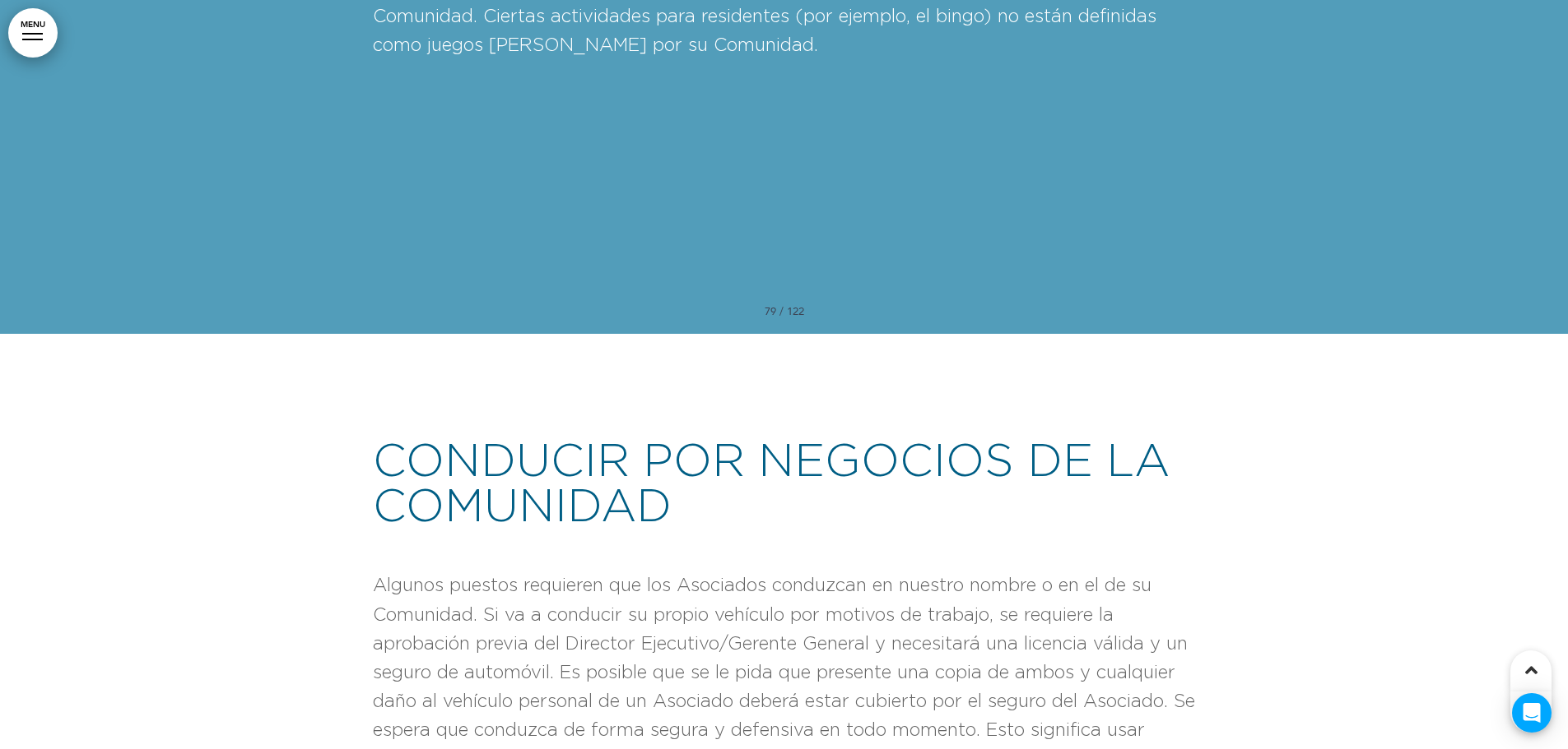
scroll to position [62530, 0]
